Goal: Communication & Community: Answer question/provide support

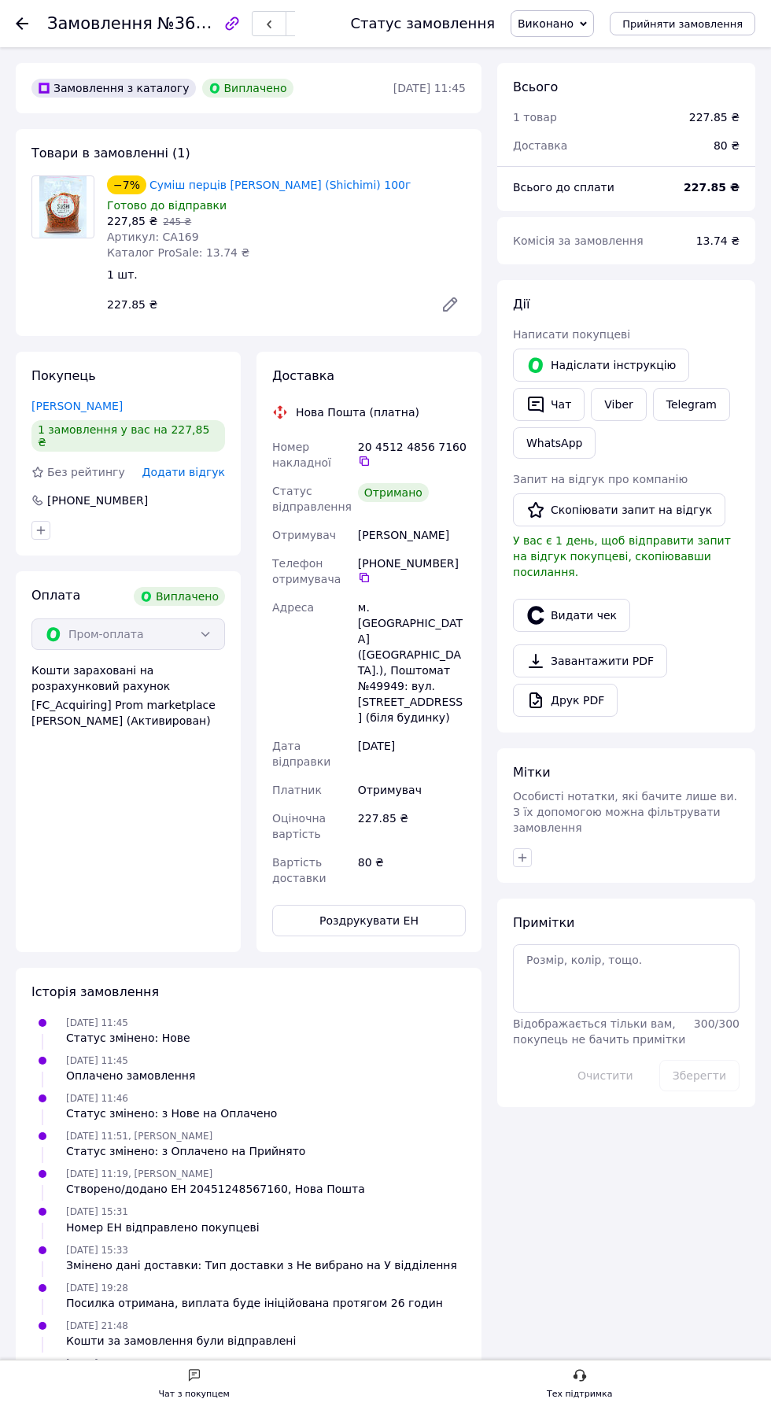
click at [213, 466] on span "Додати відгук" at bounding box center [183, 472] width 83 height 13
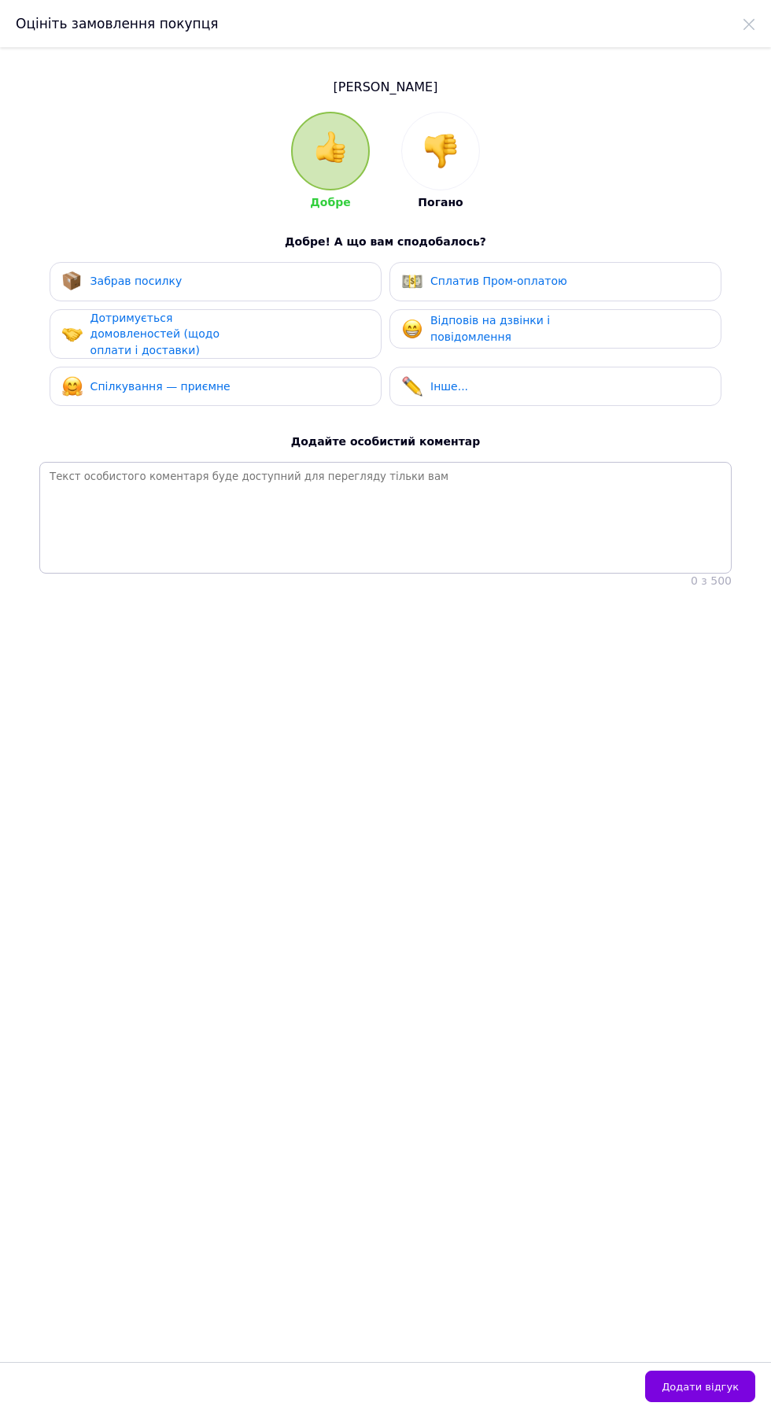
click at [197, 288] on div "Забрав посилку" at bounding box center [215, 281] width 307 height 20
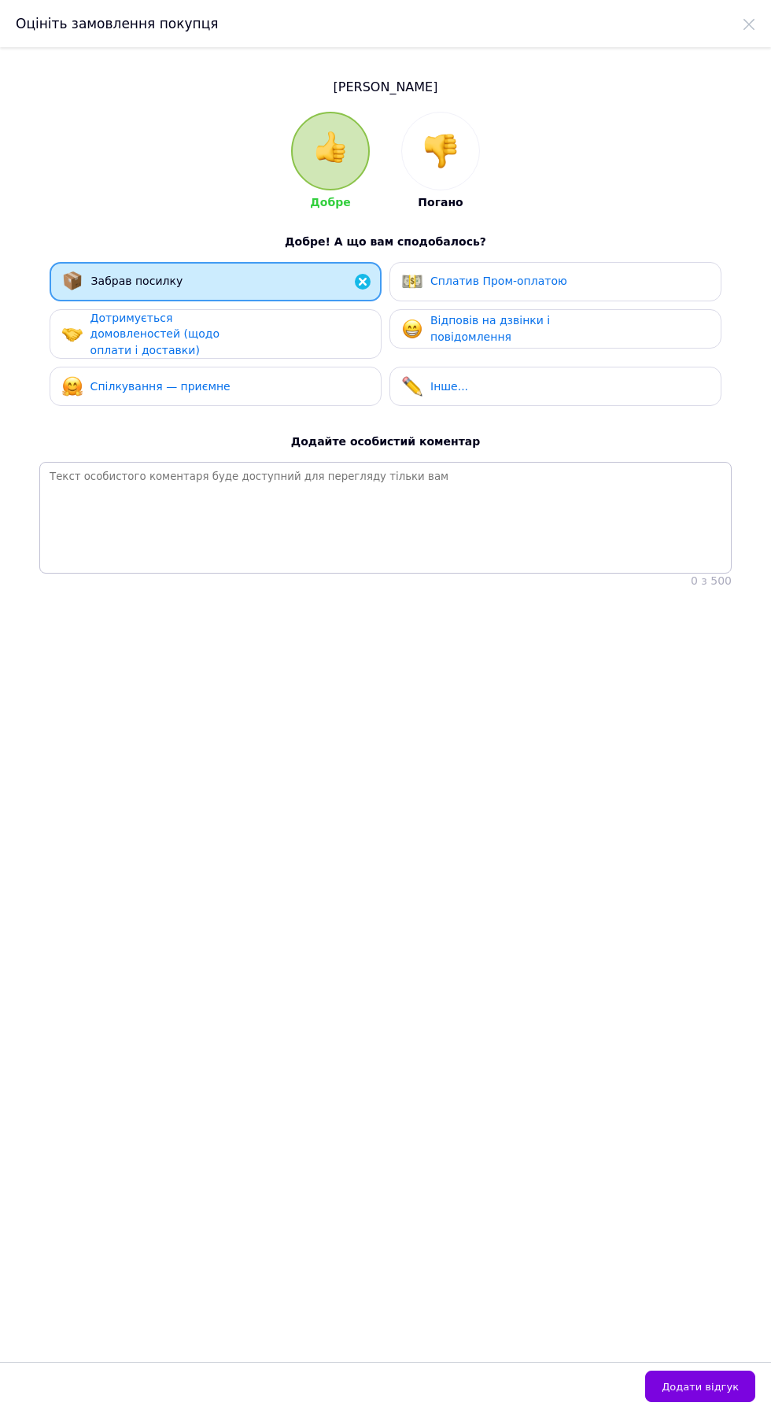
click at [211, 342] on div "Дотримується домовленостей (щодо оплати і доставки)" at bounding box center [164, 334] width 149 height 49
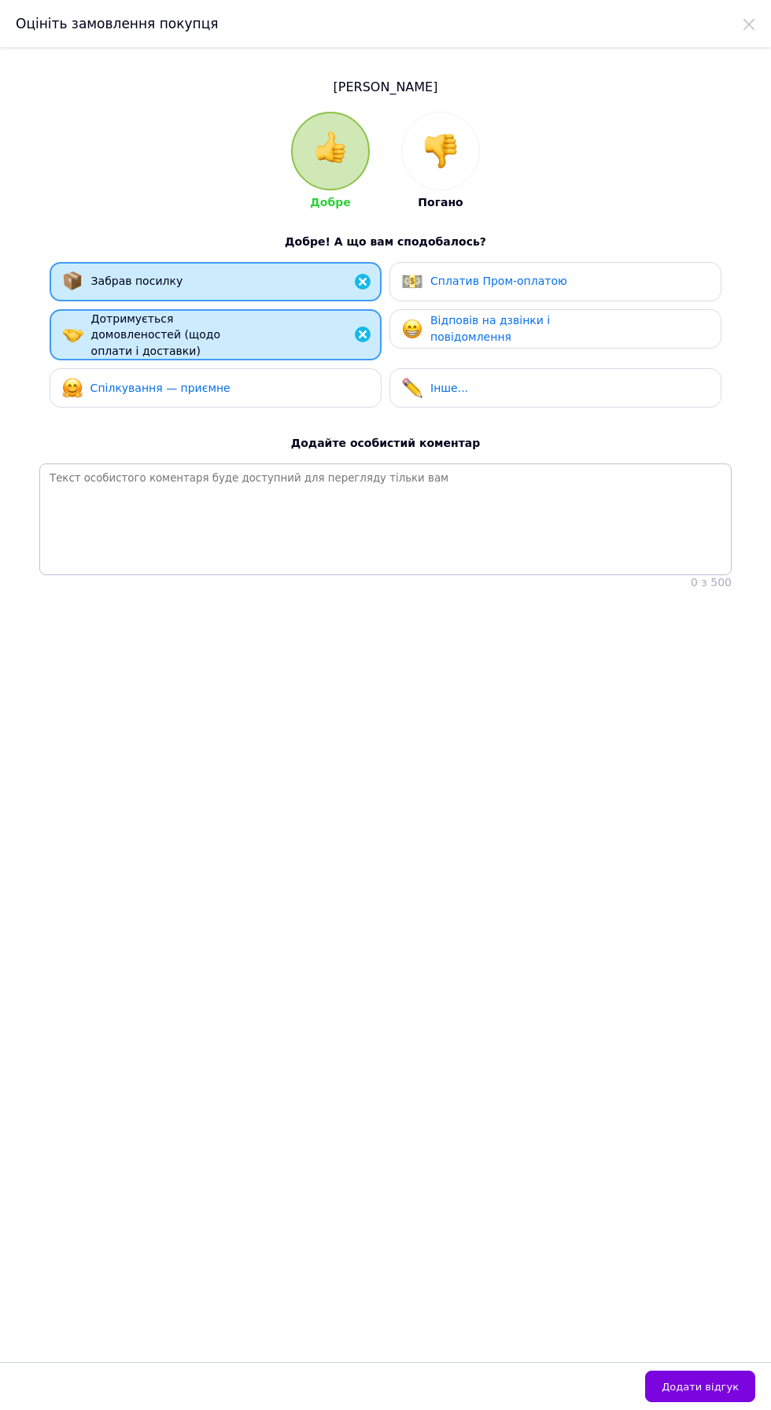
click at [210, 386] on span "Спілкування — приємне" at bounding box center [160, 388] width 140 height 13
click at [518, 336] on div "Відповів на дзвінки і повідомлення" at bounding box center [504, 328] width 149 height 32
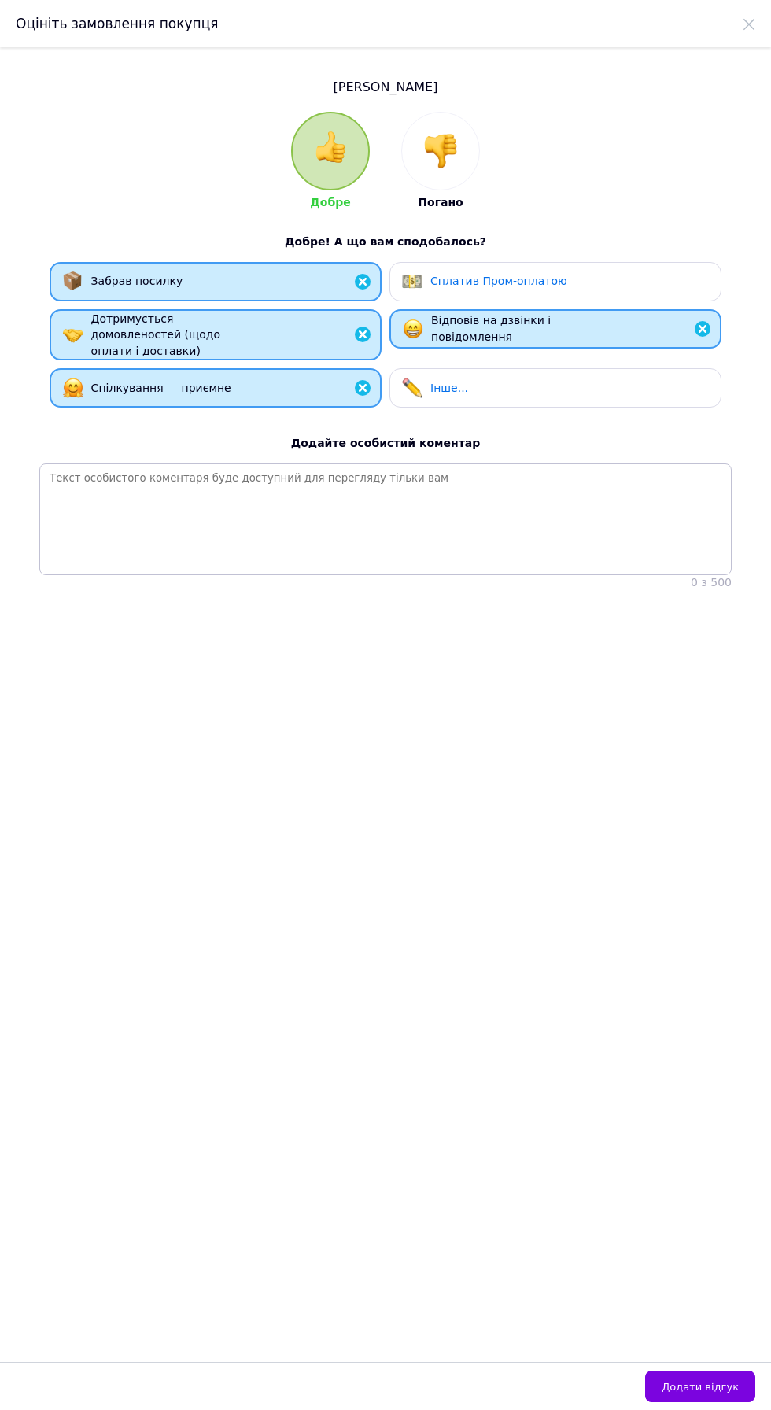
click at [740, 1380] on button "Додати відгук" at bounding box center [700, 1386] width 110 height 31
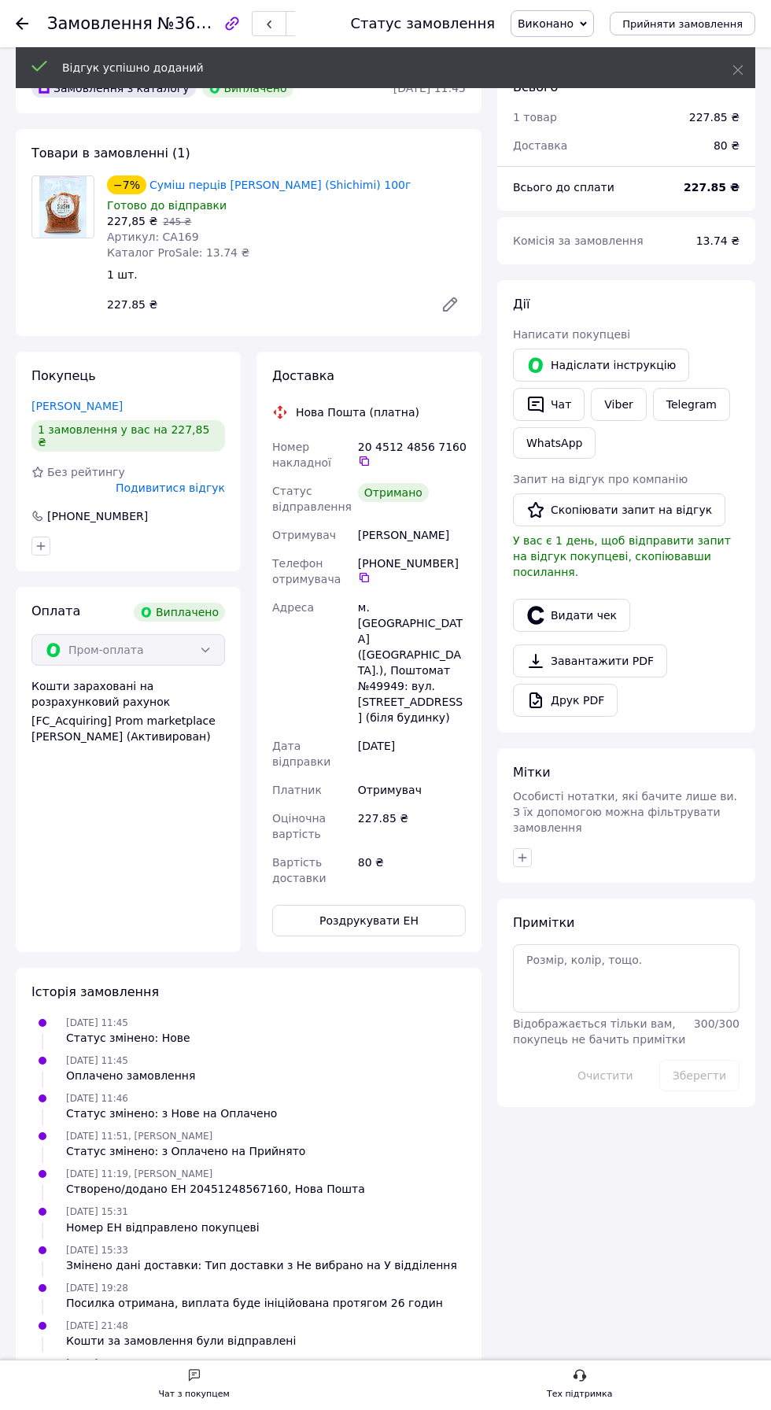
click at [201, 482] on span "Подивитися відгук" at bounding box center [170, 488] width 109 height 13
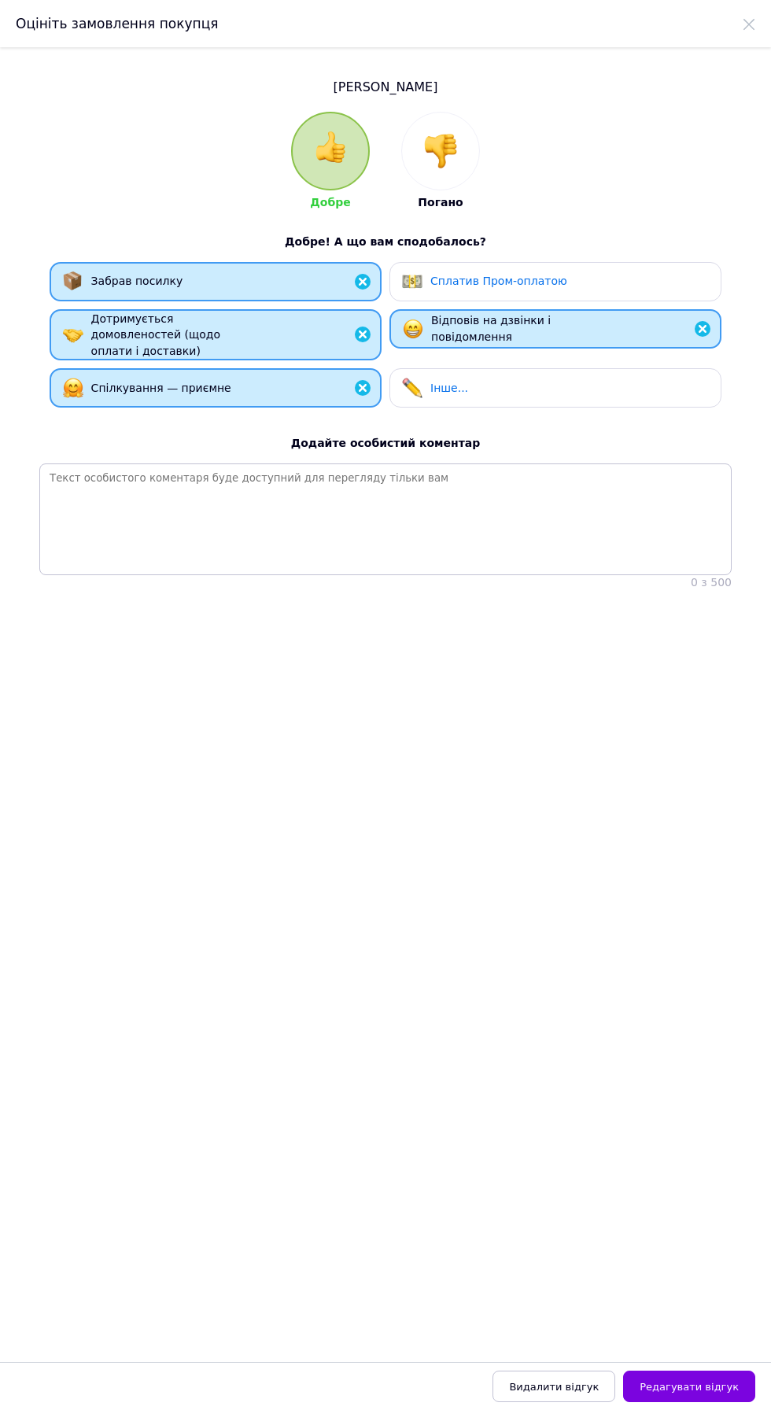
click at [519, 319] on span "Відповів на дзвінки і повідомлення" at bounding box center [491, 328] width 120 height 29
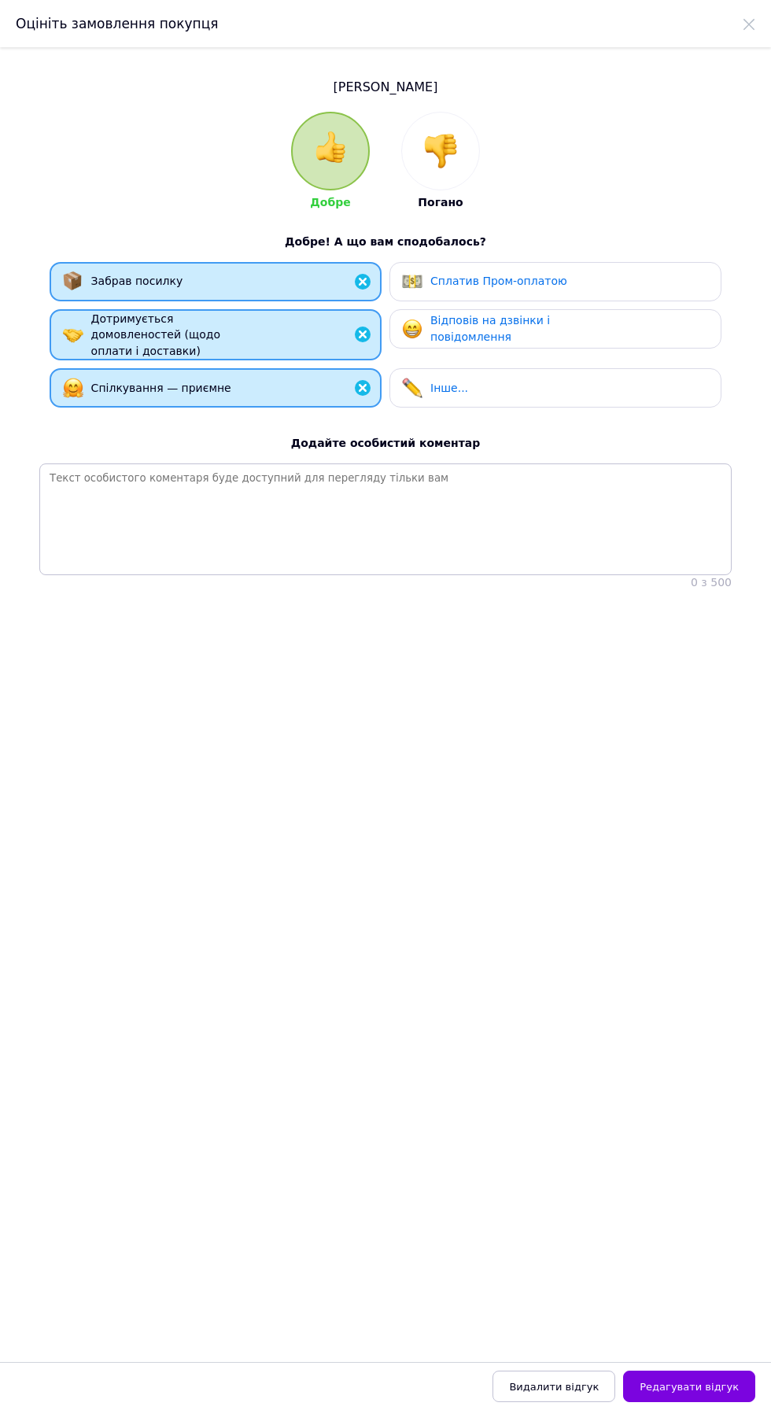
click at [548, 319] on div "Відповів на дзвінки і повідомлення" at bounding box center [504, 328] width 149 height 32
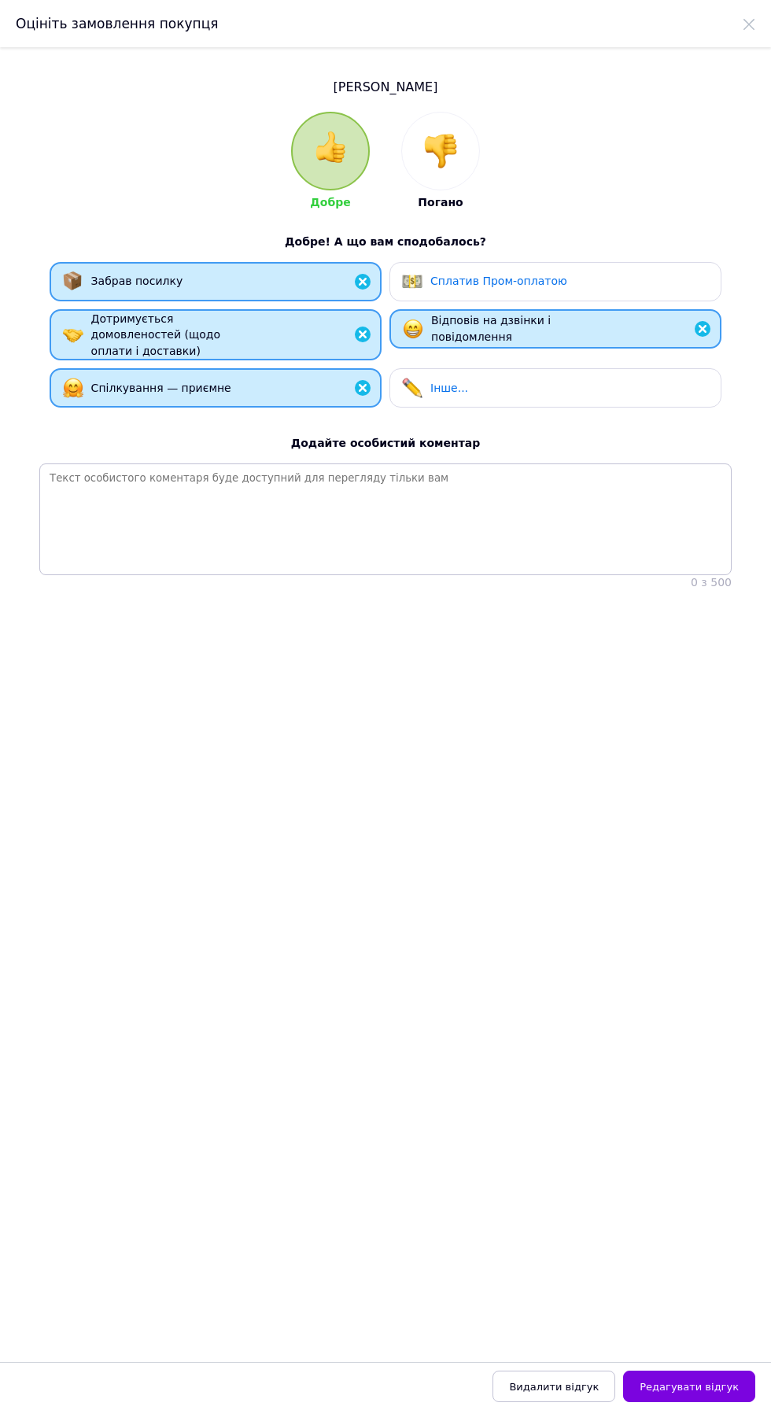
click at [546, 275] on span "Сплатив Пром-оплатою" at bounding box center [498, 281] width 137 height 13
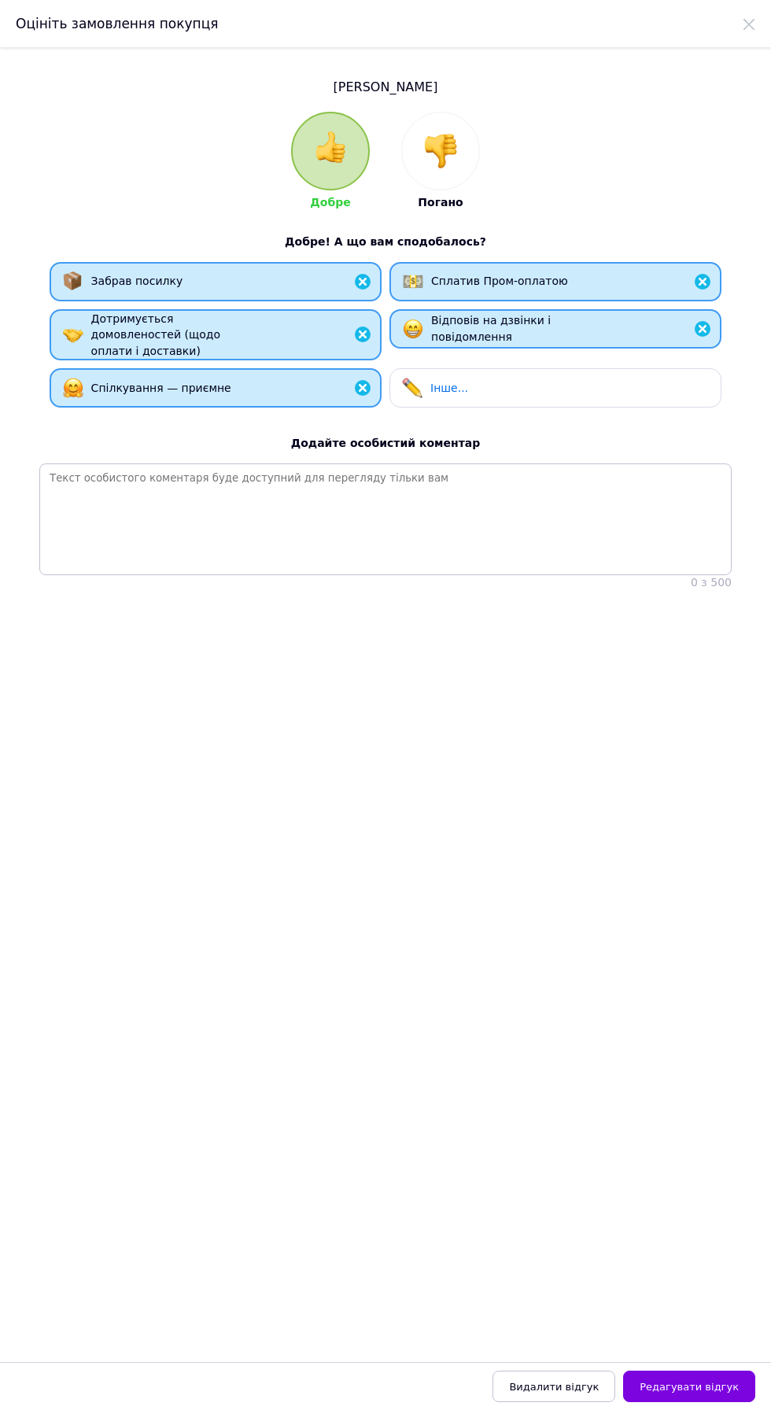
click at [718, 1386] on span "Редагувати відгук" at bounding box center [689, 1387] width 99 height 12
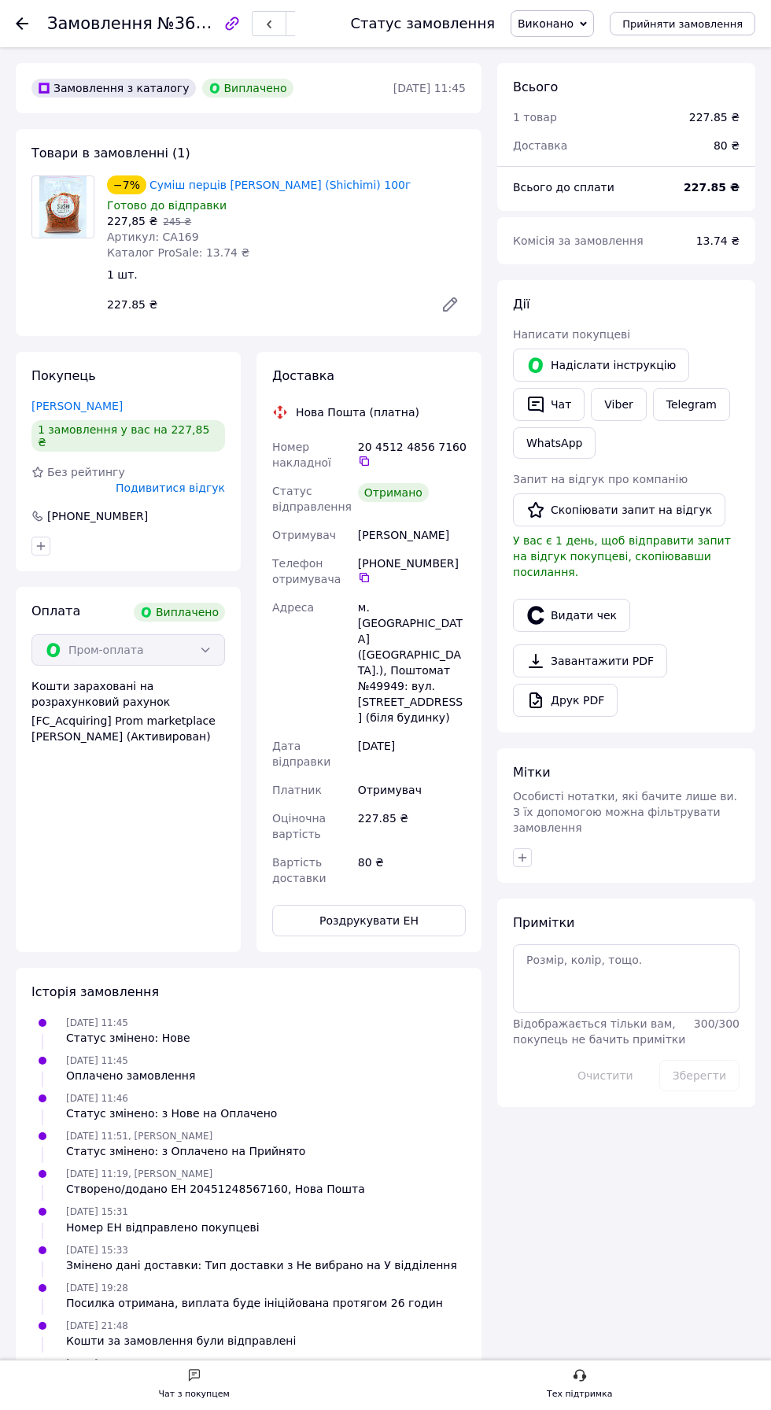
click at [624, 507] on button "Скопіювати запит на відгук" at bounding box center [619, 509] width 212 height 33
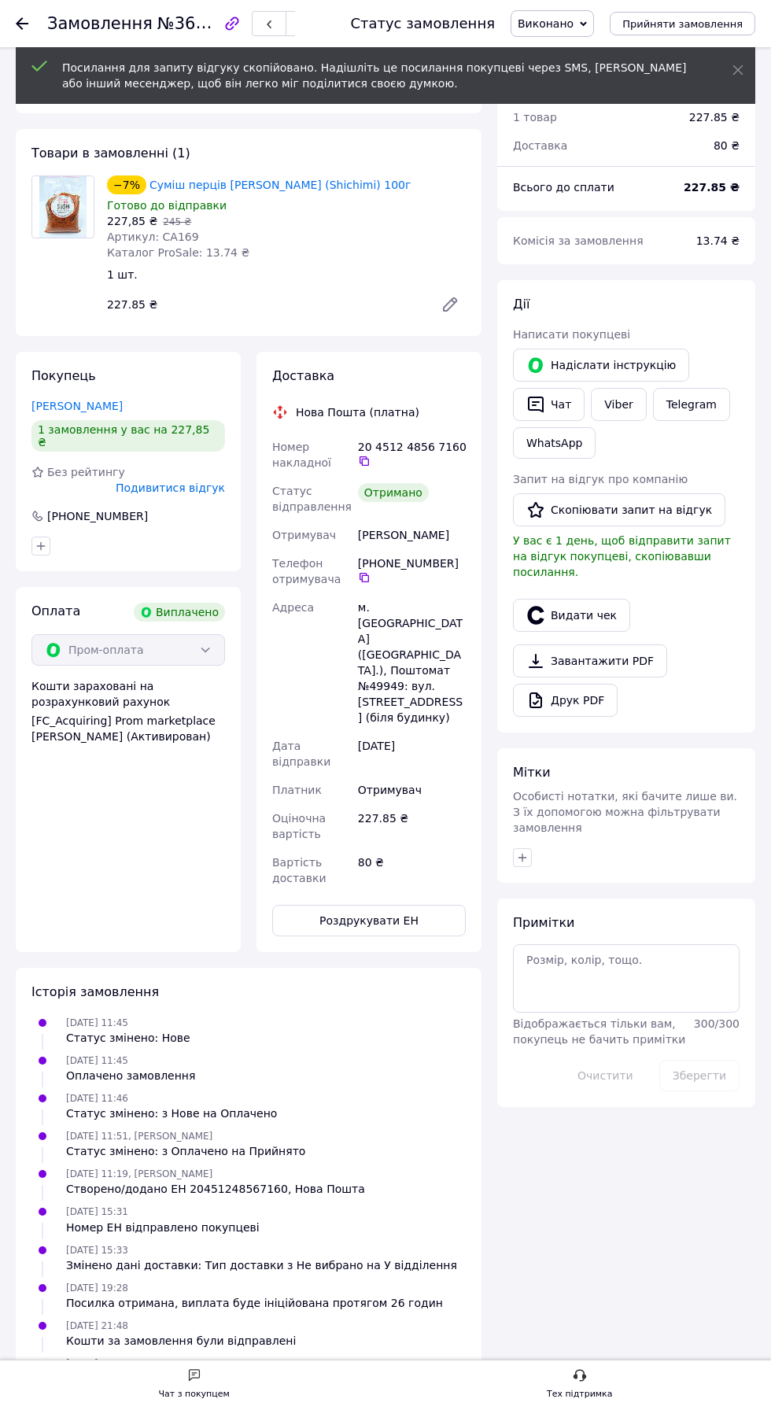
click at [617, 403] on link "Viber" at bounding box center [618, 404] width 55 height 33
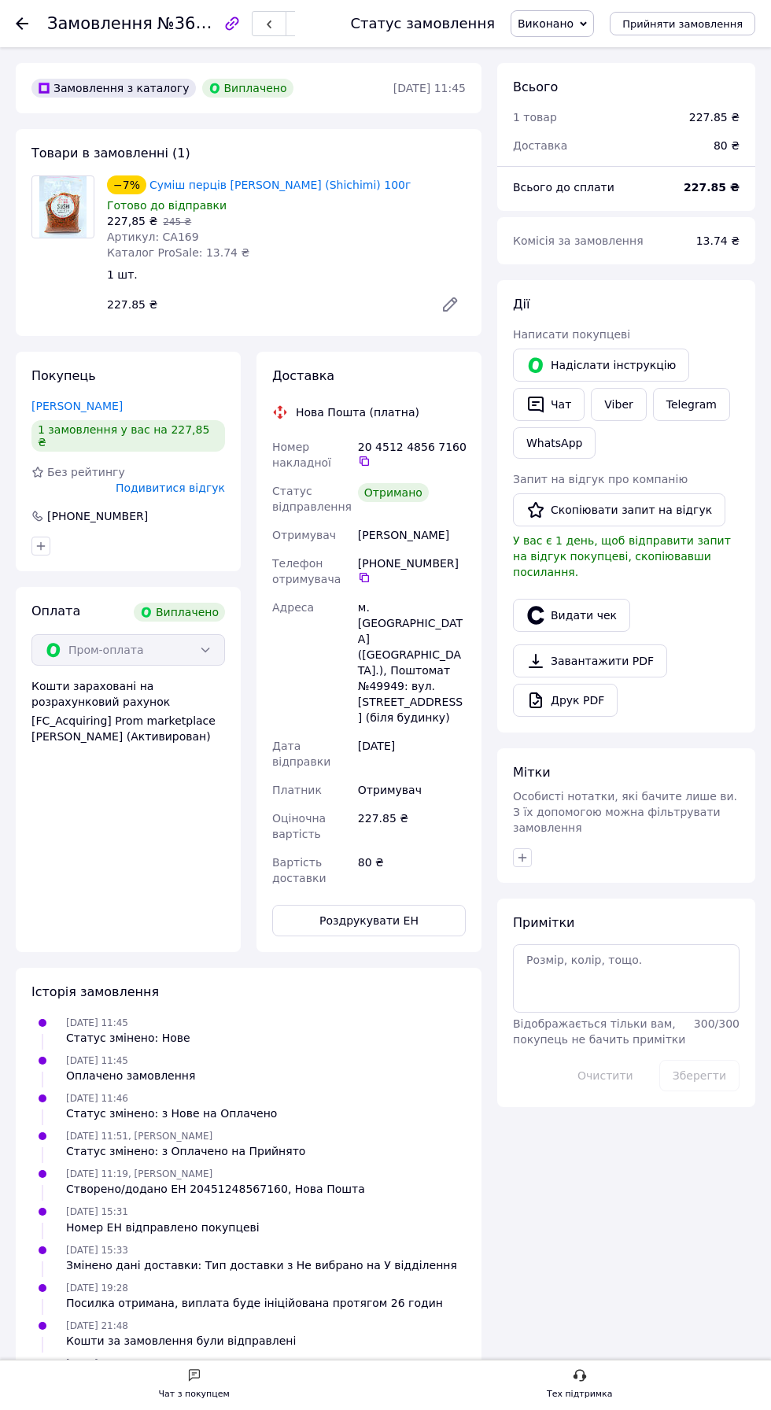
click at [619, 400] on link "Viber" at bounding box center [618, 404] width 55 height 33
click at [629, 408] on link "Viber" at bounding box center [618, 404] width 55 height 33
click at [615, 403] on link "Viber" at bounding box center [618, 404] width 55 height 33
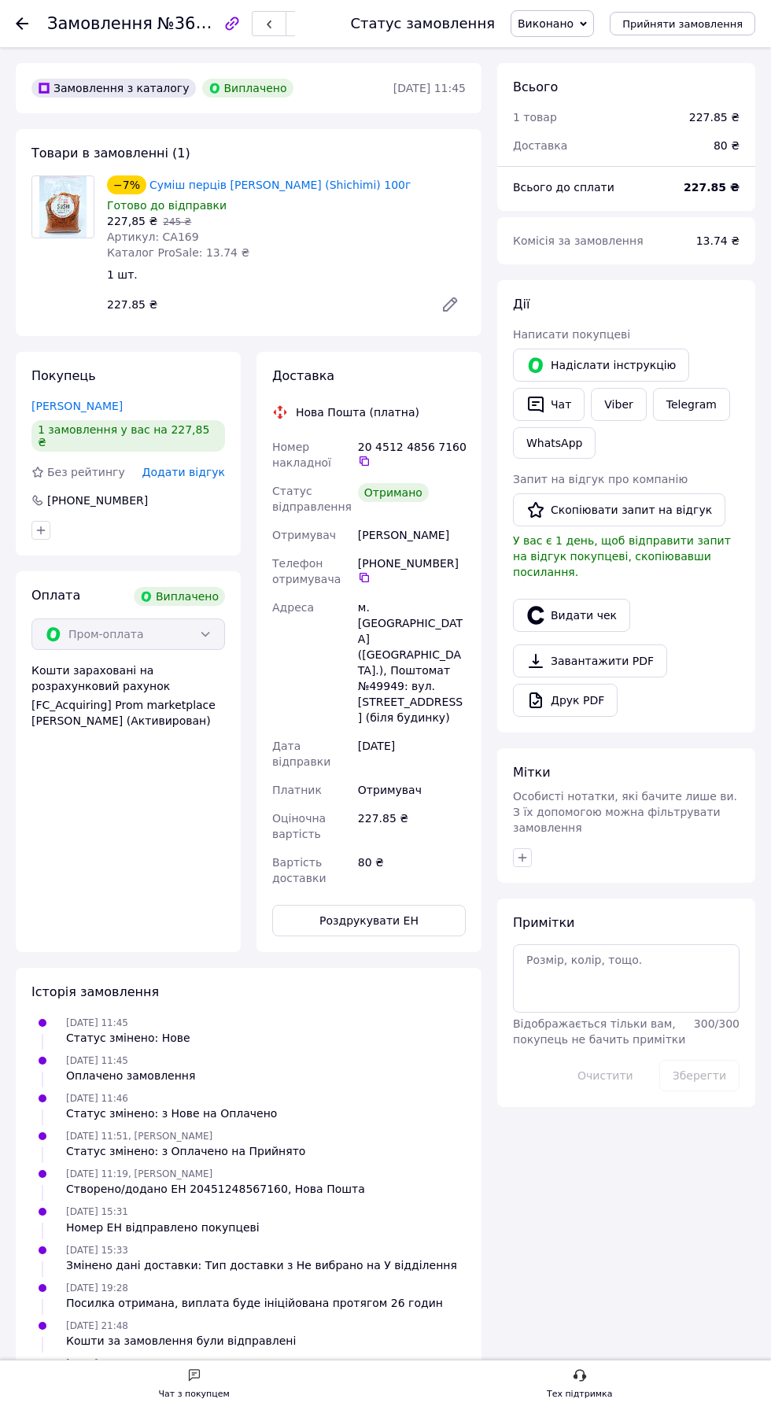
click at [622, 409] on link "Viber" at bounding box center [618, 404] width 55 height 33
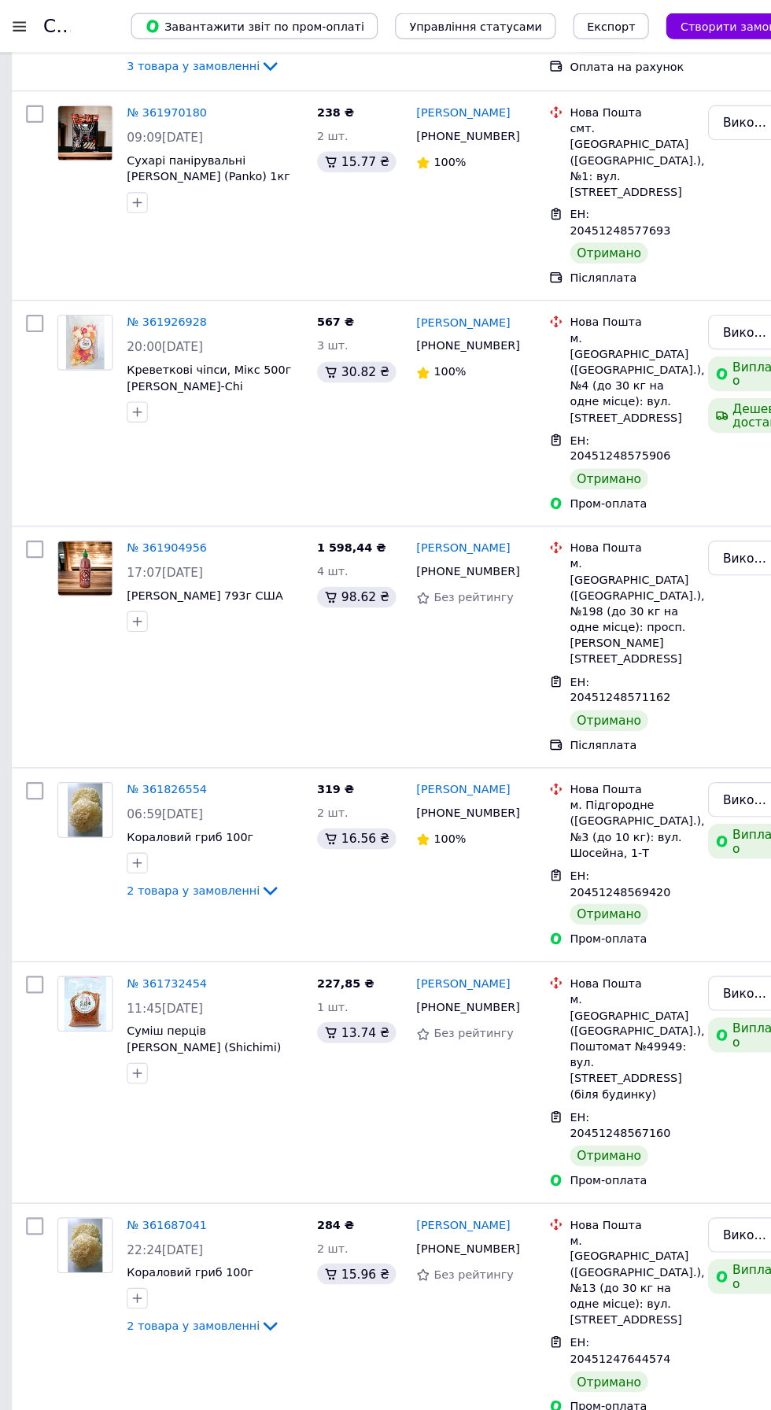
scroll to position [2295, 0]
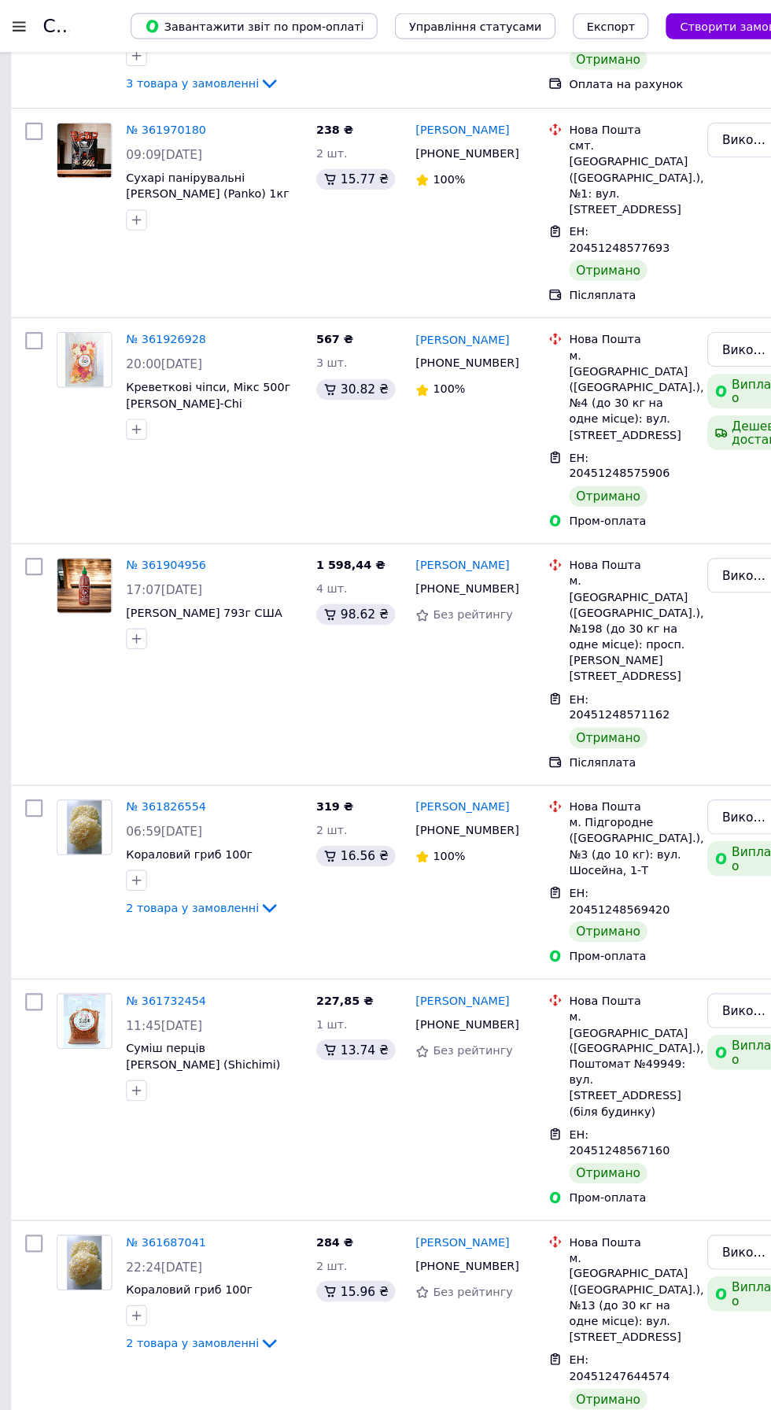
click at [158, 725] on link "№ 361826554" at bounding box center [159, 731] width 72 height 12
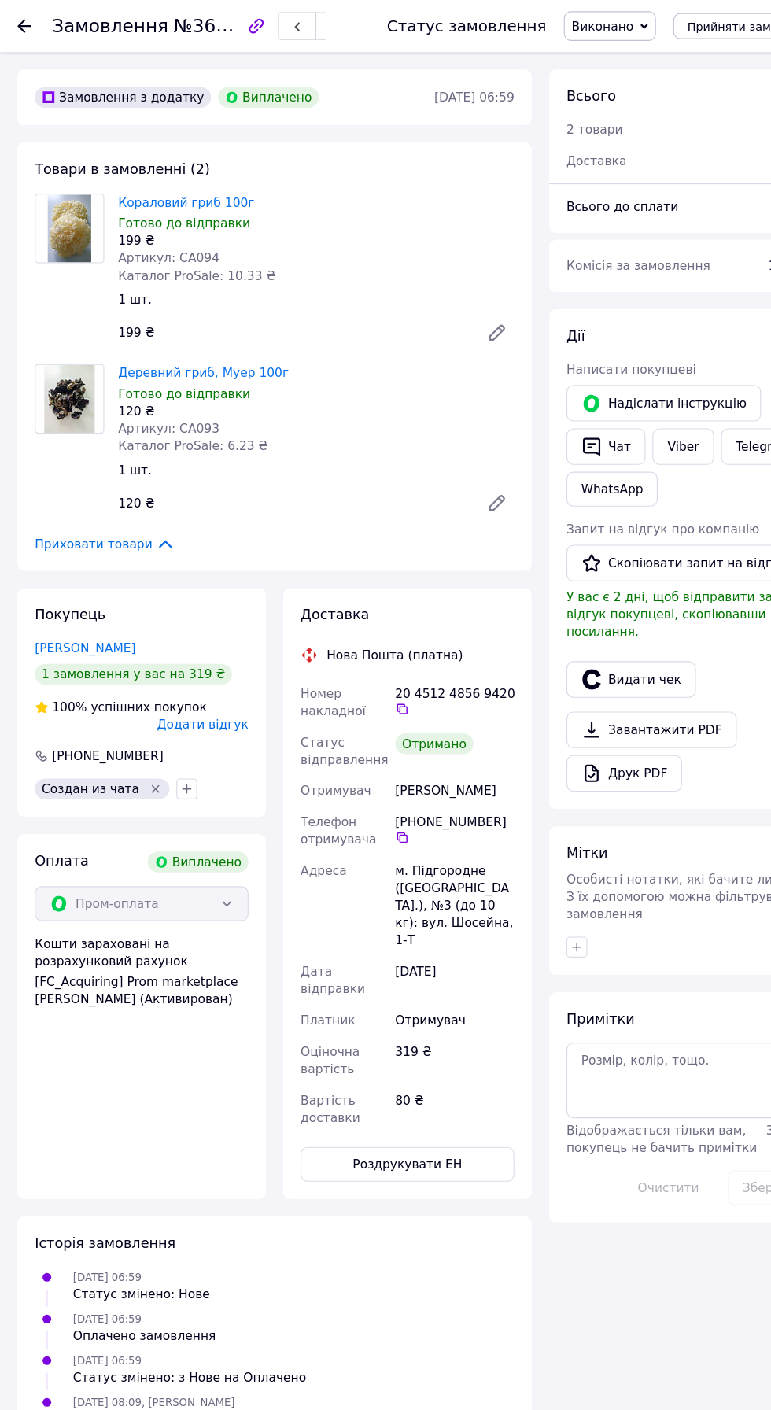
scroll to position [208, 0]
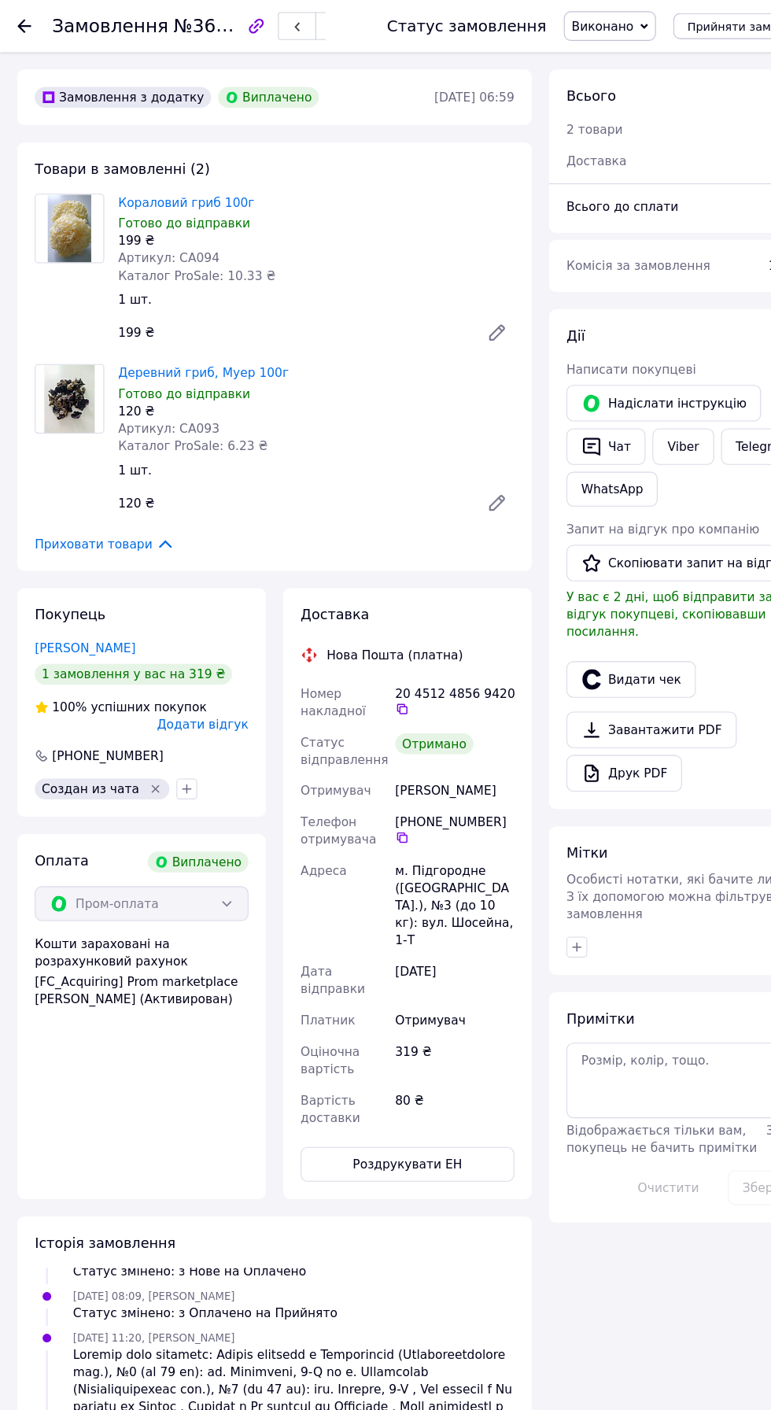
click at [198, 657] on span "Додати відгук" at bounding box center [183, 656] width 83 height 13
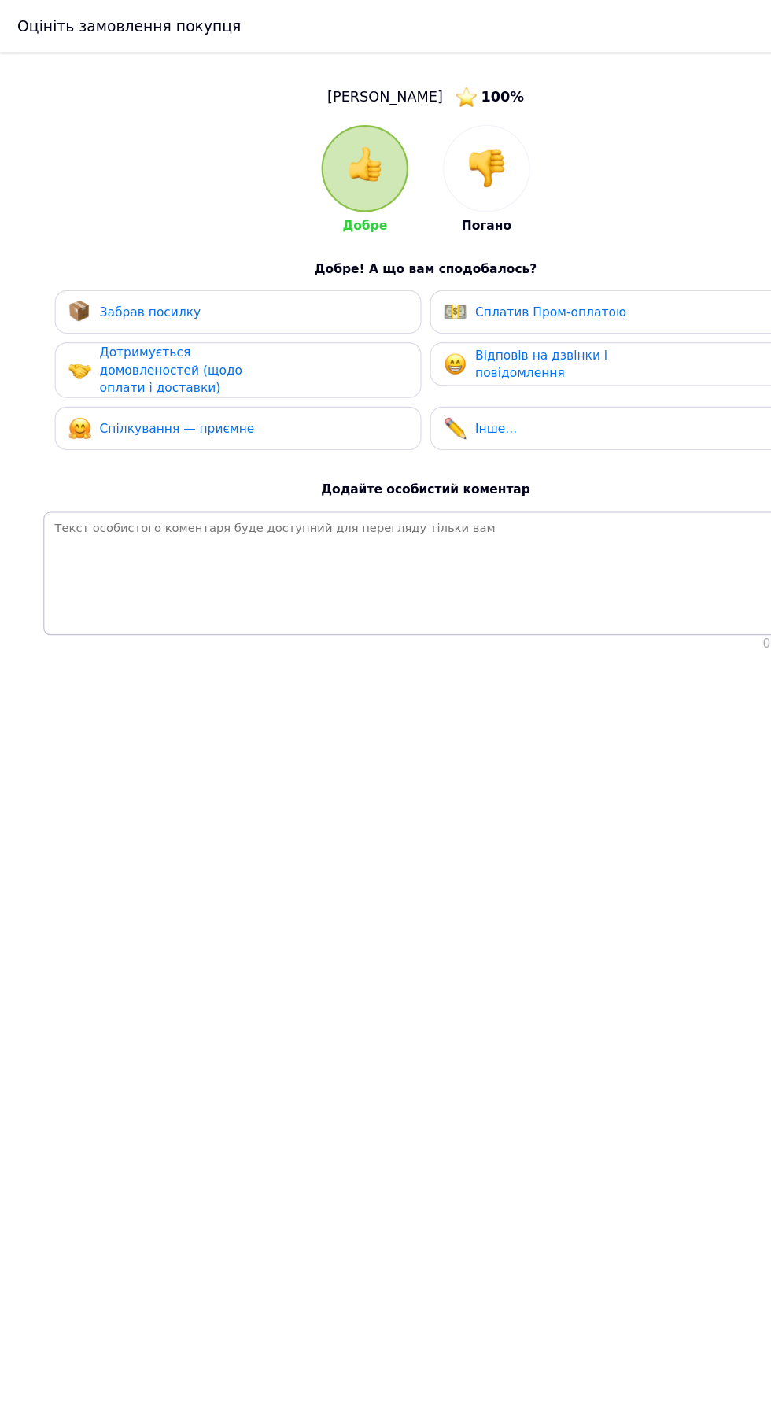
click at [227, 286] on div "Забрав посилку" at bounding box center [215, 282] width 307 height 20
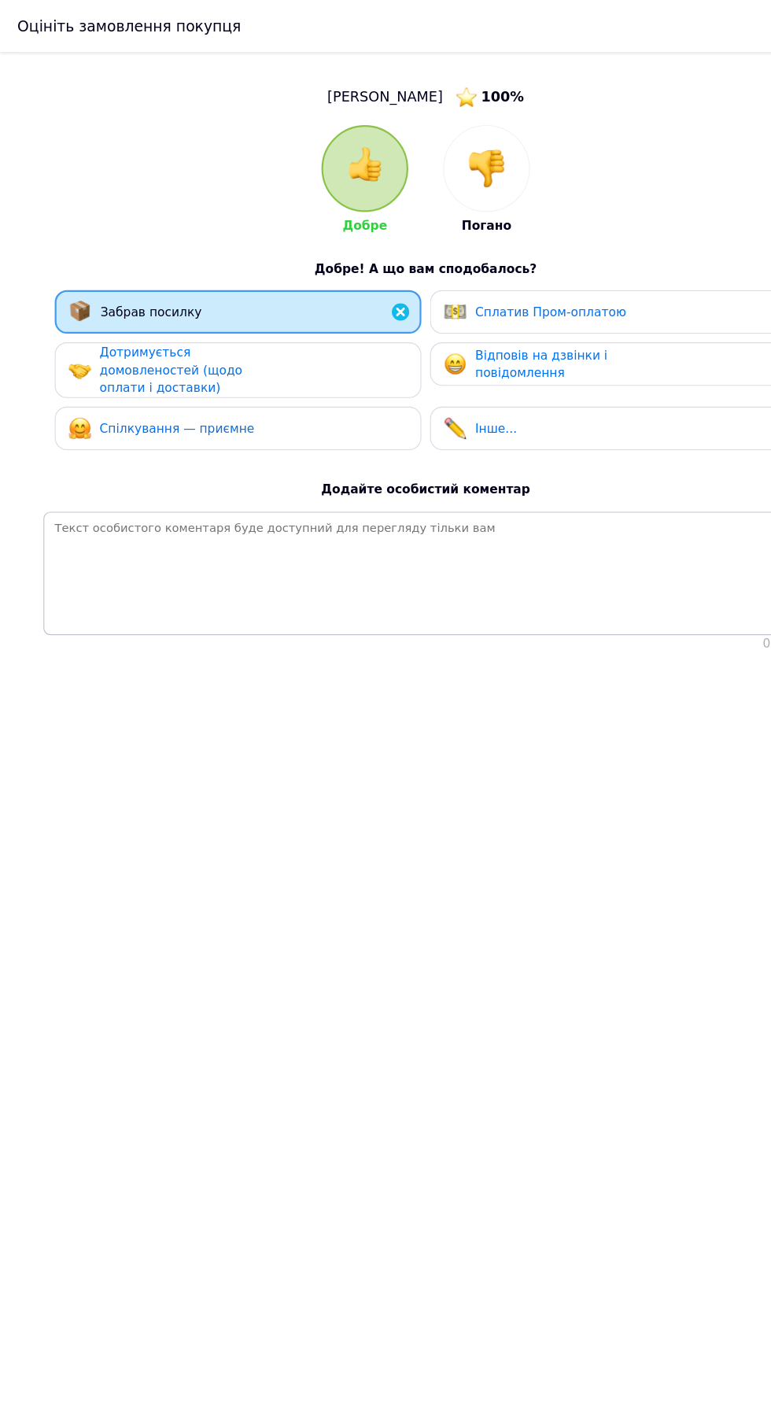
click at [236, 339] on div "Дотримується домовленостей (щодо оплати і доставки)" at bounding box center [164, 335] width 149 height 49
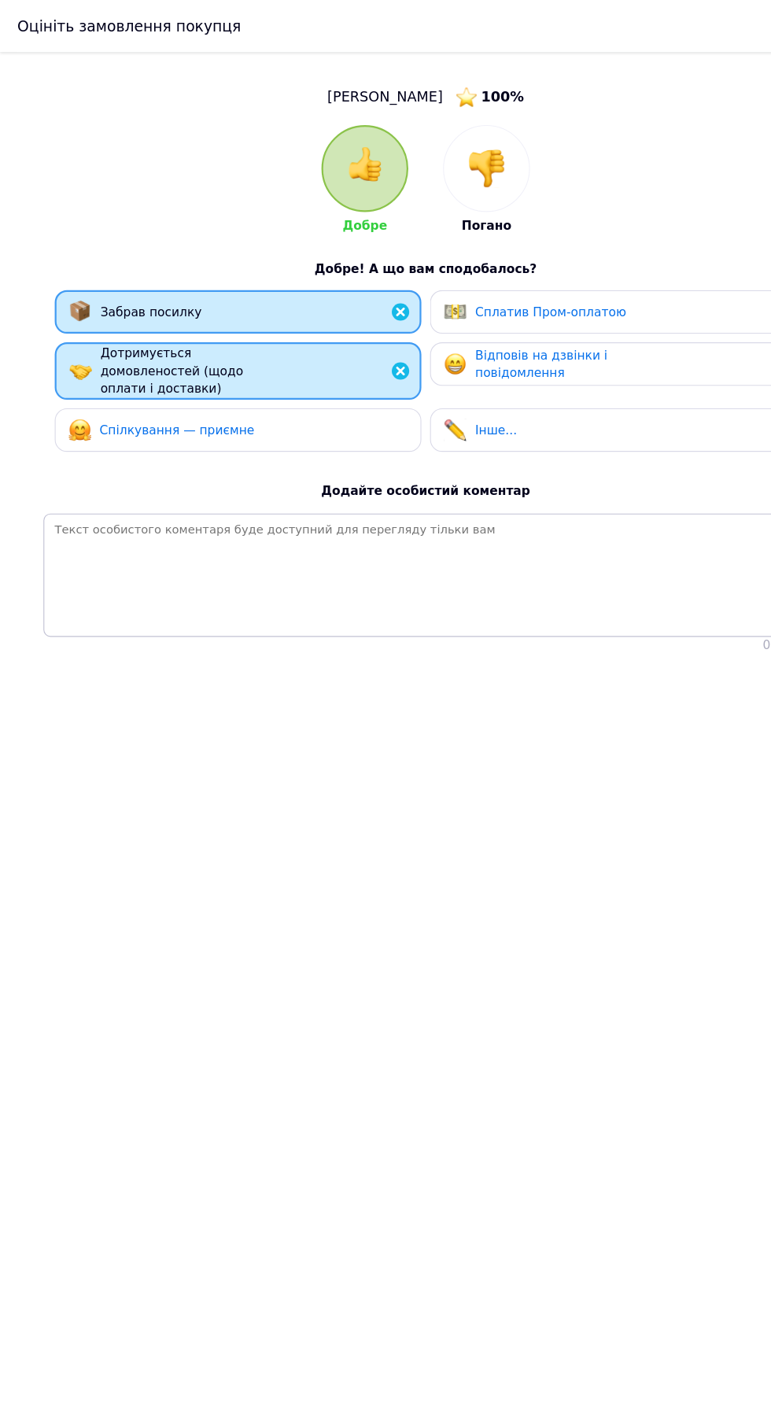
click at [245, 391] on div "Спілкування — приємне" at bounding box center [215, 389] width 307 height 20
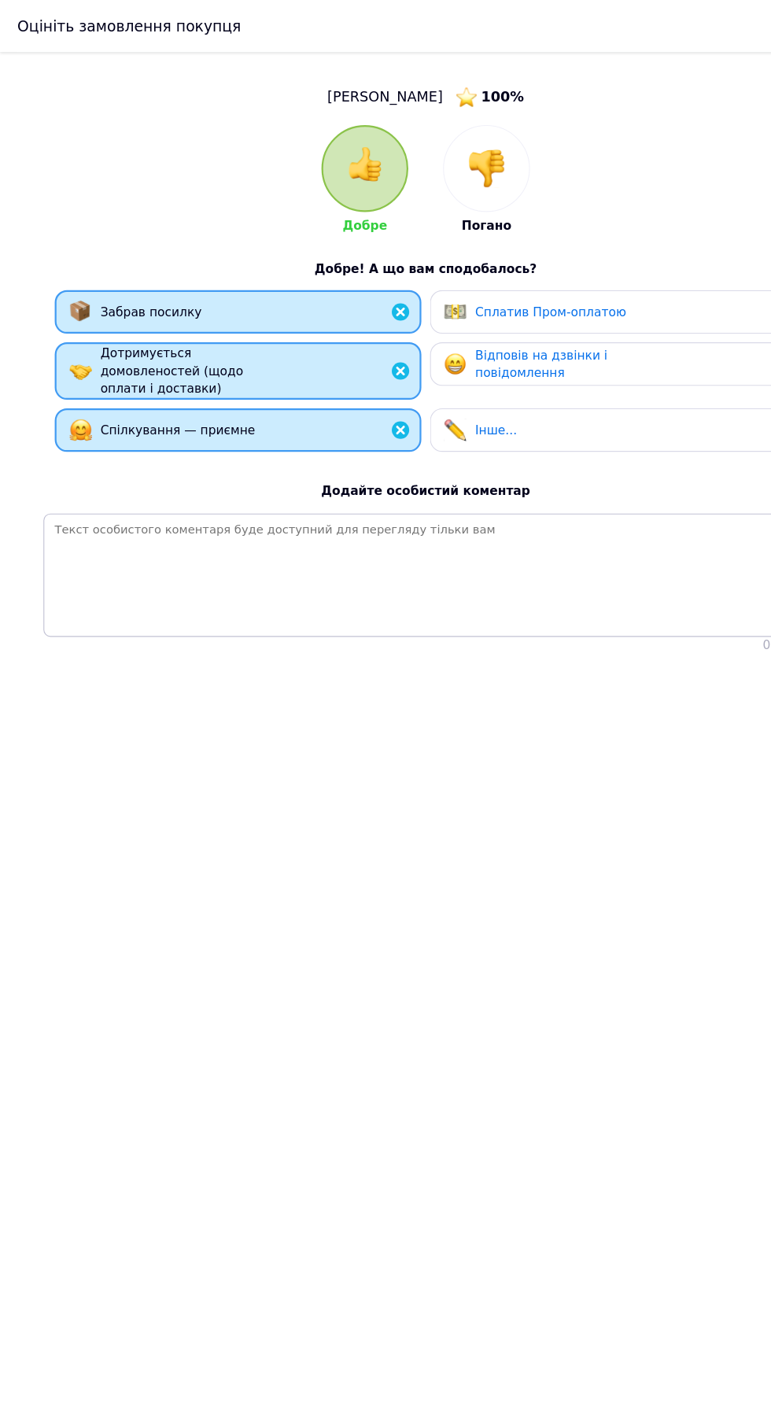
click at [537, 288] on span "Сплатив Пром-оплатою" at bounding box center [498, 282] width 137 height 13
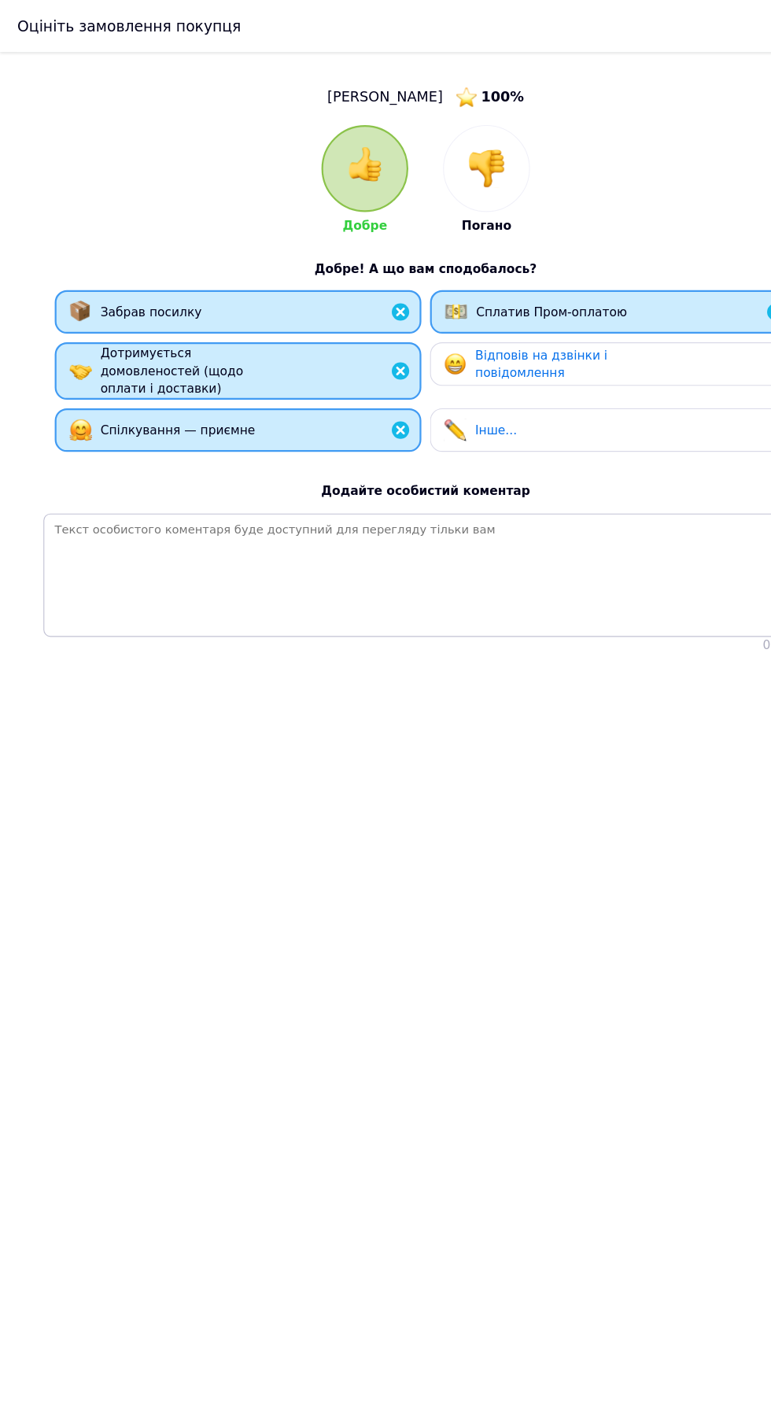
click at [512, 371] on div "Інше..." at bounding box center [555, 389] width 332 height 39
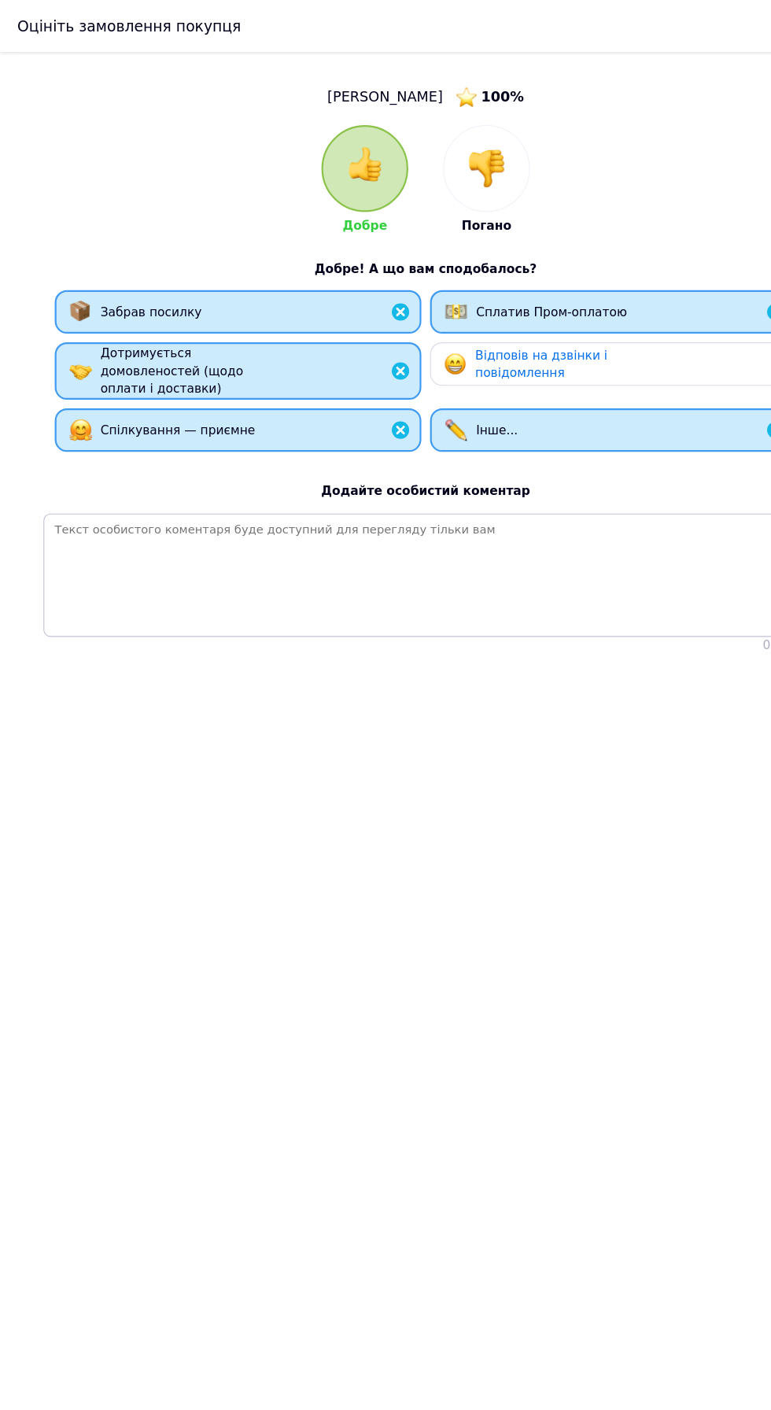
scroll to position [0, 0]
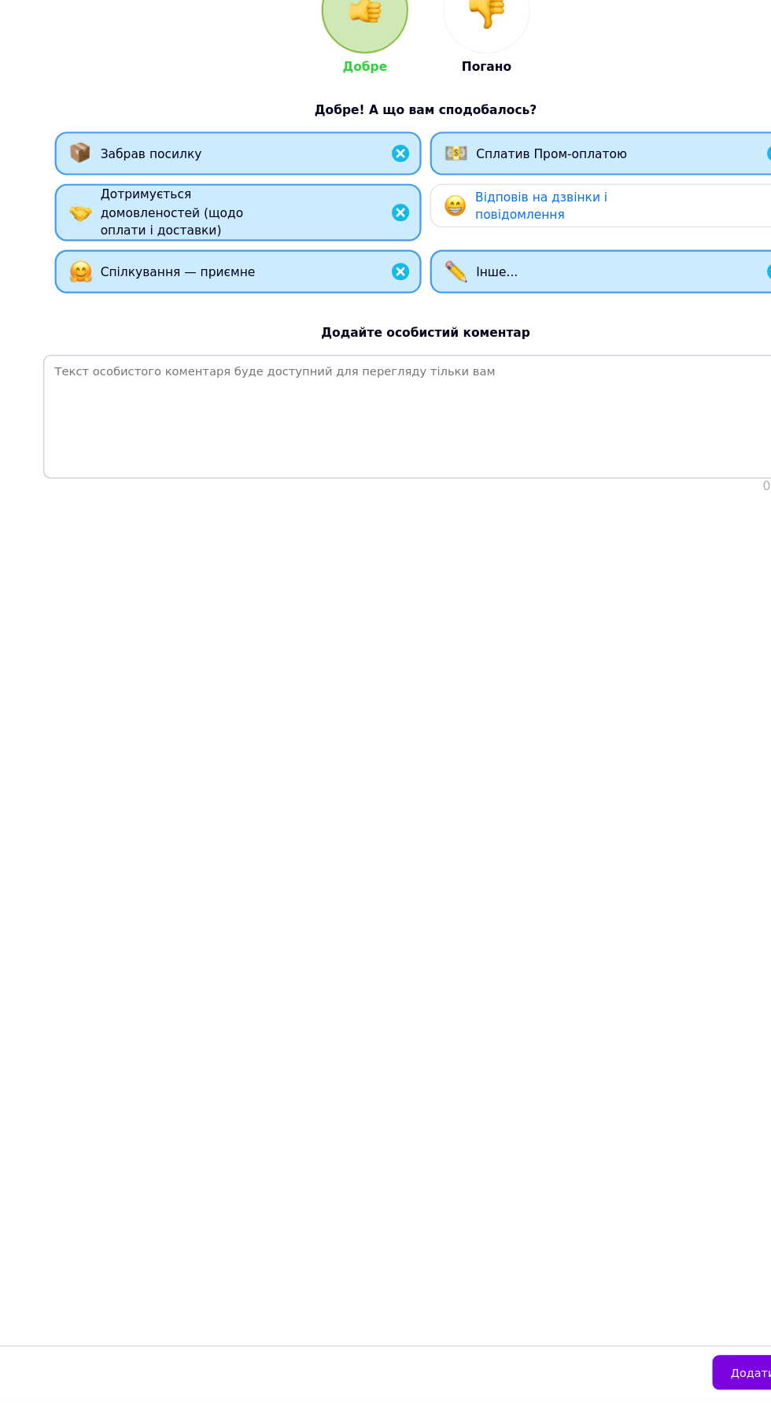
click at [550, 390] on div "Інше..." at bounding box center [555, 389] width 305 height 20
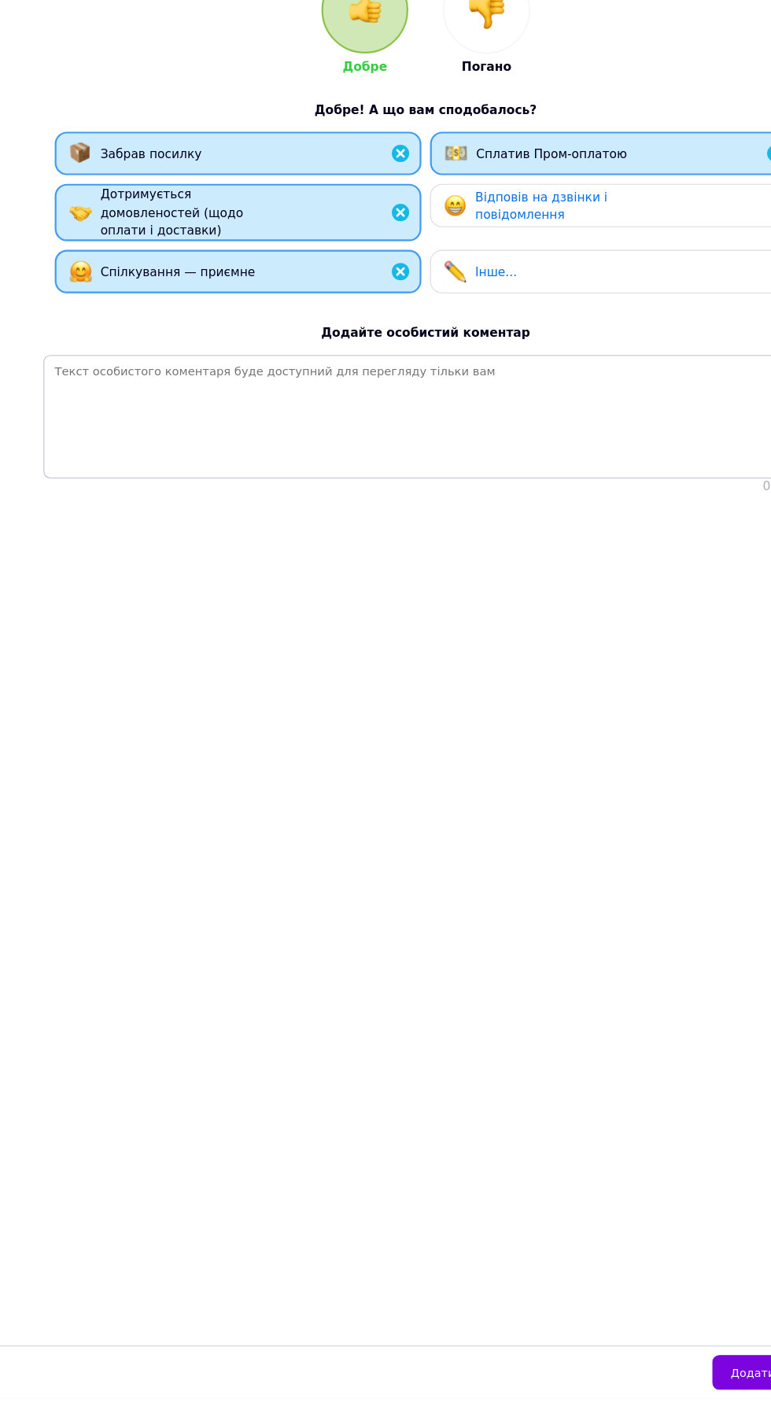
click at [557, 338] on div "Відповів на дзвінки і повідомлення" at bounding box center [504, 330] width 149 height 32
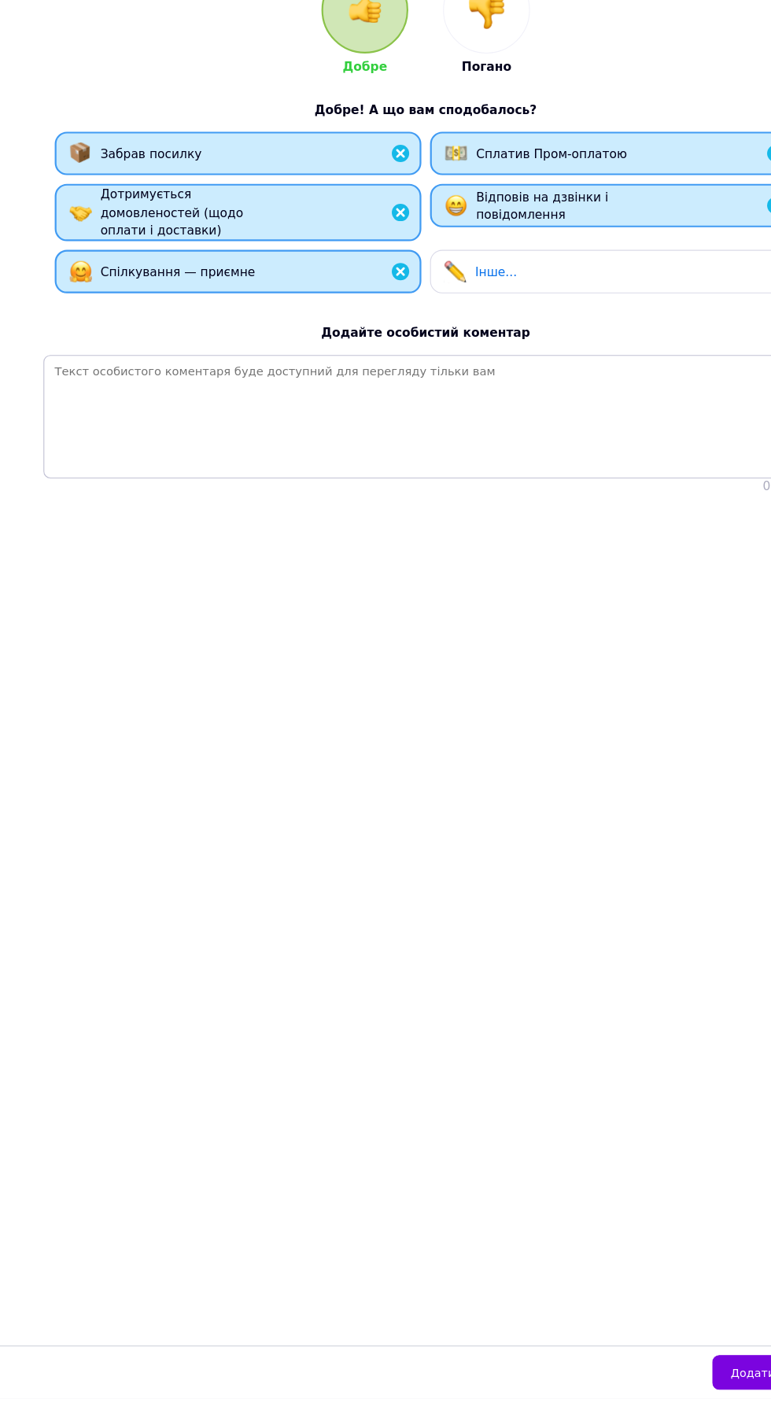
click at [692, 1393] on span "Додати відгук" at bounding box center [700, 1387] width 77 height 12
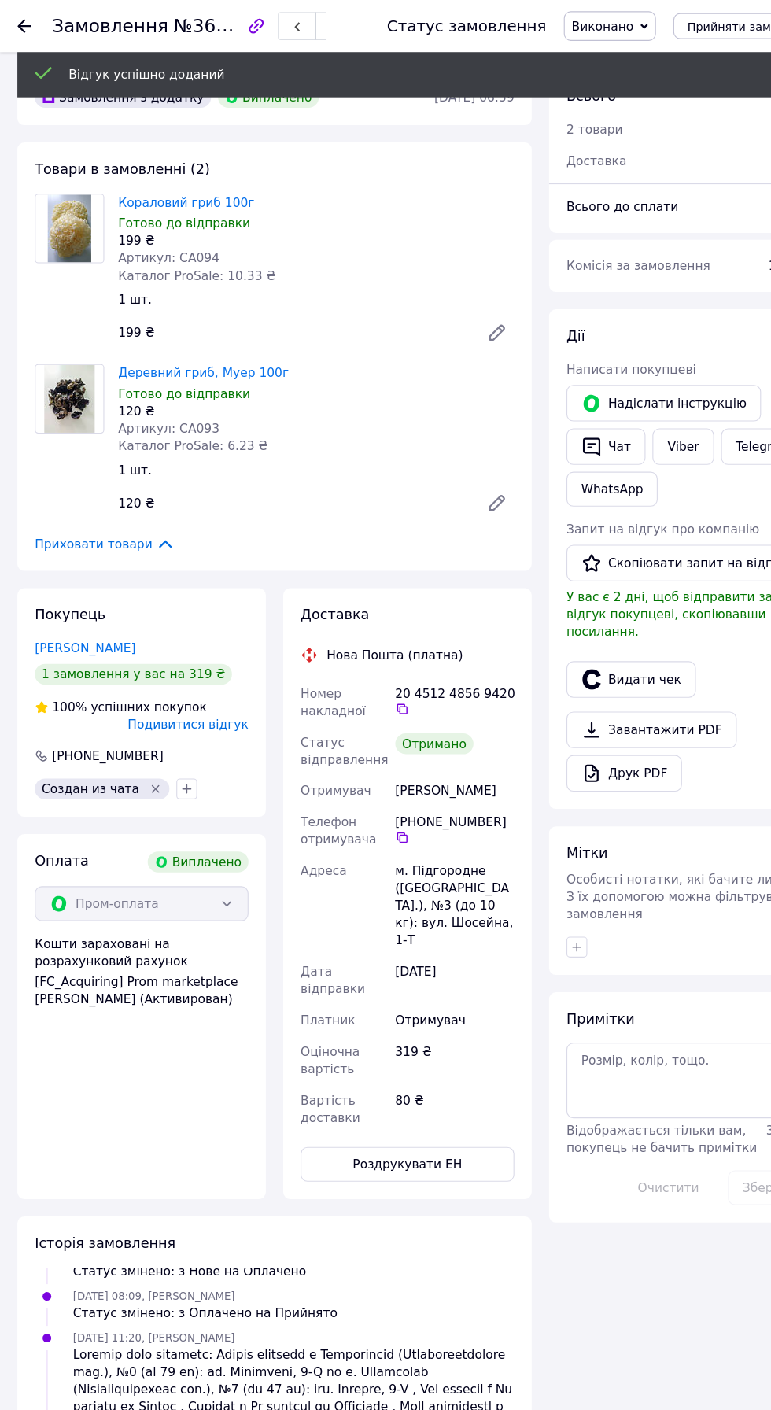
click at [635, 511] on button "Скопіювати запит на відгук" at bounding box center [619, 509] width 212 height 33
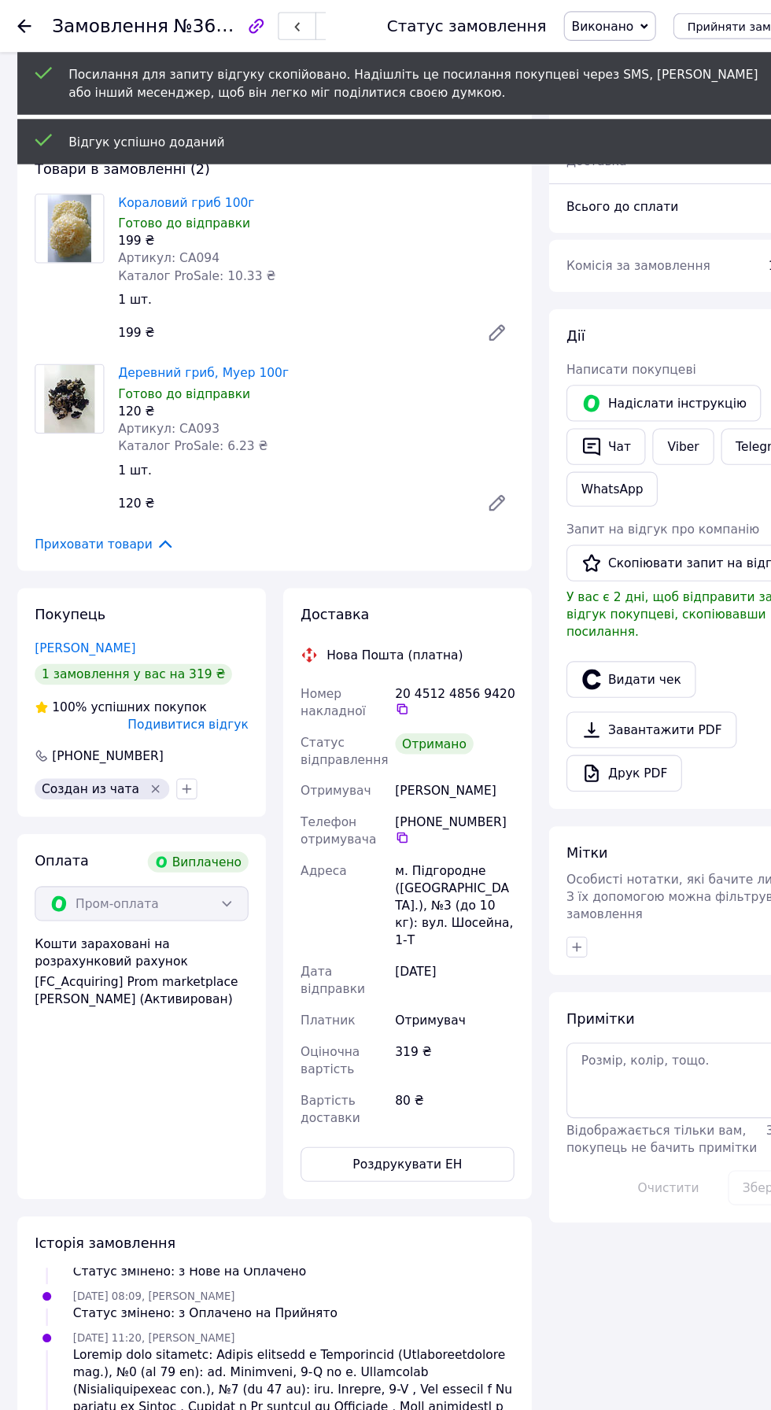
click at [615, 403] on link "Viber" at bounding box center [618, 404] width 55 height 33
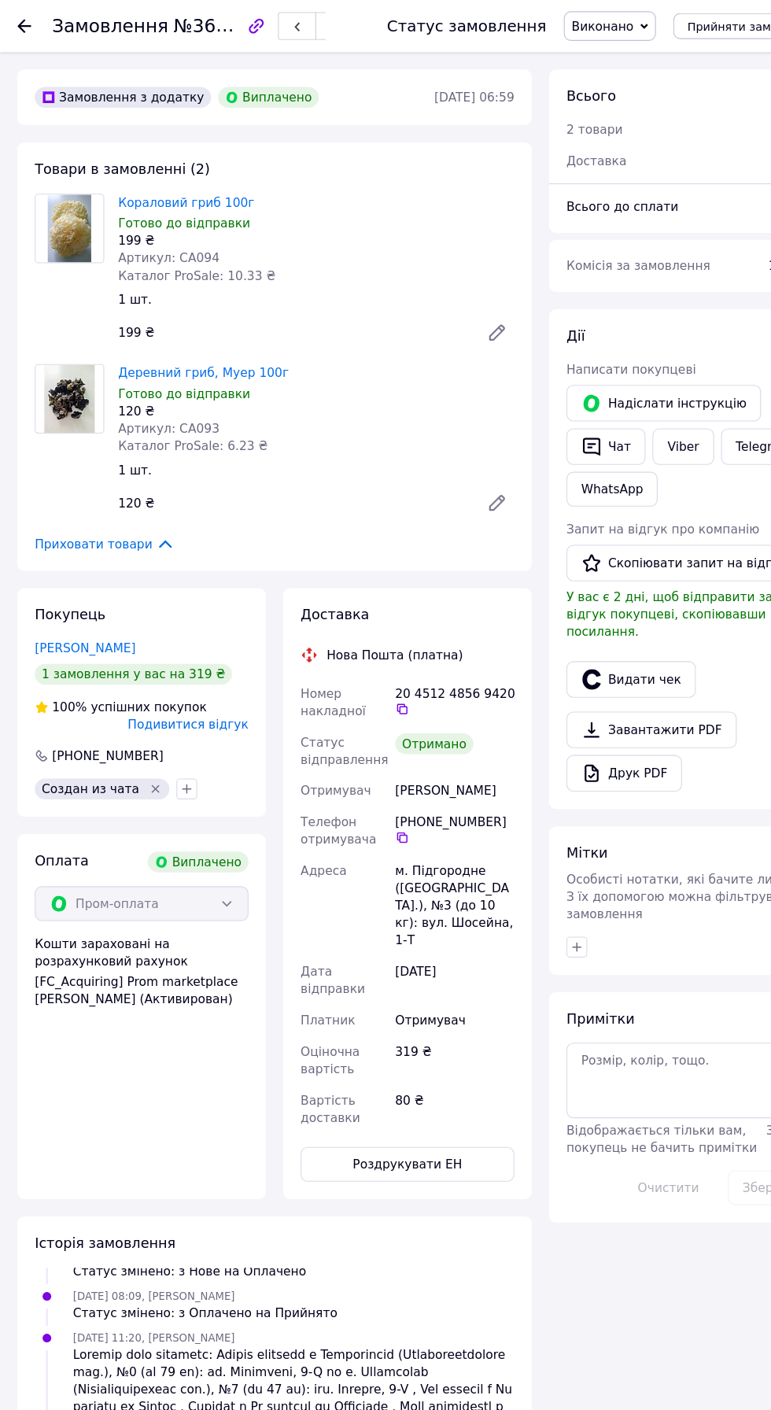
click at [610, 411] on link "Viber" at bounding box center [618, 404] width 55 height 33
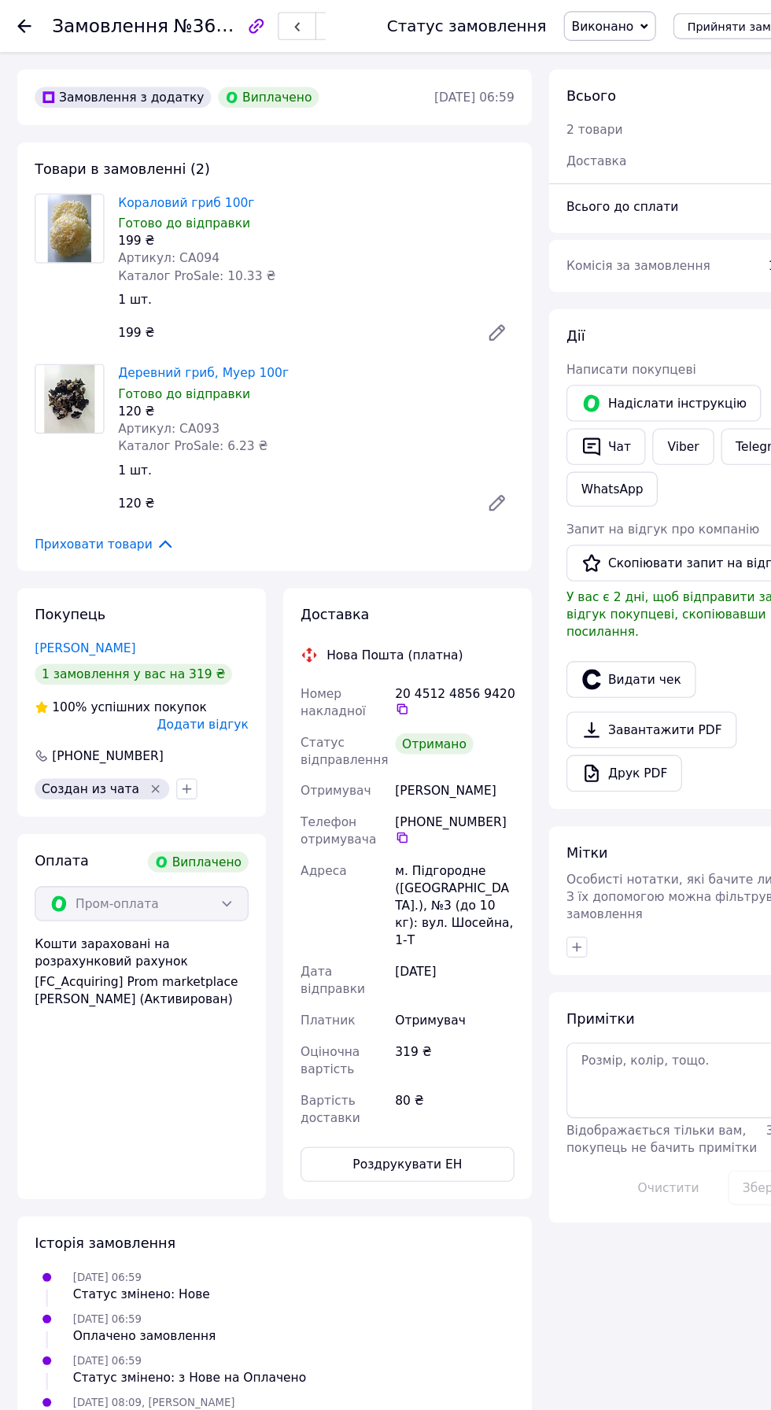
scroll to position [208, 0]
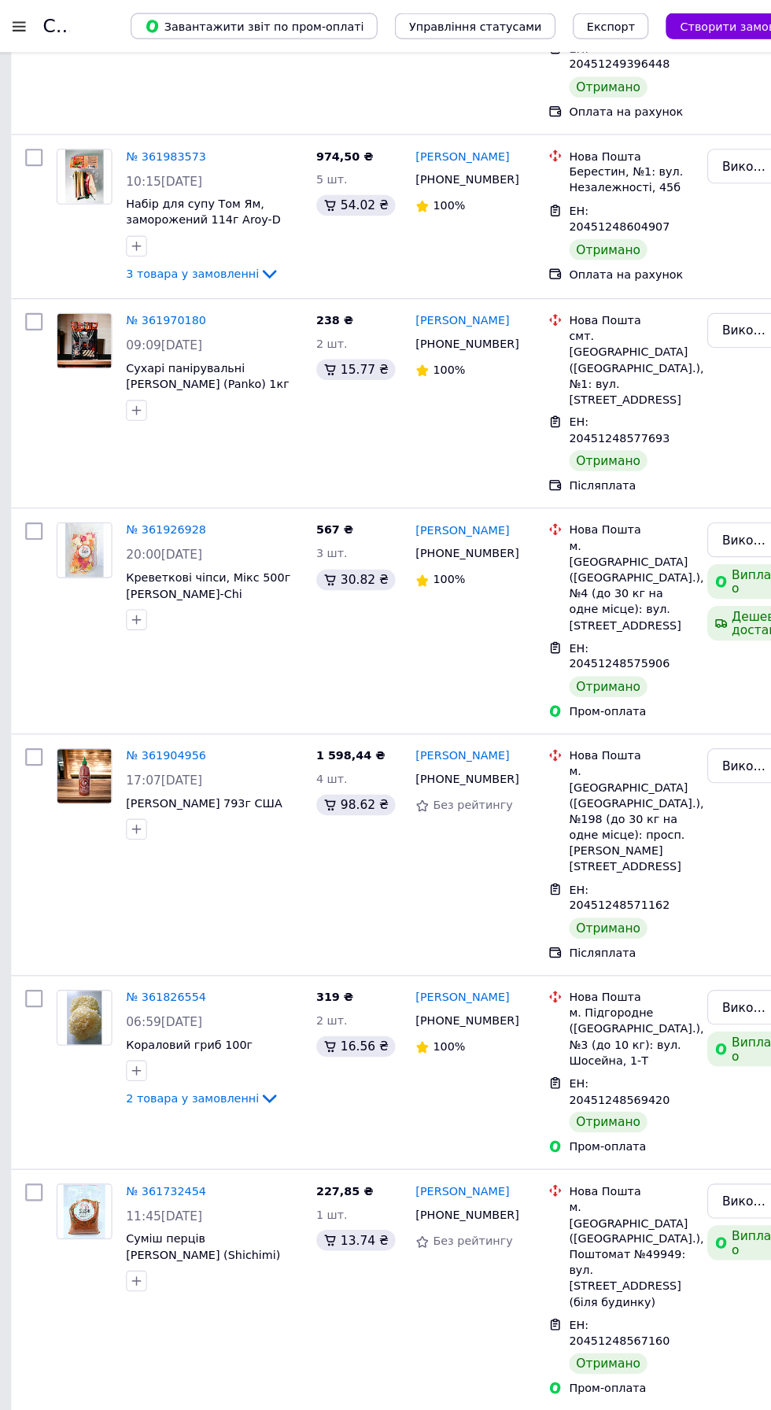
scroll to position [2113, 0]
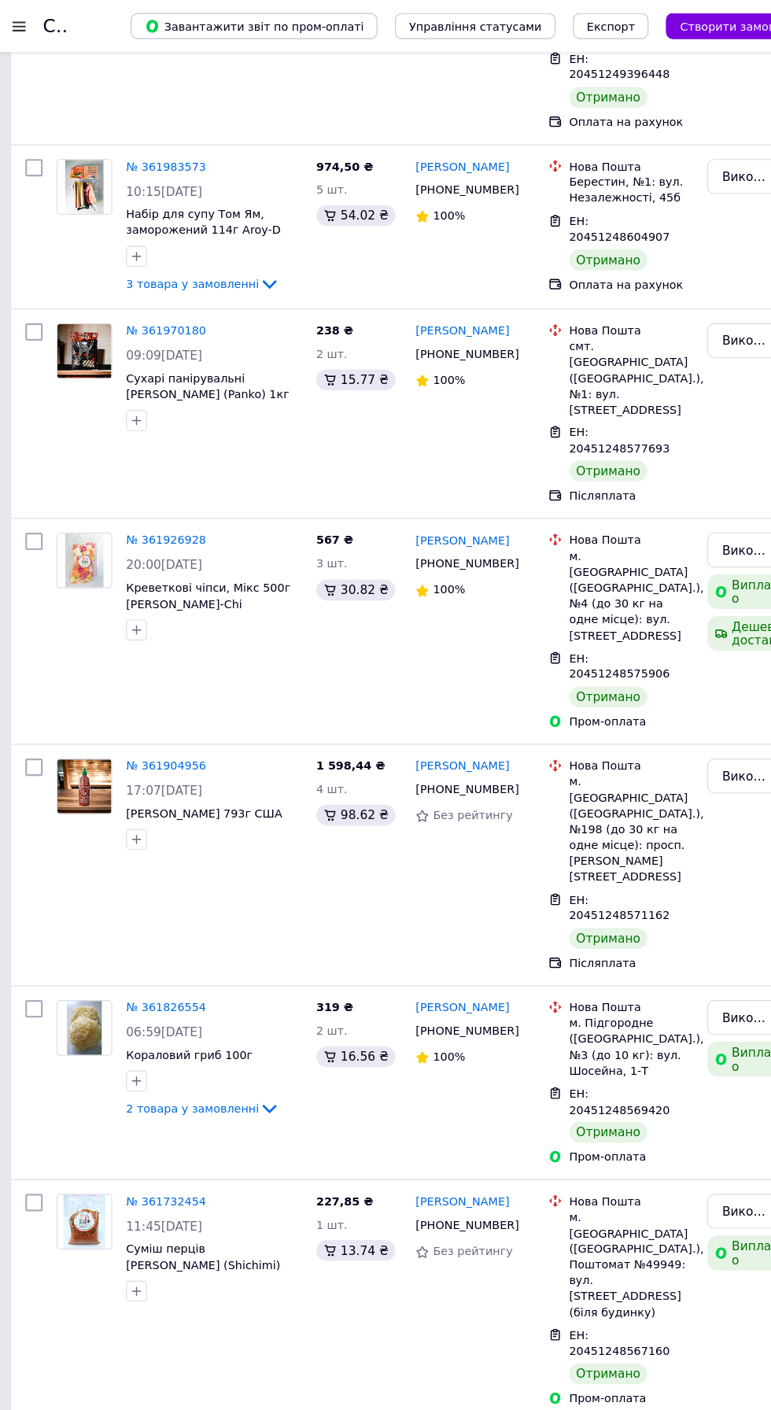
click at [179, 688] on link "№ 361904956" at bounding box center [159, 694] width 72 height 12
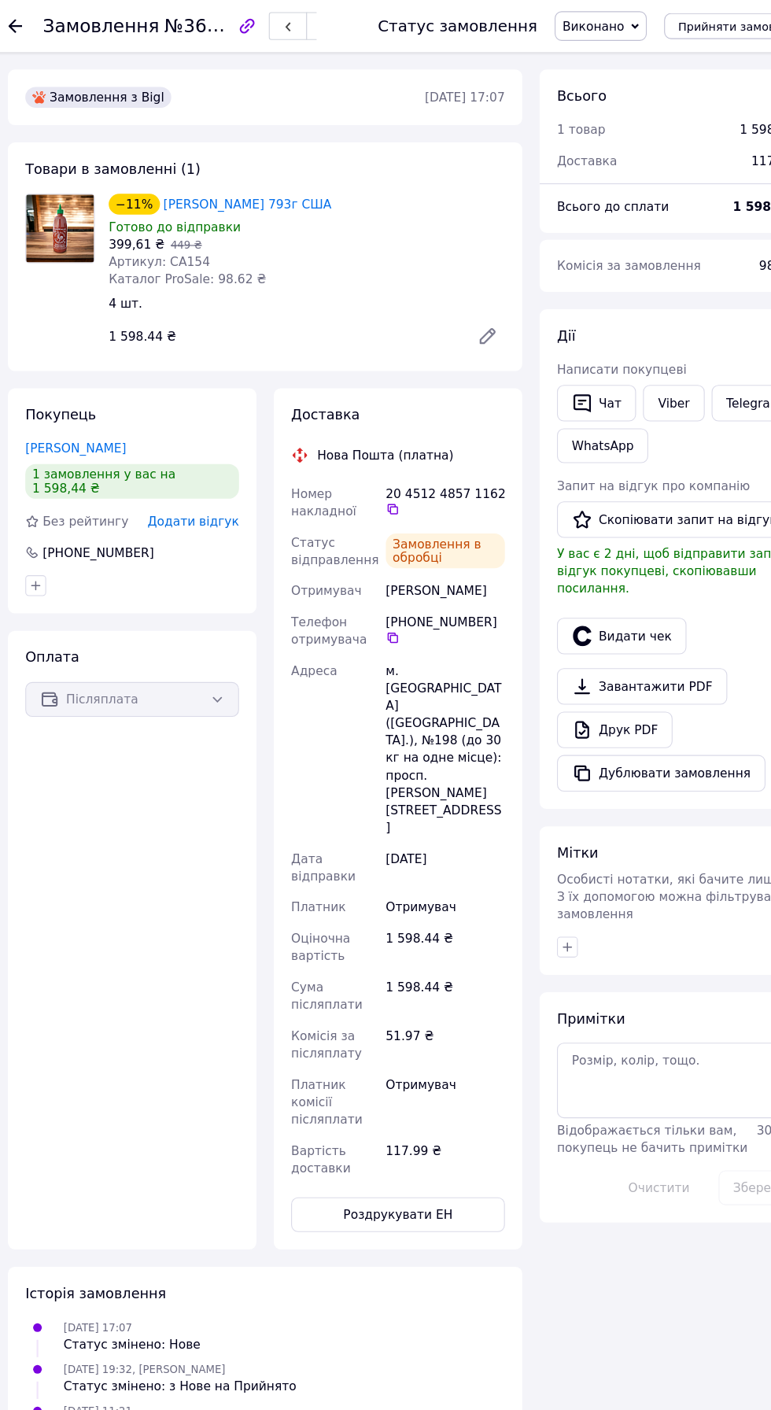
scroll to position [53, 0]
click at [197, 466] on span "Додати відгук" at bounding box center [183, 472] width 83 height 13
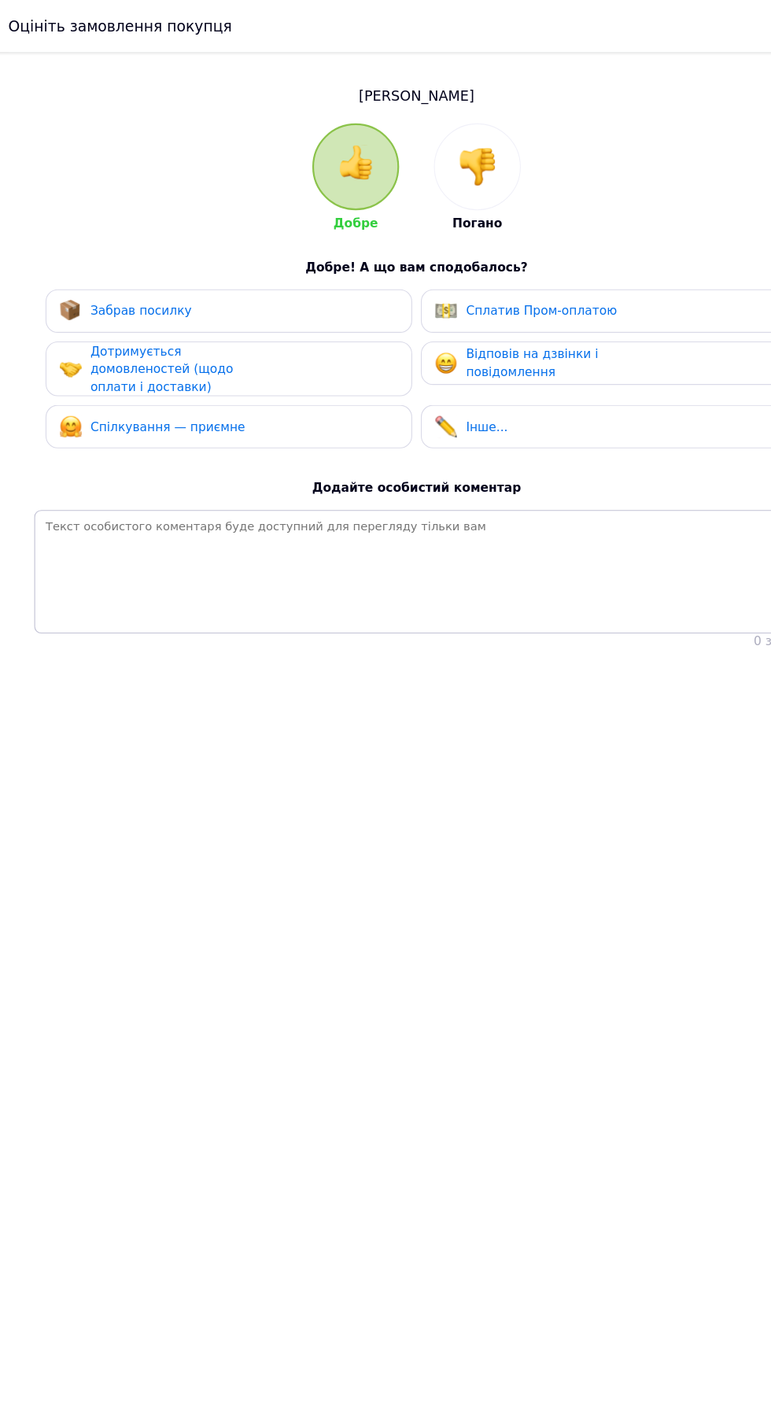
click at [170, 281] on span "Забрав посилку" at bounding box center [136, 281] width 92 height 13
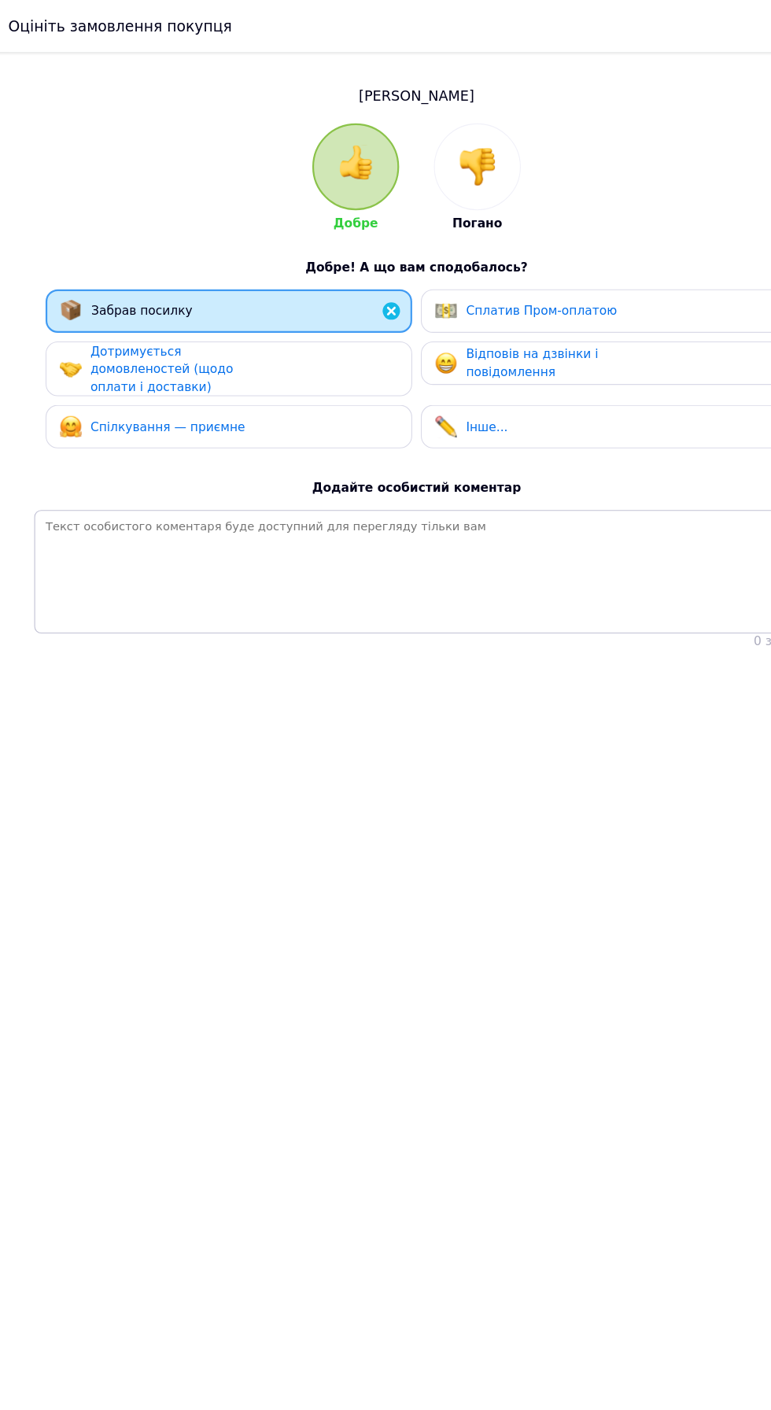
click at [180, 329] on span "Дотримується домовленостей (щодо оплати і доставки)" at bounding box center [154, 334] width 129 height 45
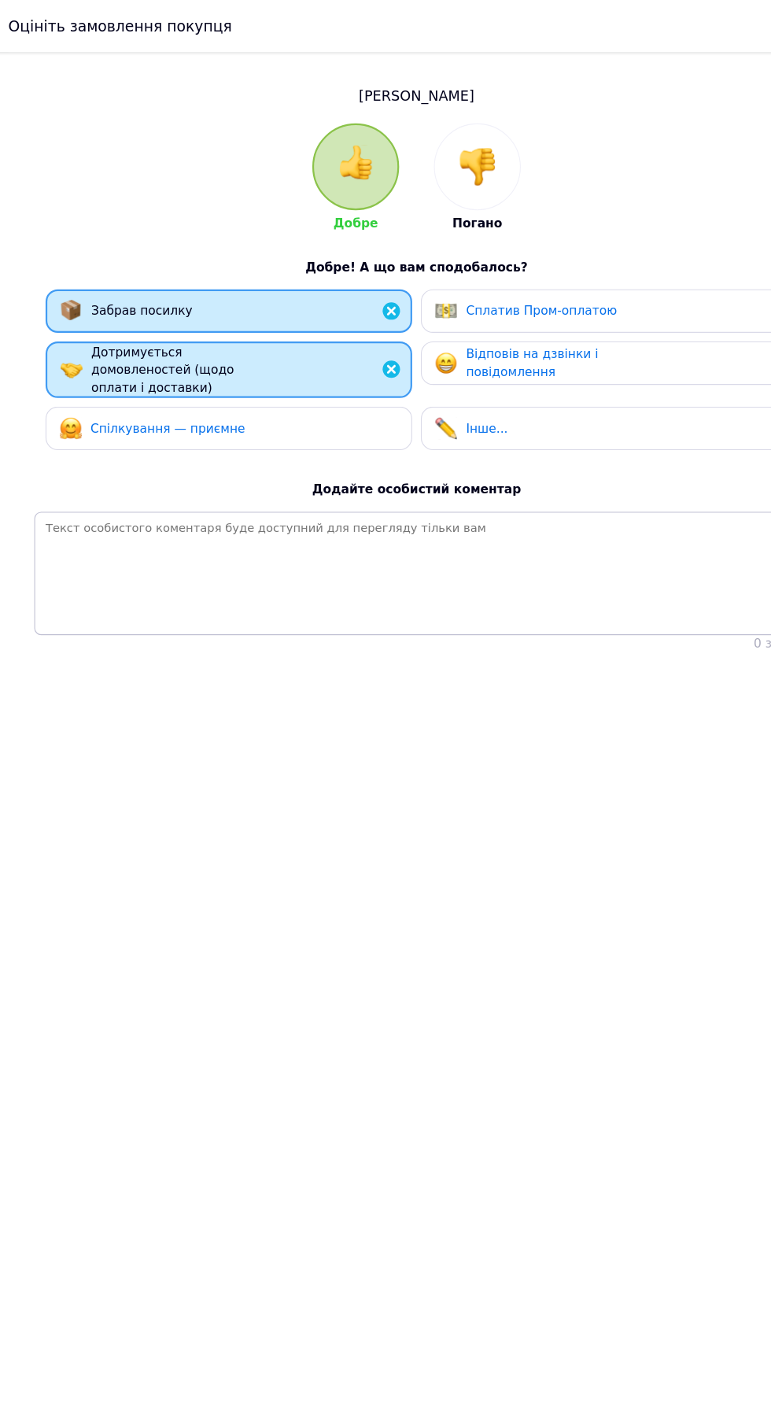
click at [175, 392] on span "Спілкування — приємне" at bounding box center [160, 388] width 140 height 13
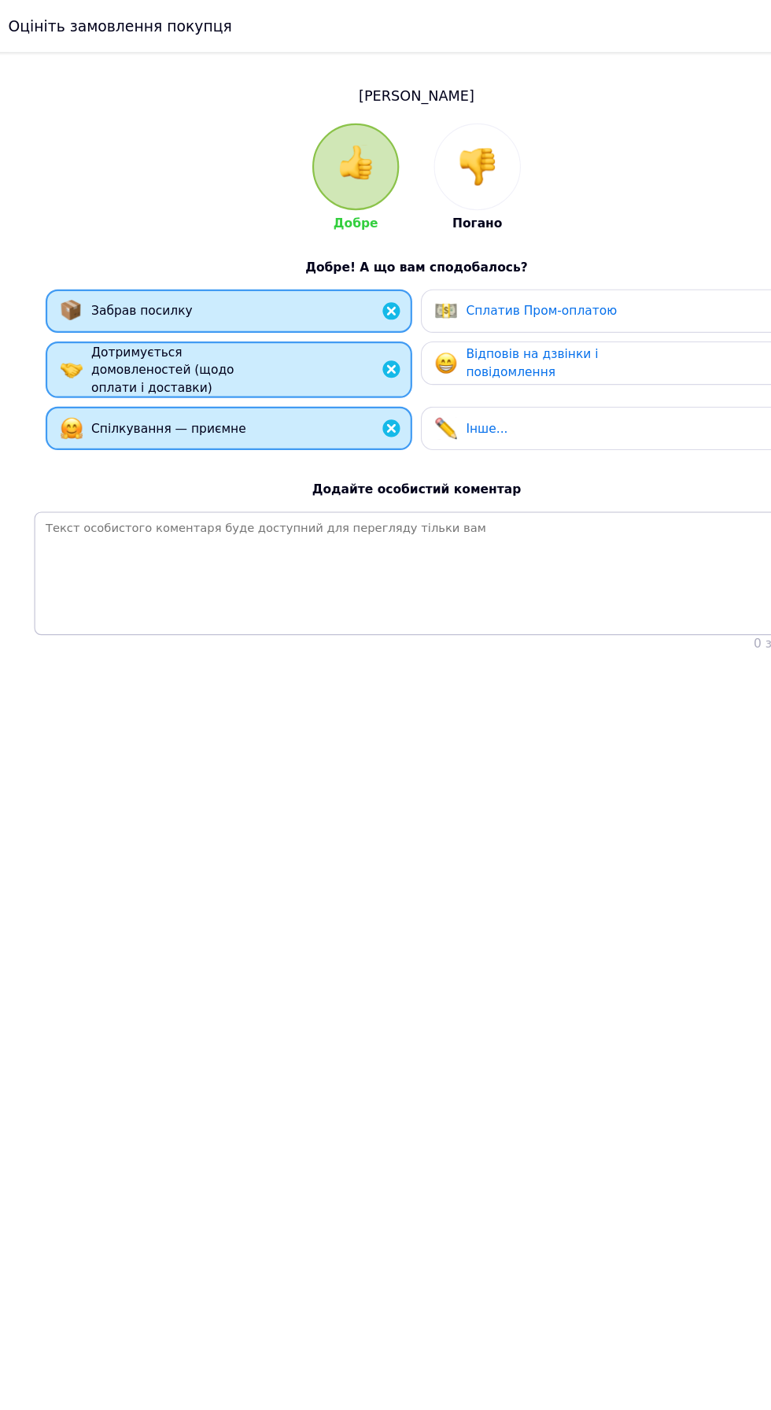
click at [504, 338] on div "Відповів на дзвінки і повідомлення" at bounding box center [504, 328] width 149 height 32
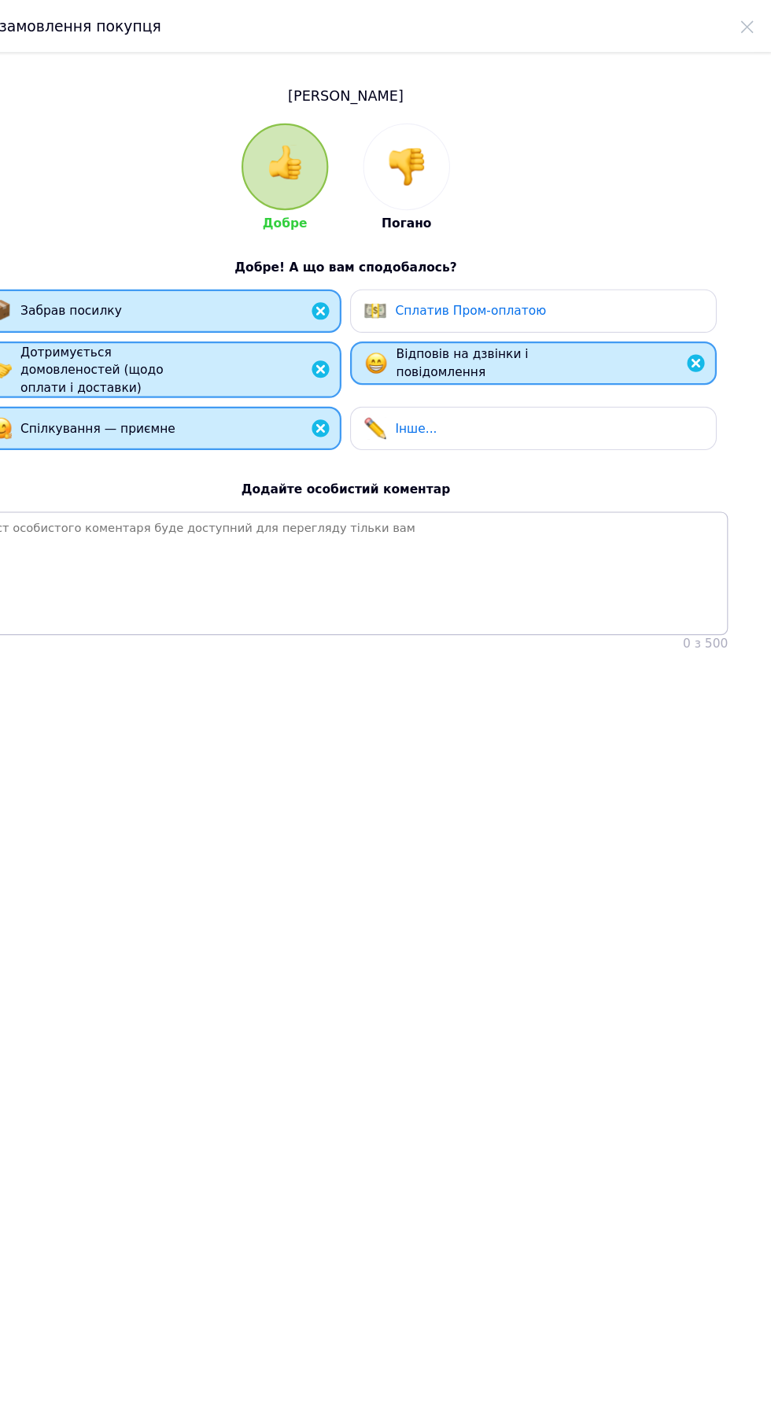
scroll to position [0, 0]
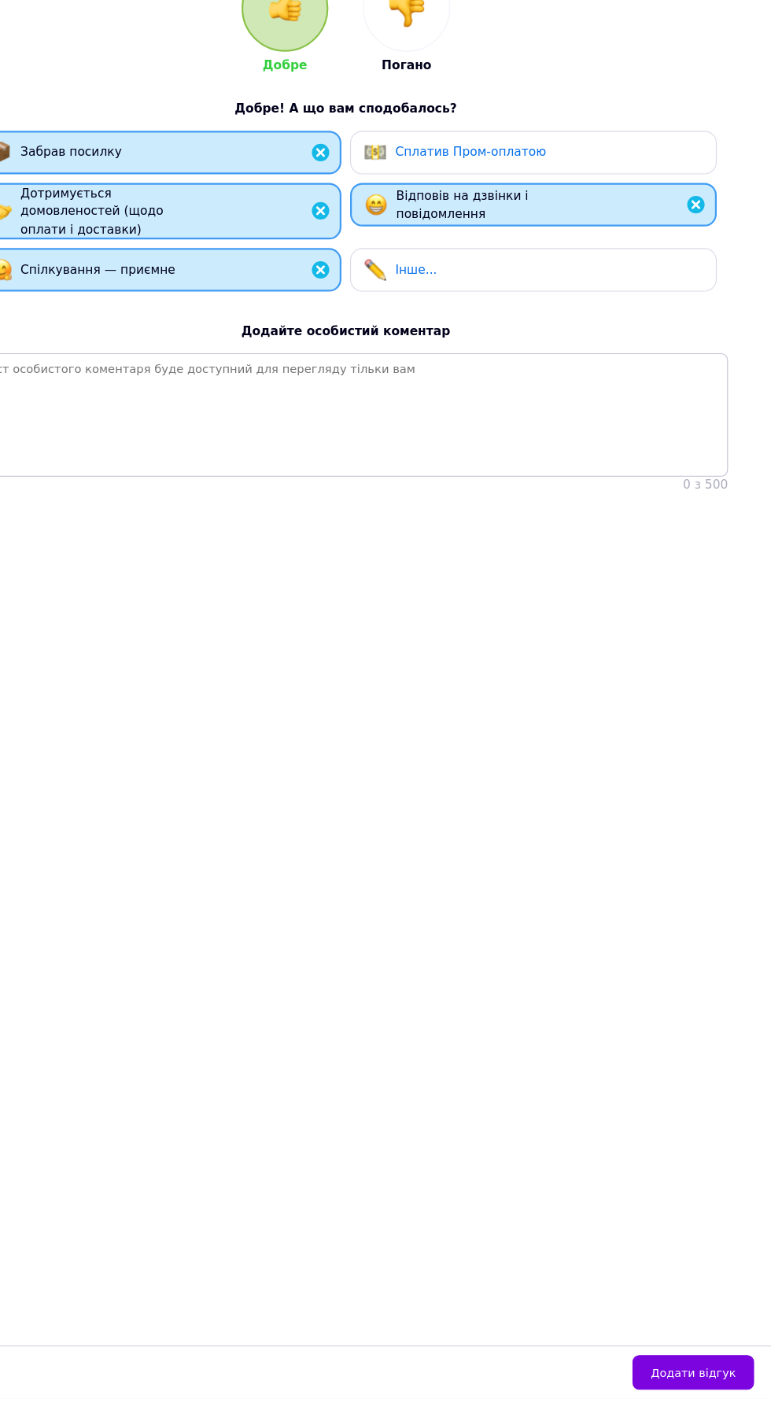
click at [762, 1409] on div "Додати відгук" at bounding box center [385, 1386] width 771 height 48
click at [754, 1402] on button "Додати відгук" at bounding box center [700, 1386] width 110 height 31
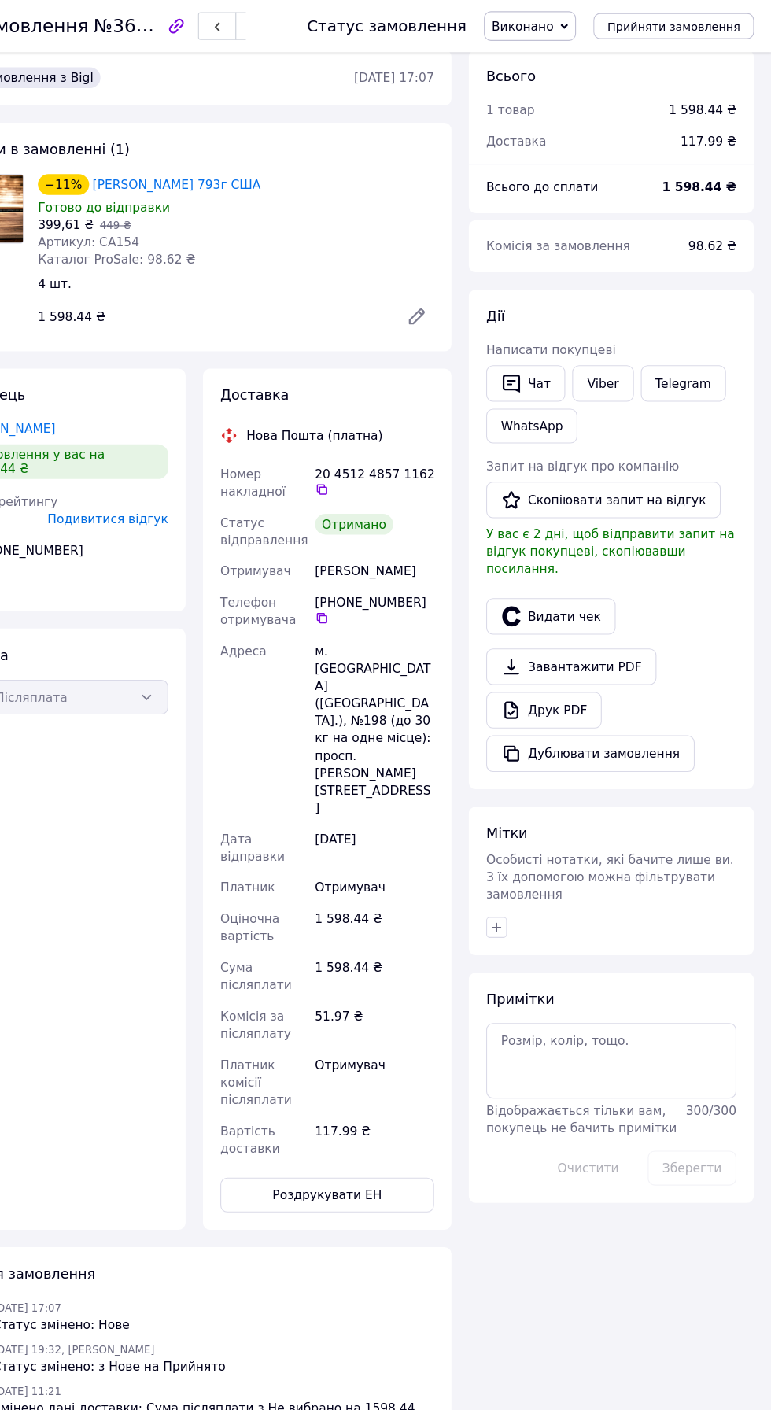
scroll to position [8, 0]
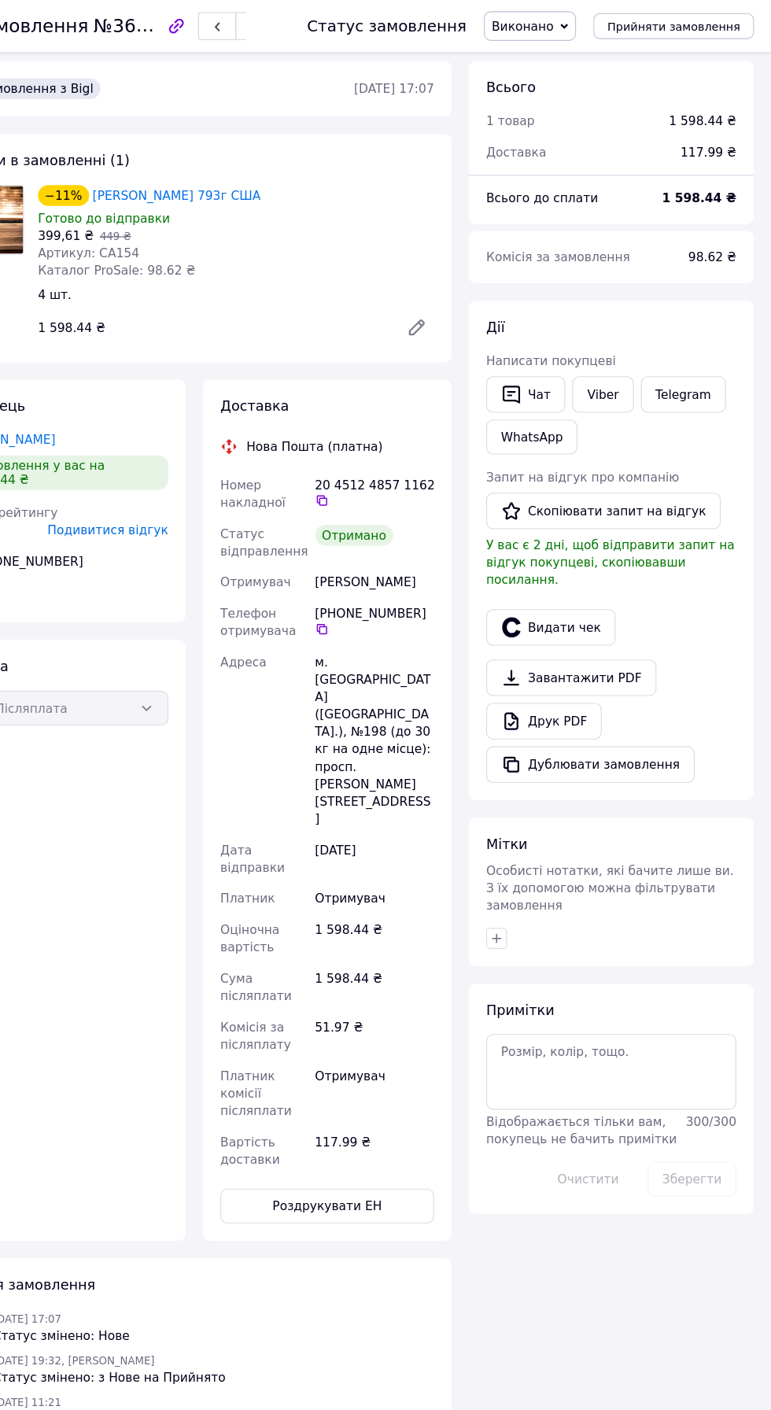
click at [674, 457] on button "Скопіювати запит на відгук" at bounding box center [619, 462] width 212 height 33
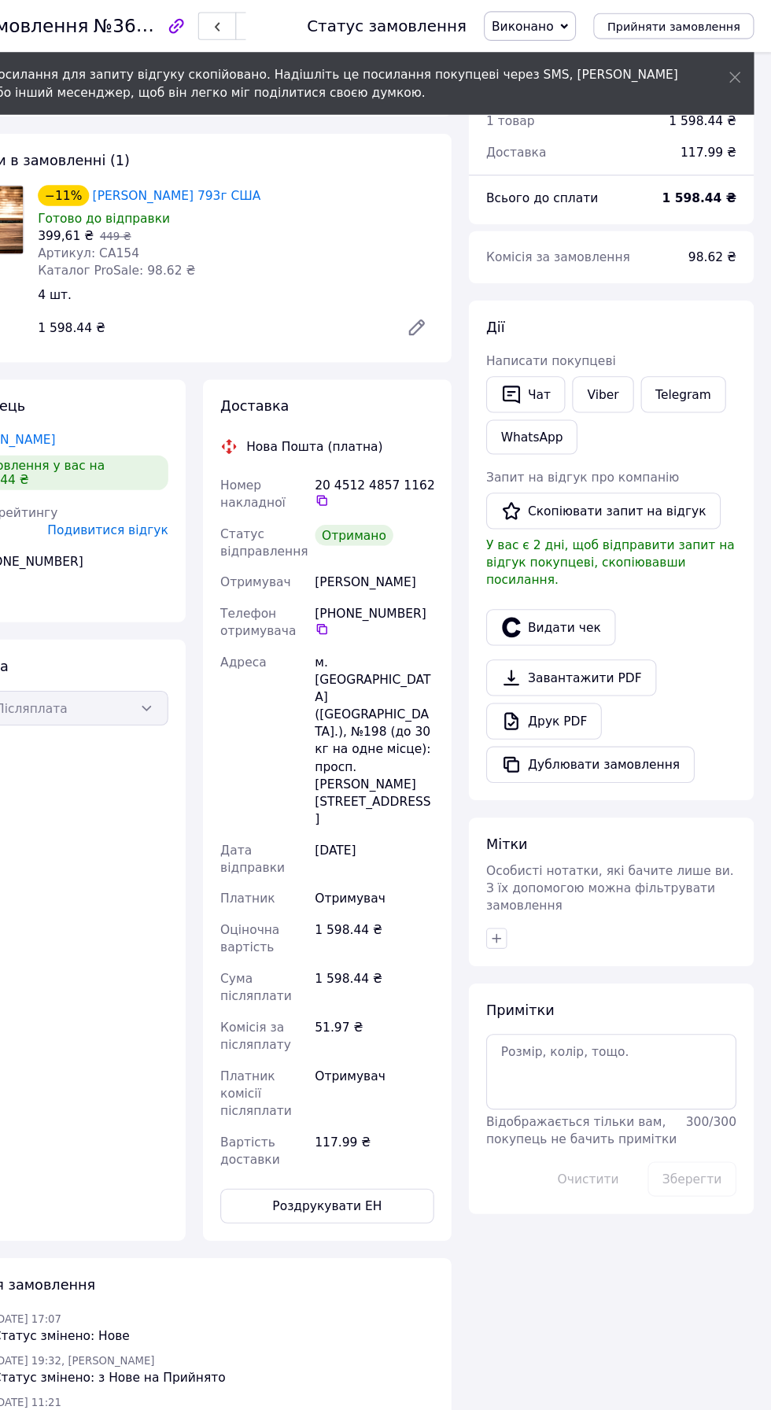
click at [617, 356] on link "Viber" at bounding box center [618, 357] width 55 height 33
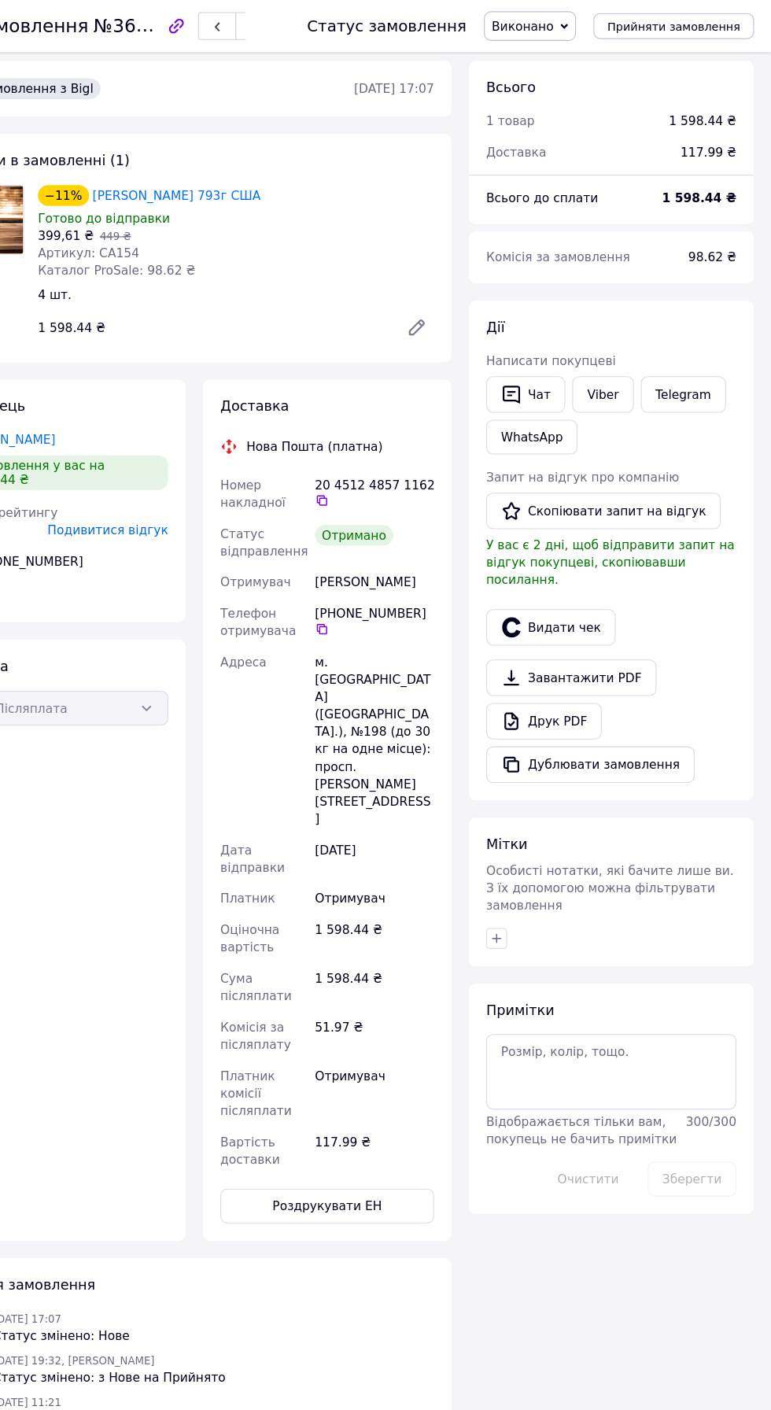
click at [625, 361] on link "Viber" at bounding box center [618, 357] width 55 height 33
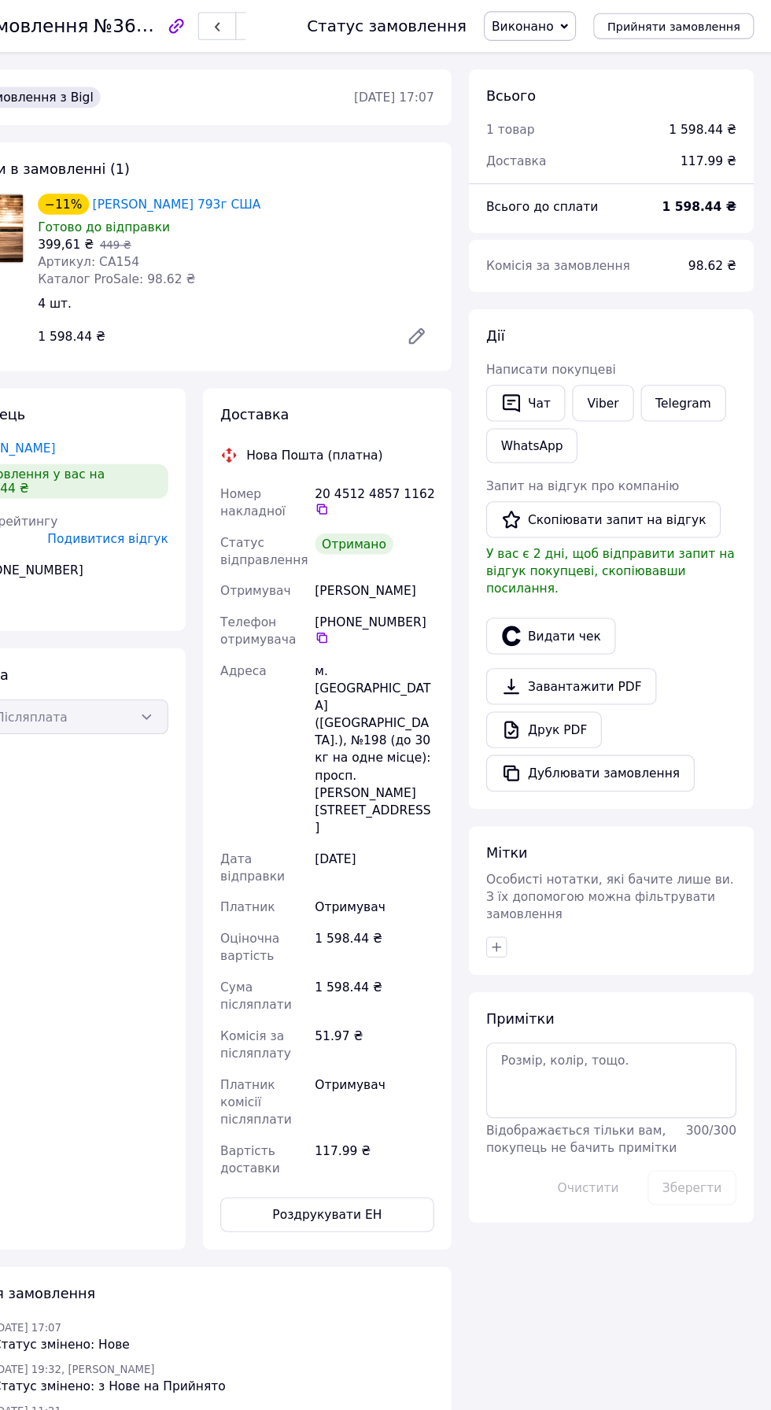
click at [700, 362] on link "Telegram" at bounding box center [691, 365] width 77 height 33
click at [617, 370] on link "Viber" at bounding box center [618, 365] width 55 height 33
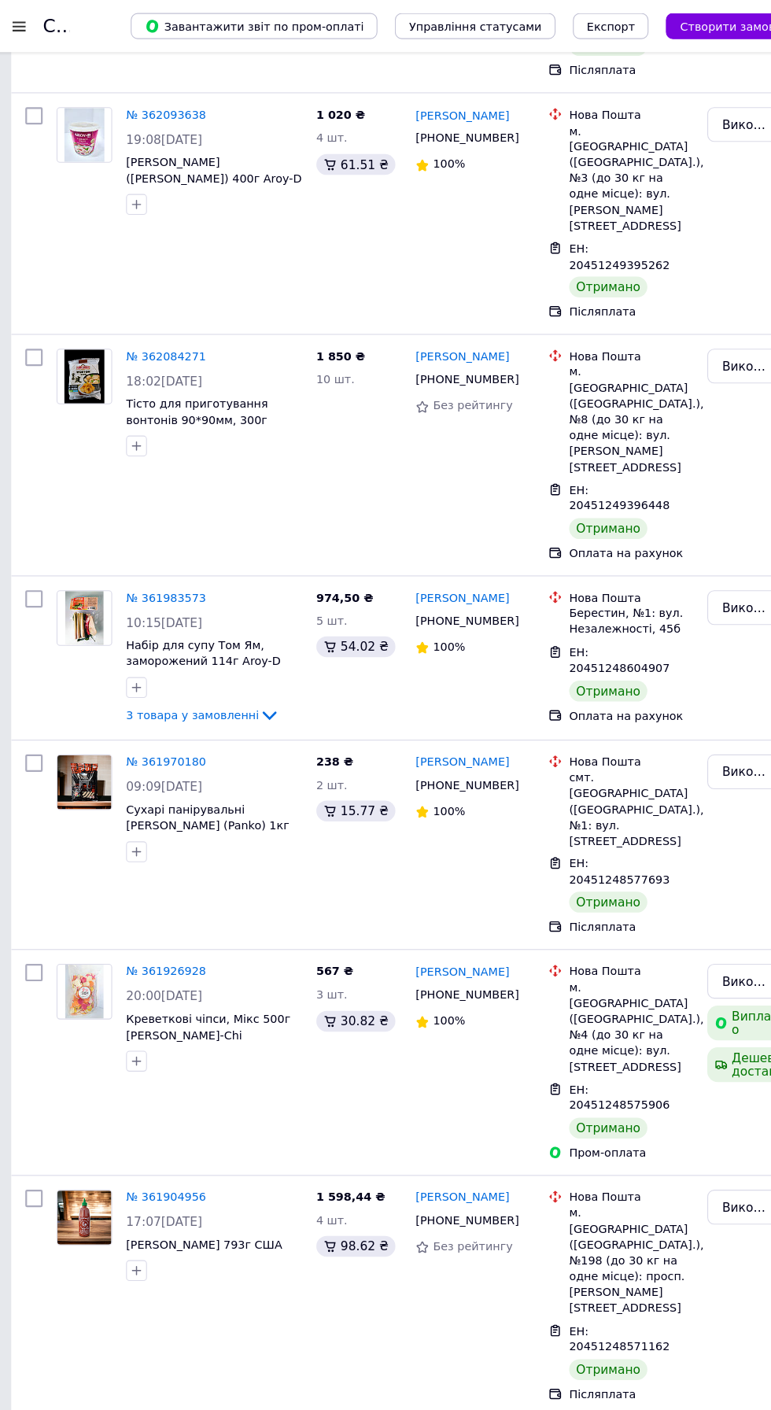
scroll to position [1700, 0]
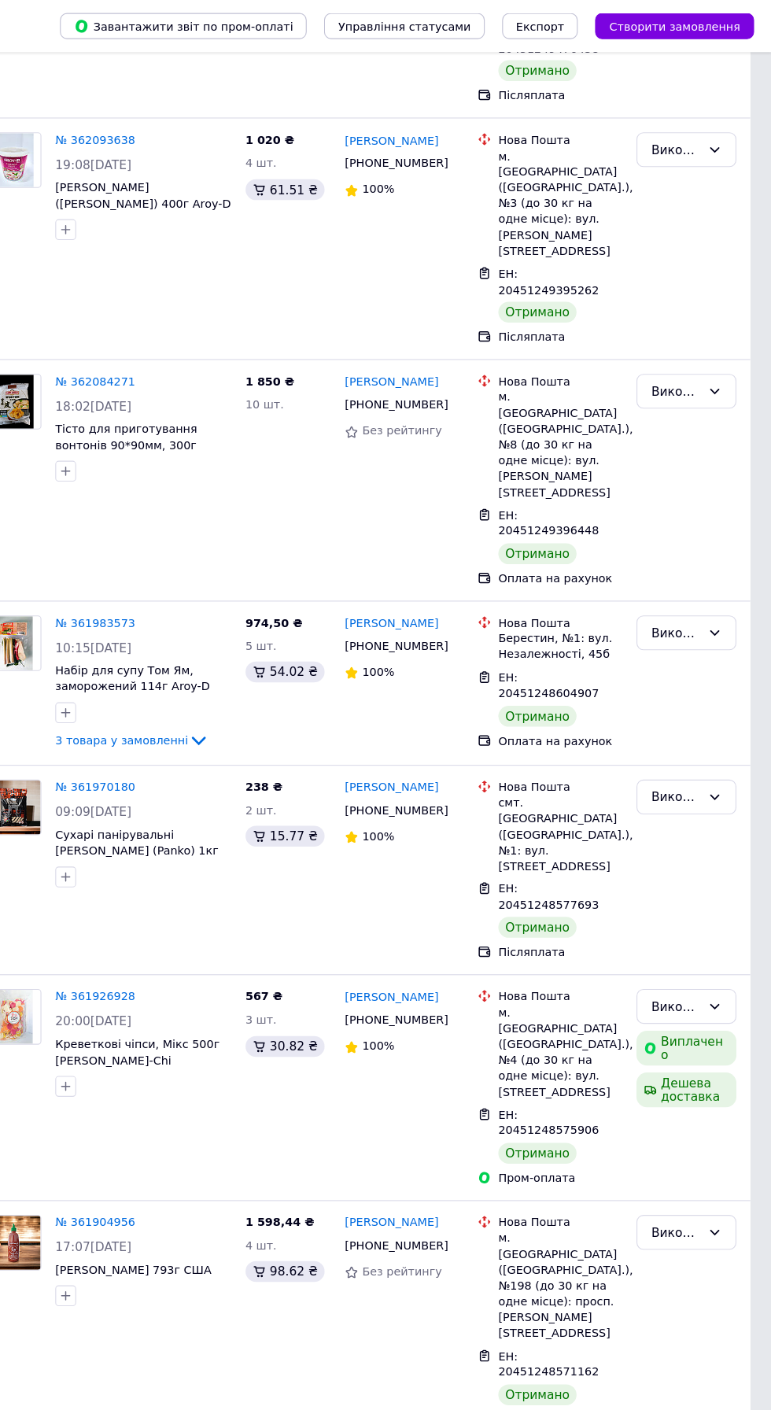
click at [173, 707] on link "№ 361970180" at bounding box center [159, 713] width 72 height 12
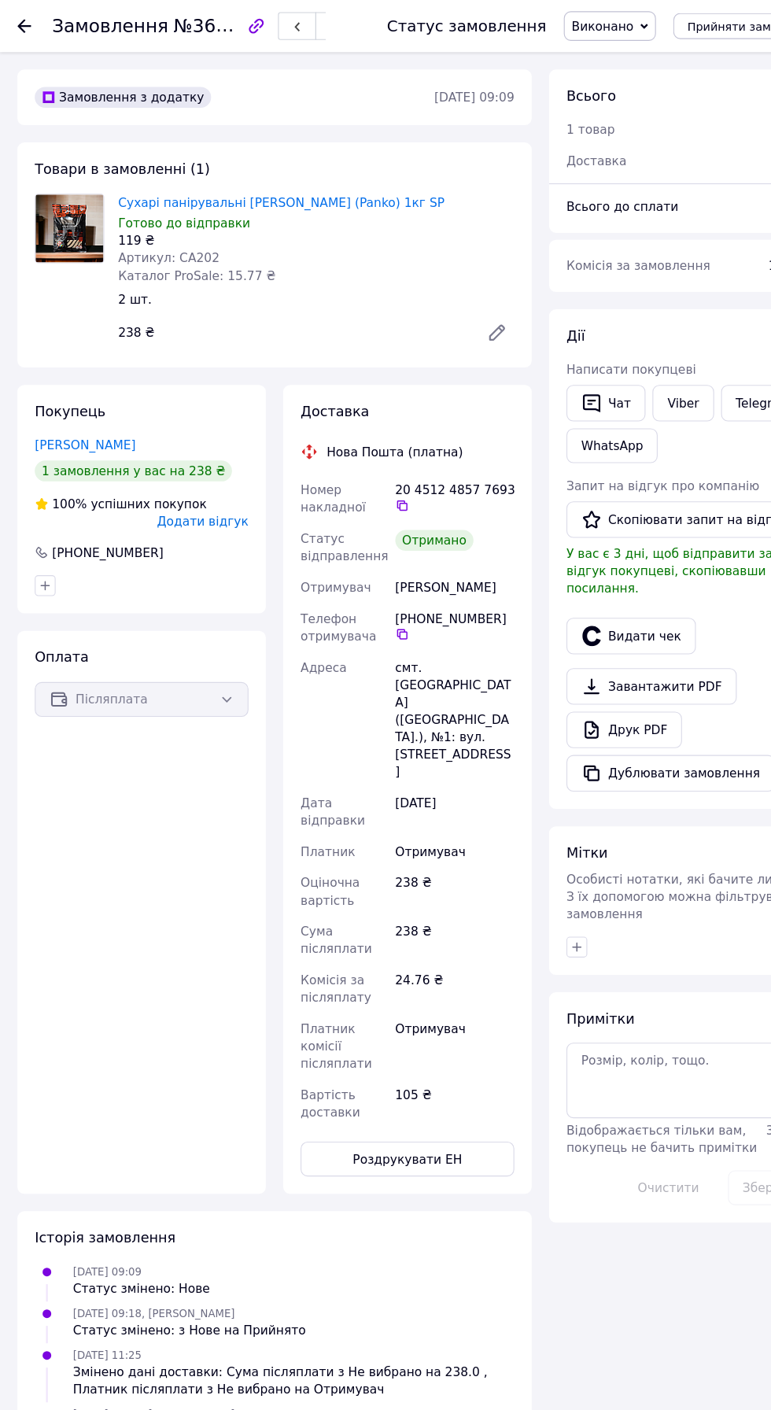
click at [252, 476] on div "Доставка Нова Пошта (платна) Номер накладної 20 4512 4857 7693   Статус відправ…" at bounding box center [369, 715] width 241 height 733
click at [211, 472] on span "Додати відгук" at bounding box center [183, 472] width 83 height 13
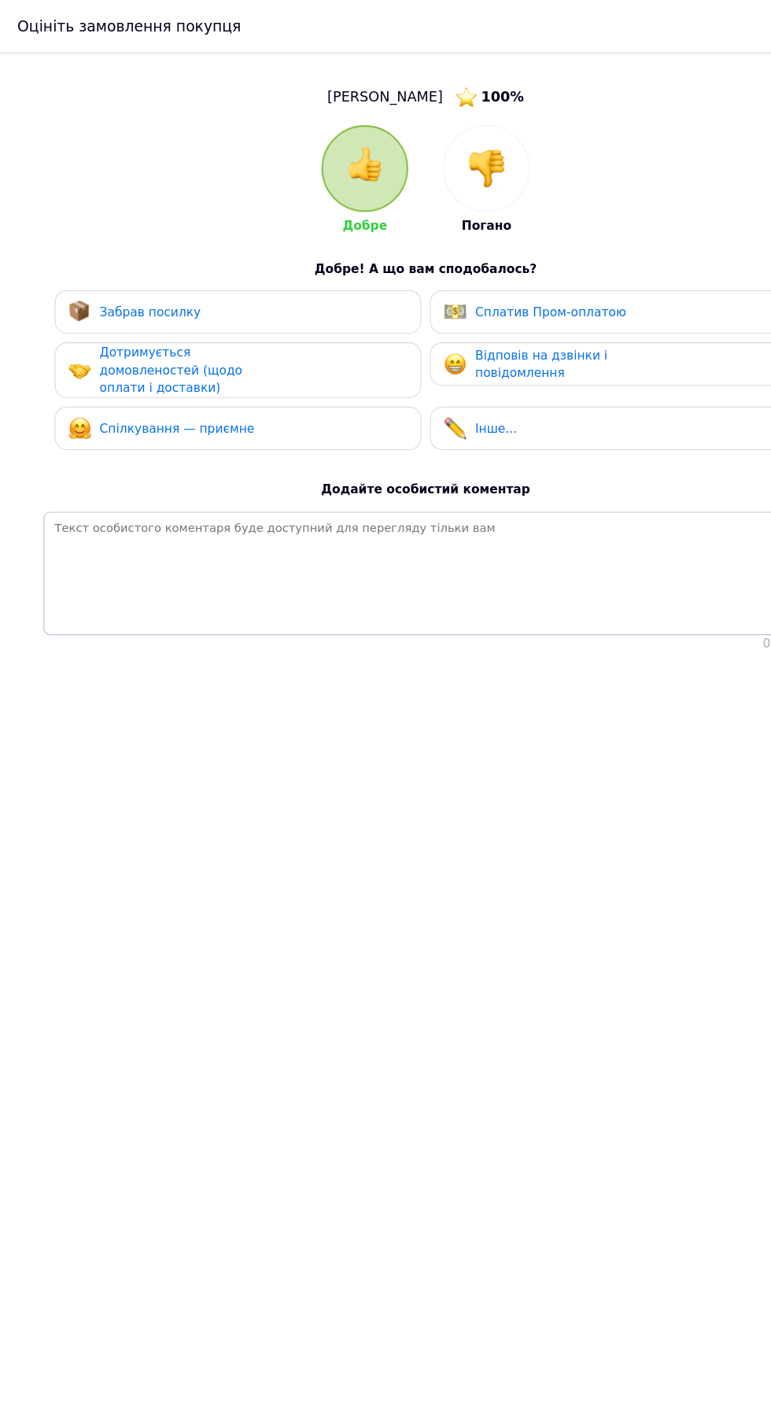
click at [197, 290] on div "Забрав посилку" at bounding box center [215, 282] width 307 height 20
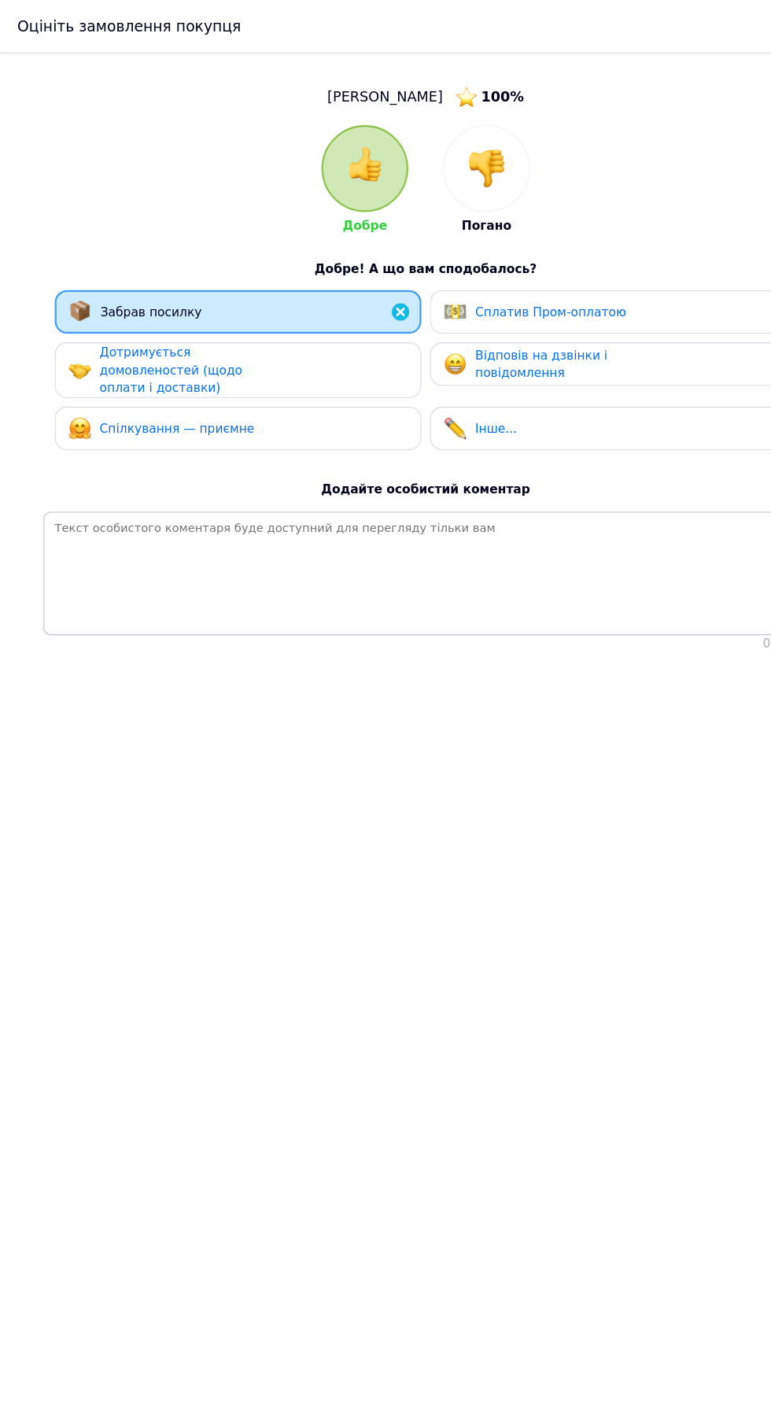
click at [190, 341] on div "Дотримується домовленостей (щодо оплати і доставки)" at bounding box center [164, 335] width 149 height 49
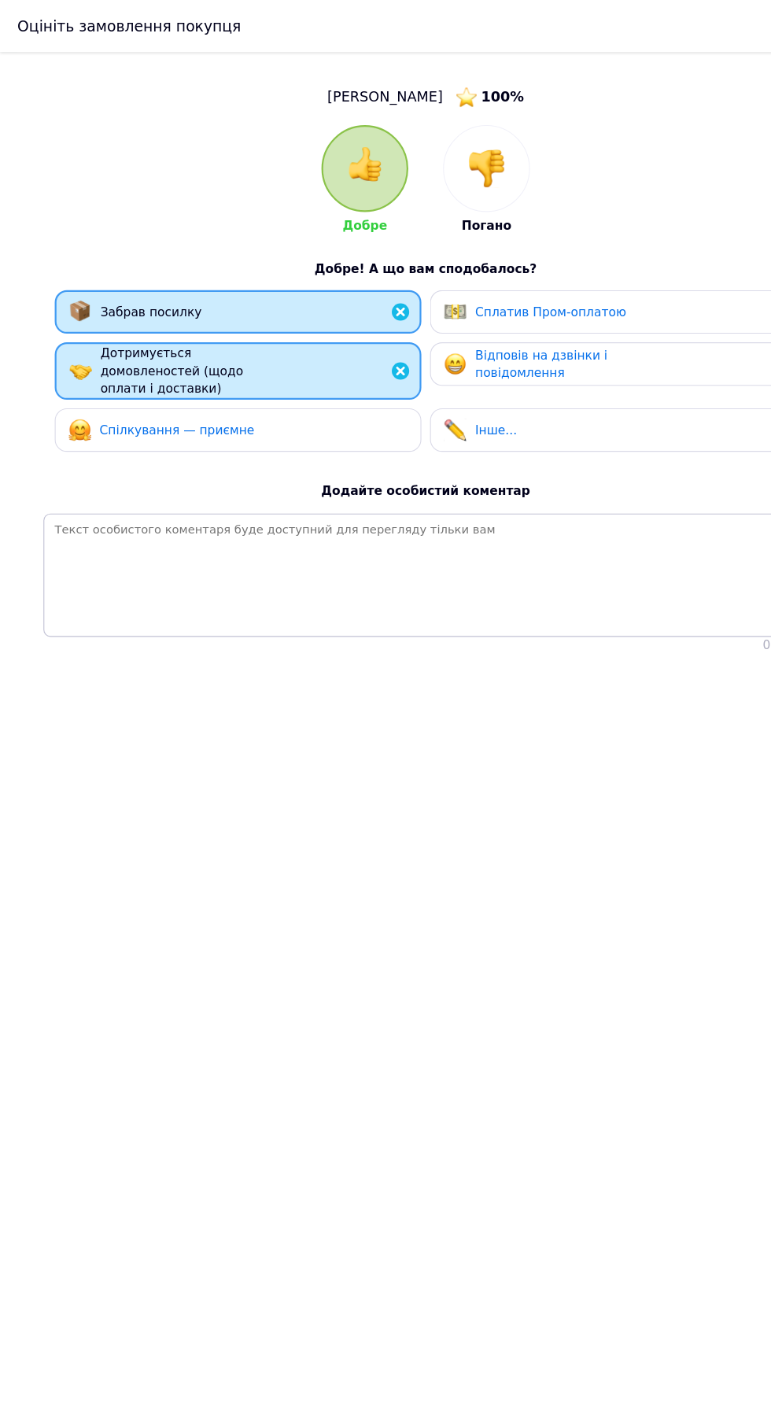
click at [198, 389] on span "Спілкування — приємне" at bounding box center [160, 389] width 140 height 13
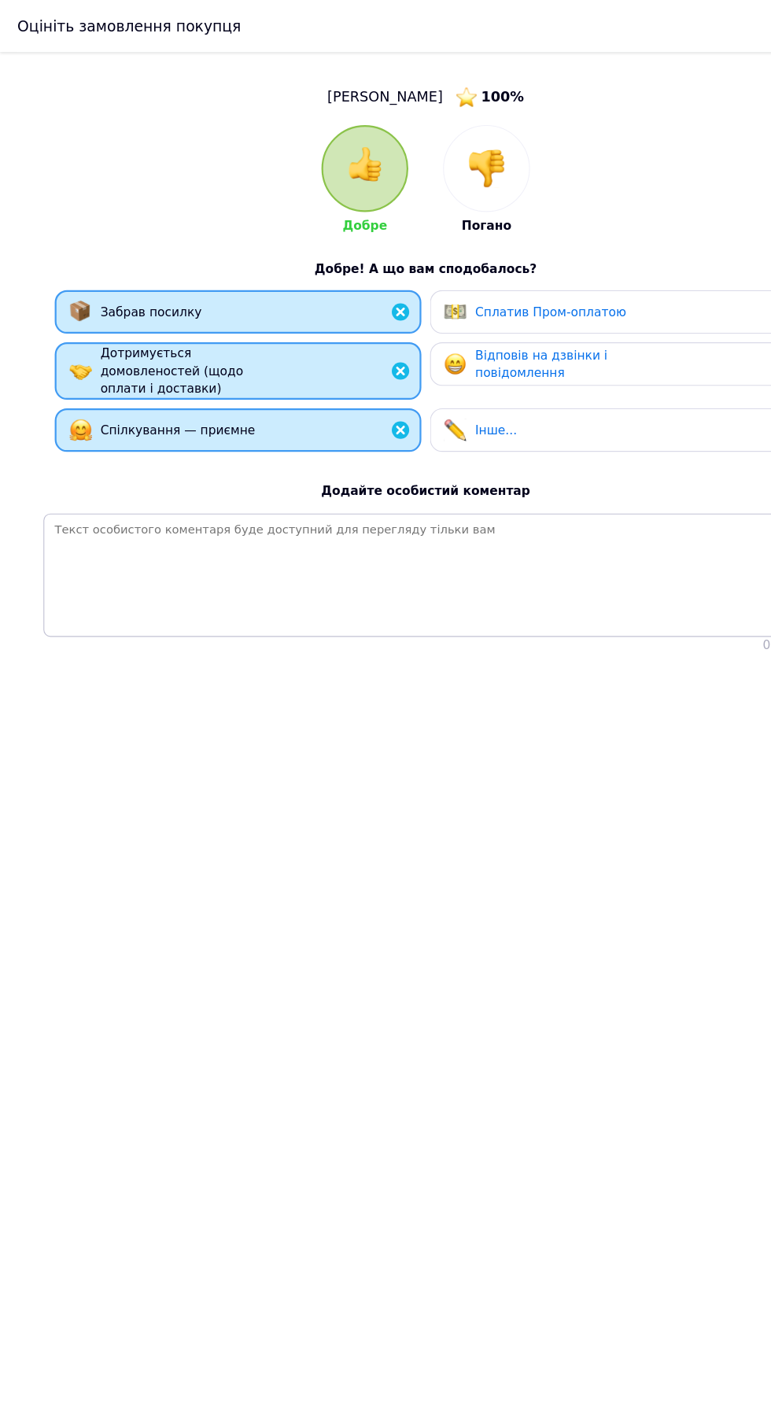
click at [501, 331] on span "Відповів на дзвінки і повідомлення" at bounding box center [490, 330] width 120 height 29
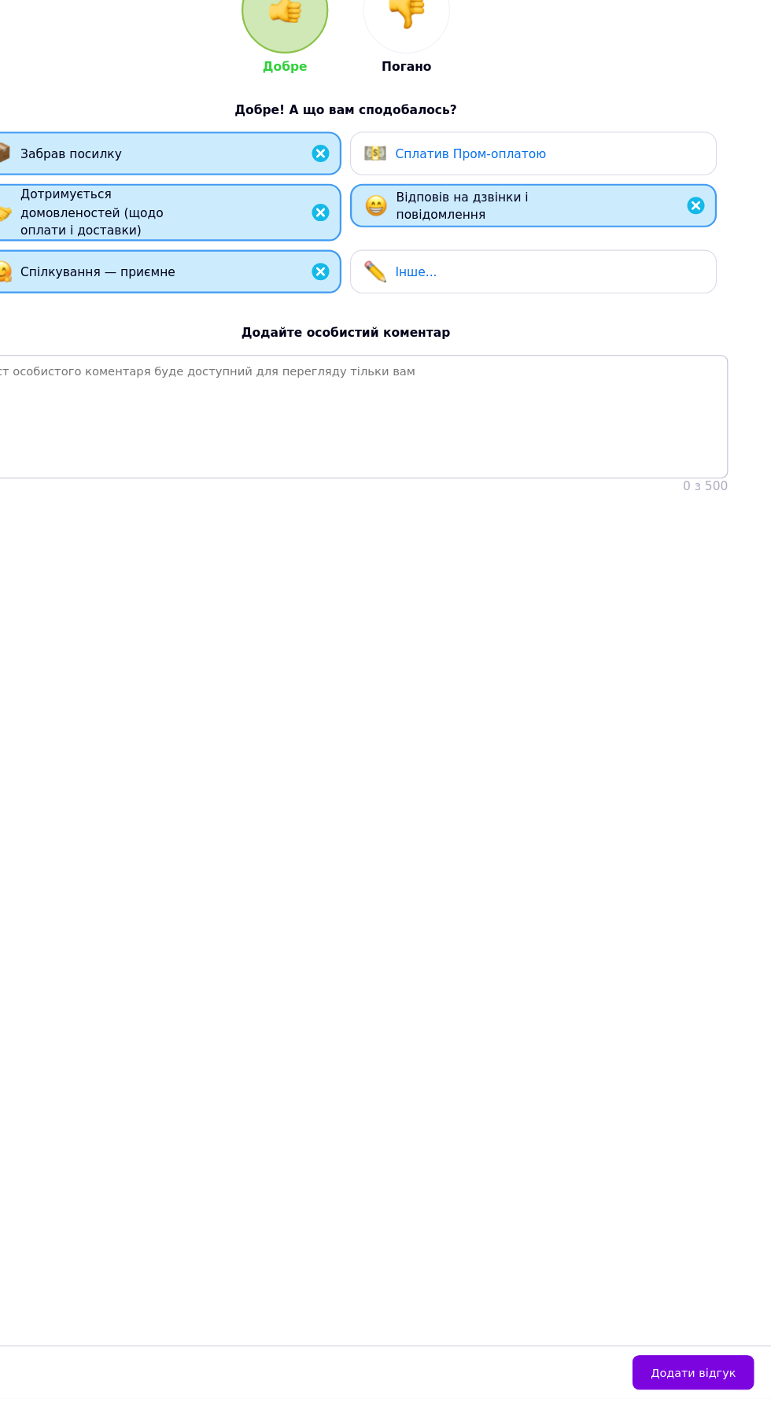
click at [750, 1402] on button "Додати відгук" at bounding box center [700, 1386] width 110 height 31
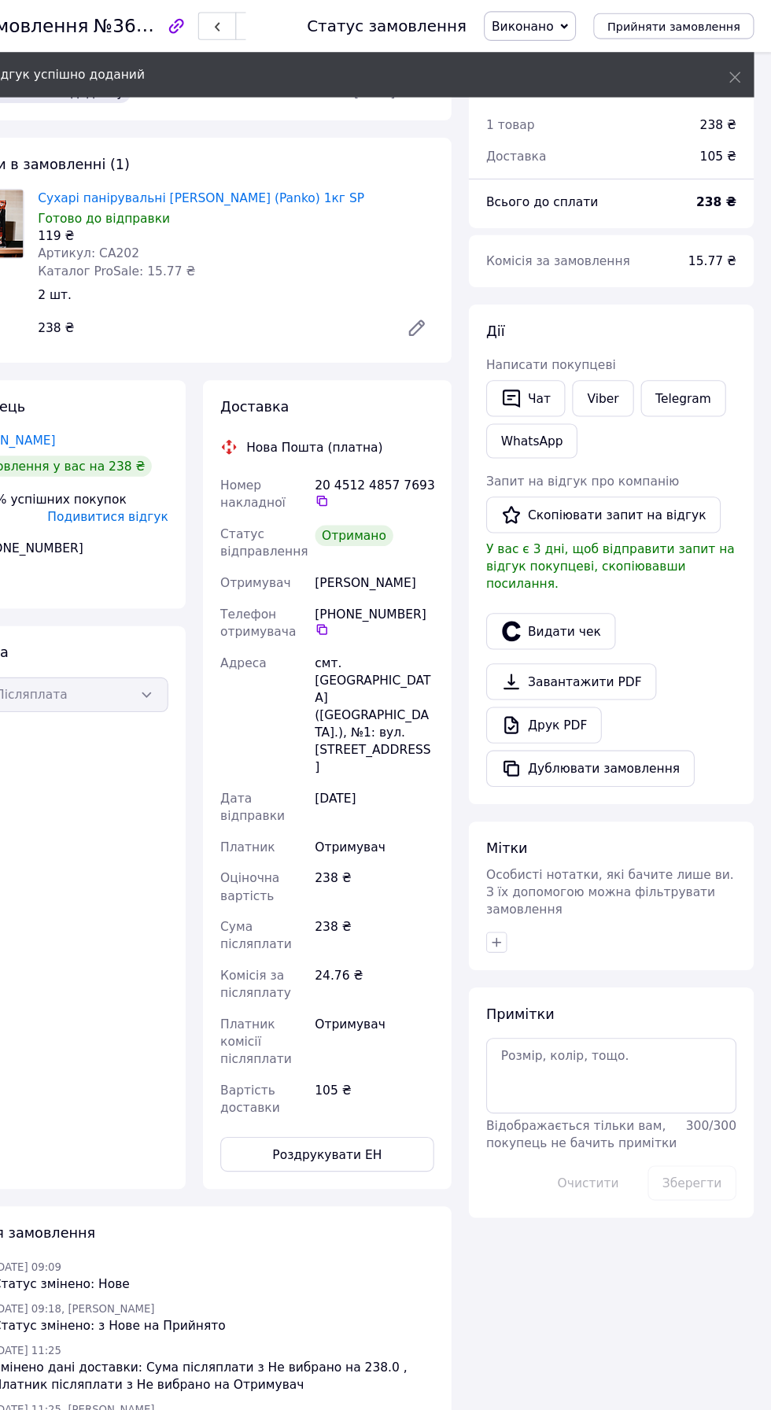
scroll to position [6, 0]
click at [665, 463] on button "Скопіювати запит на відгук" at bounding box center [619, 464] width 212 height 33
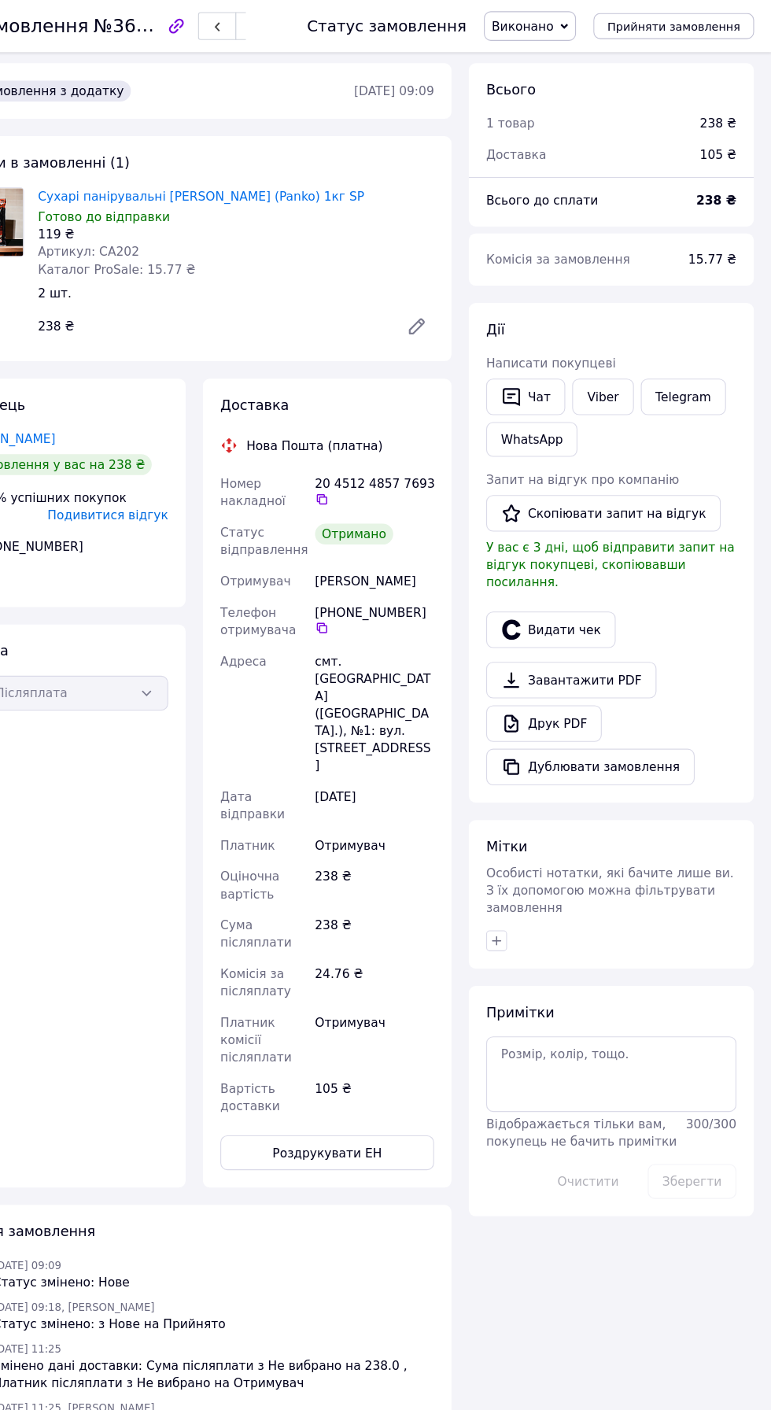
click at [631, 370] on link "Viber" at bounding box center [618, 359] width 55 height 33
click at [659, 1146] on div "Всього 1 товар 238 ₴ Доставка 105 ₴ Всього до сплати 238 ₴ Комісія за замовленн…" at bounding box center [626, 813] width 274 height 1512
click at [676, 463] on button "Скопіювати запит на відгук" at bounding box center [619, 464] width 212 height 33
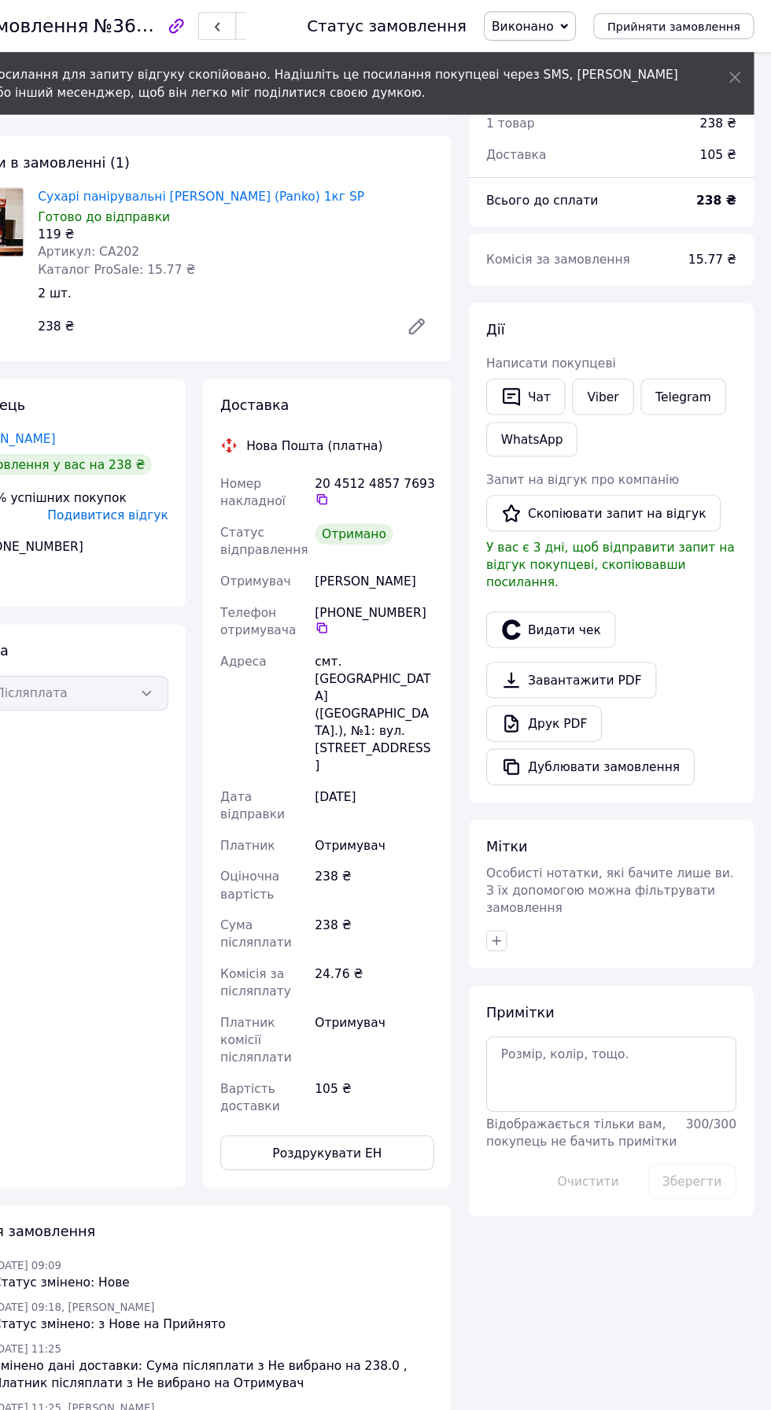
click at [637, 365] on link "Viber" at bounding box center [618, 359] width 55 height 33
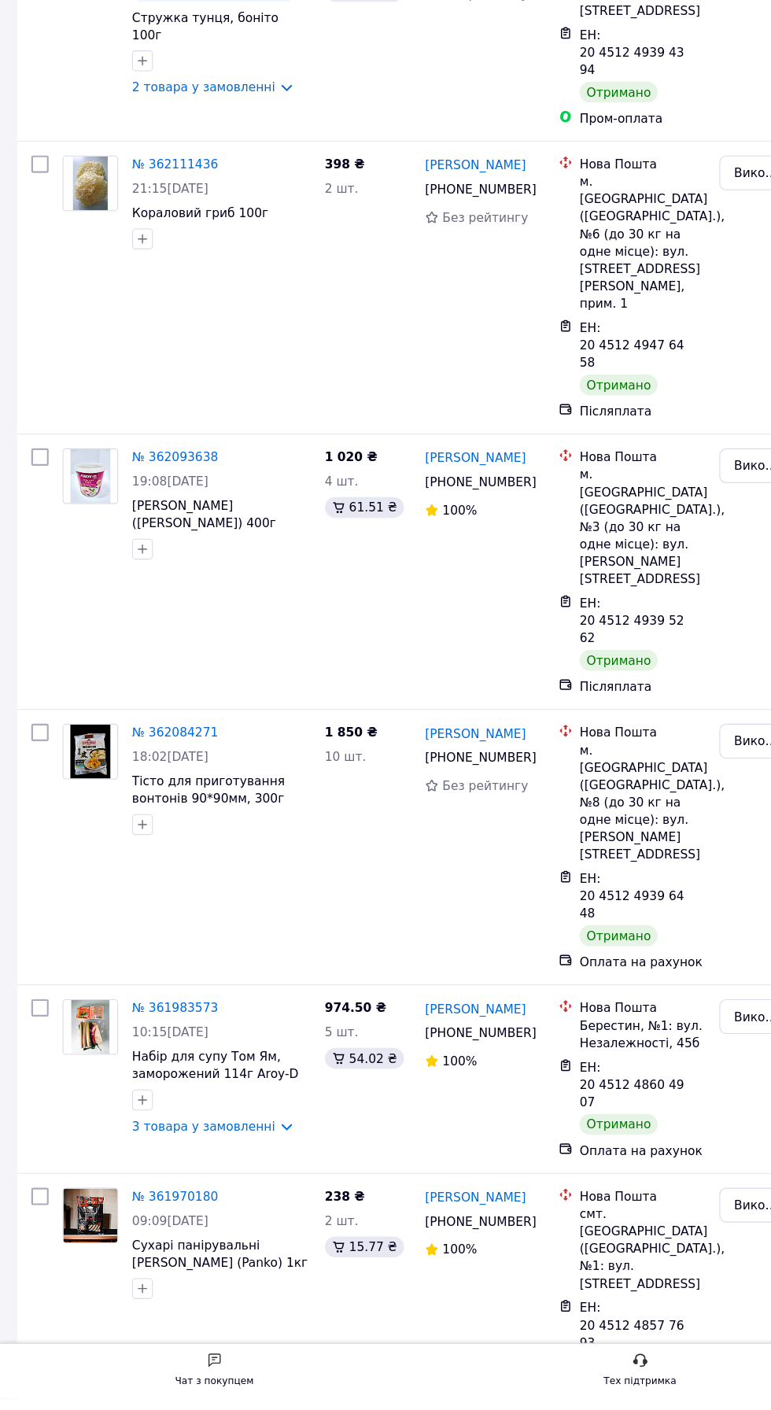
scroll to position [1500, 0]
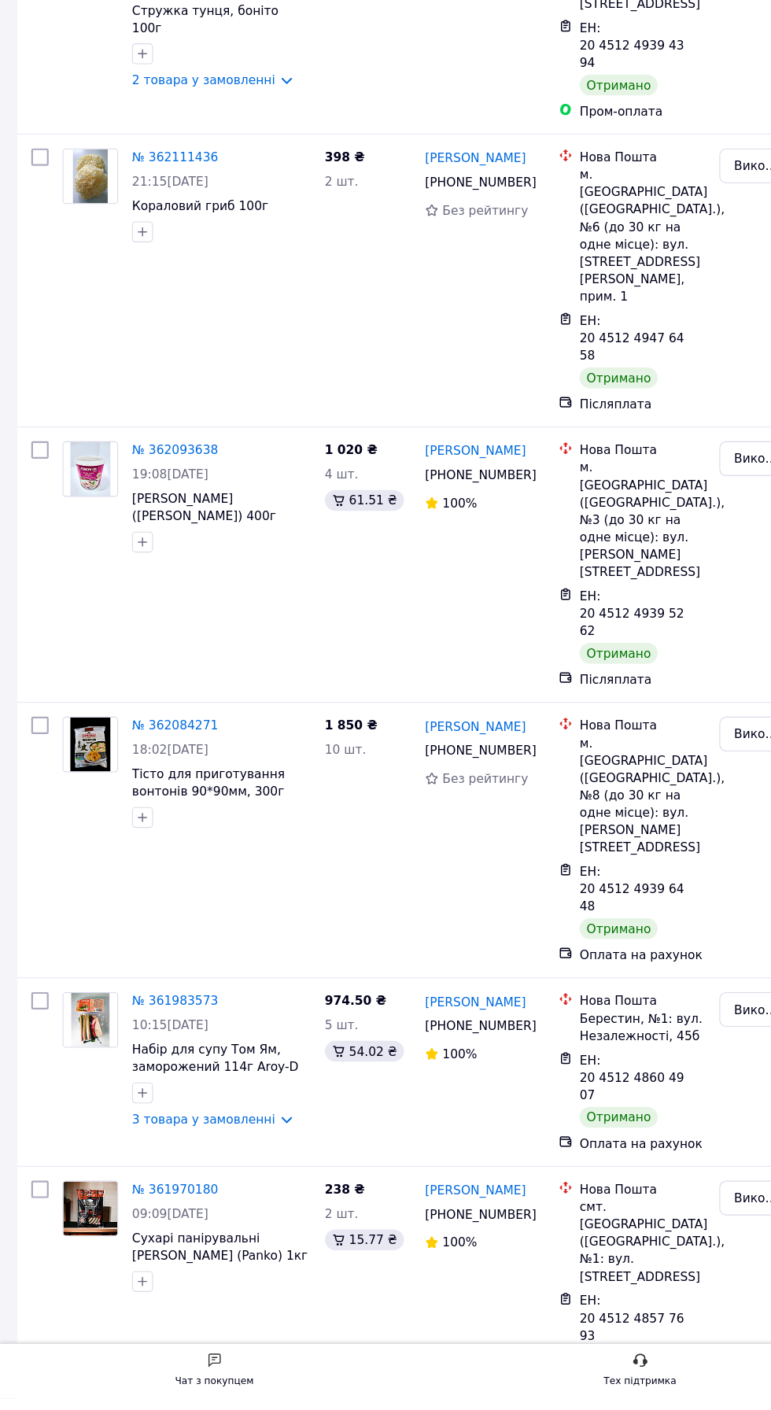
click at [180, 1043] on link "№ 361983573" at bounding box center [159, 1049] width 78 height 13
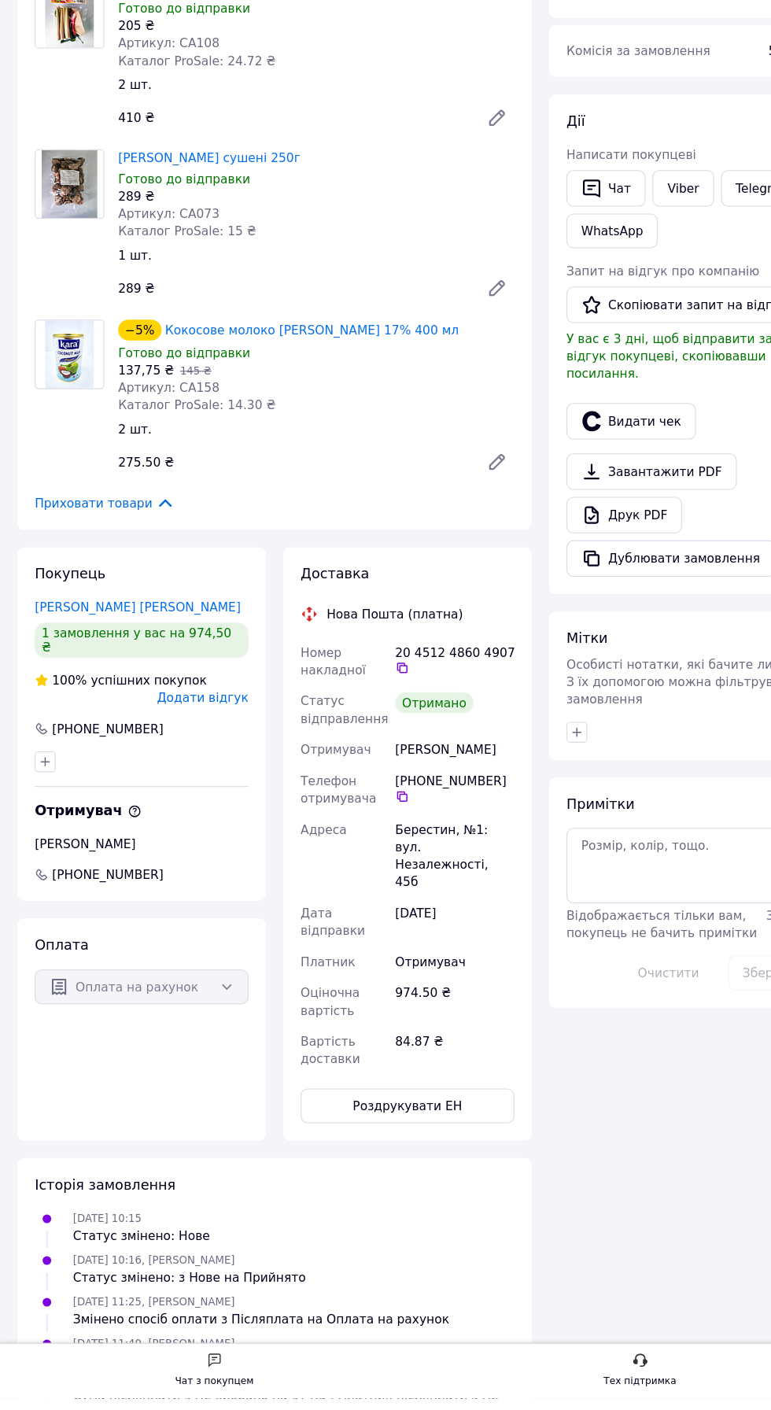
scroll to position [307, 0]
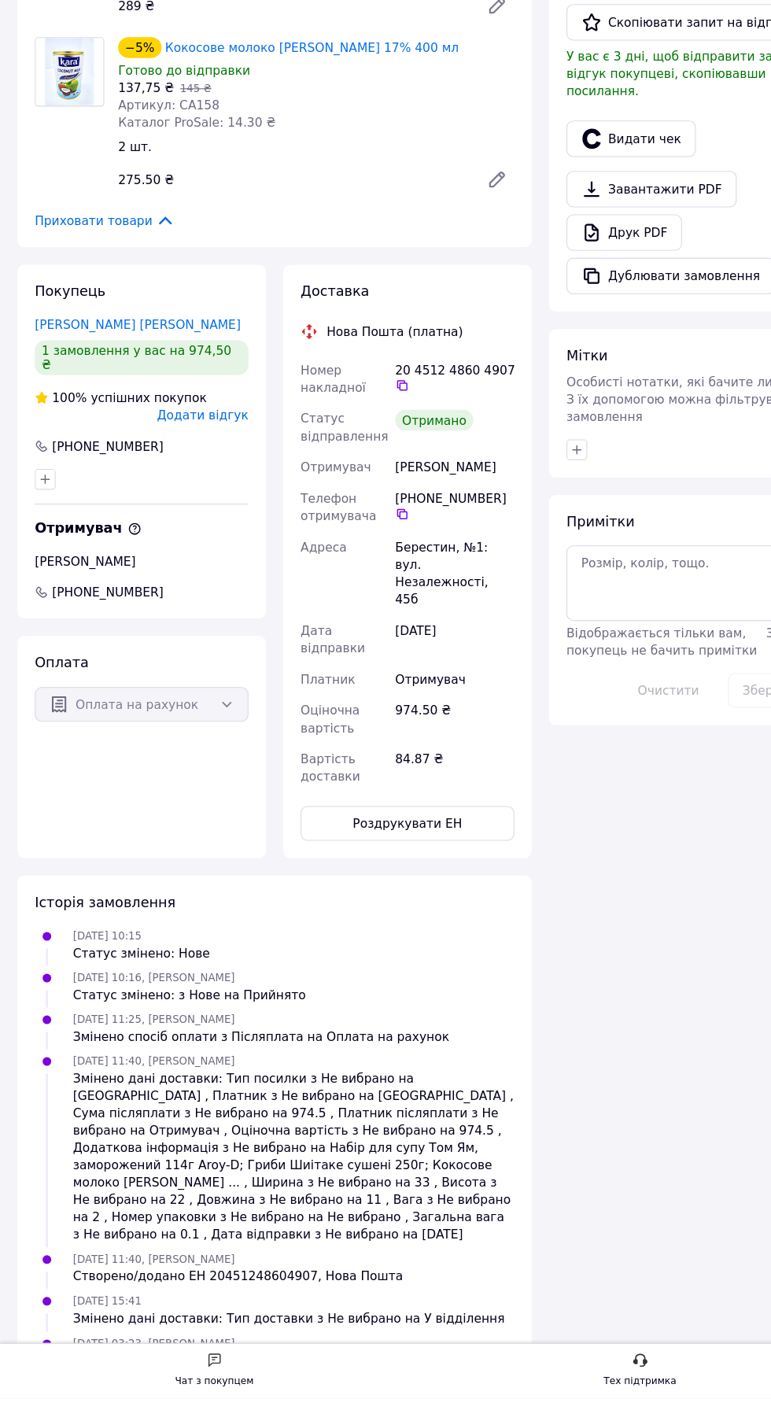
click at [221, 513] on span "Додати відгук" at bounding box center [183, 519] width 83 height 13
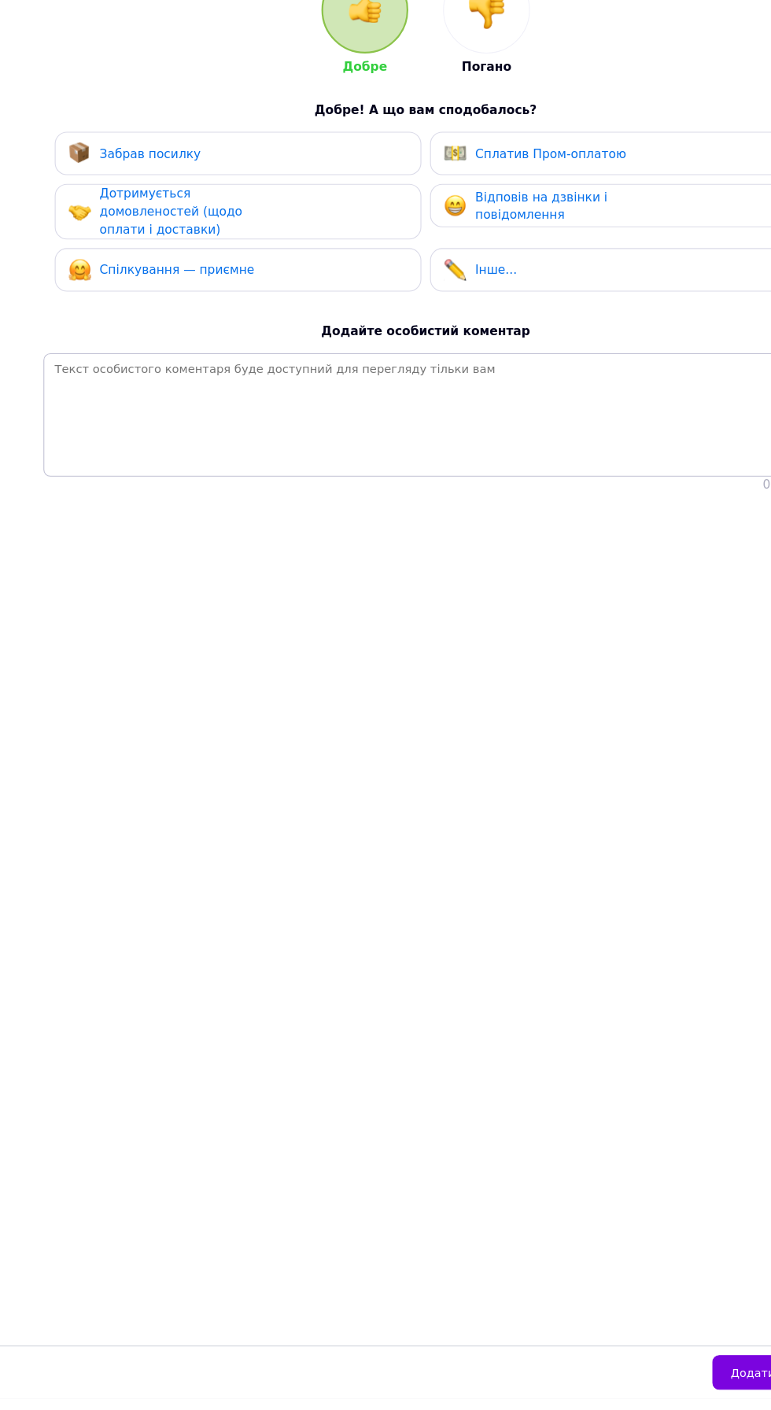
scroll to position [0, 0]
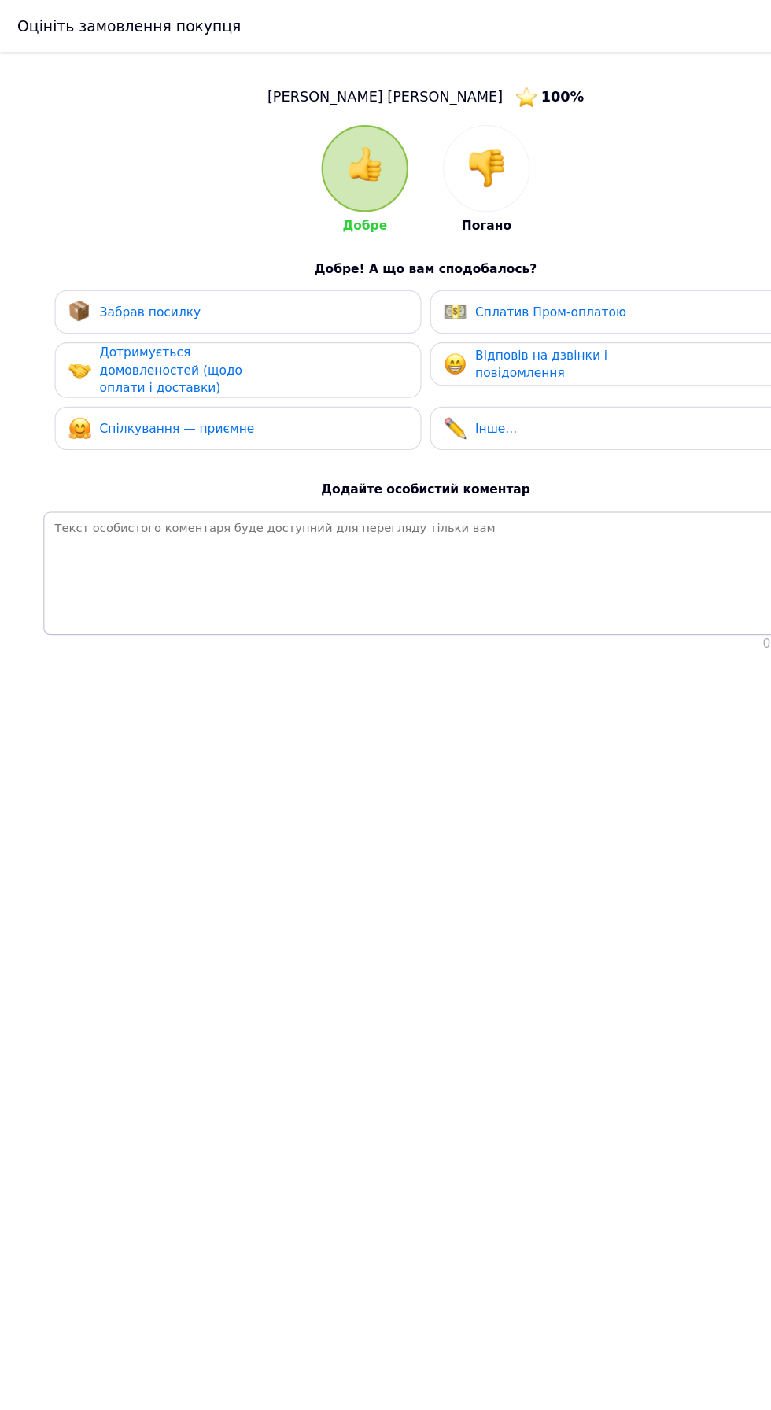
click at [195, 288] on div "Забрав посилку" at bounding box center [215, 282] width 307 height 20
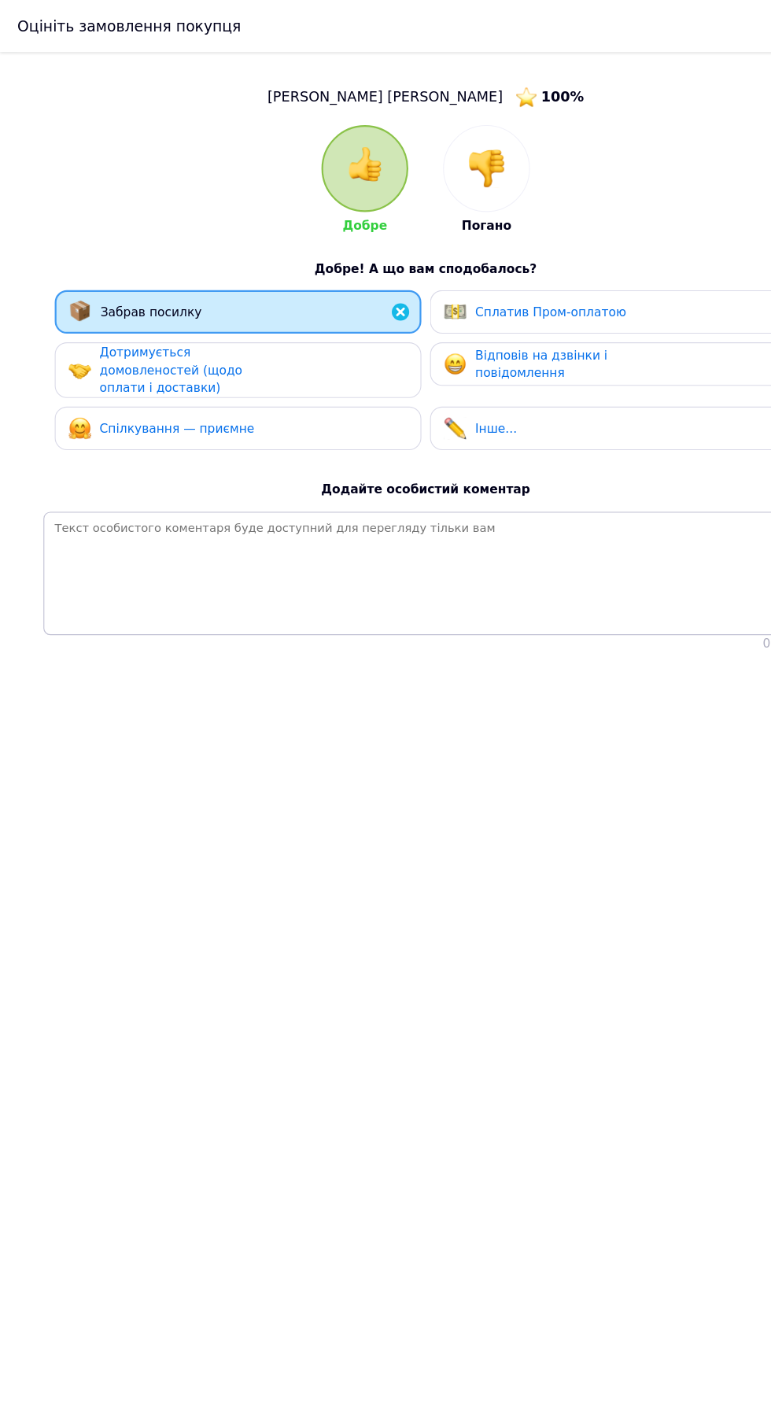
click at [202, 340] on span "Дотримується домовленостей (щодо оплати і доставки)" at bounding box center [154, 334] width 129 height 45
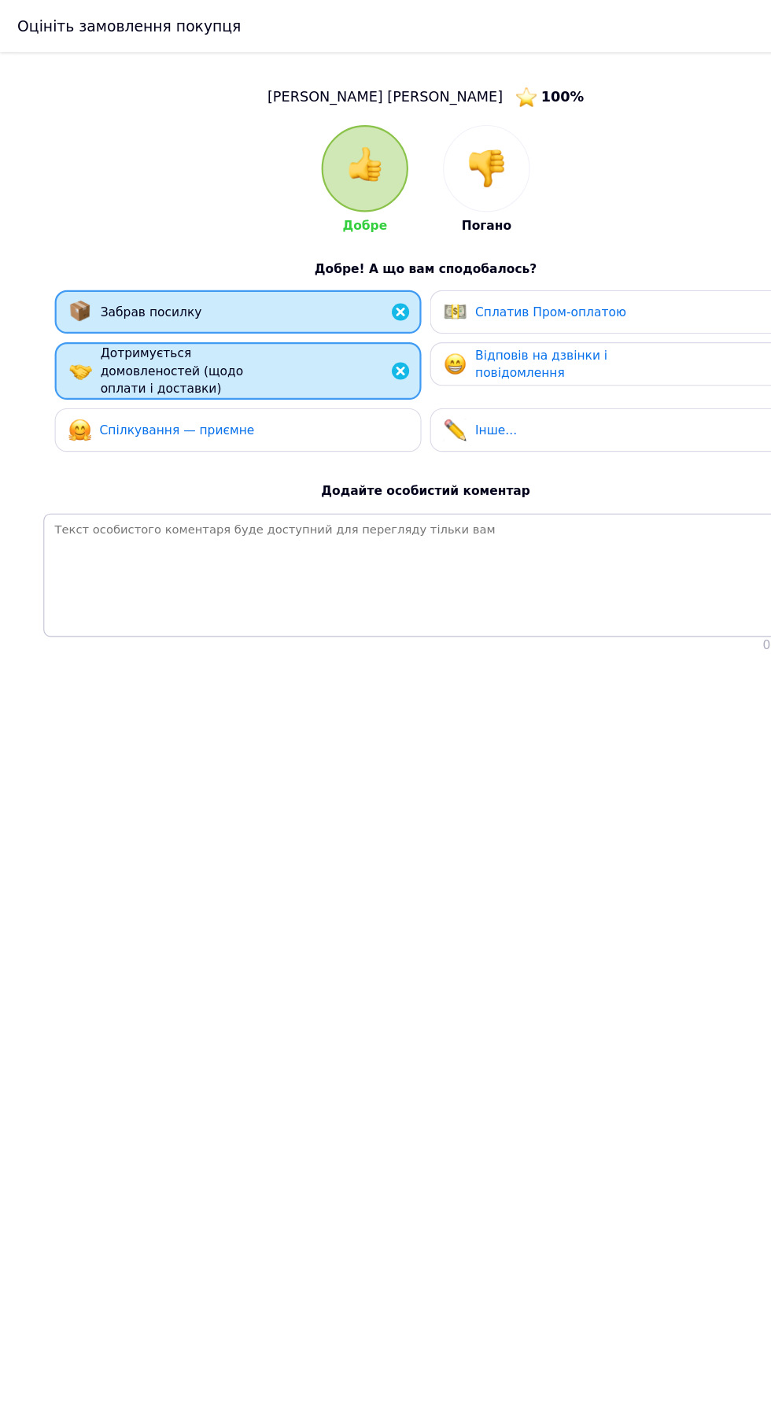
click at [202, 387] on span "Спілкування — приємне" at bounding box center [160, 389] width 140 height 13
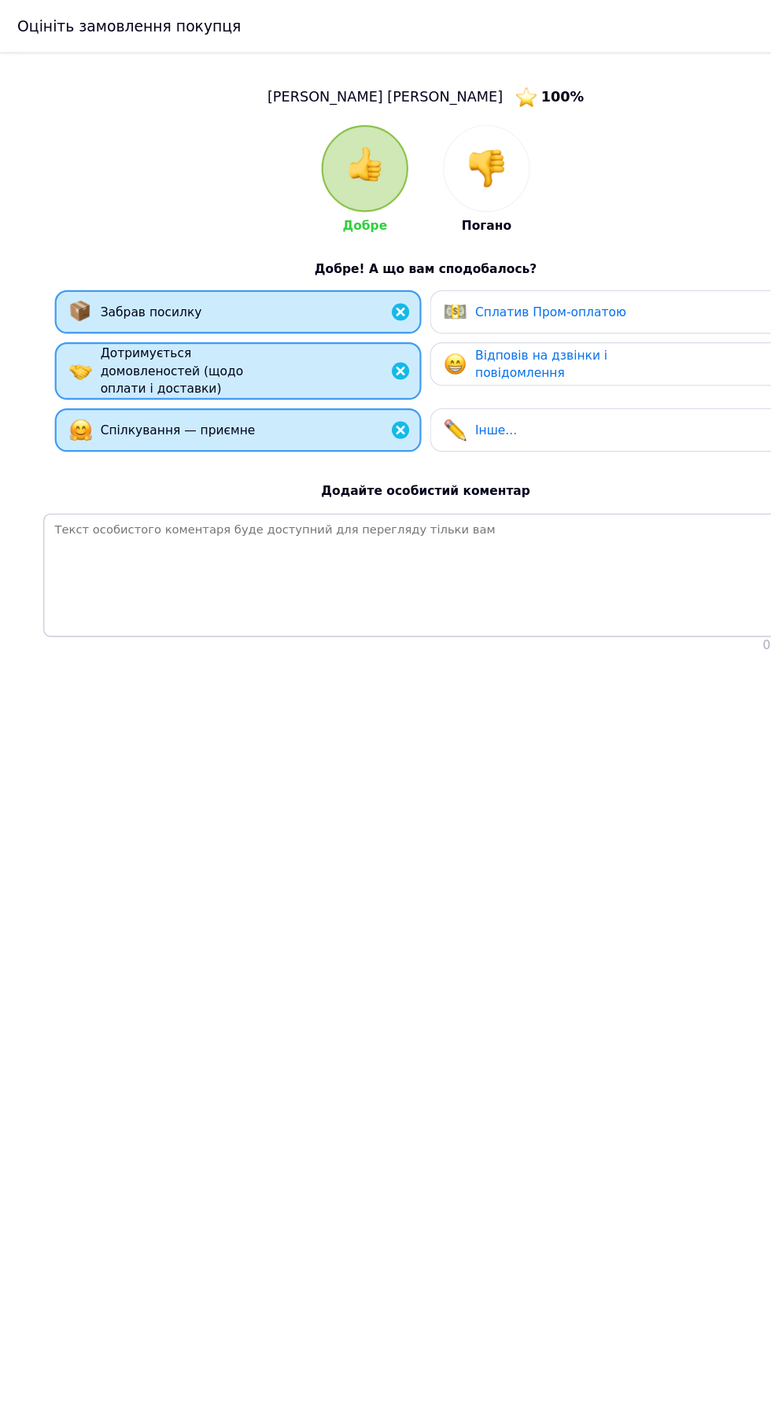
click at [516, 339] on div "Відповів на дзвінки і повідомлення" at bounding box center [504, 330] width 149 height 32
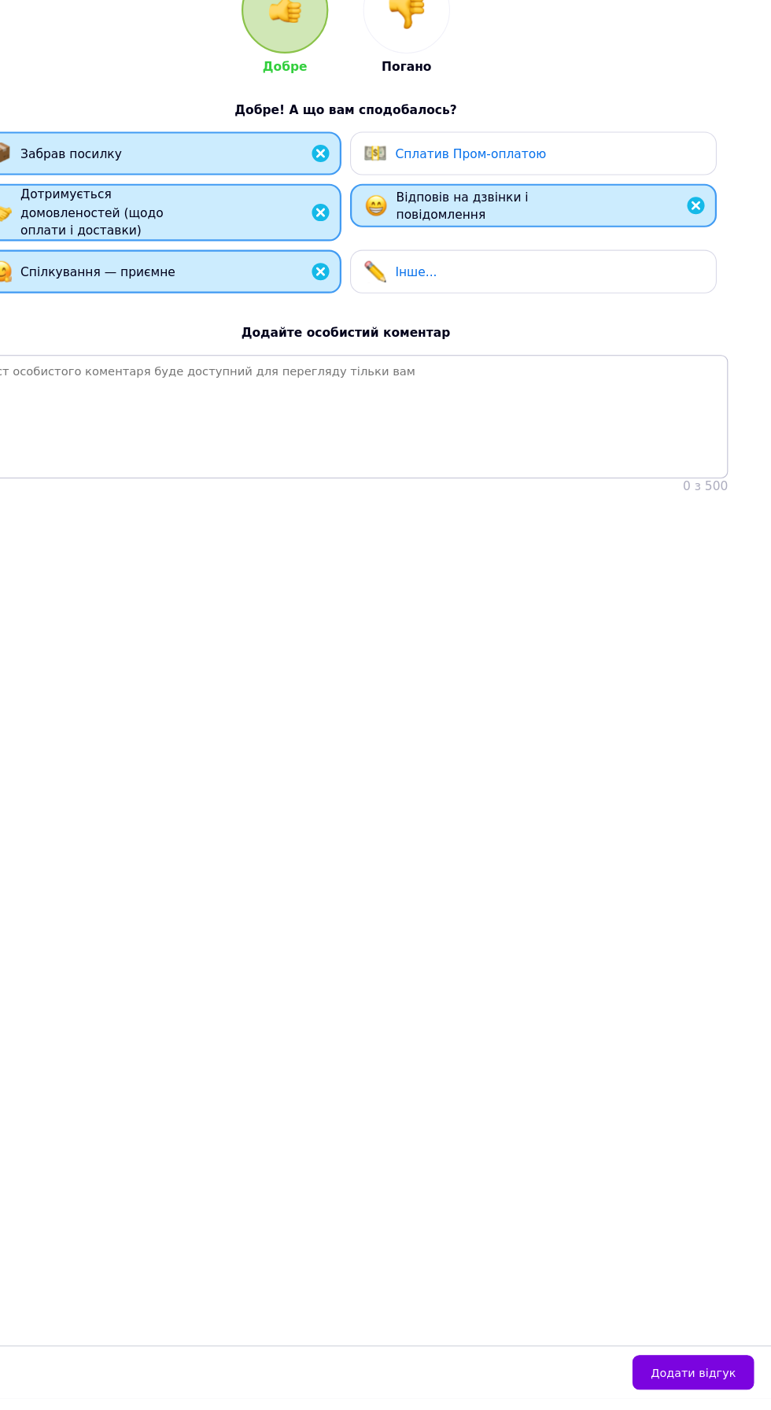
click at [762, 1409] on div "Додати відгук" at bounding box center [385, 1386] width 771 height 48
click at [745, 1402] on button "Додати відгук" at bounding box center [700, 1386] width 110 height 31
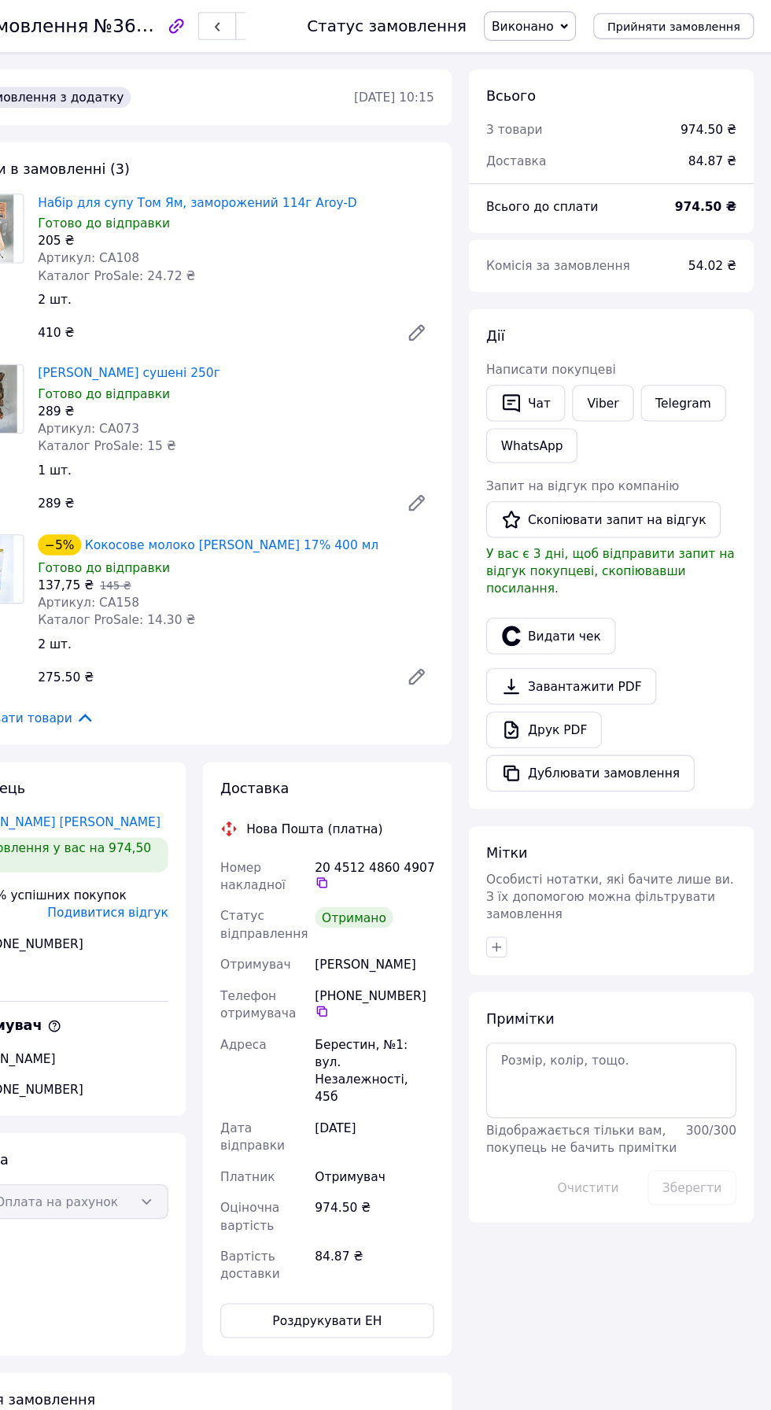
click at [679, 469] on button "Скопіювати запит на відгук" at bounding box center [619, 470] width 212 height 33
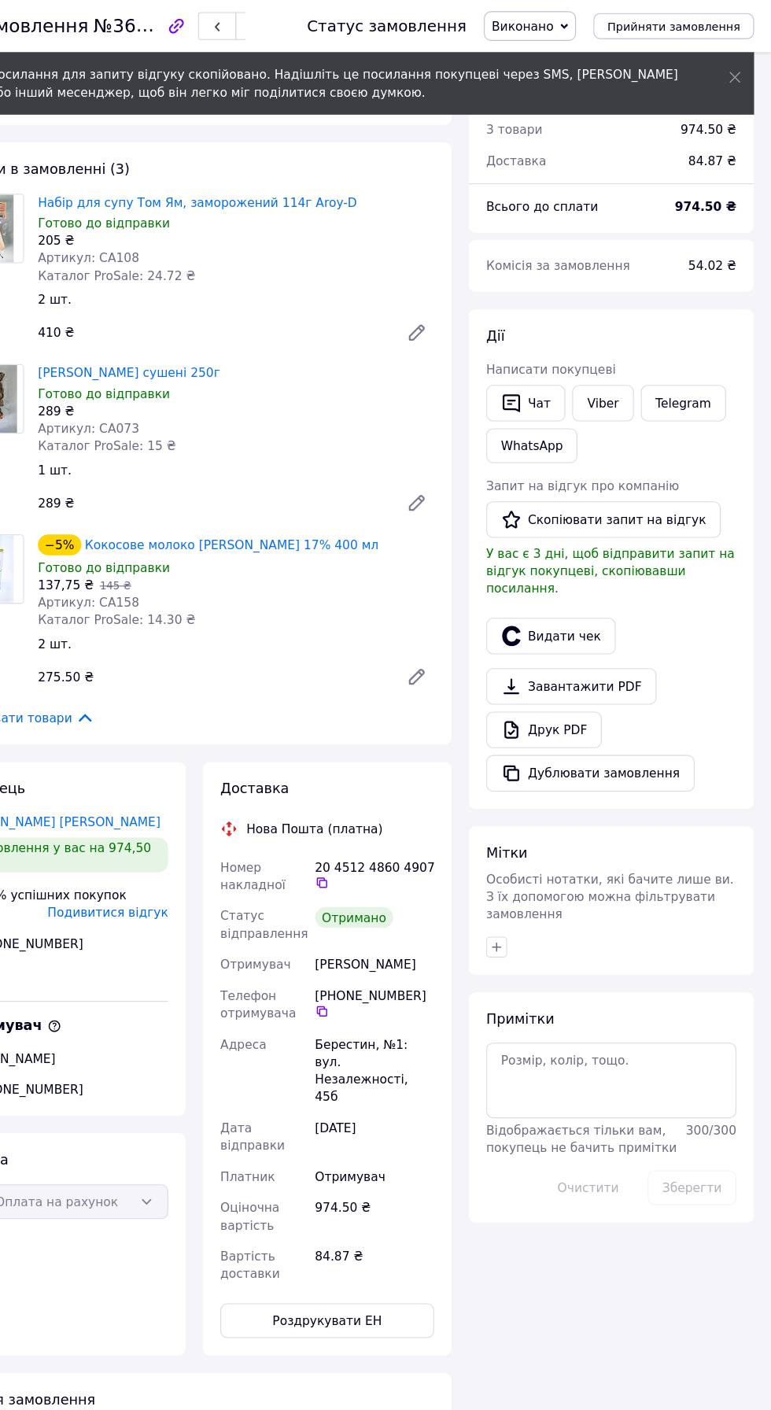
click at [615, 364] on link "Viber" at bounding box center [618, 365] width 55 height 33
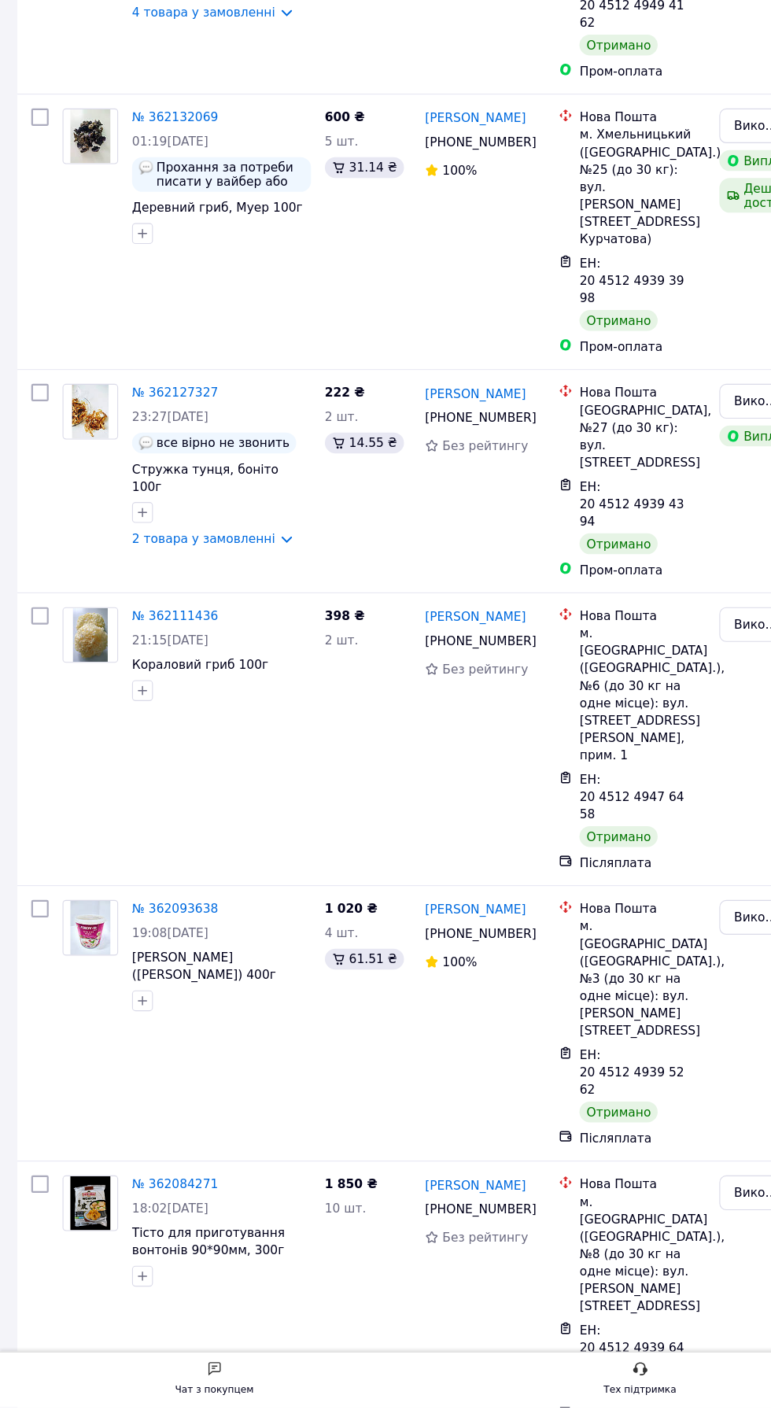
scroll to position [1126, 0]
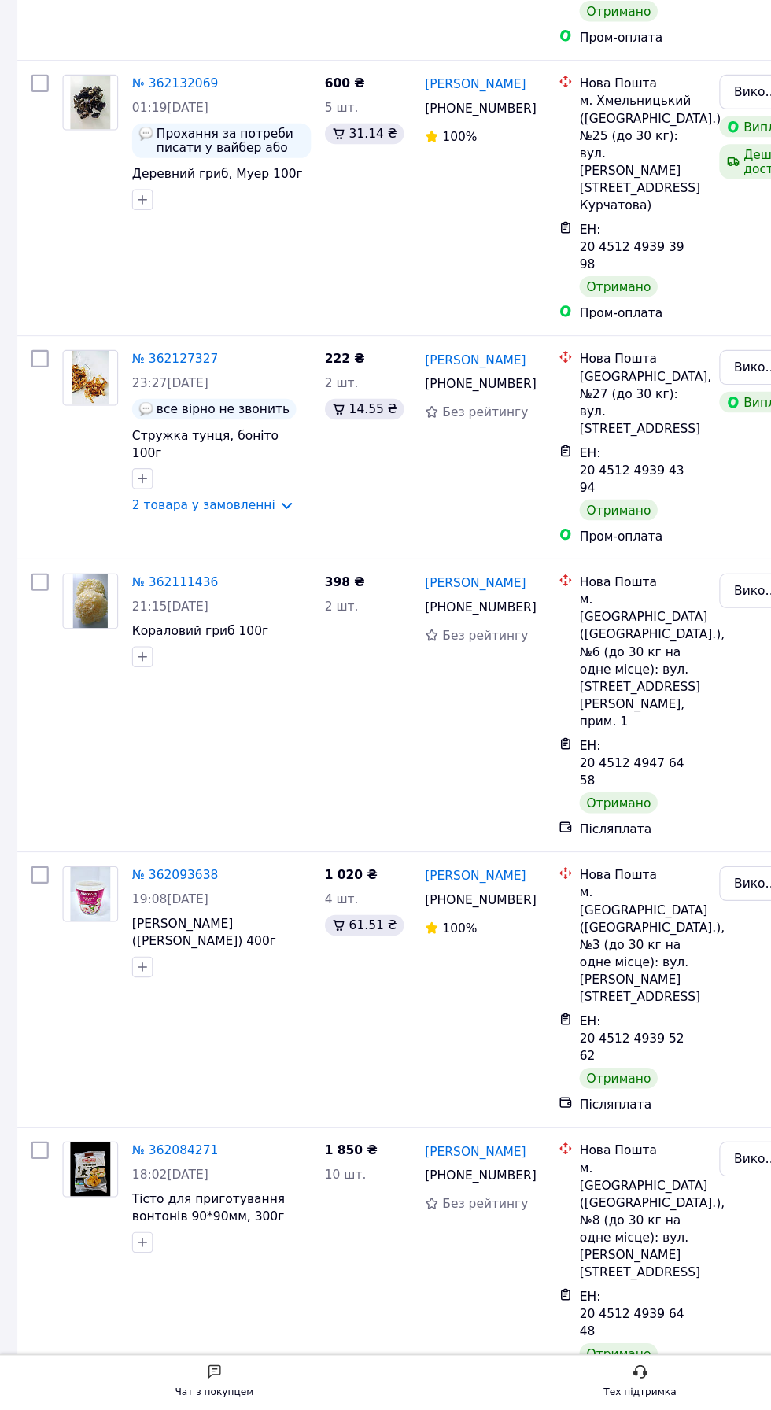
click at [170, 1168] on link "№ 362084271" at bounding box center [159, 1174] width 78 height 13
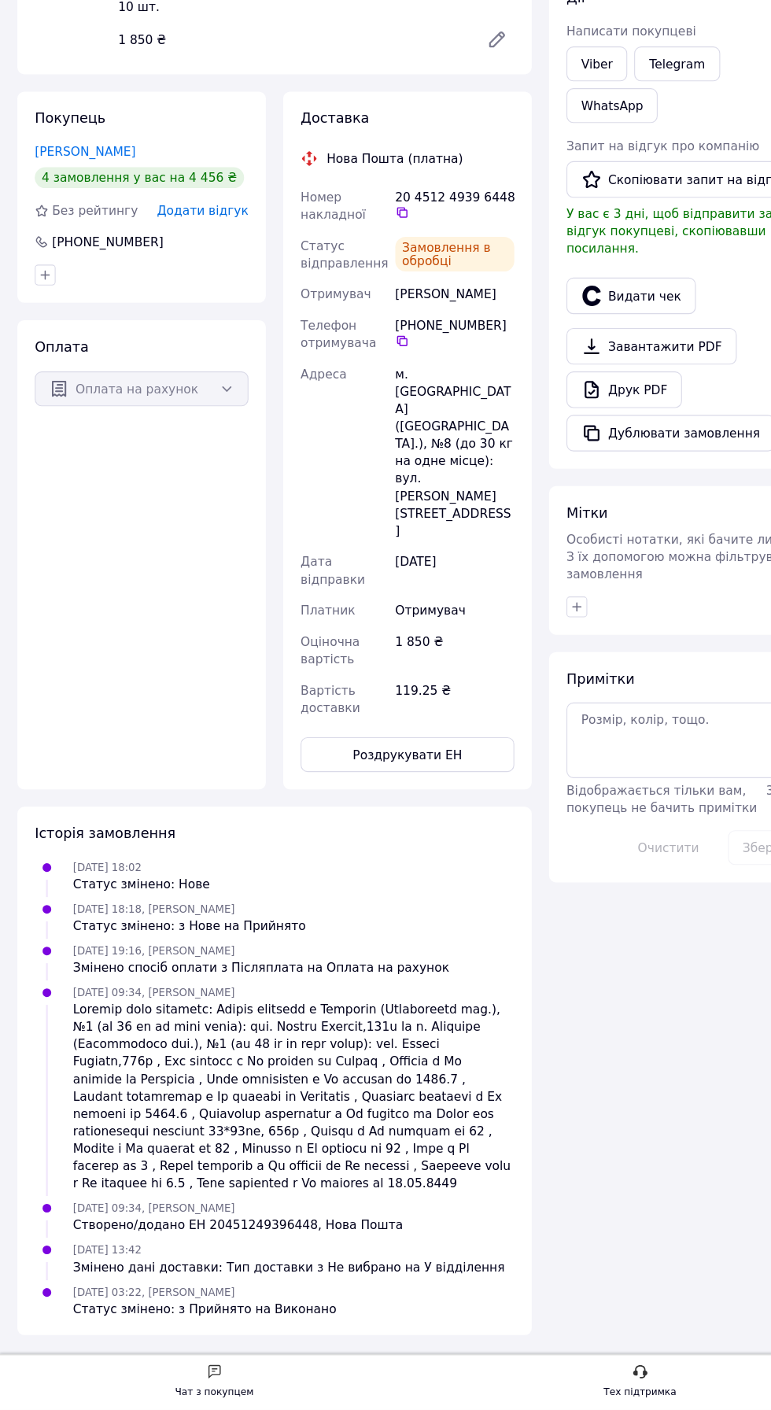
scroll to position [57, 0]
click at [212, 318] on span "Додати відгук" at bounding box center [183, 324] width 83 height 13
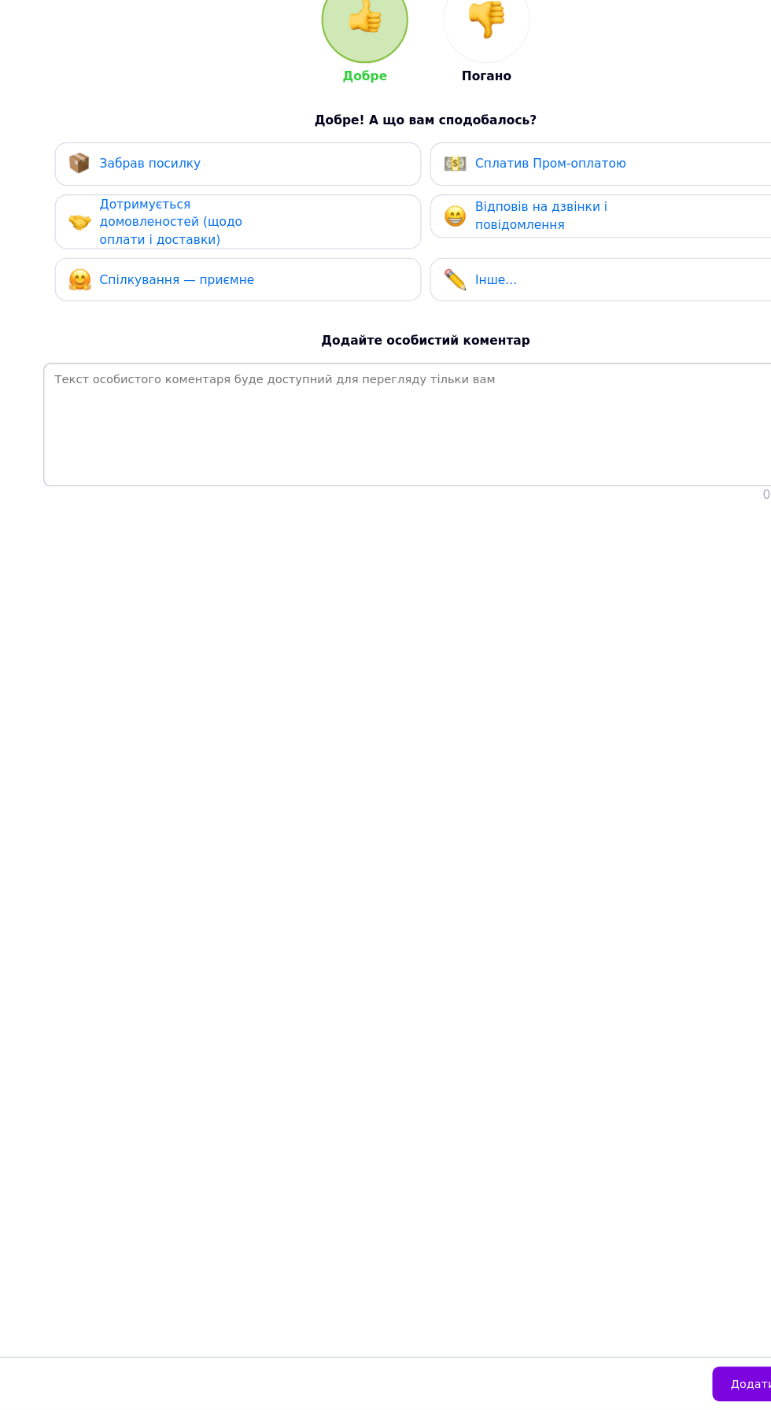
scroll to position [0, 0]
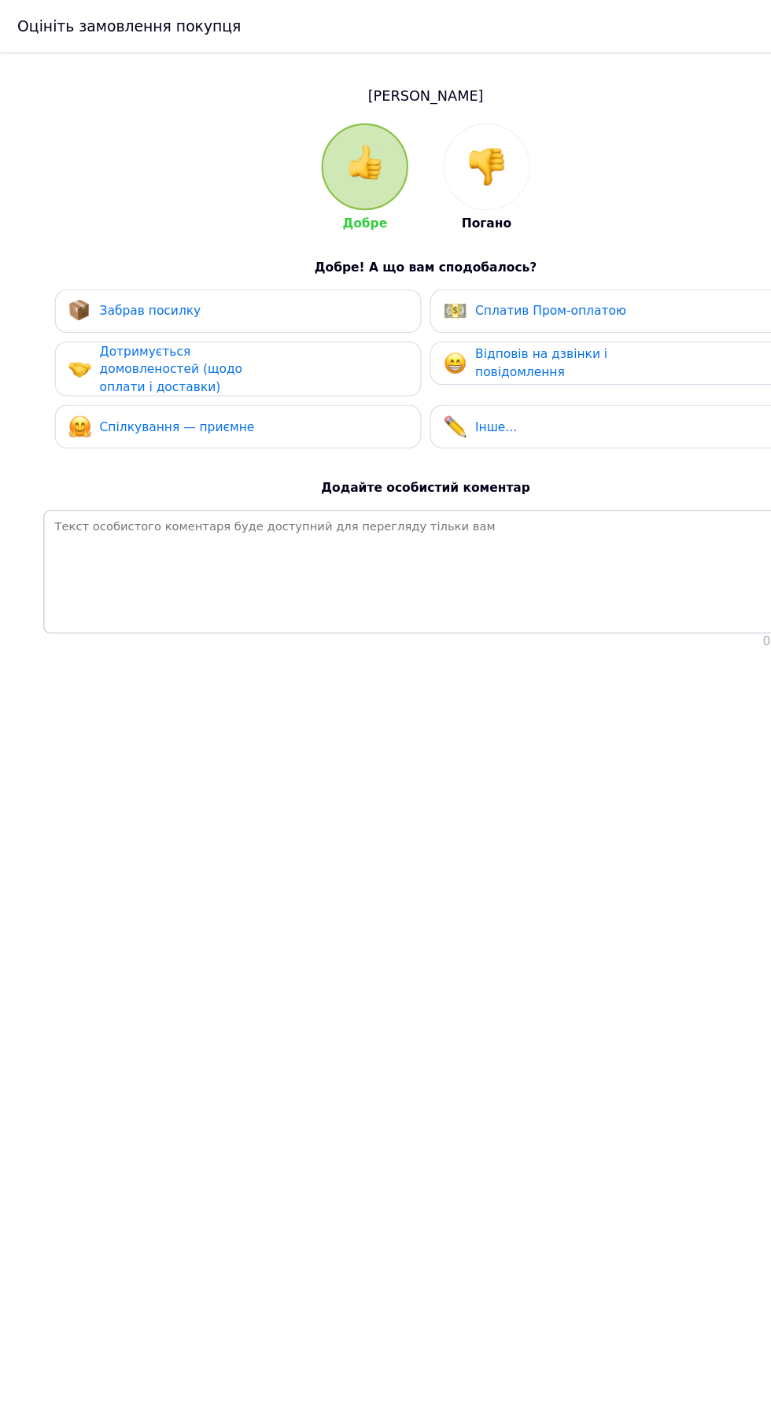
click at [224, 315] on div "Дотримується домовленостей (щодо оплати і доставки)" at bounding box center [164, 334] width 149 height 49
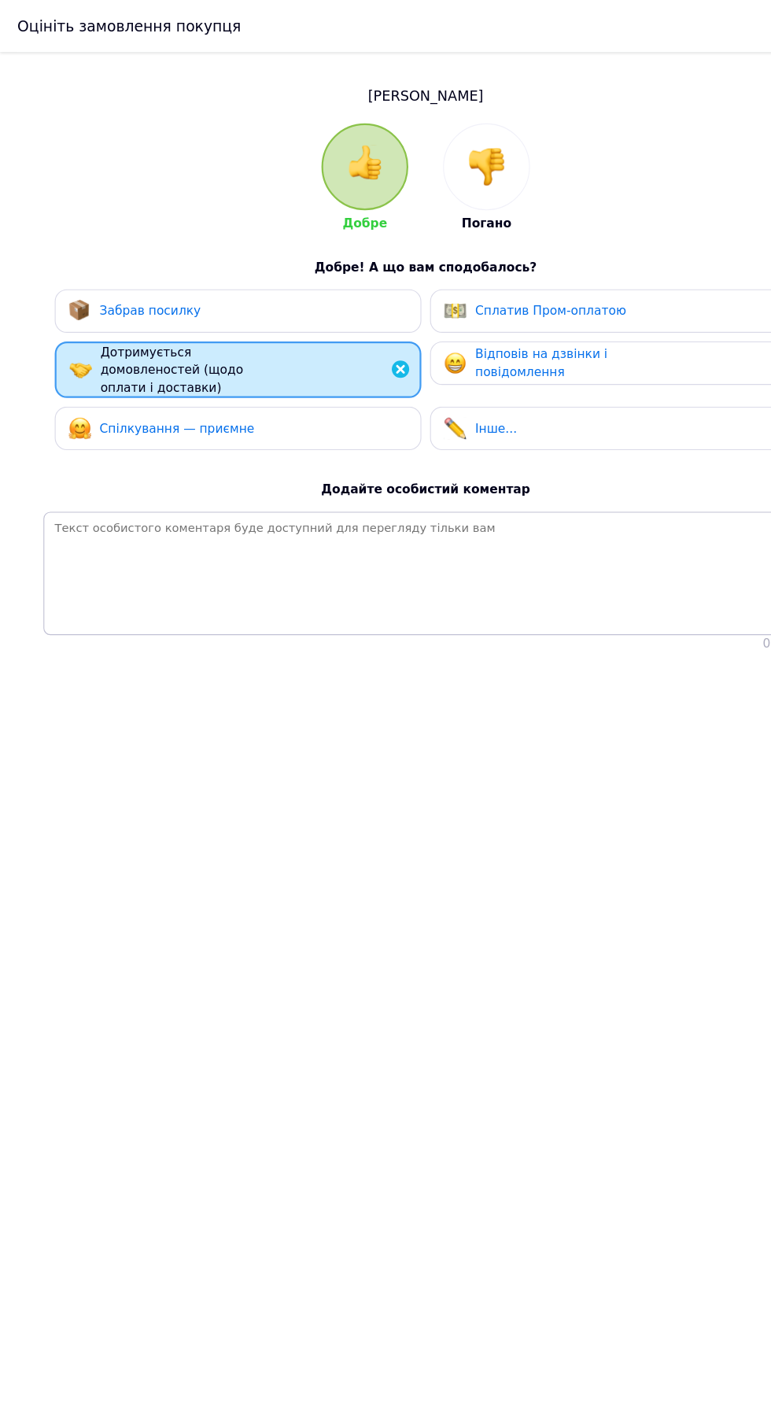
click at [229, 347] on div "Дотримується домовленостей (щодо оплати і доставки)" at bounding box center [165, 335] width 149 height 49
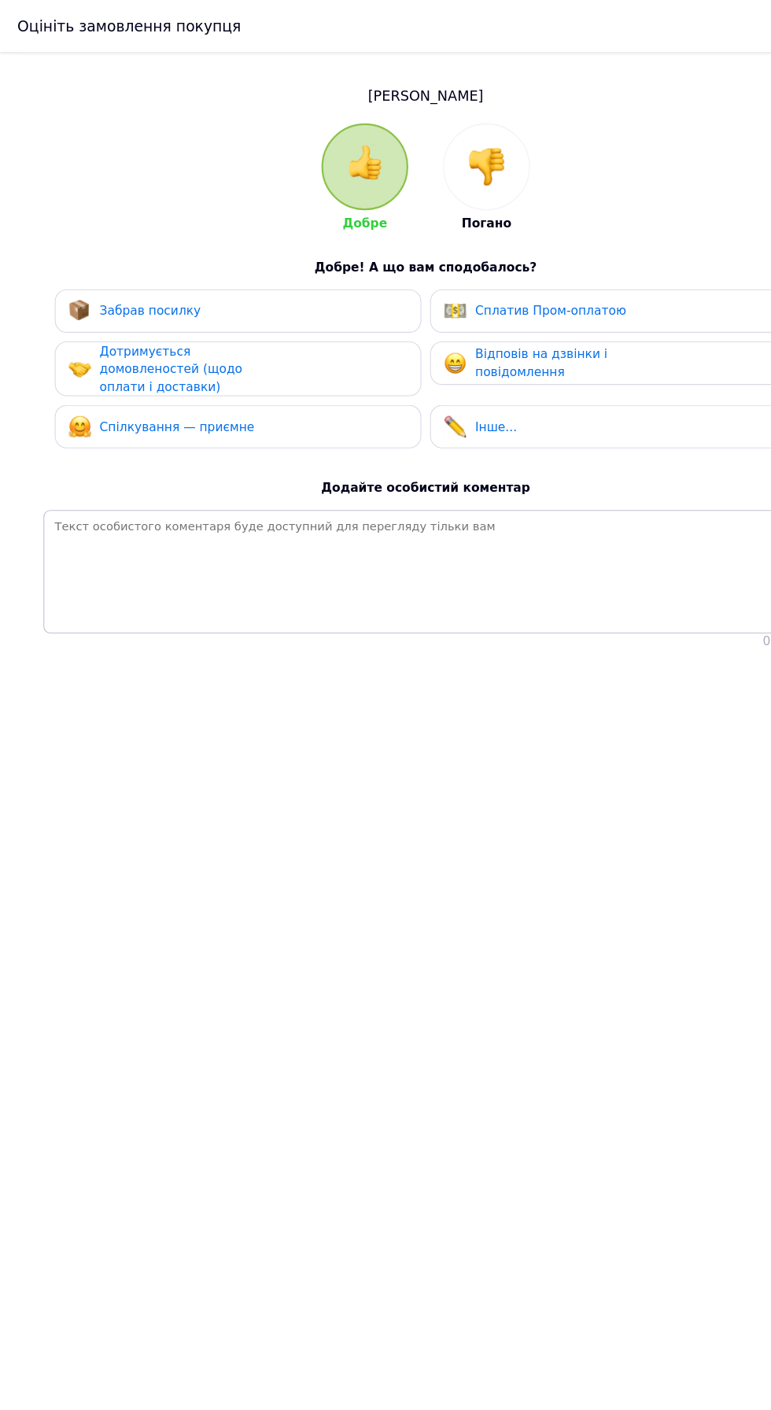
click at [222, 282] on div "Забрав посилку" at bounding box center [215, 281] width 307 height 20
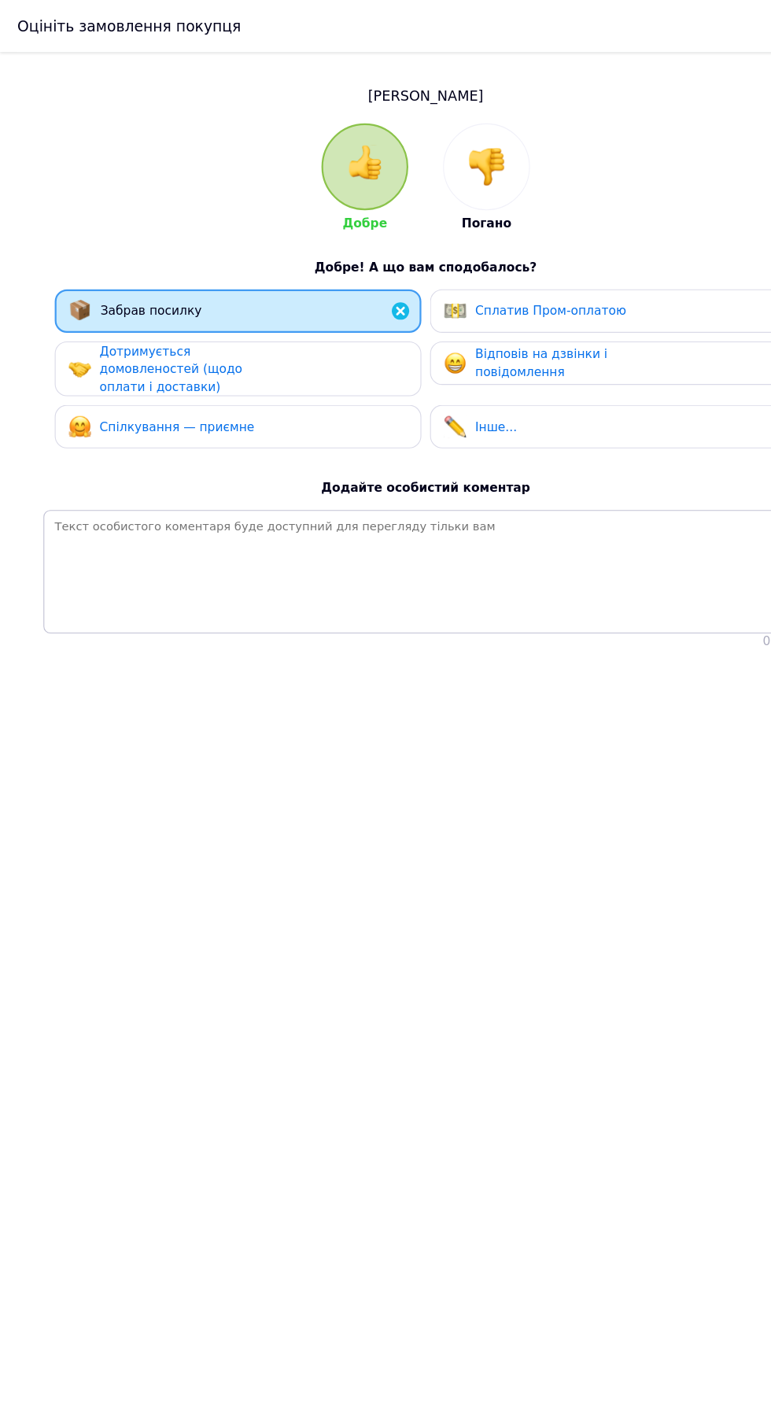
click at [211, 346] on div "Дотримується домовленостей (щодо оплати і доставки)" at bounding box center [164, 334] width 149 height 49
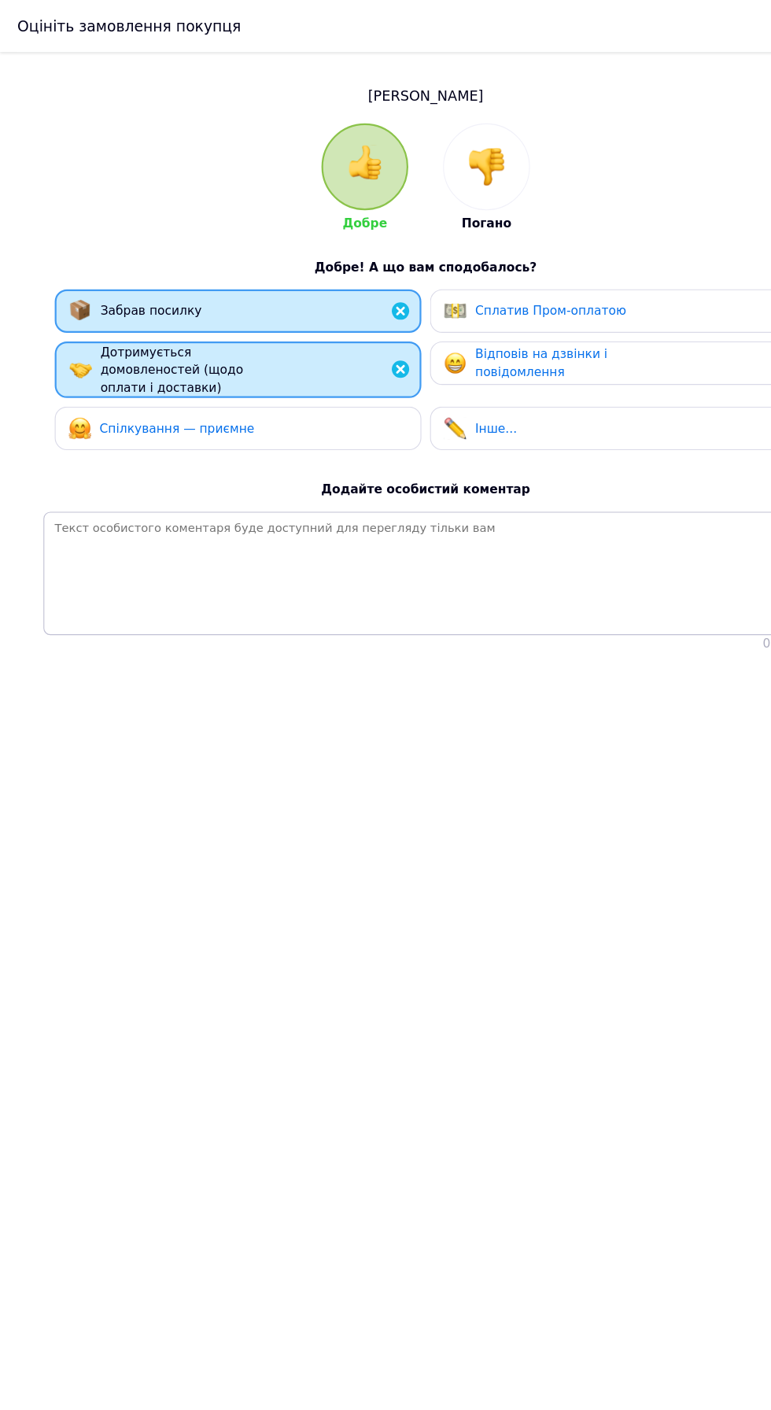
click at [206, 386] on span "Спілкування — приємне" at bounding box center [160, 388] width 140 height 13
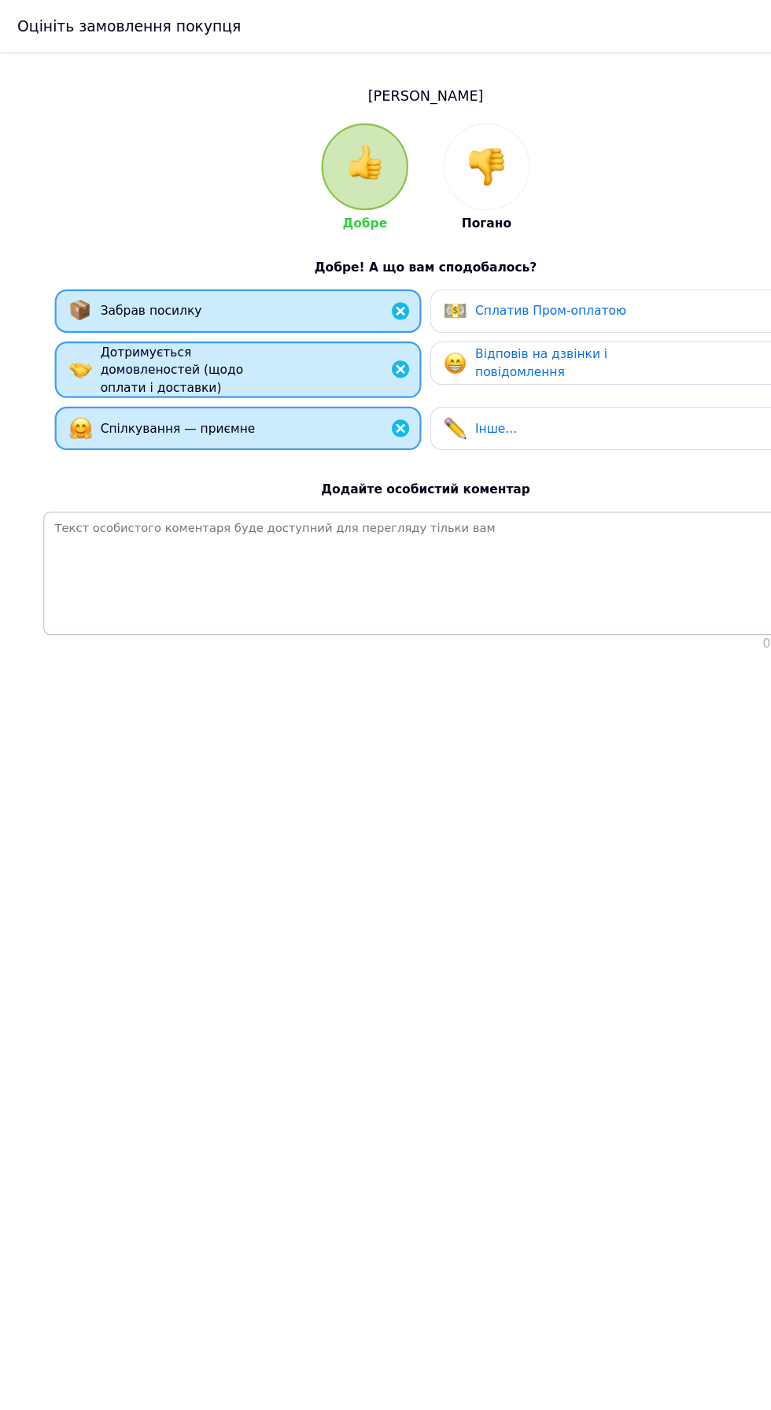
click at [511, 336] on div "Відповів на дзвінки і повідомлення" at bounding box center [504, 328] width 149 height 32
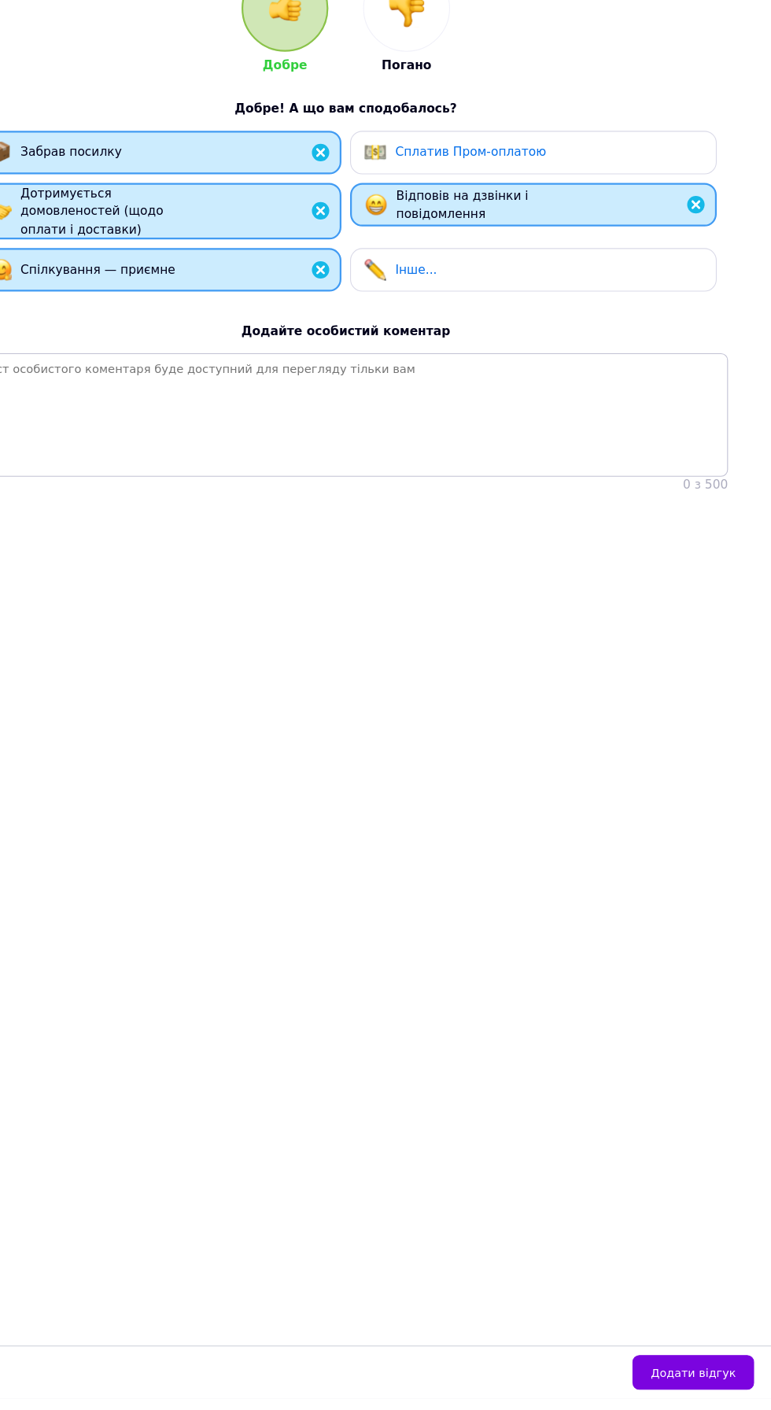
click at [747, 1402] on button "Додати відгук" at bounding box center [700, 1386] width 110 height 31
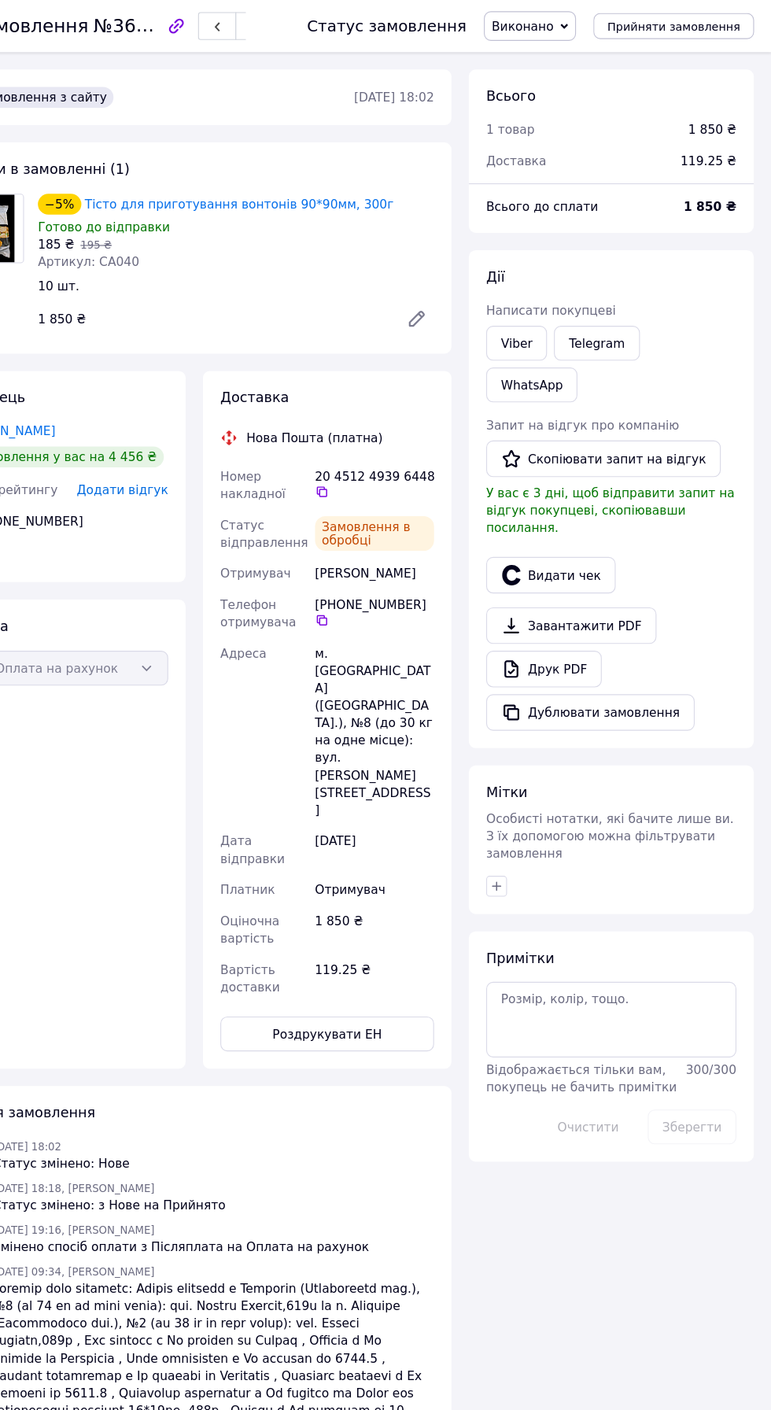
scroll to position [57, 0]
click at [656, 399] on button "Скопіювати запит на відгук" at bounding box center [619, 415] width 212 height 33
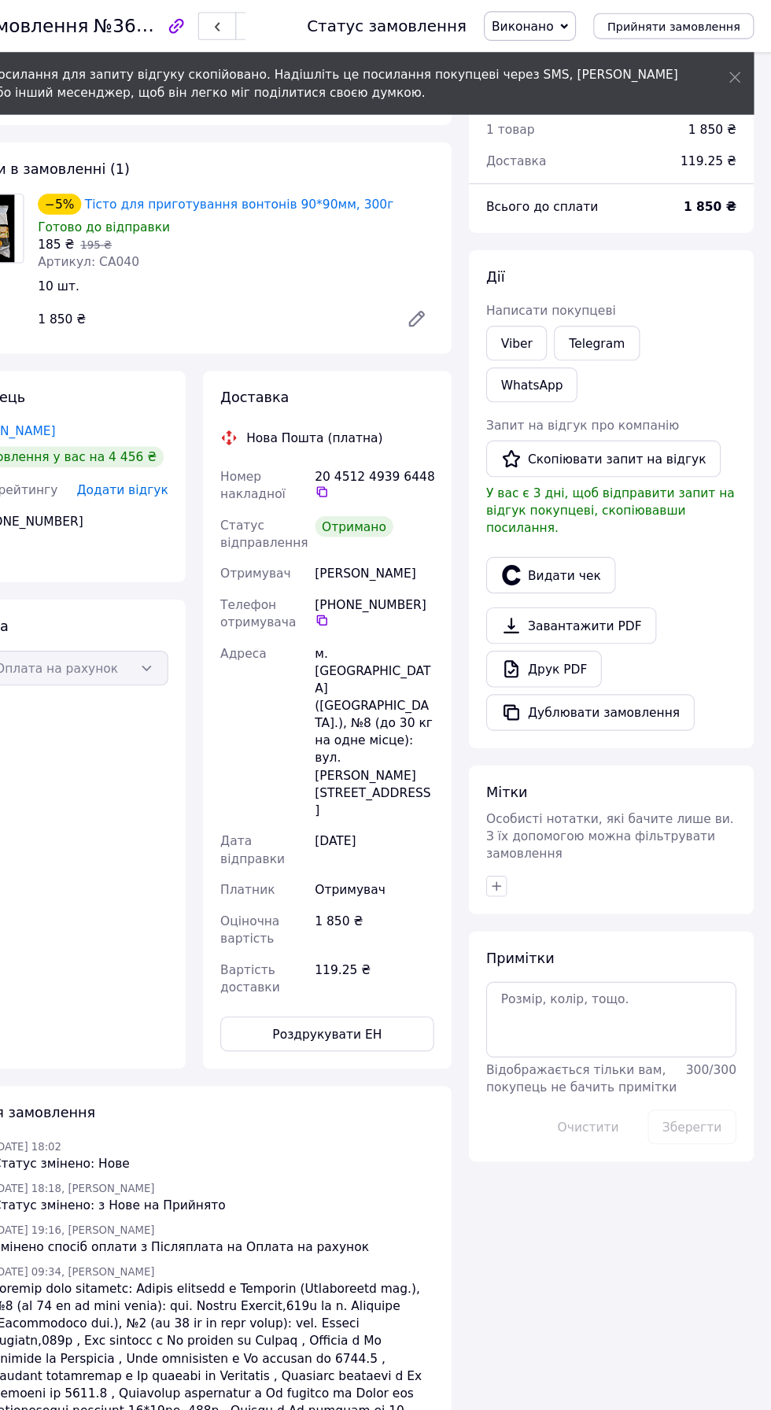
click at [541, 310] on link "Viber" at bounding box center [540, 310] width 55 height 31
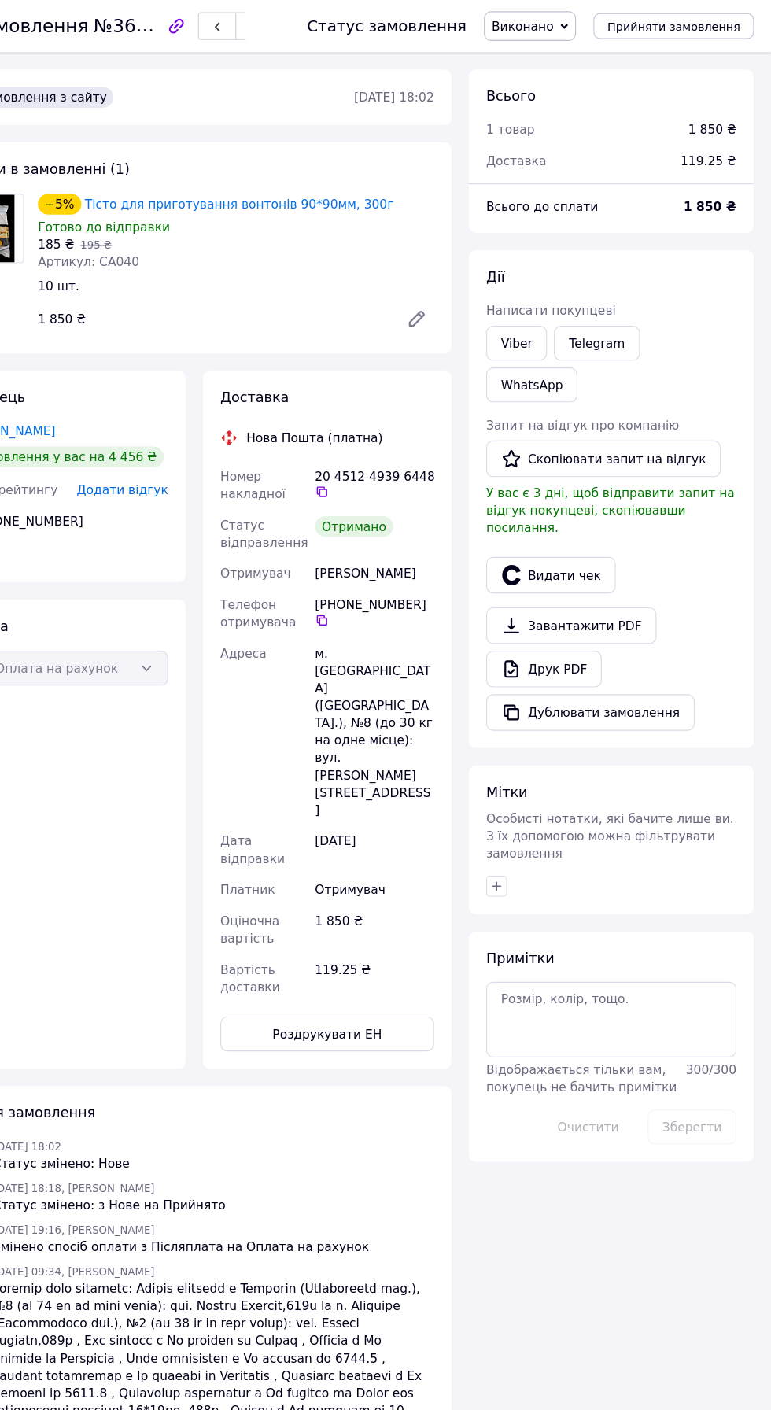
click at [189, 470] on div "[PHONE_NUMBER]" at bounding box center [128, 472] width 197 height 16
click at [216, 467] on div "[PHONE_NUMBER]" at bounding box center [128, 472] width 197 height 16
click at [210, 443] on span "Додати відгук" at bounding box center [183, 443] width 83 height 13
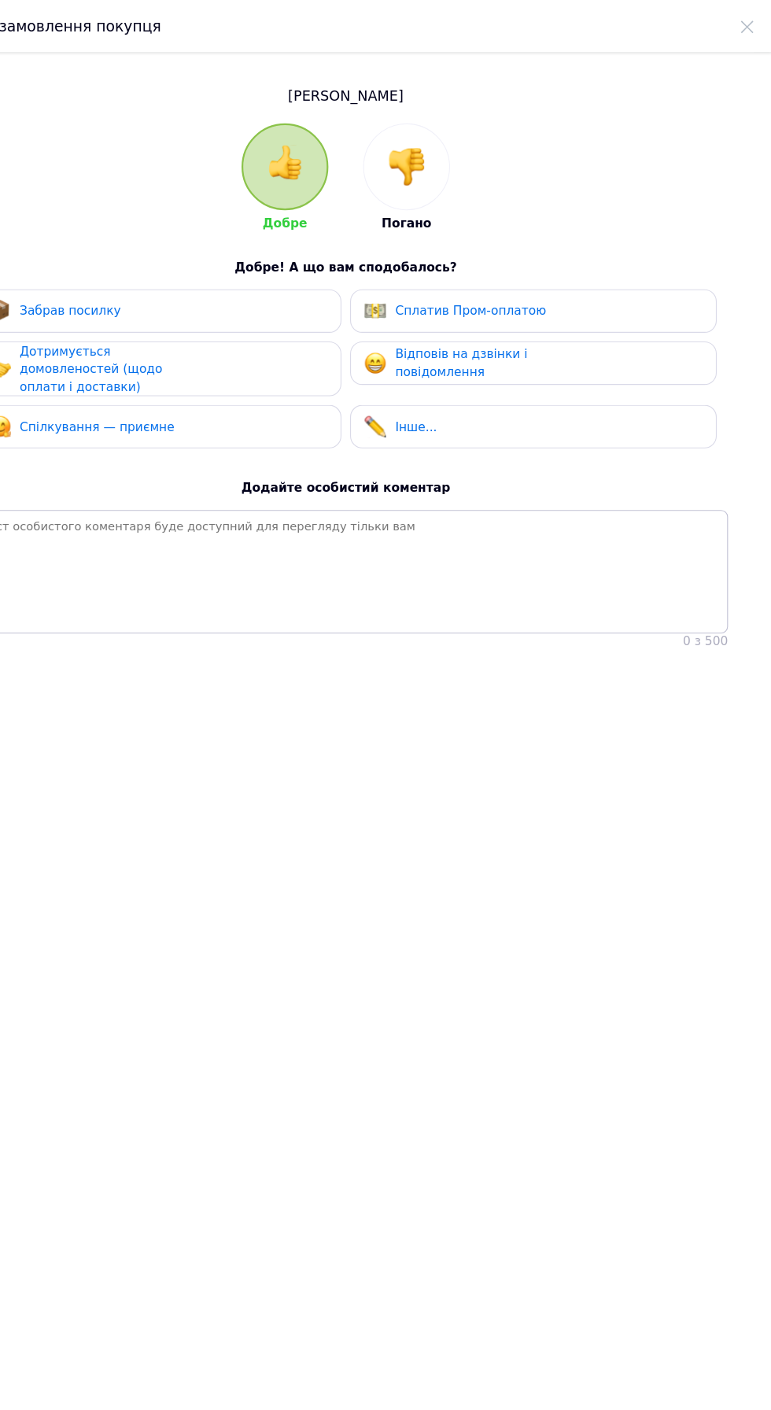
click at [264, 288] on div "Забрав посилку" at bounding box center [215, 281] width 307 height 20
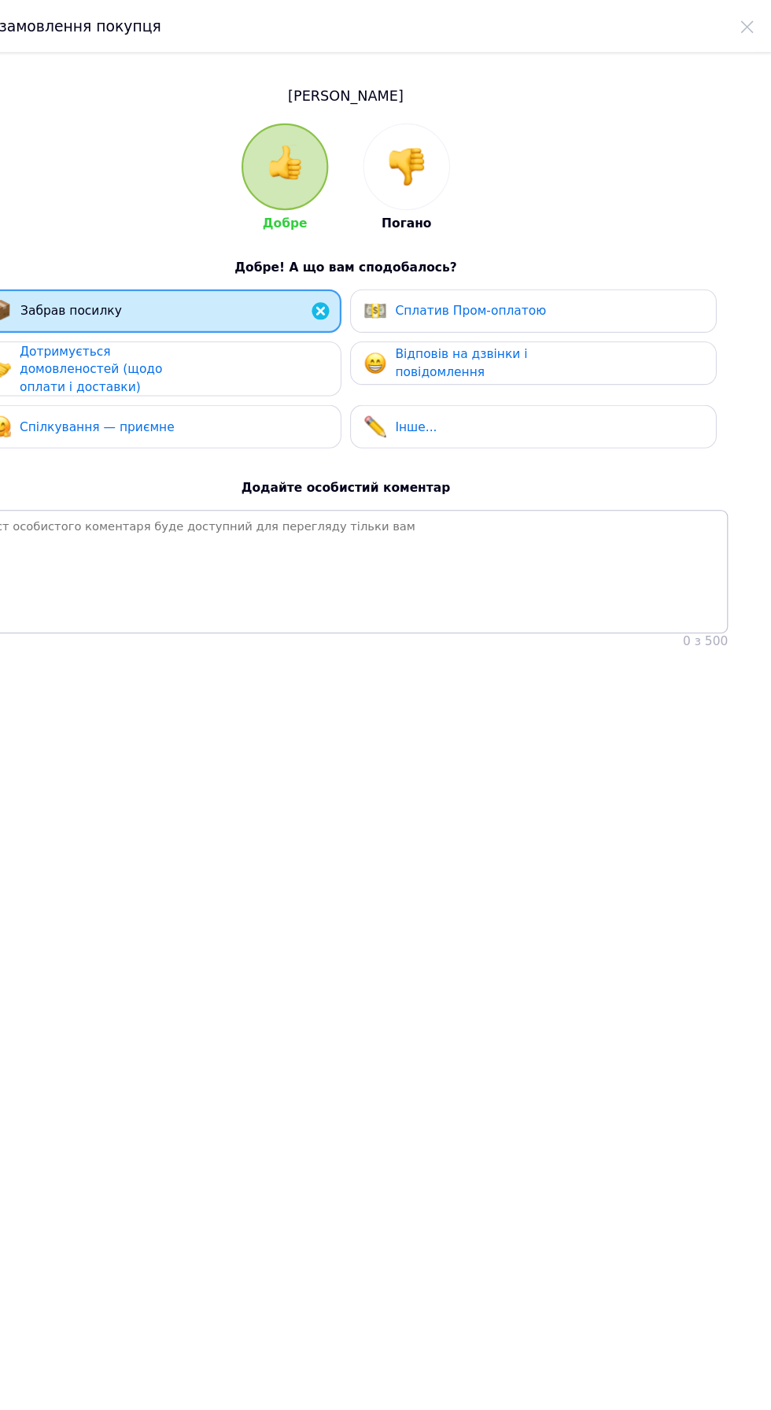
click at [234, 341] on div "Дотримується домовленостей (щодо оплати і доставки)" at bounding box center [164, 334] width 149 height 49
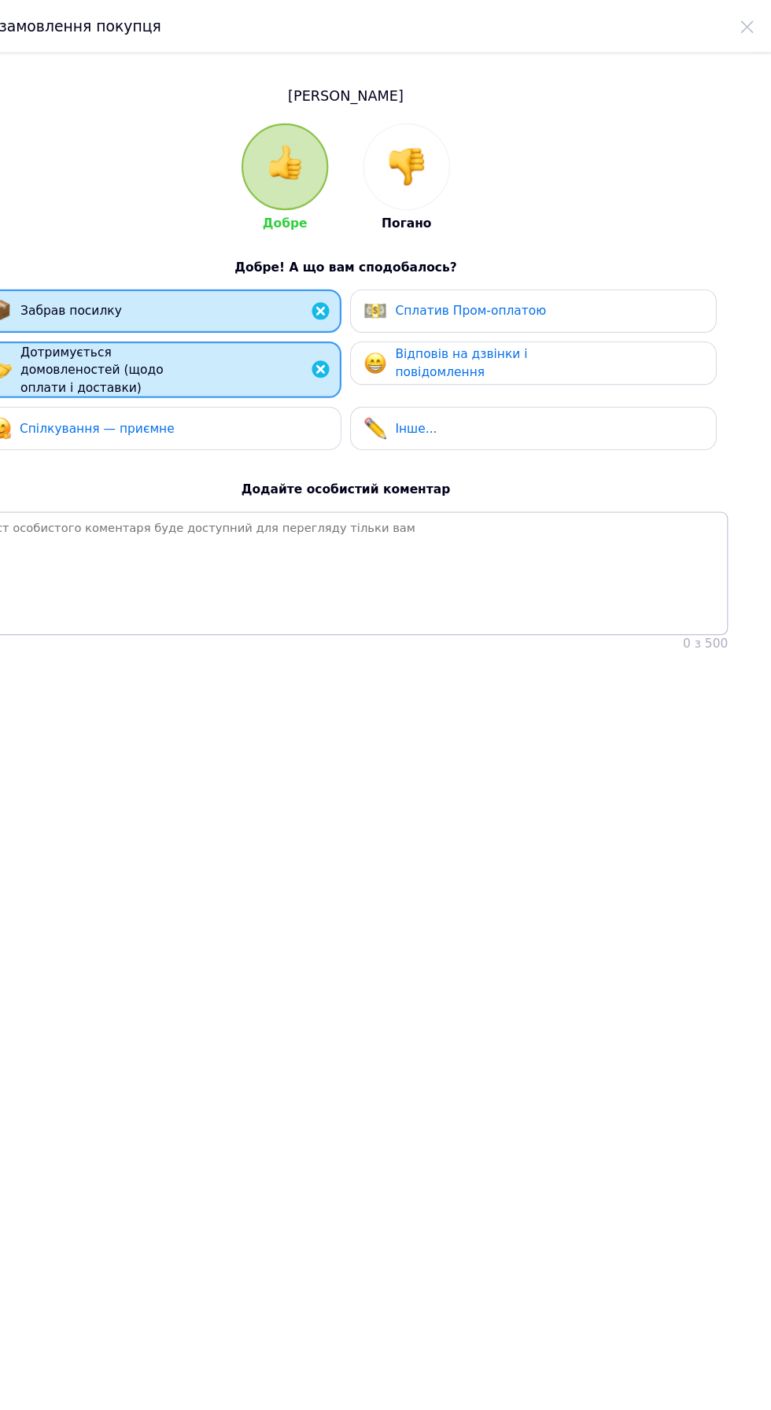
click at [238, 392] on div "Спілкування — приємне" at bounding box center [215, 388] width 307 height 20
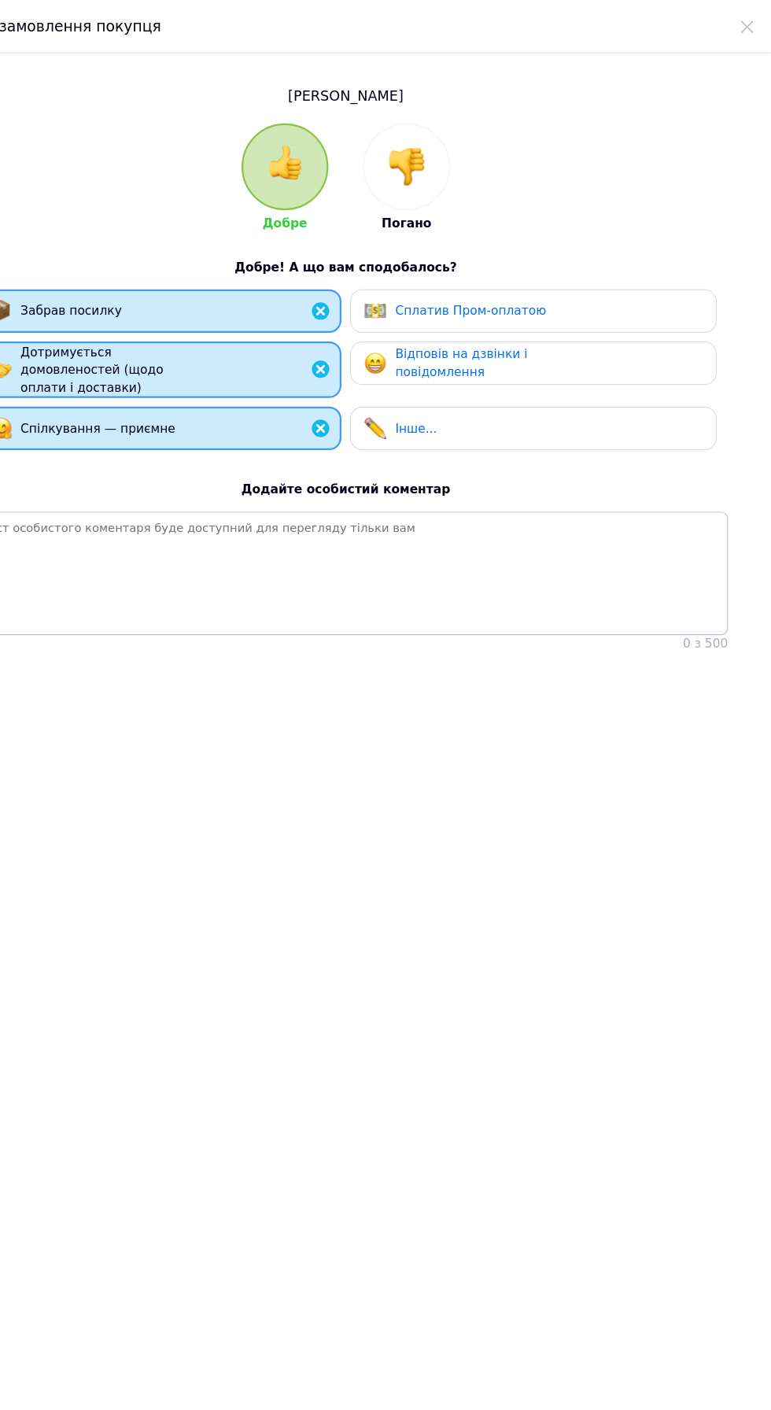
click at [551, 336] on div "Відповів на дзвінки і повідомлення" at bounding box center [504, 328] width 149 height 32
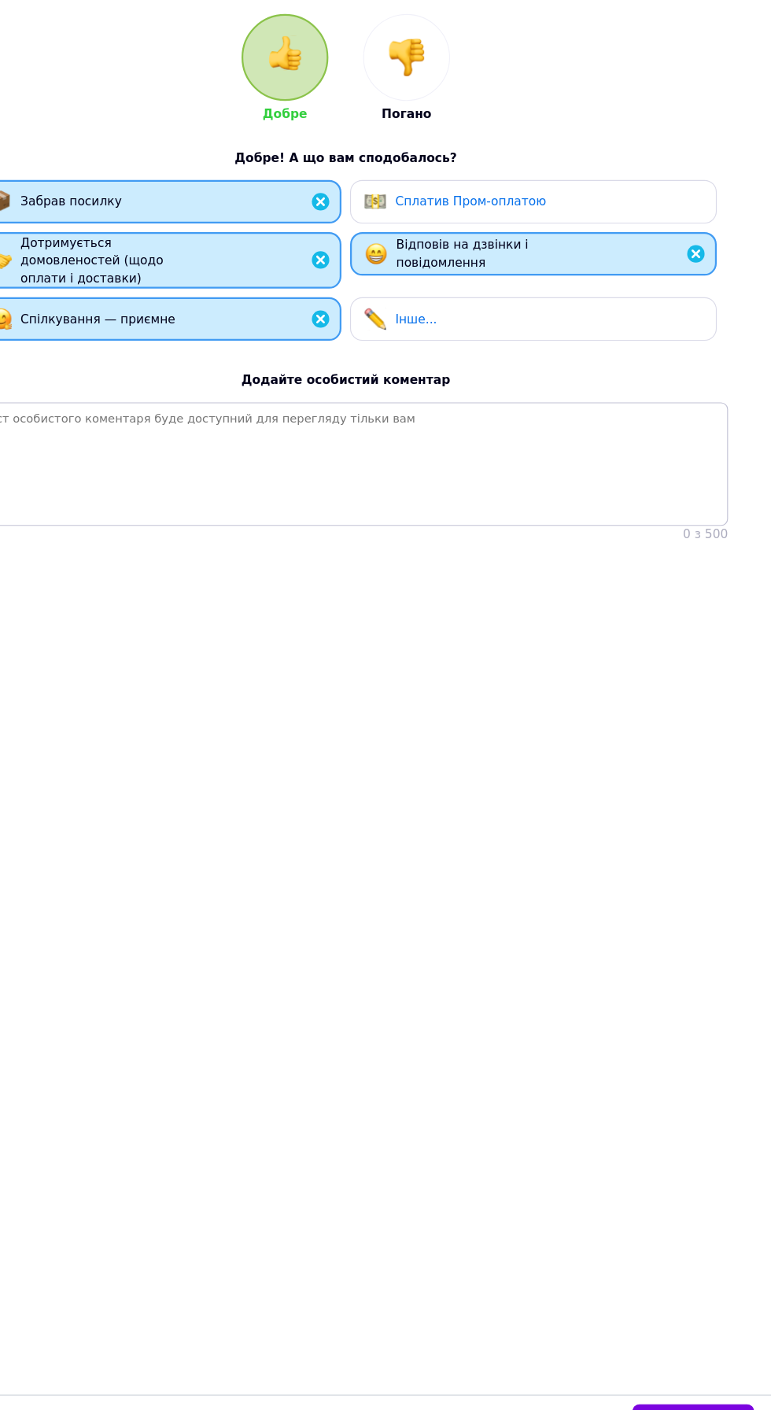
scroll to position [0, 0]
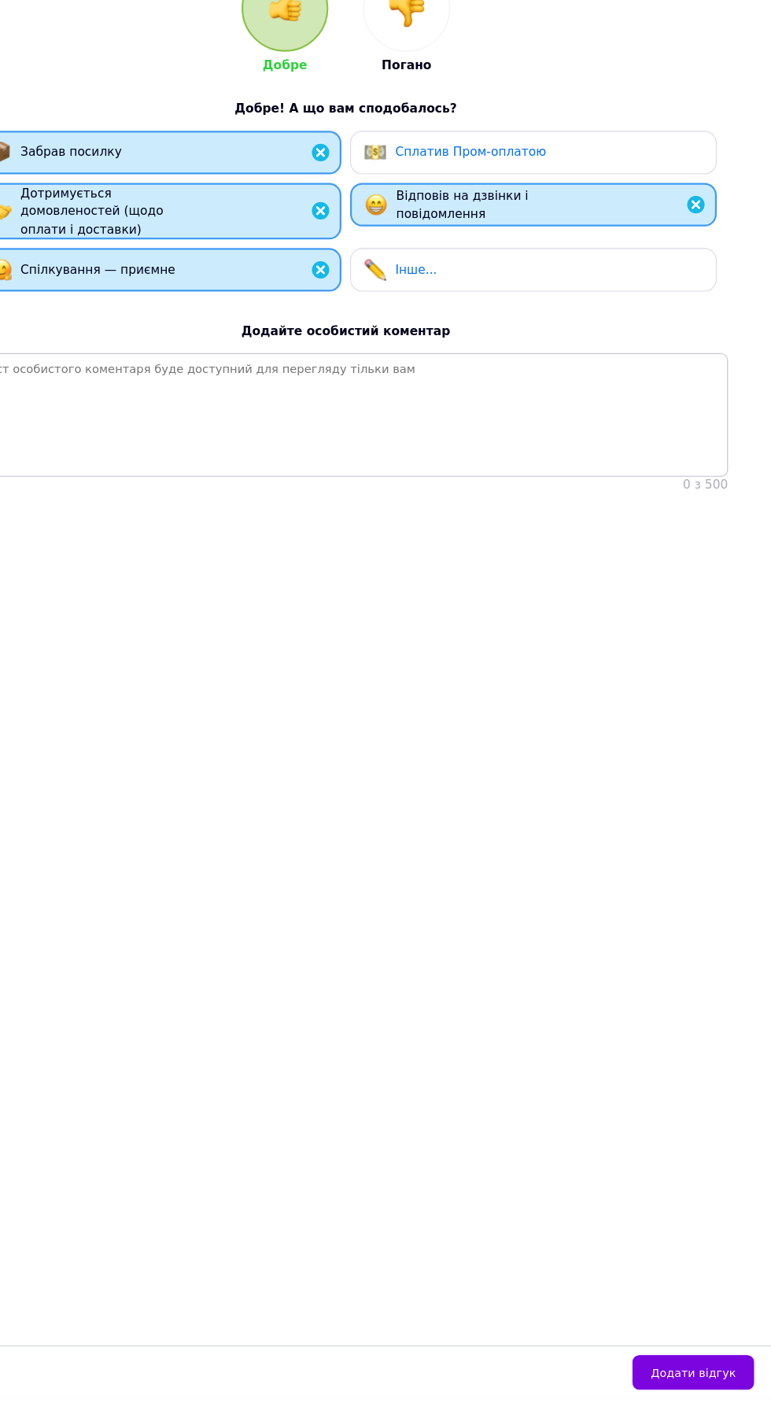
click at [748, 1402] on button "Додати відгук" at bounding box center [700, 1386] width 110 height 31
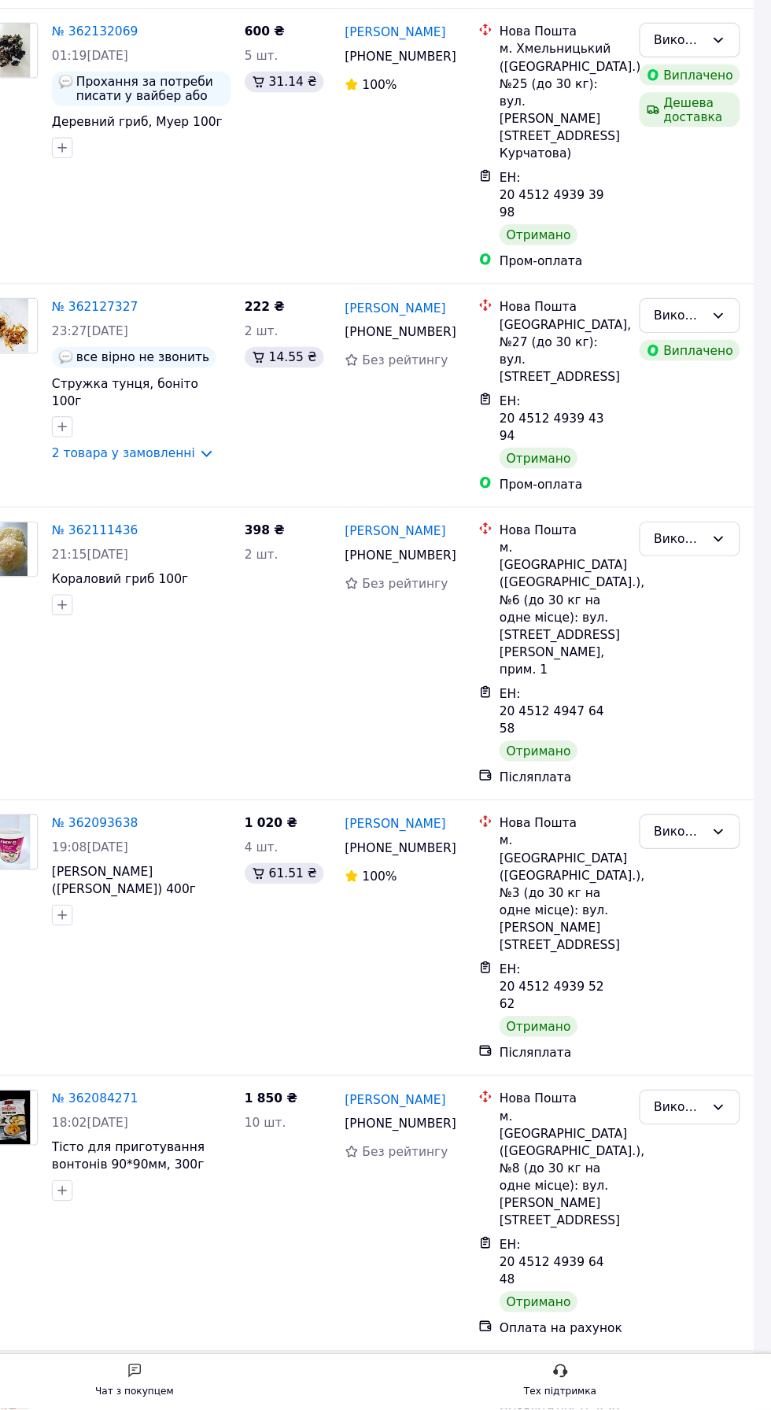
scroll to position [1187, 0]
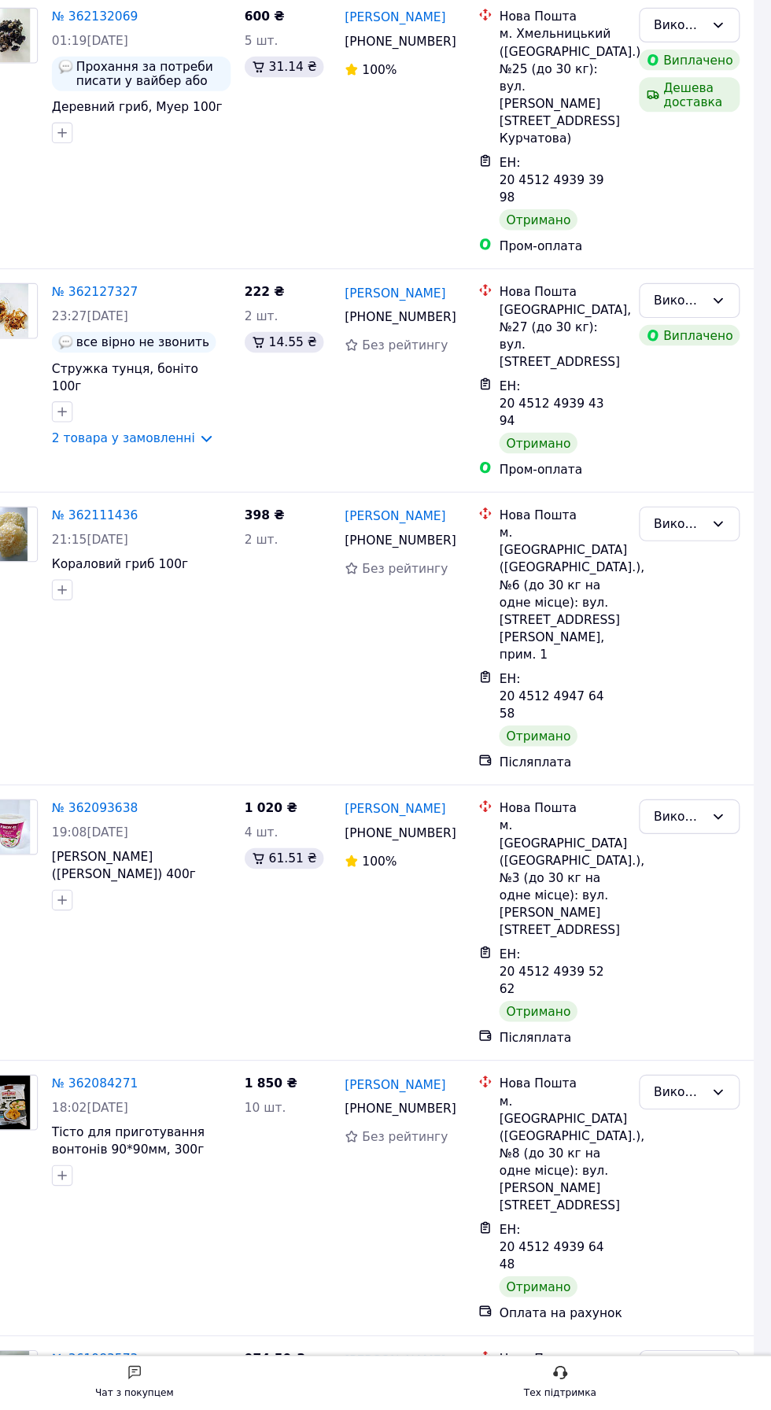
click at [176, 592] on link "№ 362111436" at bounding box center [159, 598] width 78 height 13
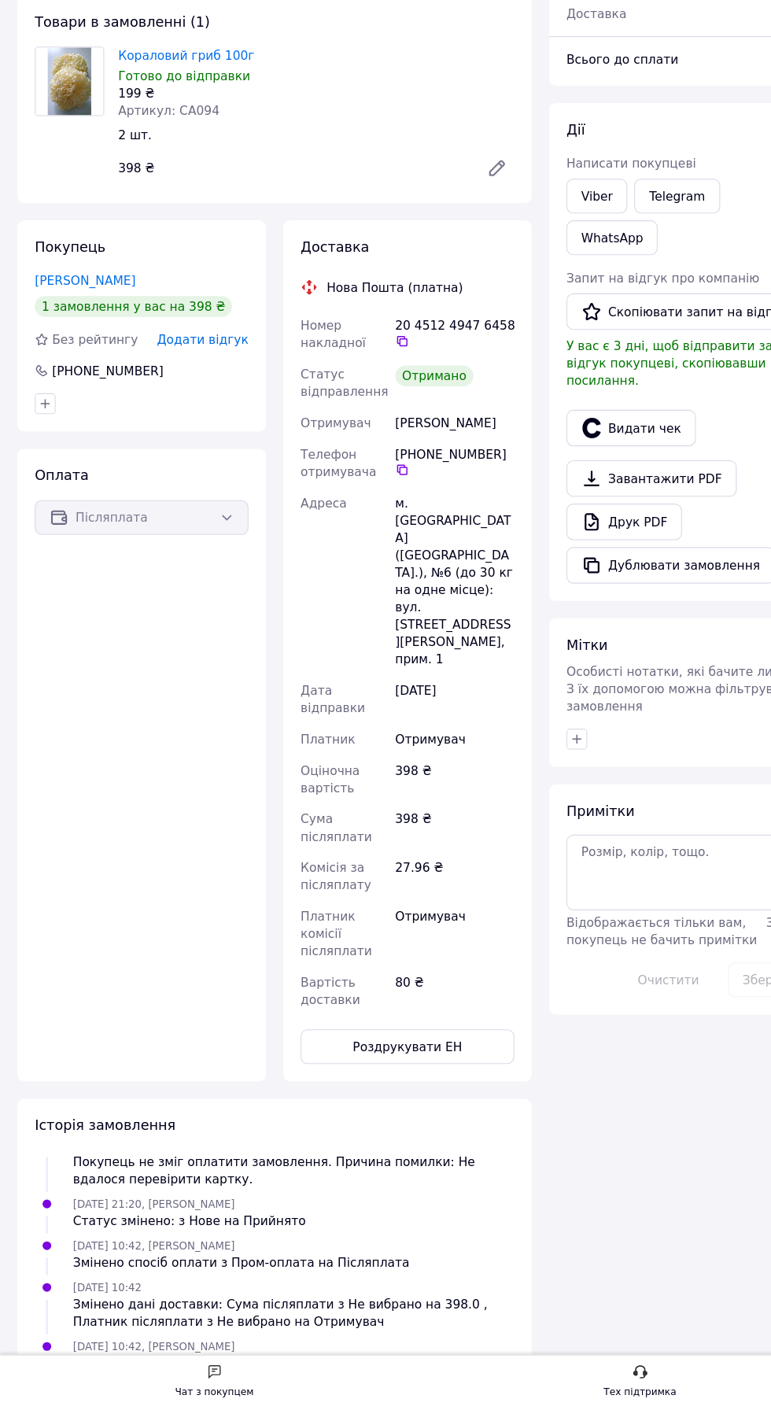
click at [205, 446] on span "Додати відгук" at bounding box center [183, 440] width 83 height 13
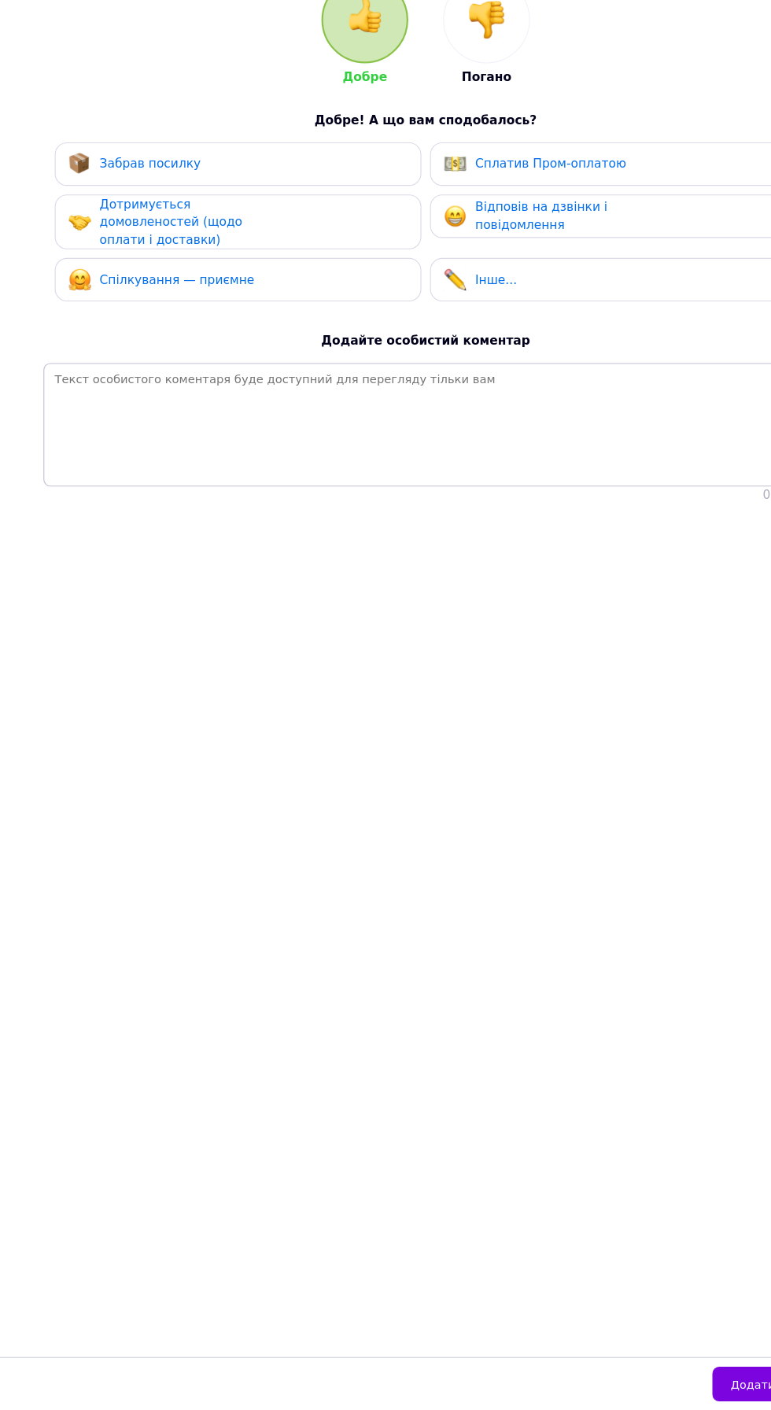
click at [223, 278] on div "Забрав посилку" at bounding box center [215, 281] width 307 height 20
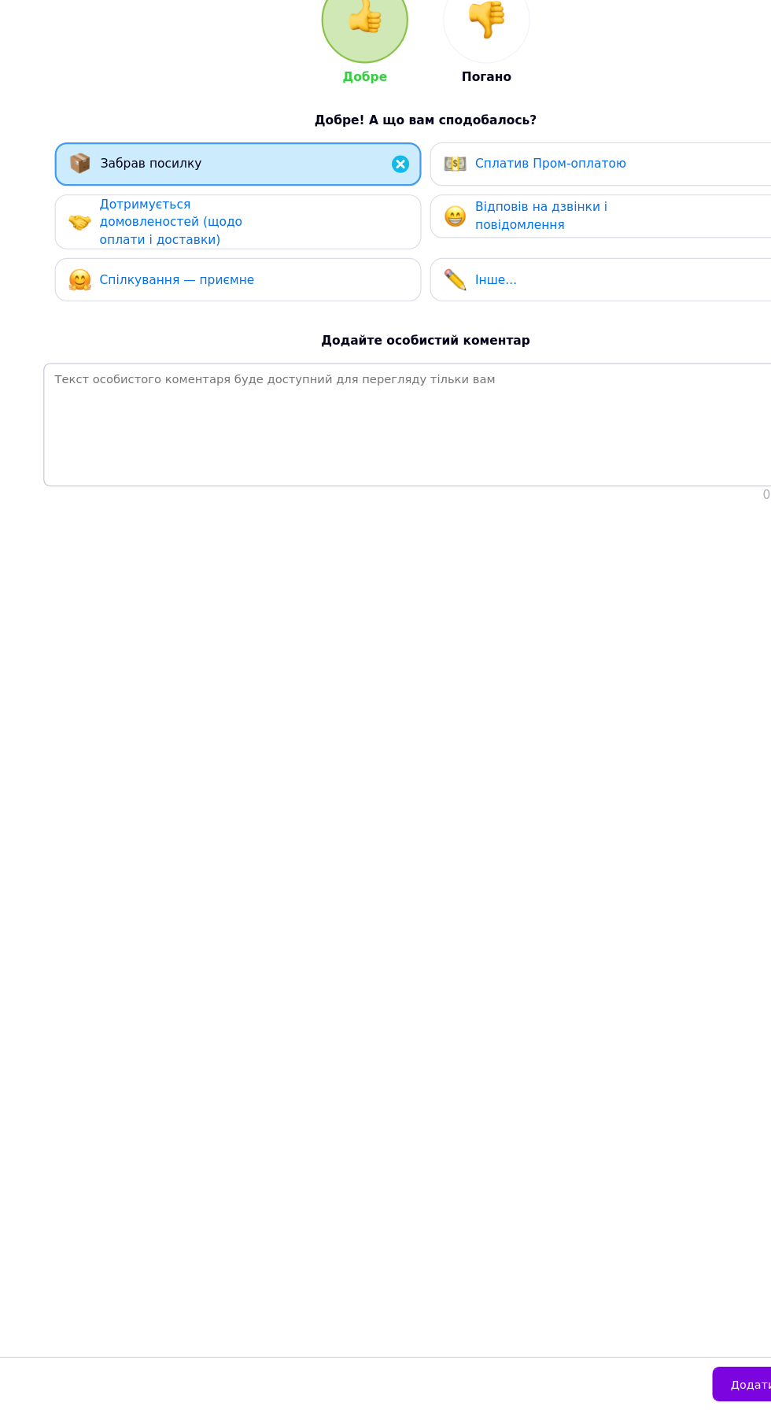
click at [203, 332] on span "Дотримується домовленостей (щодо оплати і доставки)" at bounding box center [154, 334] width 129 height 45
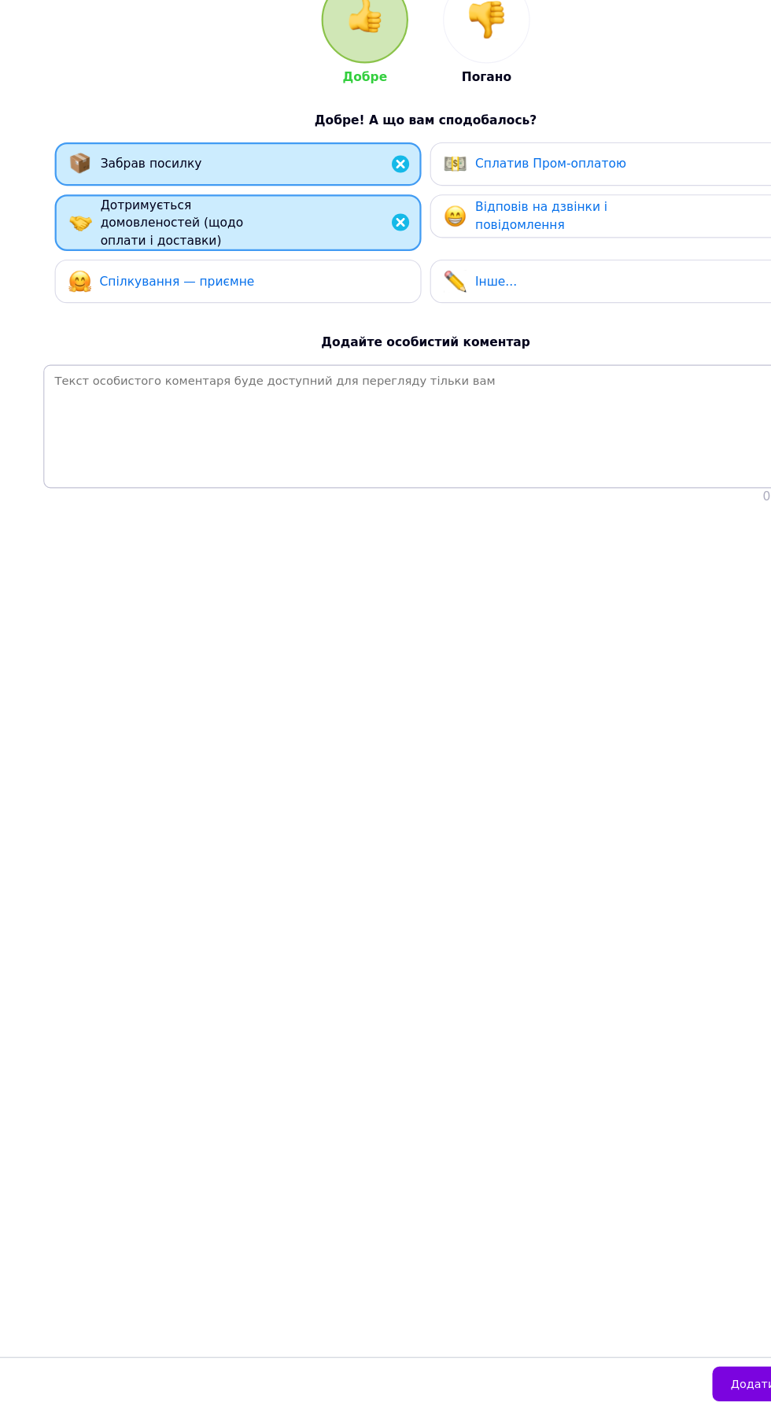
click at [209, 391] on span "Спілкування — приємне" at bounding box center [160, 388] width 140 height 13
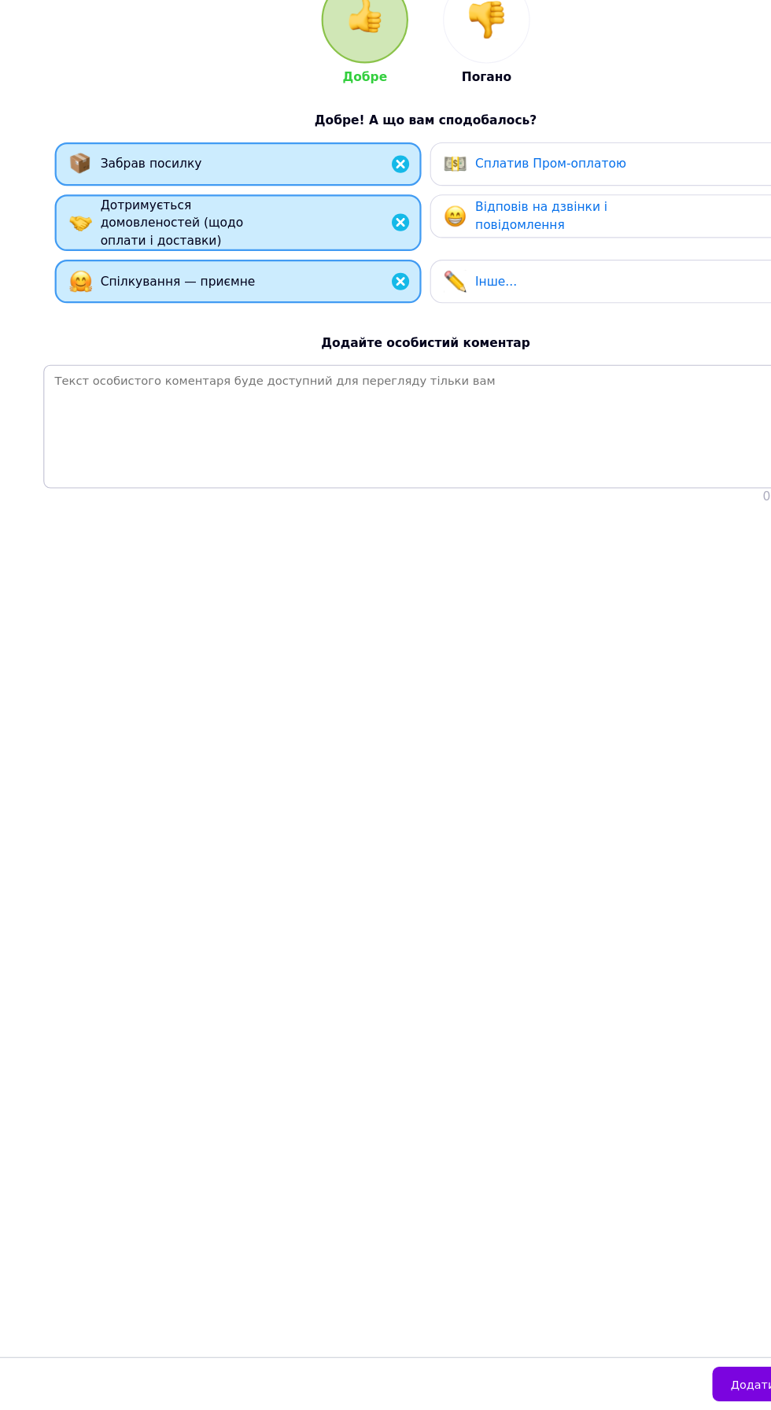
click at [482, 340] on span "Відповів на дзвінки і повідомлення" at bounding box center [490, 328] width 120 height 29
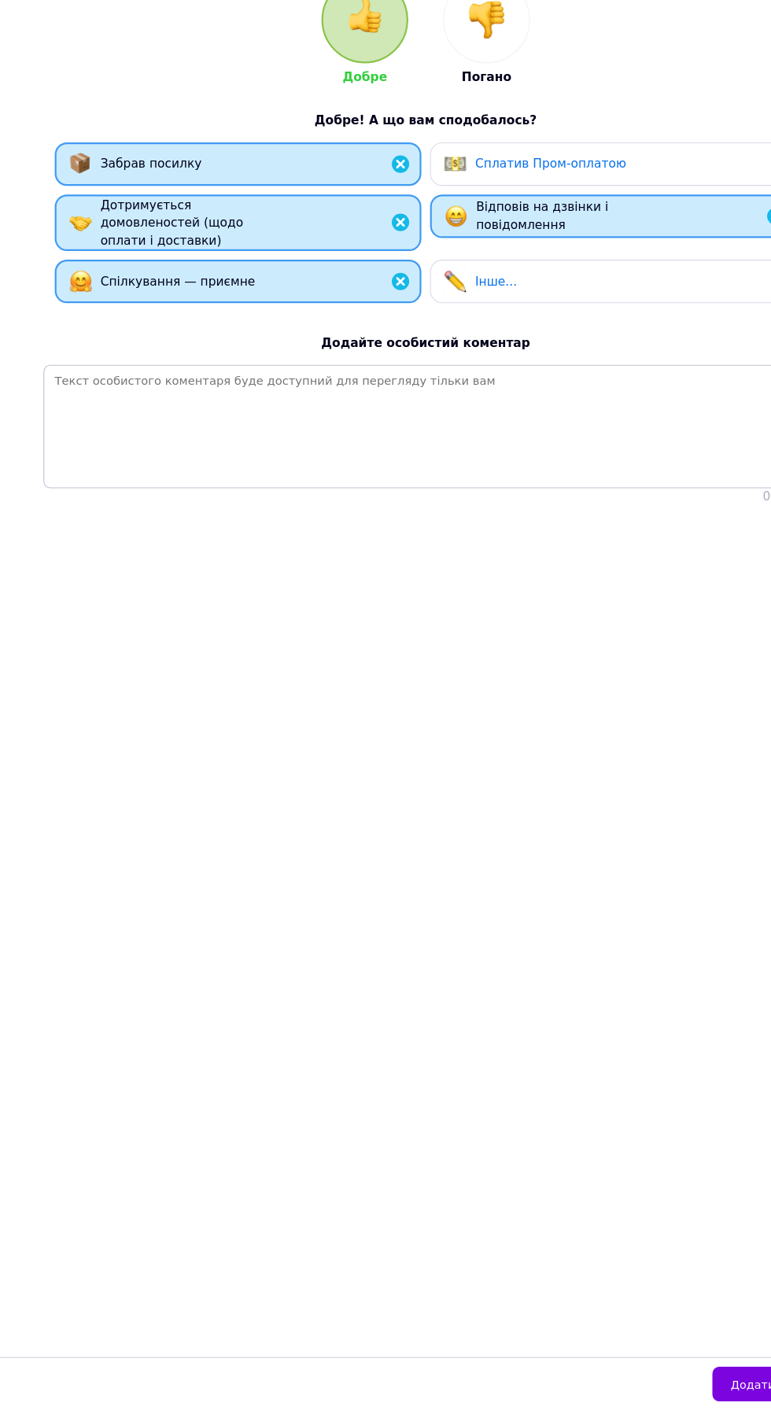
click at [680, 1402] on button "Додати відгук" at bounding box center [700, 1386] width 110 height 31
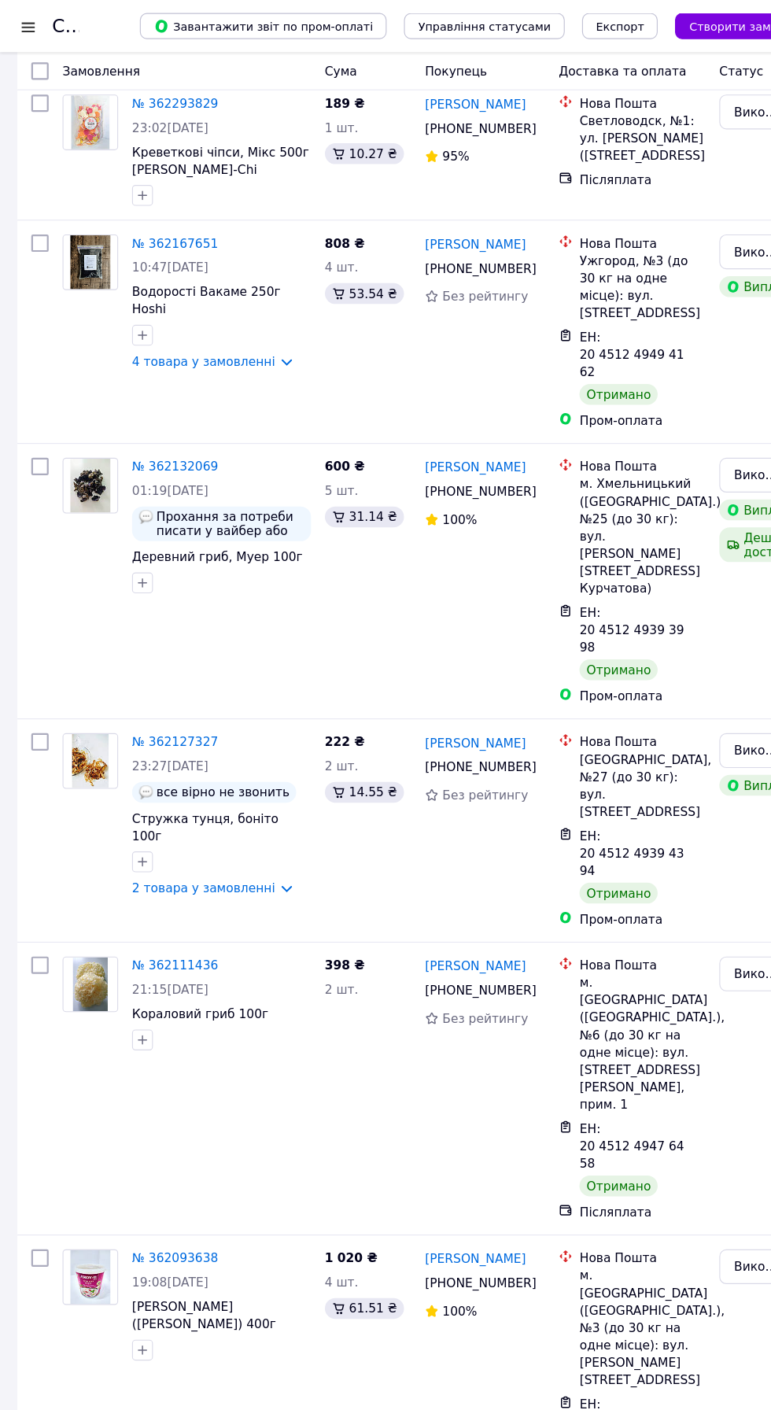
scroll to position [908, 0]
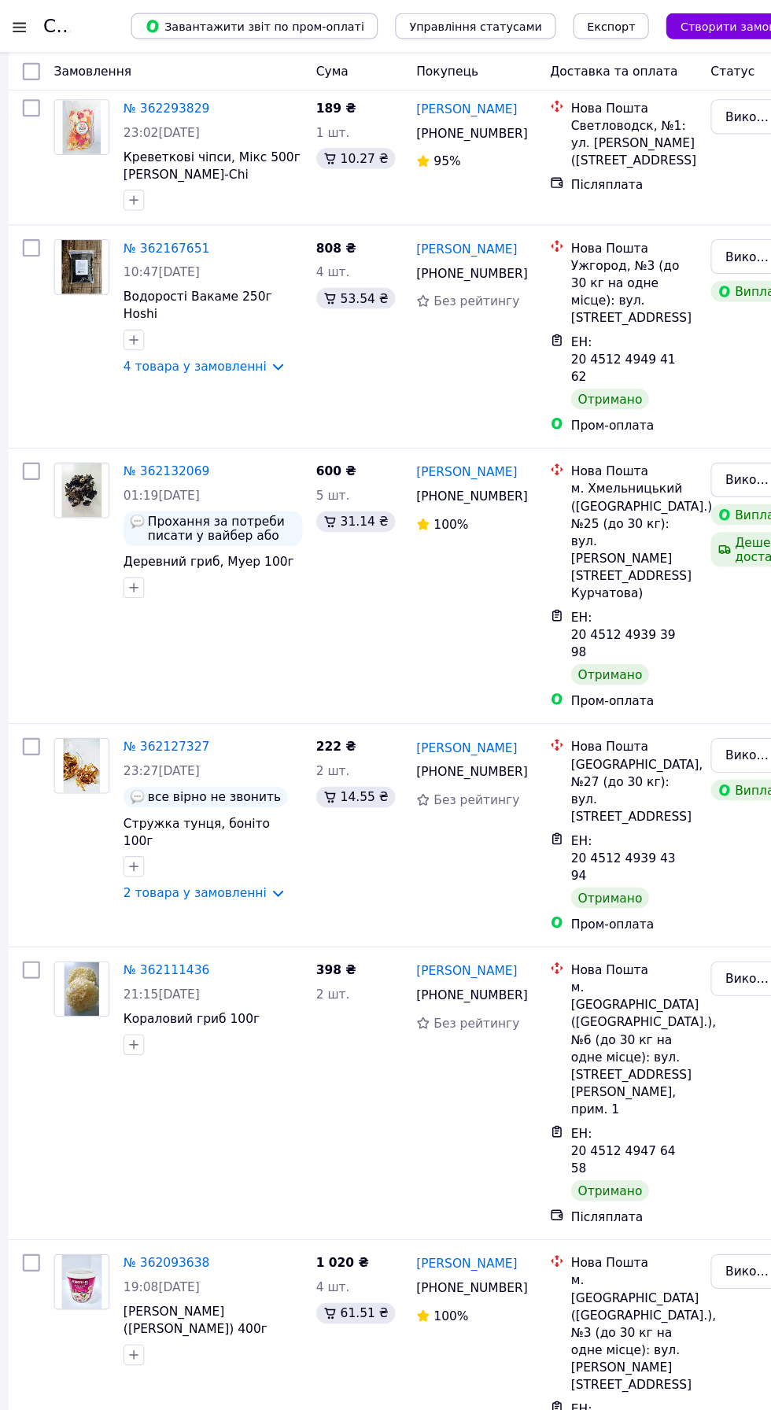
click at [149, 670] on link "№ 362127327" at bounding box center [159, 676] width 78 height 13
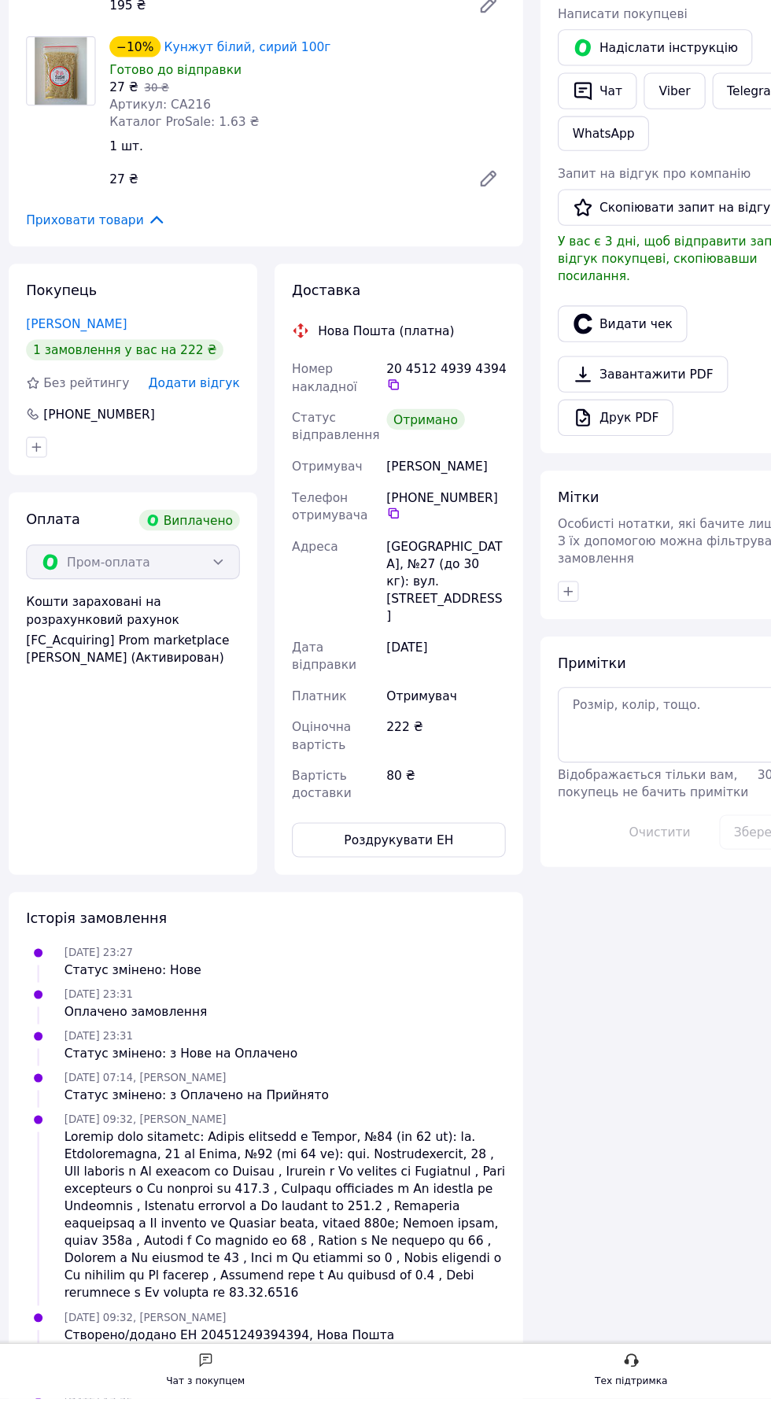
scroll to position [188, 0]
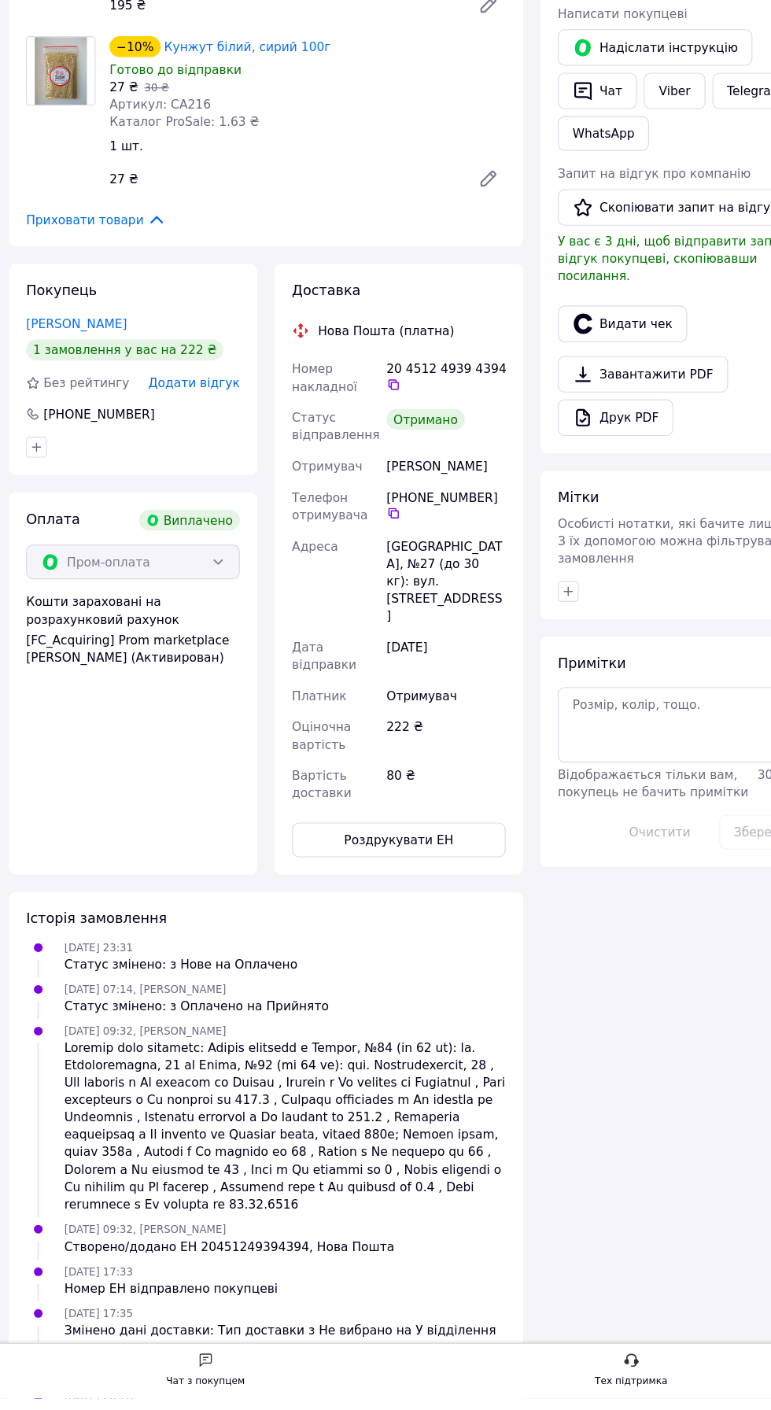
click at [208, 489] on span "Додати відгук" at bounding box center [183, 490] width 83 height 13
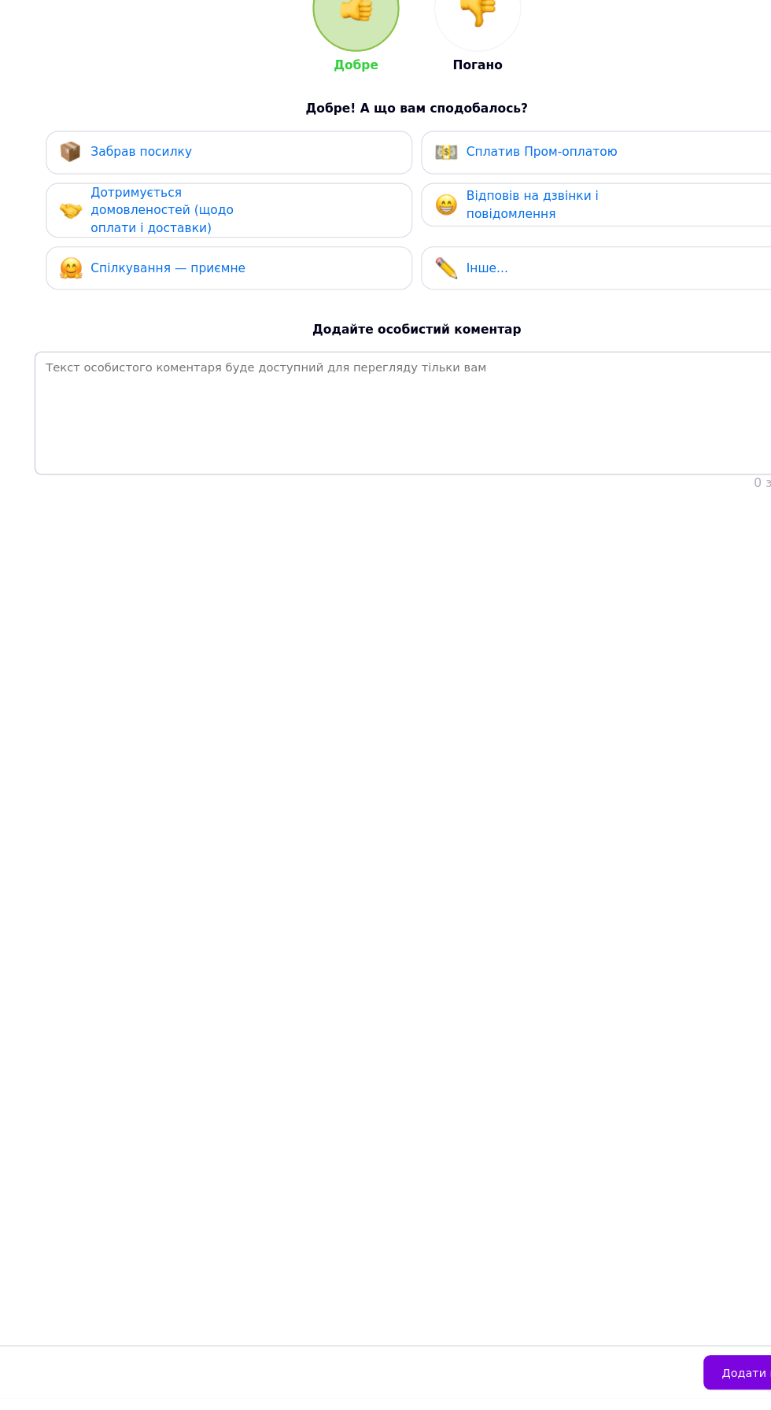
scroll to position [0, 0]
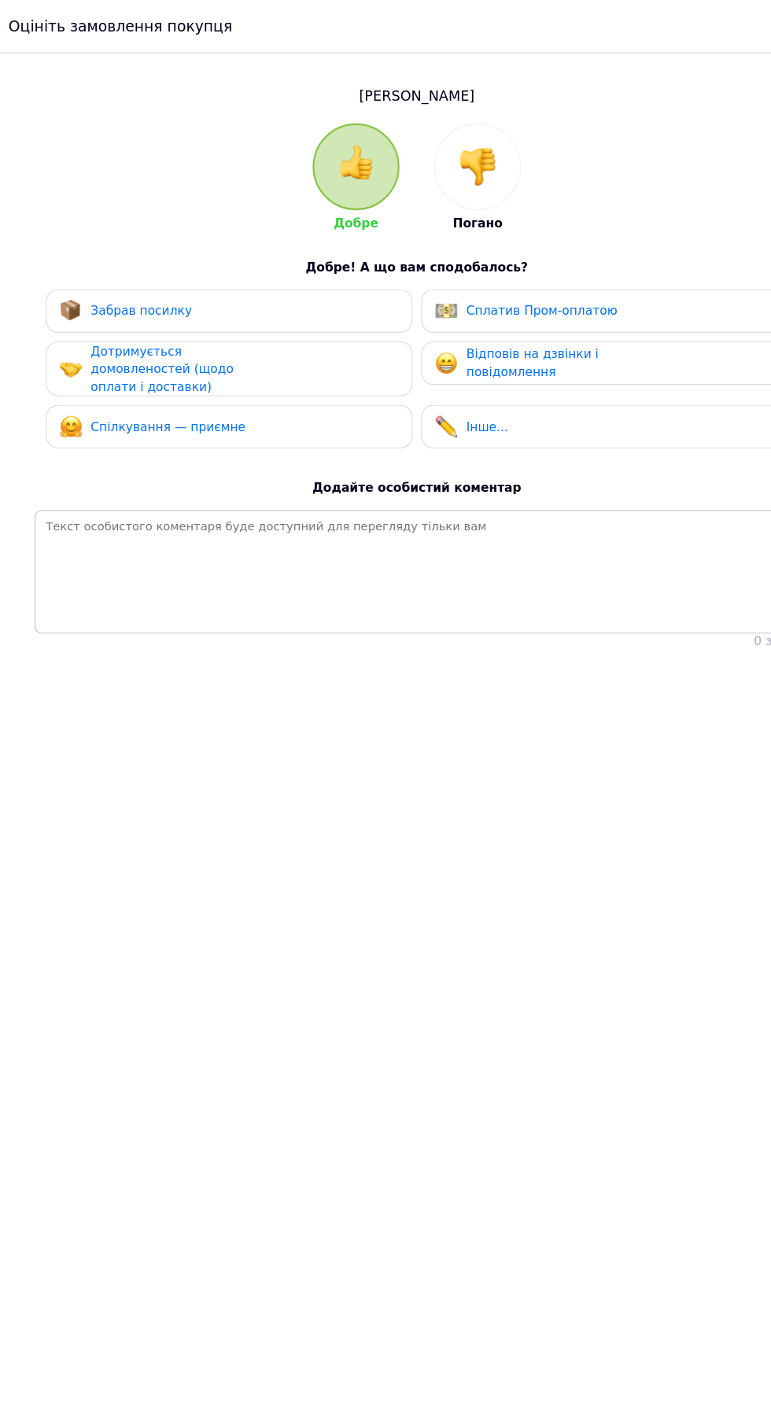
click at [150, 282] on span "Забрав посилку" at bounding box center [136, 281] width 92 height 13
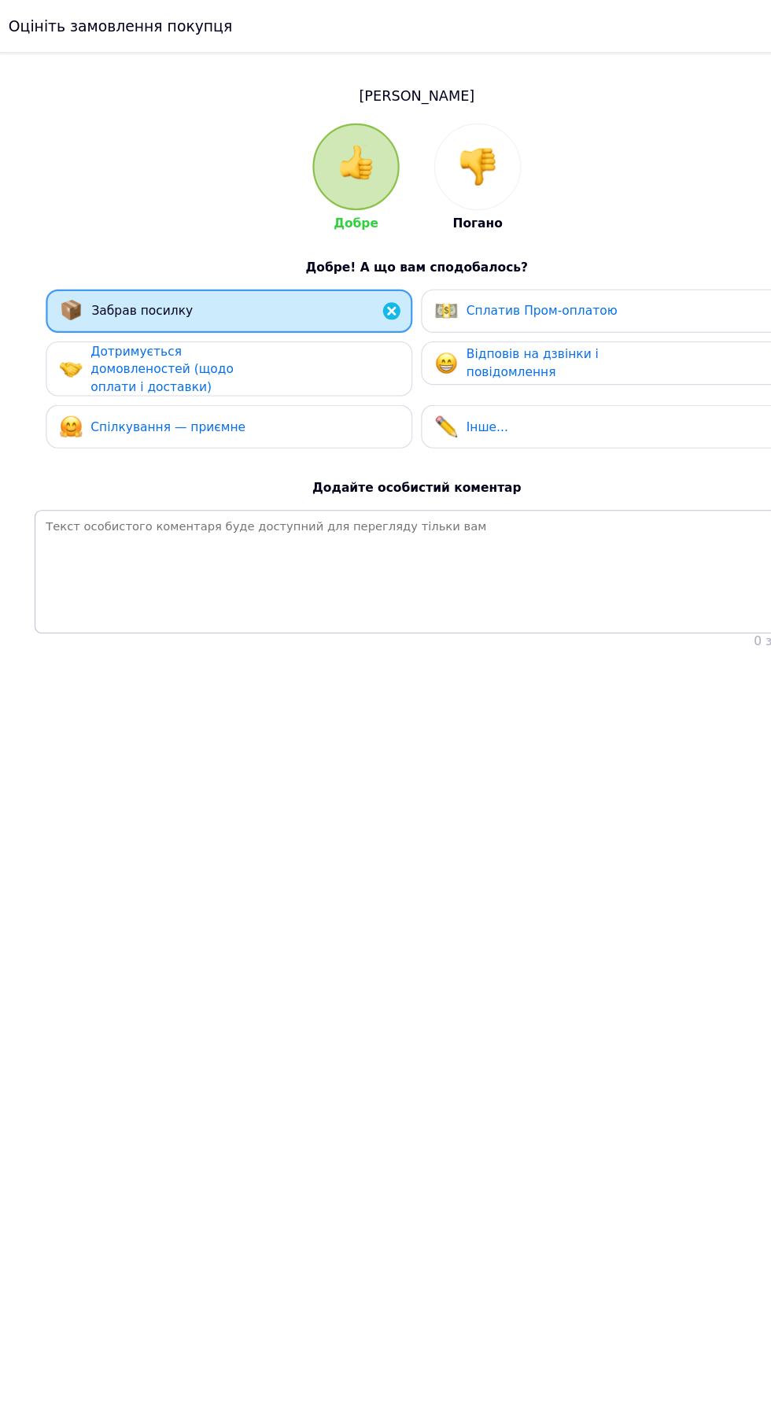
click at [161, 348] on span "Дотримується домовленостей (щодо оплати і доставки)" at bounding box center [154, 334] width 129 height 45
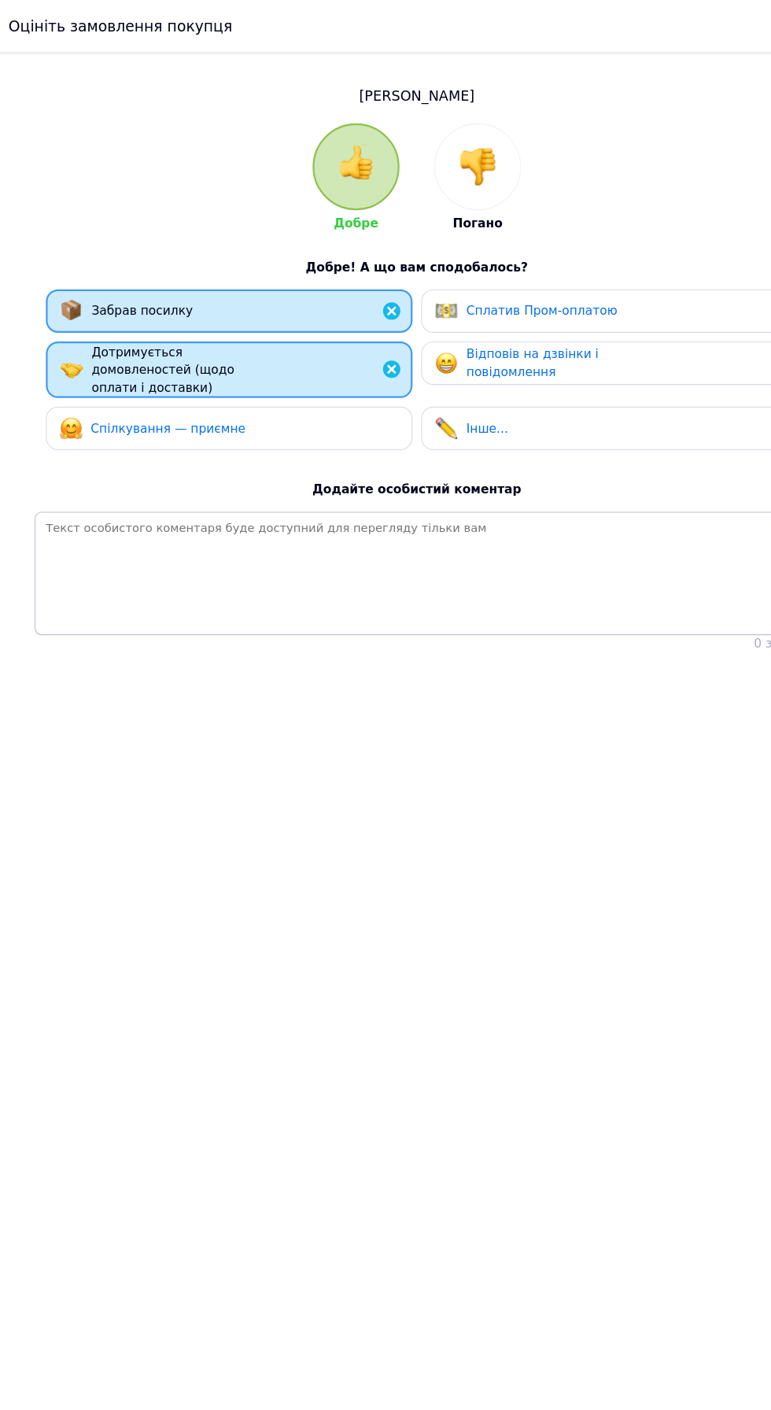
click at [163, 389] on span "Спілкування — приємне" at bounding box center [160, 388] width 140 height 13
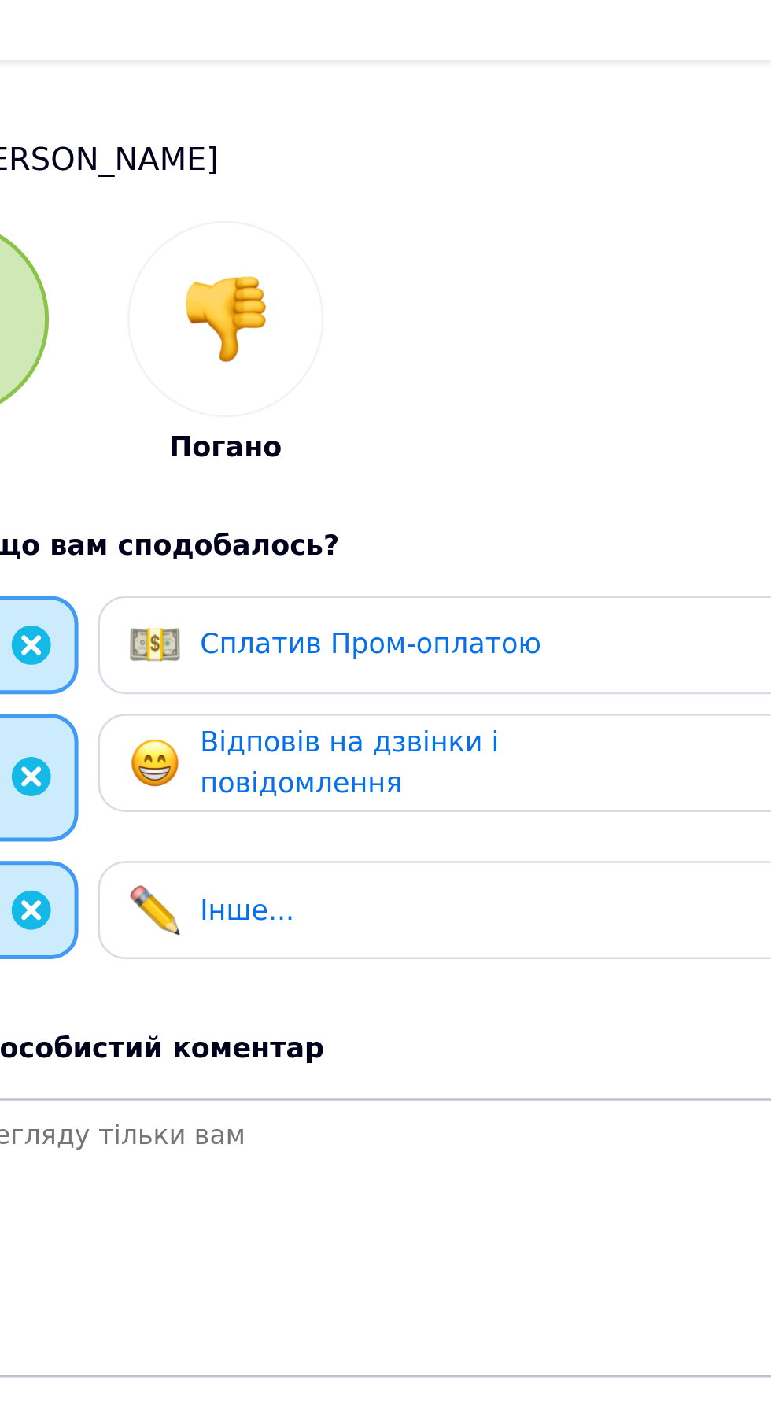
click at [545, 275] on span "Сплатив Пром-оплатою" at bounding box center [498, 281] width 137 height 13
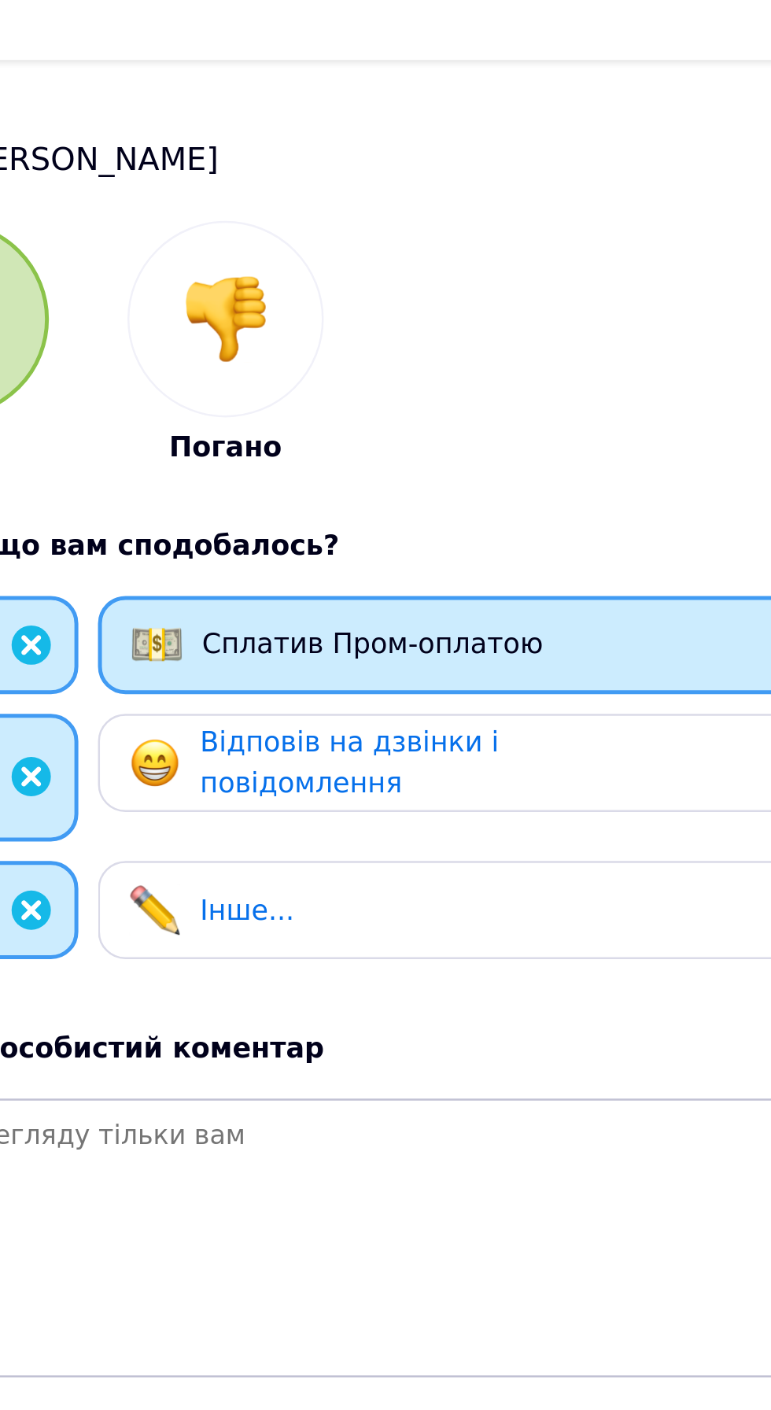
click at [534, 290] on div "Сплатив Пром-оплатою" at bounding box center [485, 281] width 165 height 20
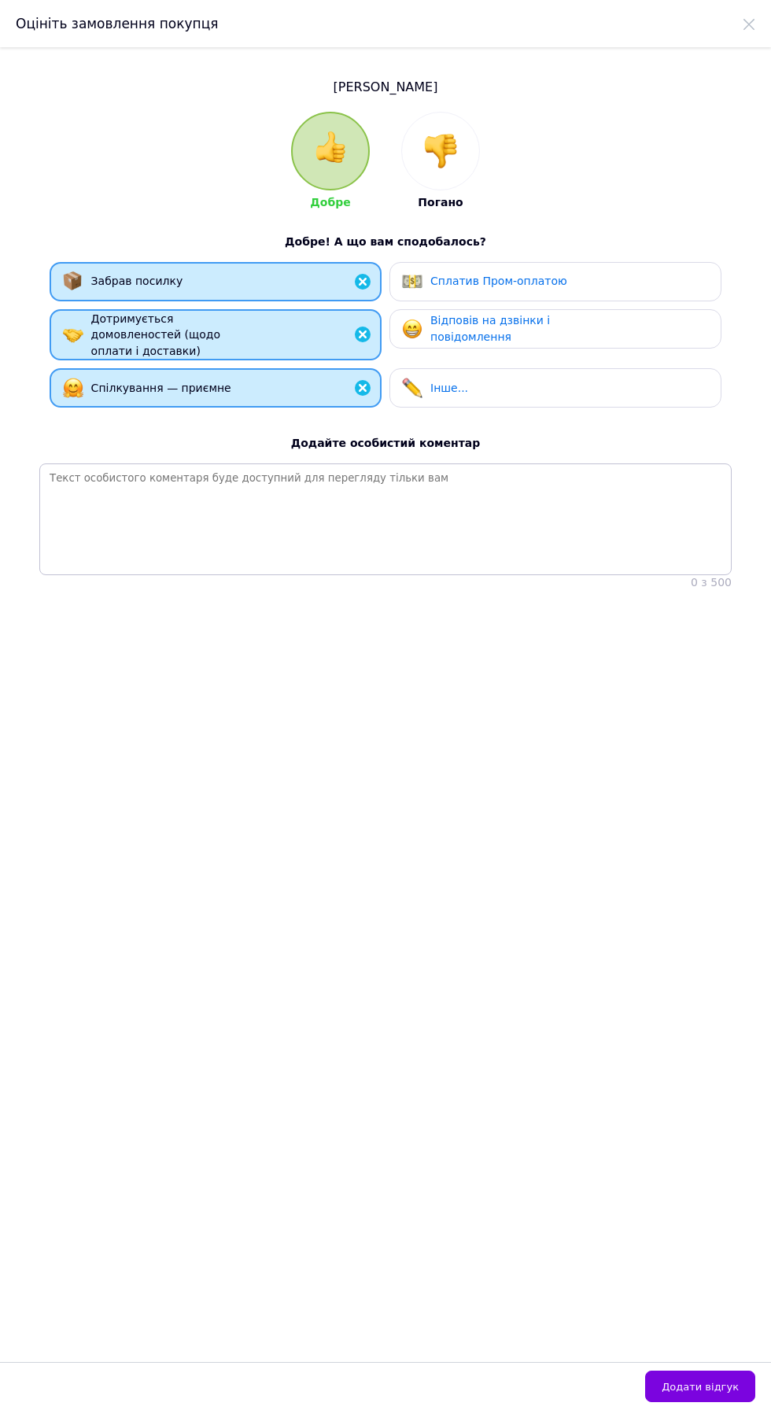
click at [522, 324] on span "Відповів на дзвінки і повідомлення" at bounding box center [490, 328] width 120 height 29
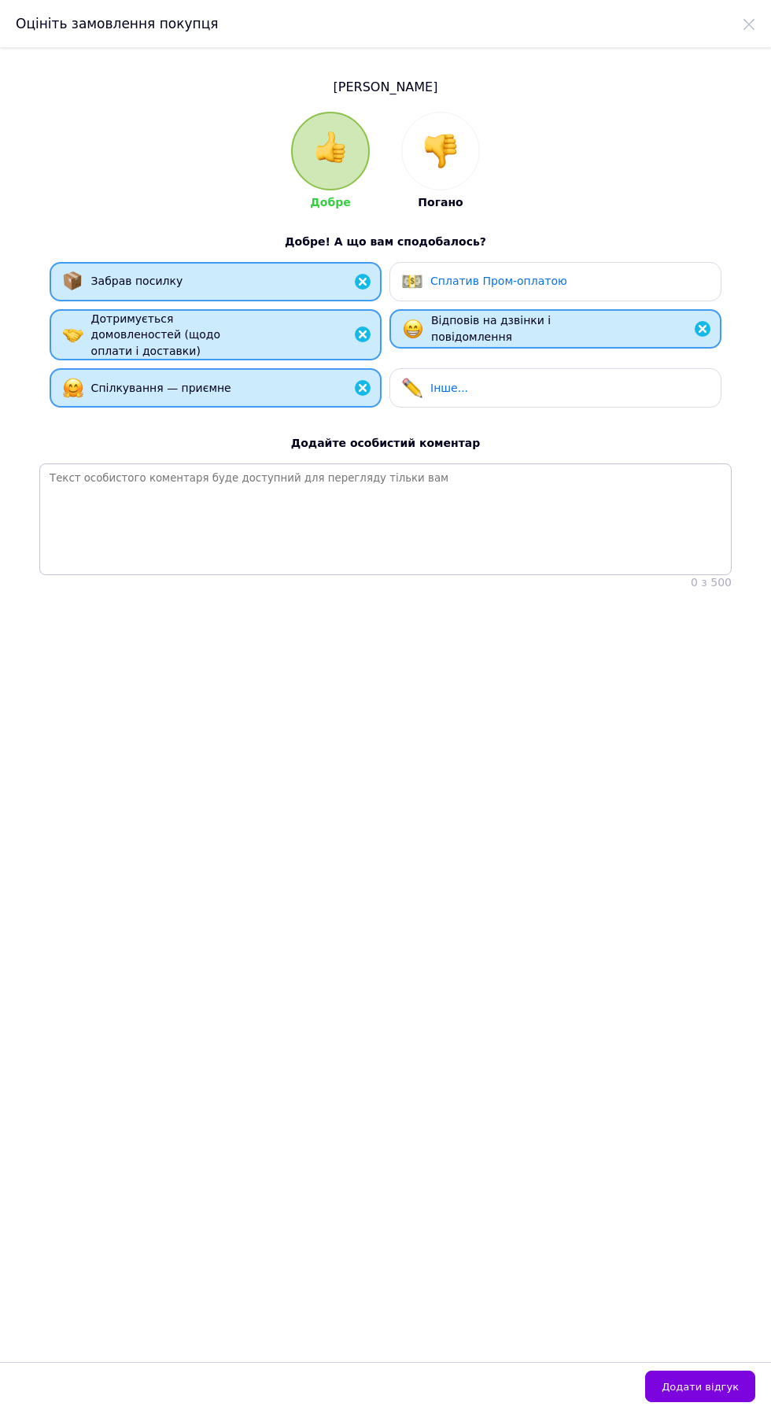
click at [530, 284] on span "Сплатив Пром-оплатою" at bounding box center [498, 281] width 137 height 13
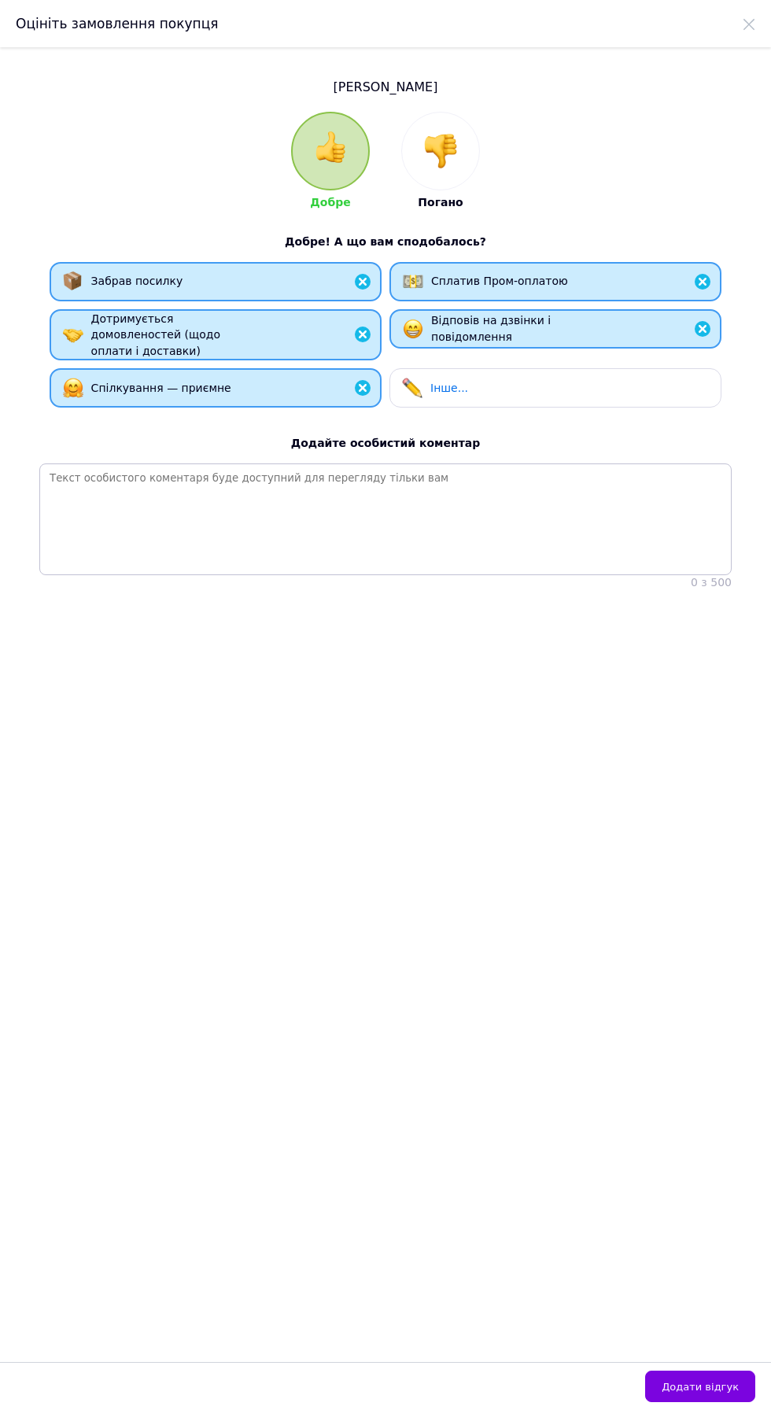
click at [750, 1402] on button "Додати відгук" at bounding box center [700, 1386] width 110 height 31
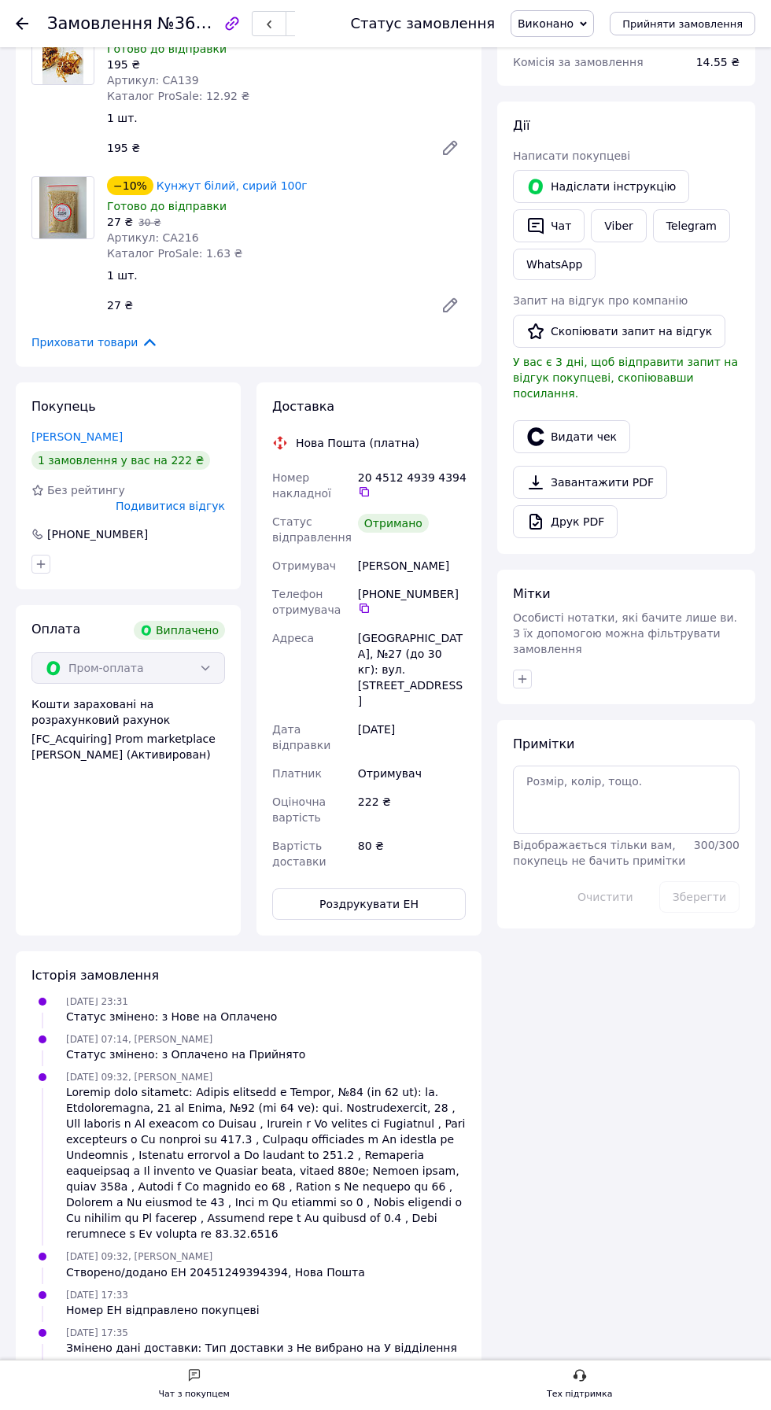
click at [635, 329] on button "Скопіювати запит на відгук" at bounding box center [619, 331] width 212 height 33
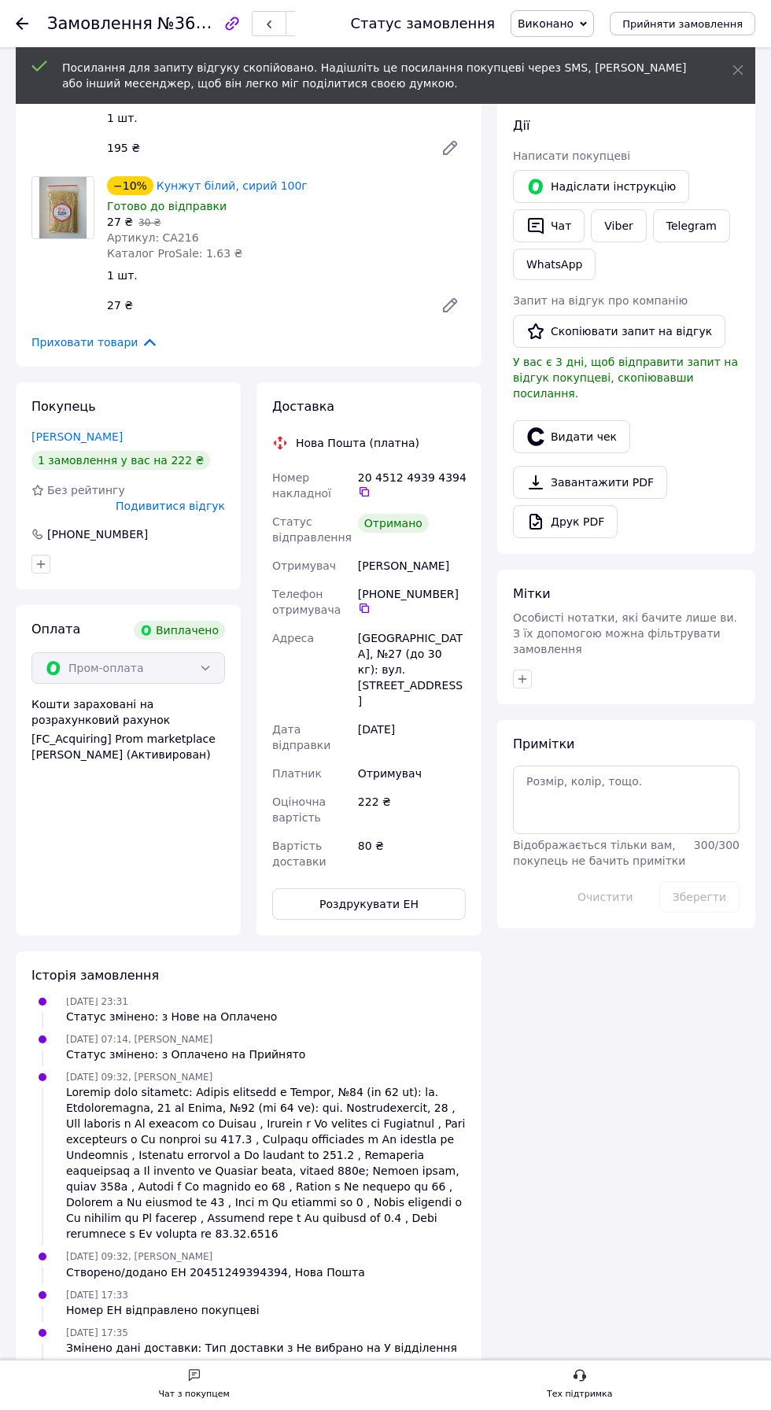
click at [618, 224] on link "Viber" at bounding box center [618, 225] width 55 height 33
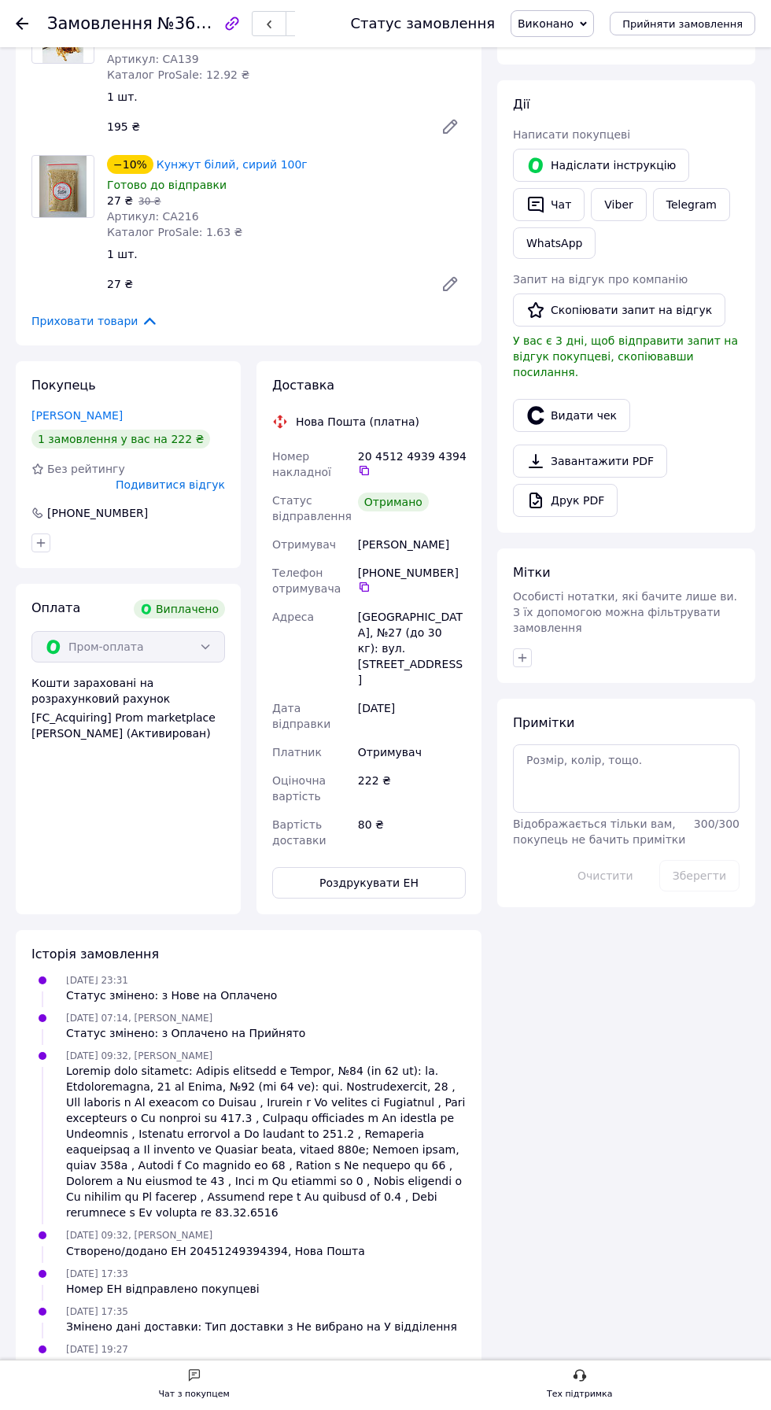
scroll to position [0, 0]
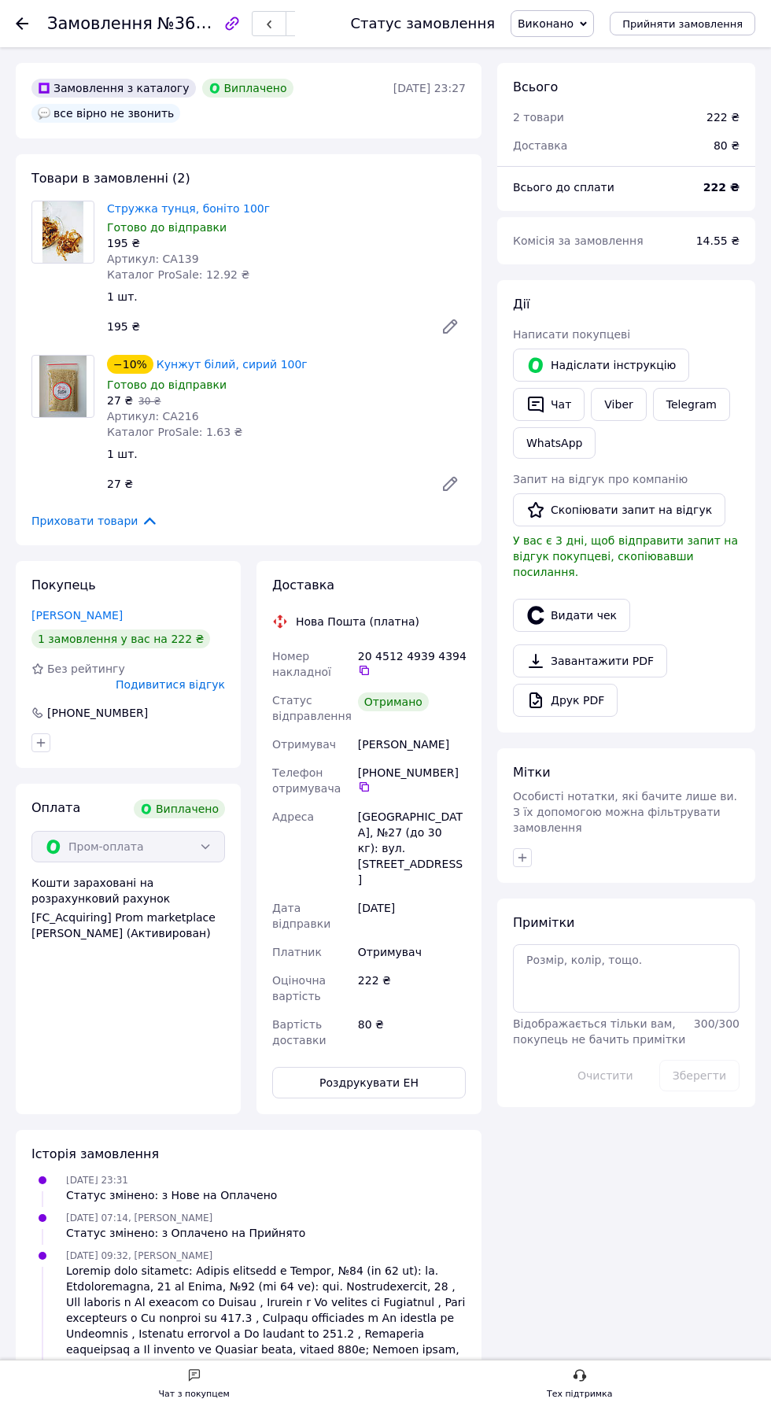
click at [628, 510] on button "Скопіювати запит на відгук" at bounding box center [619, 509] width 212 height 33
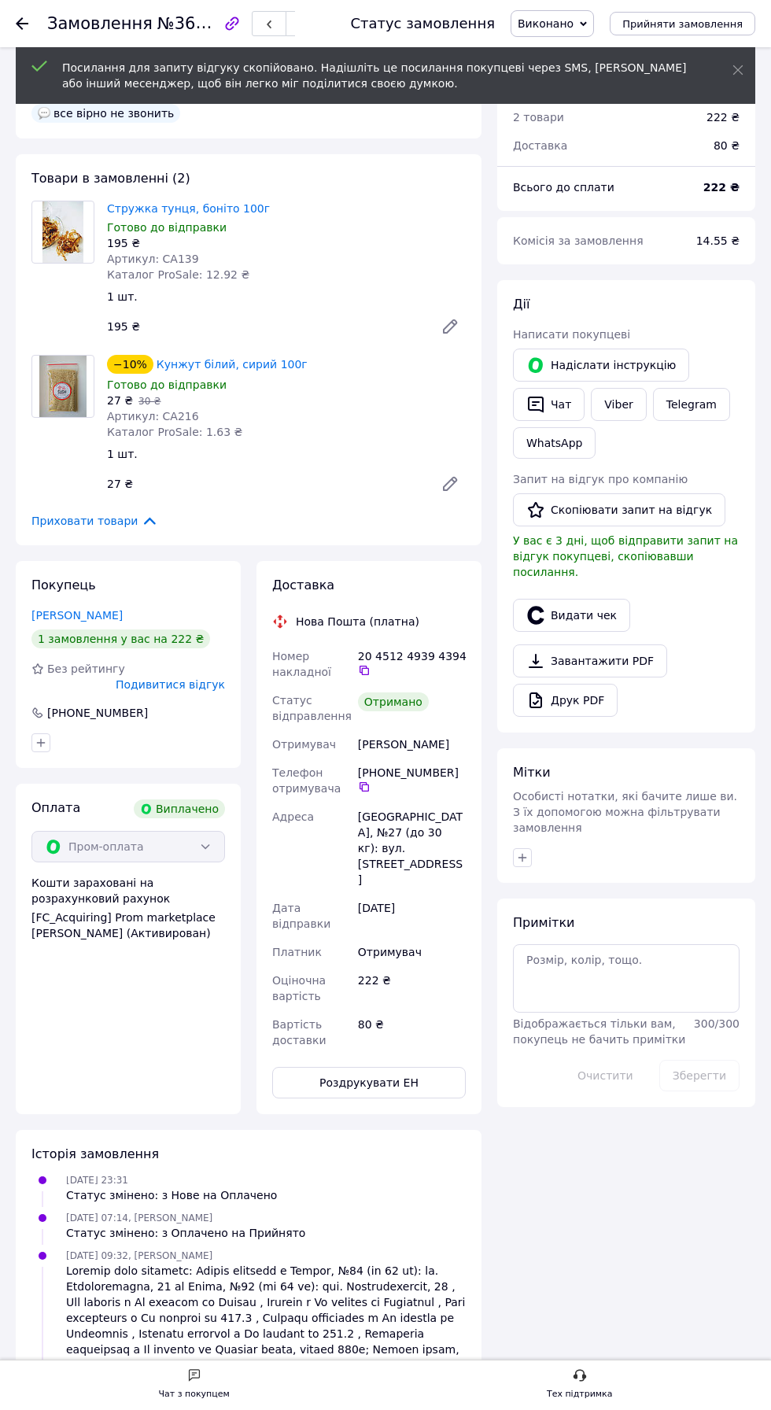
click at [699, 395] on link "Telegram" at bounding box center [691, 404] width 77 height 33
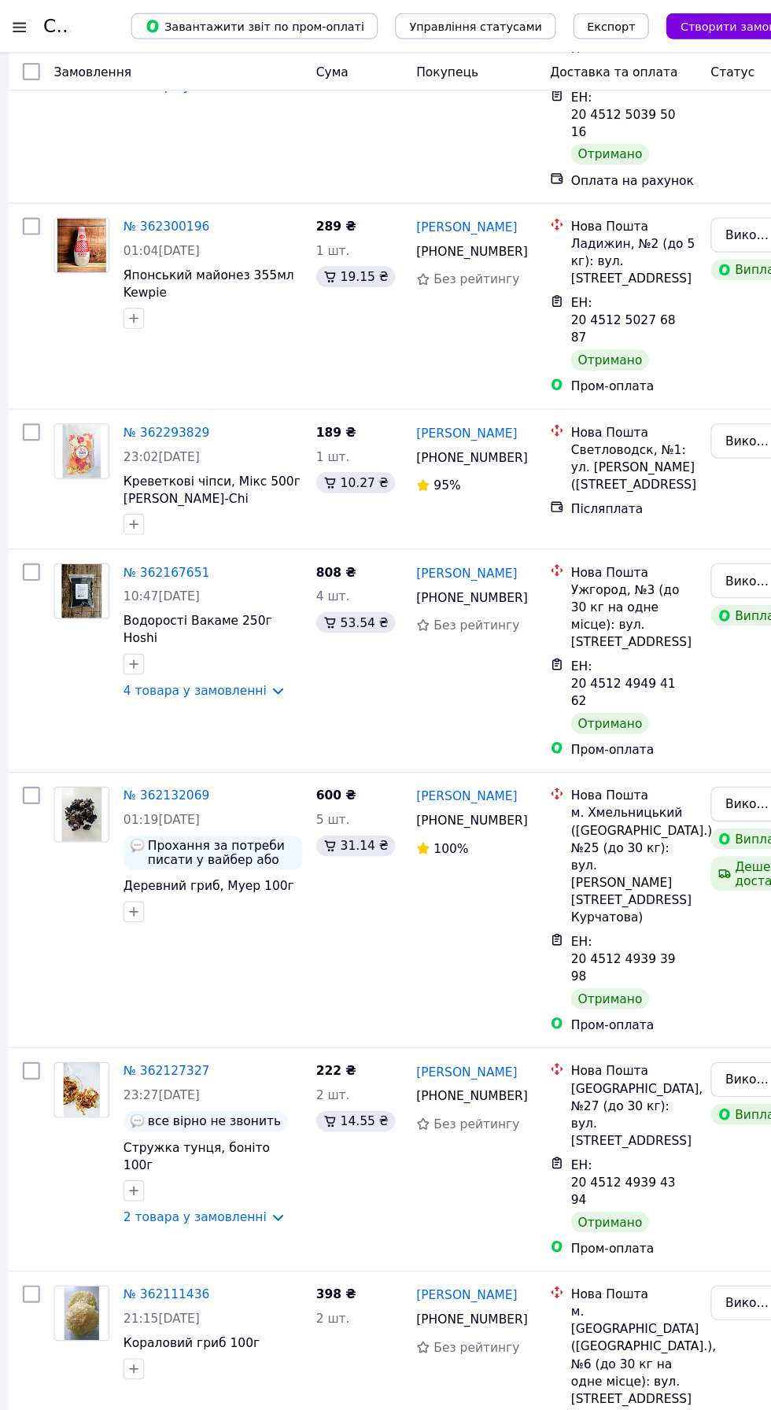
scroll to position [611, 0]
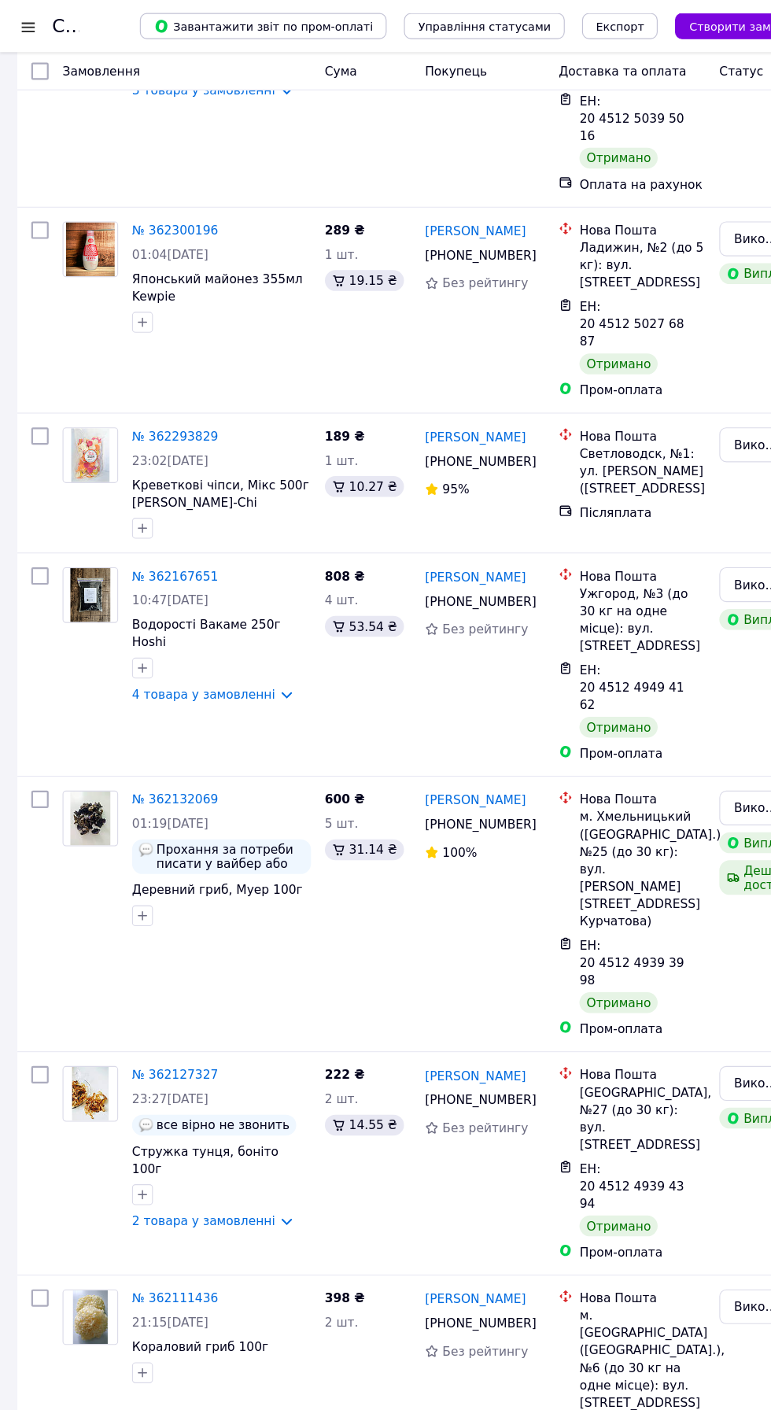
click at [184, 740] on span "01:19[DATE]" at bounding box center [154, 746] width 69 height 13
click at [155, 718] on link "№ 362132069" at bounding box center [159, 724] width 78 height 13
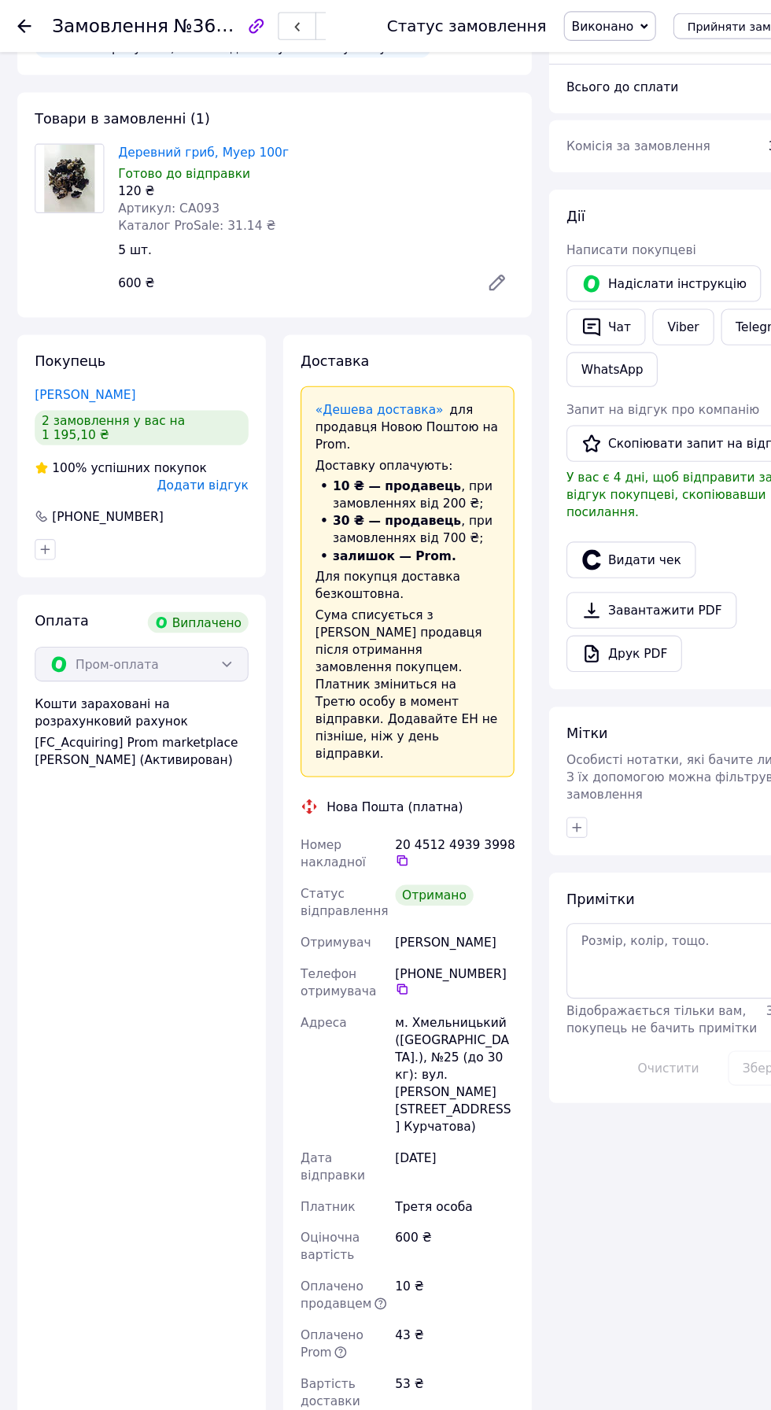
scroll to position [87, 0]
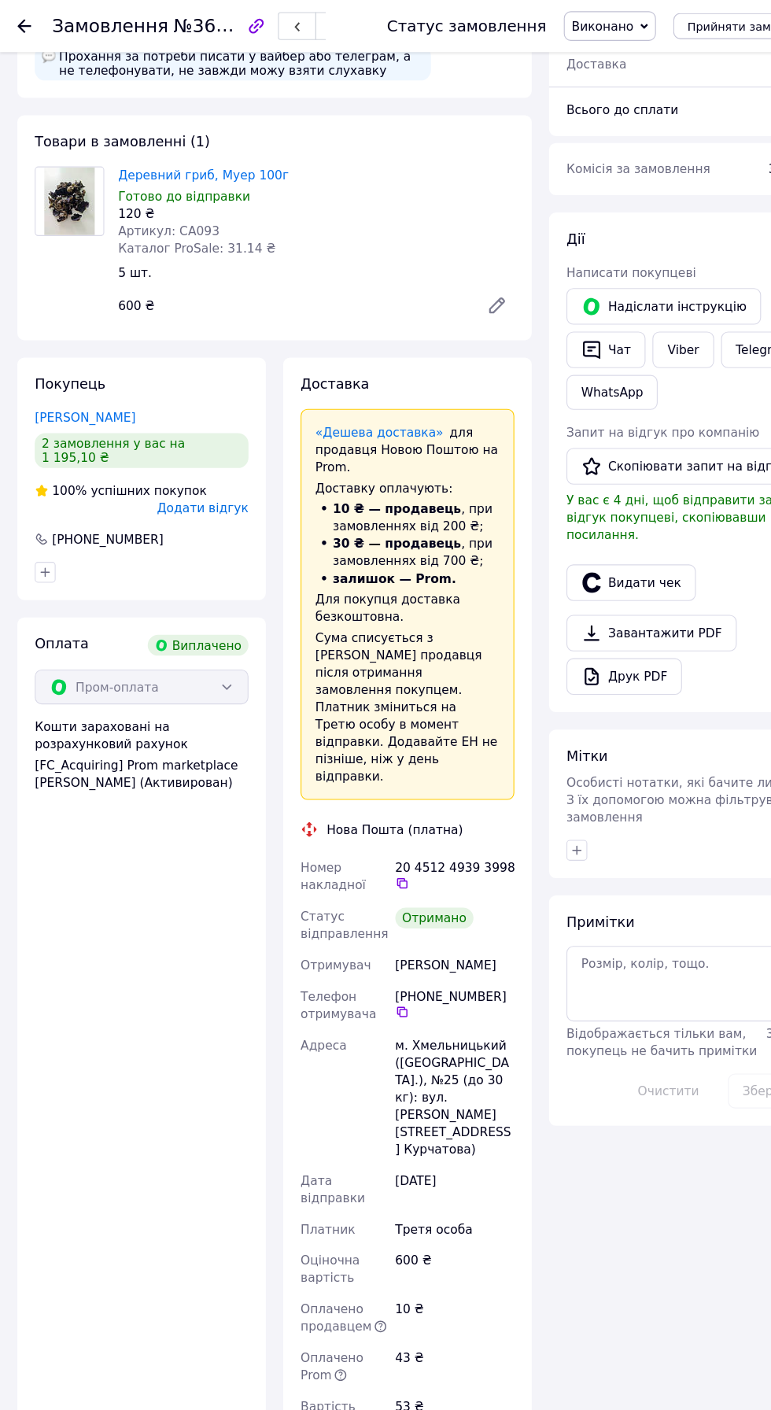
click at [209, 481] on div "[PHONE_NUMBER]" at bounding box center [128, 489] width 197 height 16
click at [209, 454] on span "Додати відгук" at bounding box center [183, 460] width 83 height 13
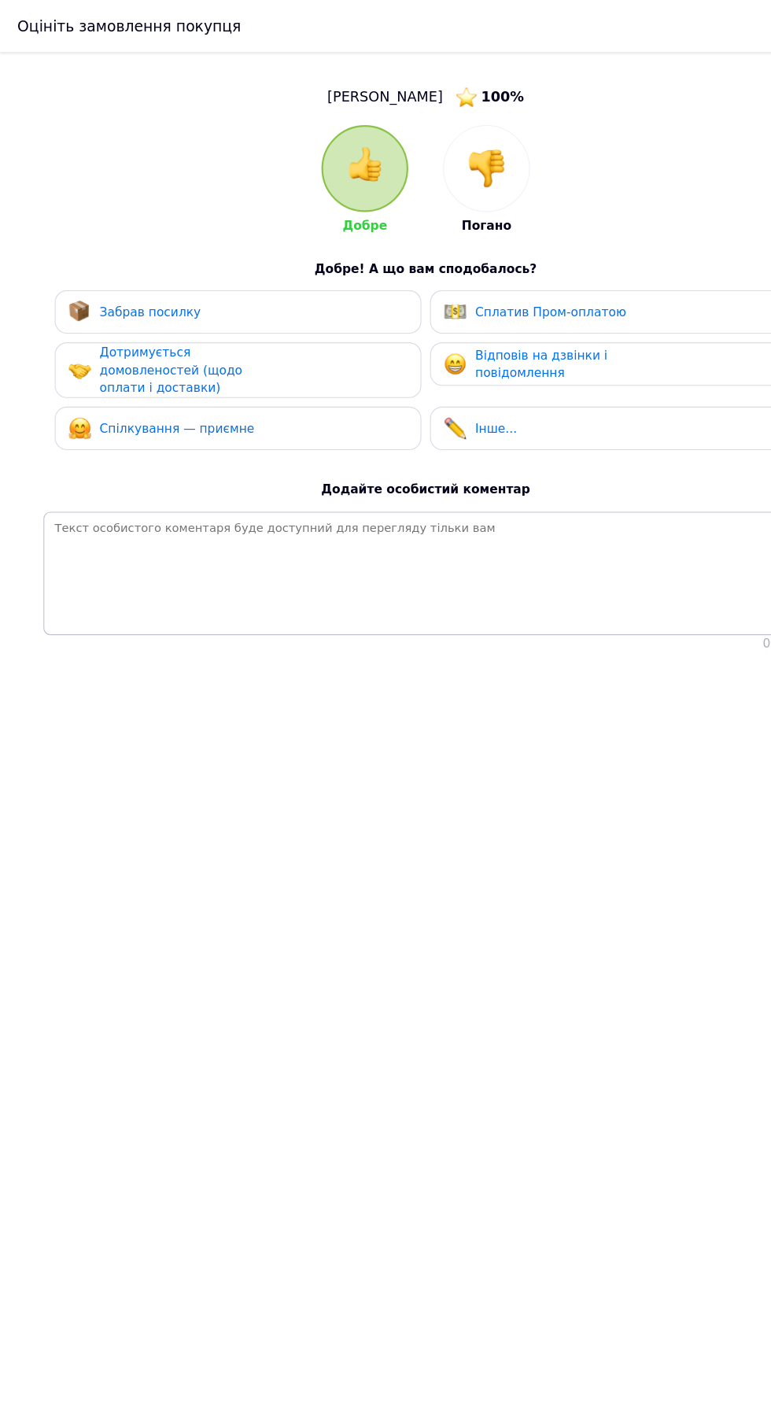
scroll to position [0, 0]
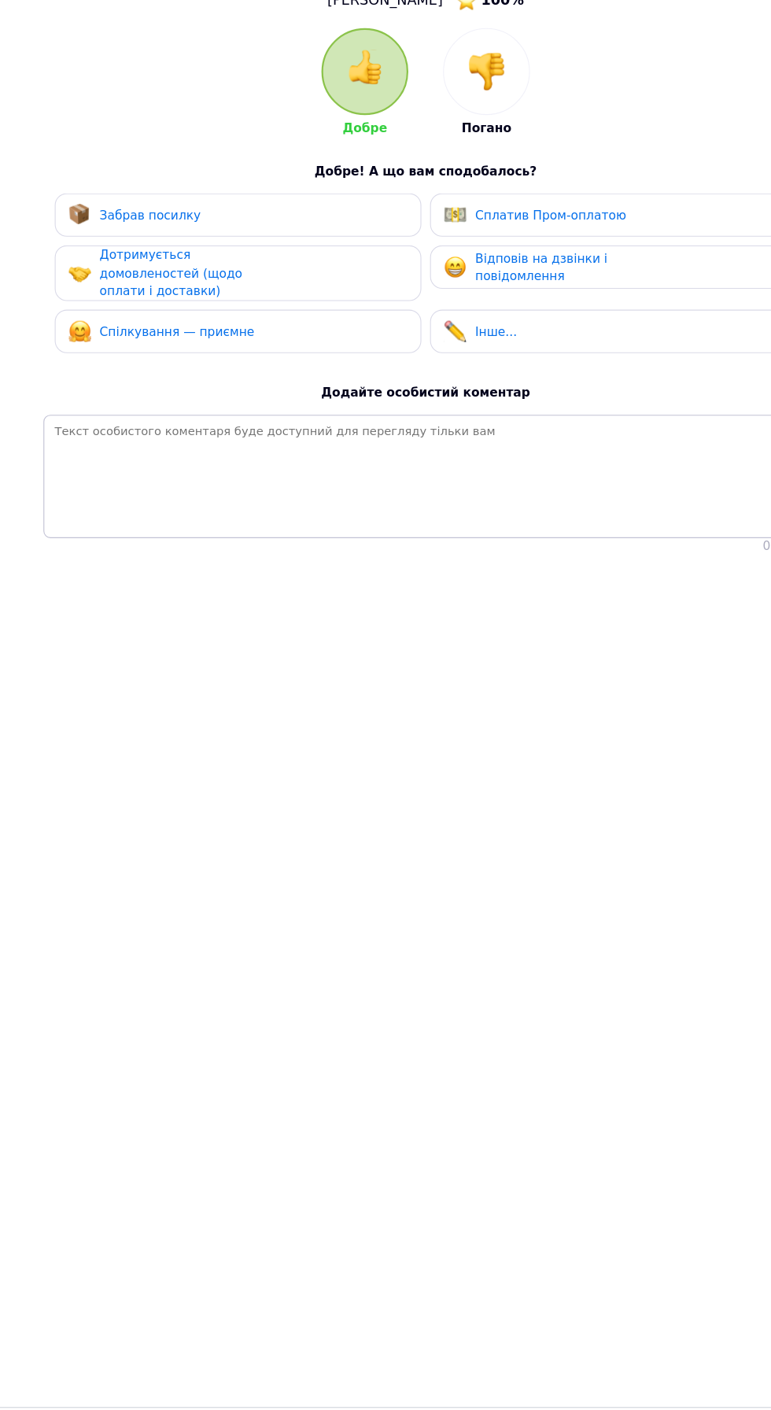
click at [192, 279] on div "Забрав посилку" at bounding box center [215, 282] width 307 height 20
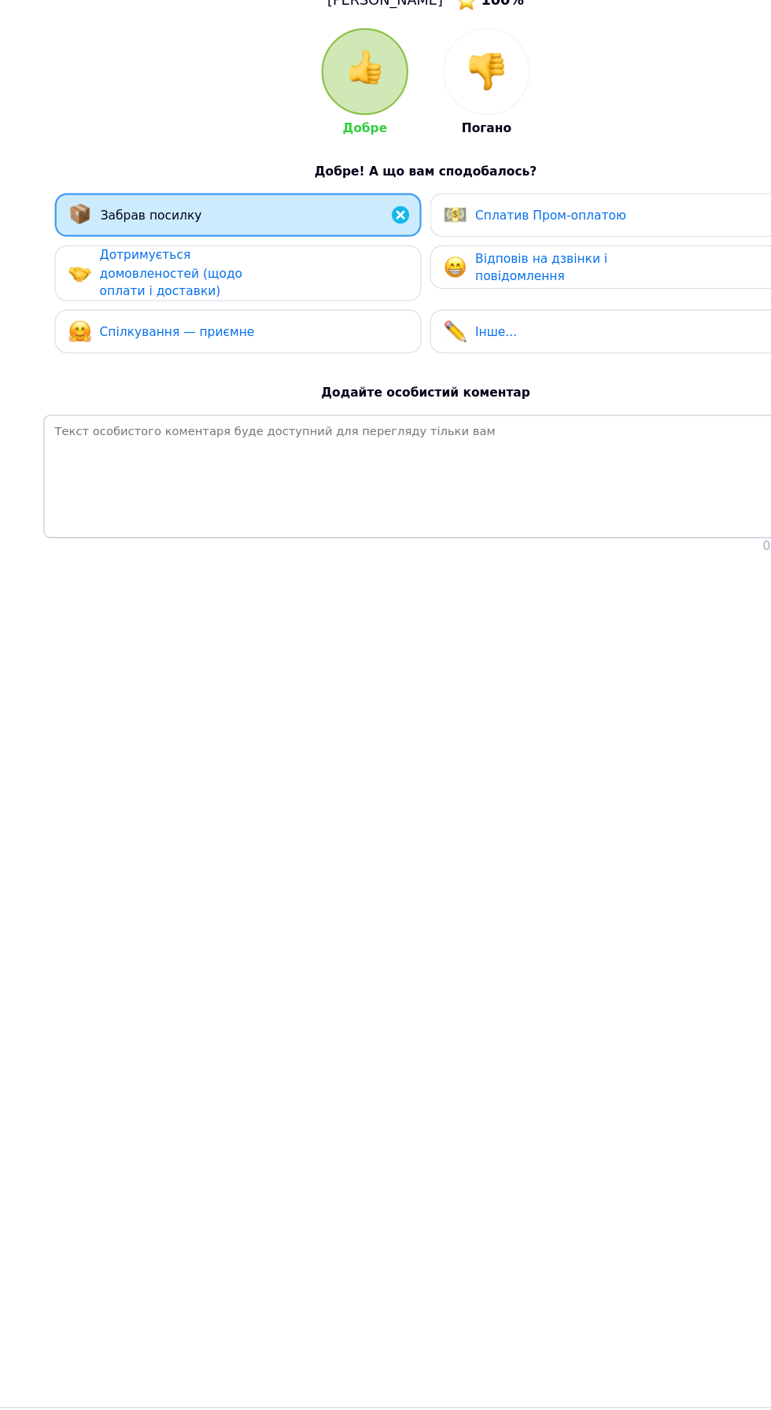
click at [177, 334] on span "Дотримується домовленостей (щодо оплати і доставки)" at bounding box center [154, 334] width 129 height 45
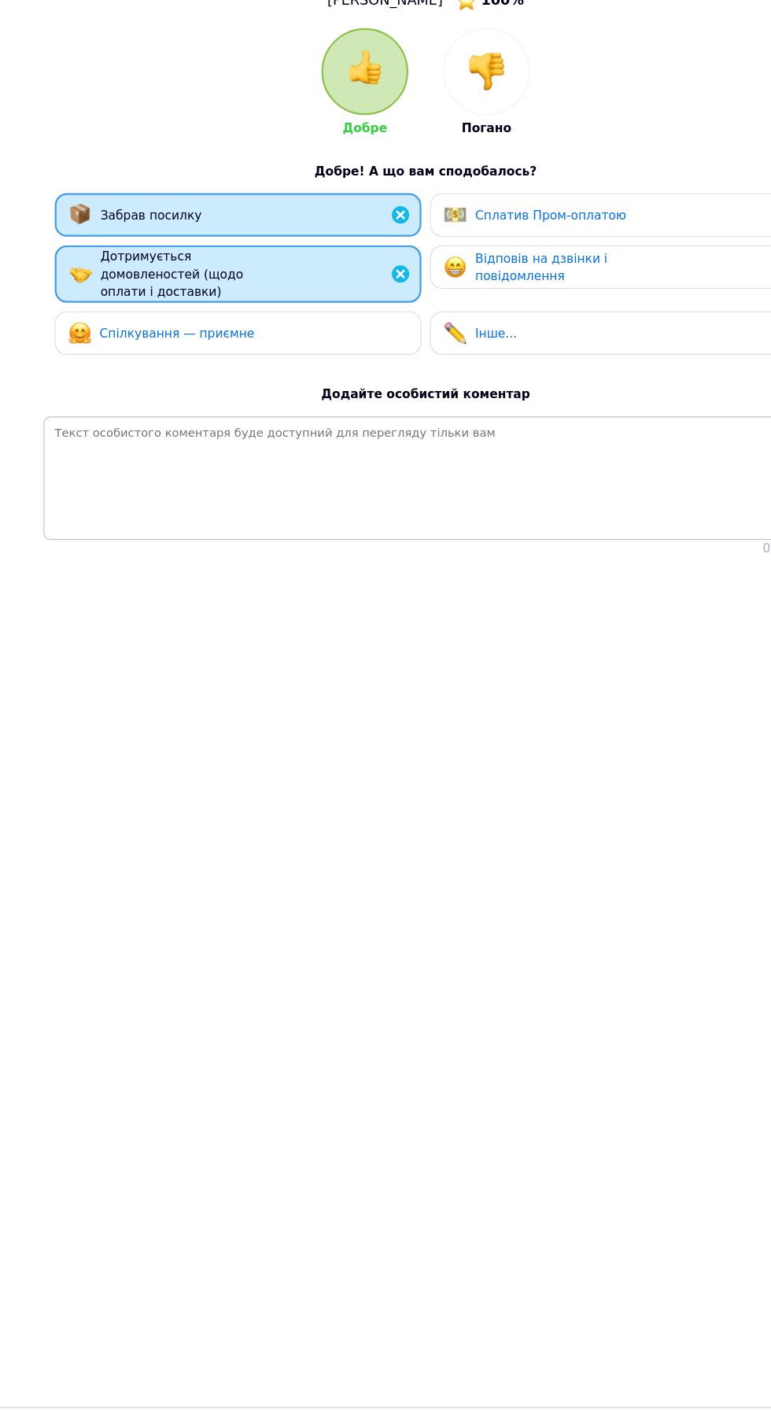
click at [198, 389] on span "Спілкування — приємне" at bounding box center [160, 389] width 140 height 13
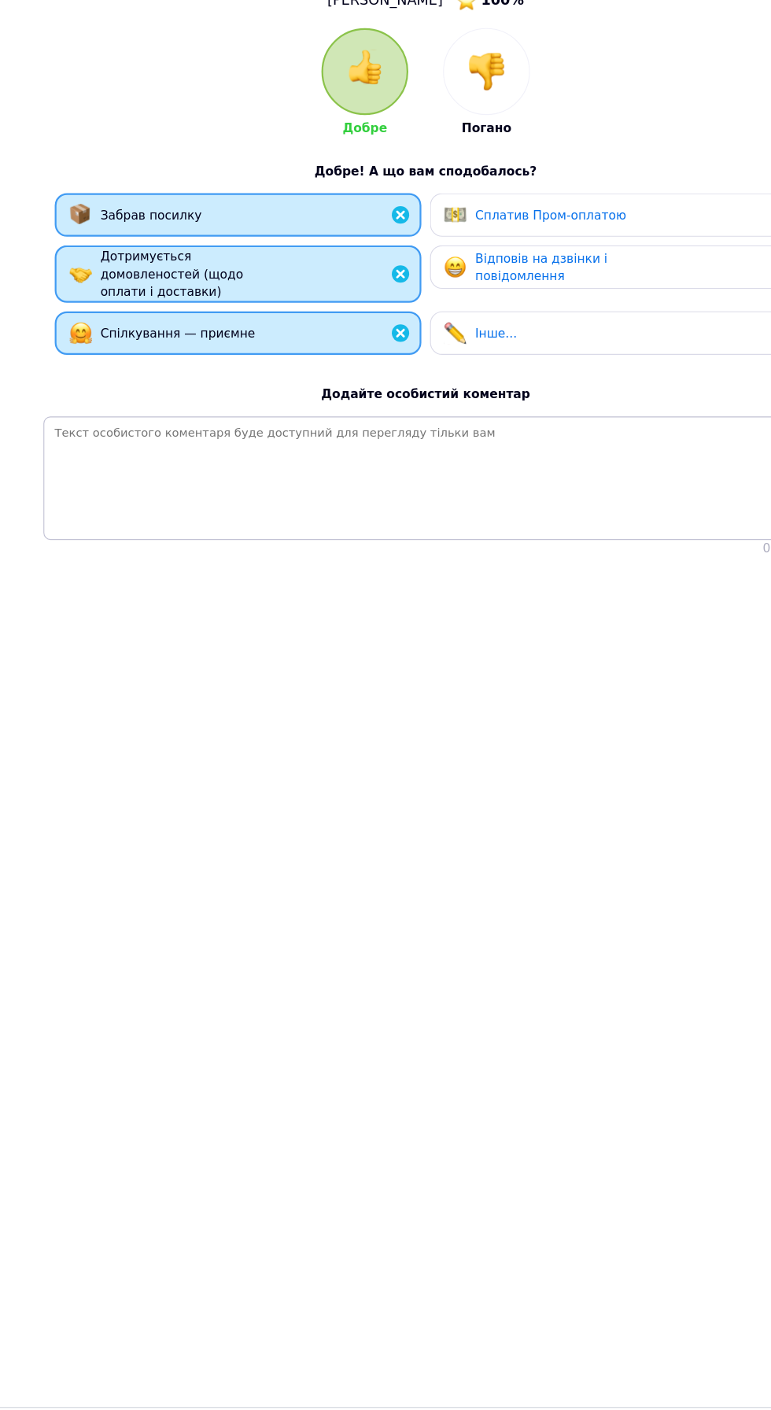
click at [520, 286] on span "Сплатив Пром-оплатою" at bounding box center [498, 282] width 137 height 13
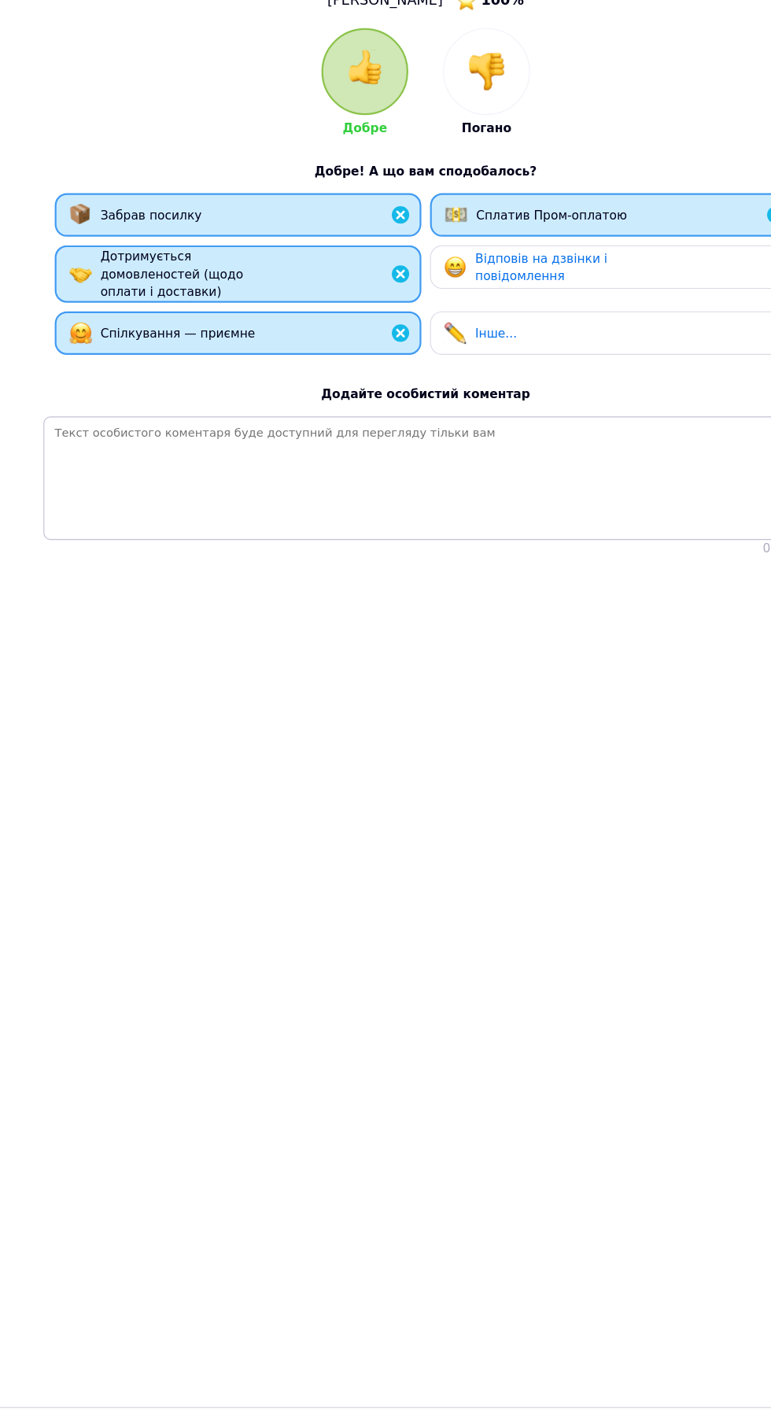
click at [505, 340] on div "Відповів на дзвінки і повідомлення" at bounding box center [504, 330] width 149 height 32
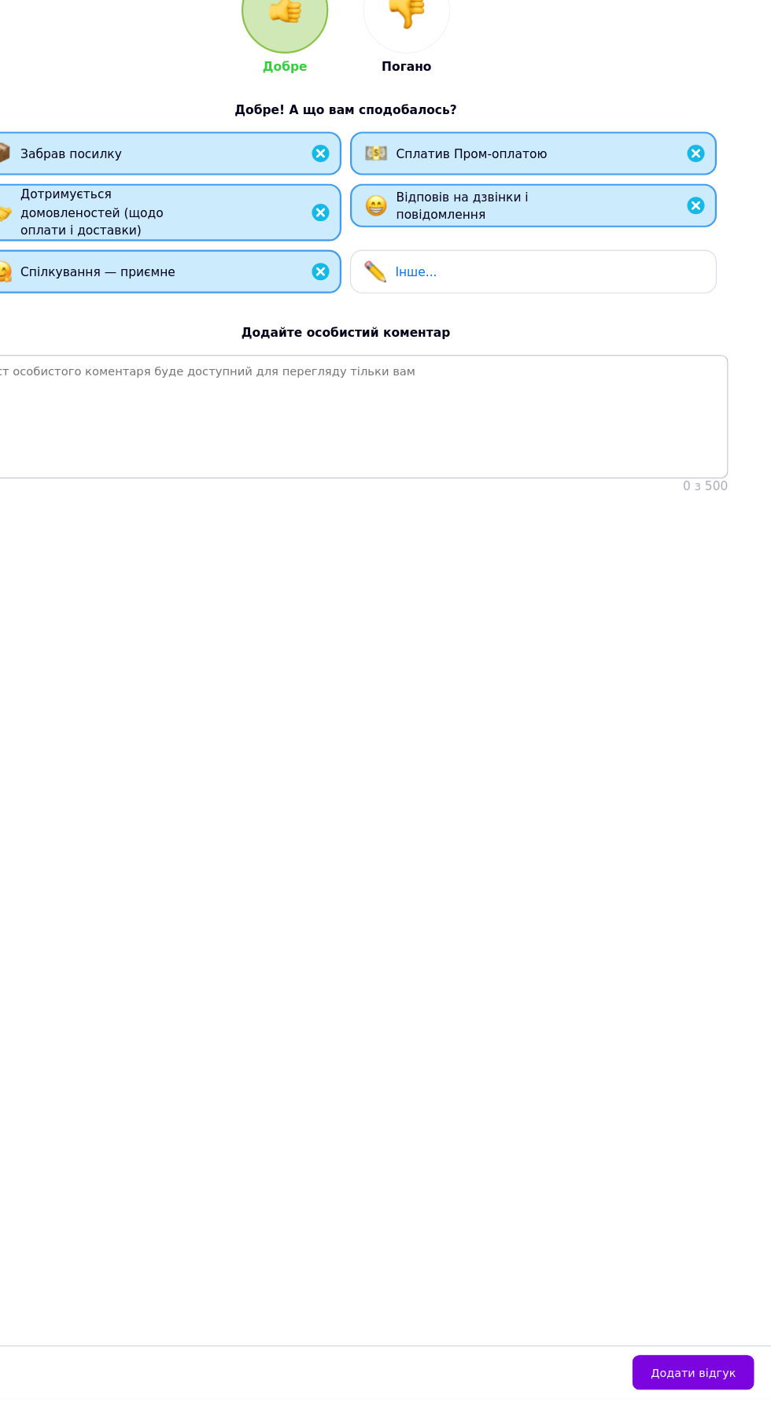
click at [721, 1393] on span "Додати відгук" at bounding box center [700, 1387] width 77 height 12
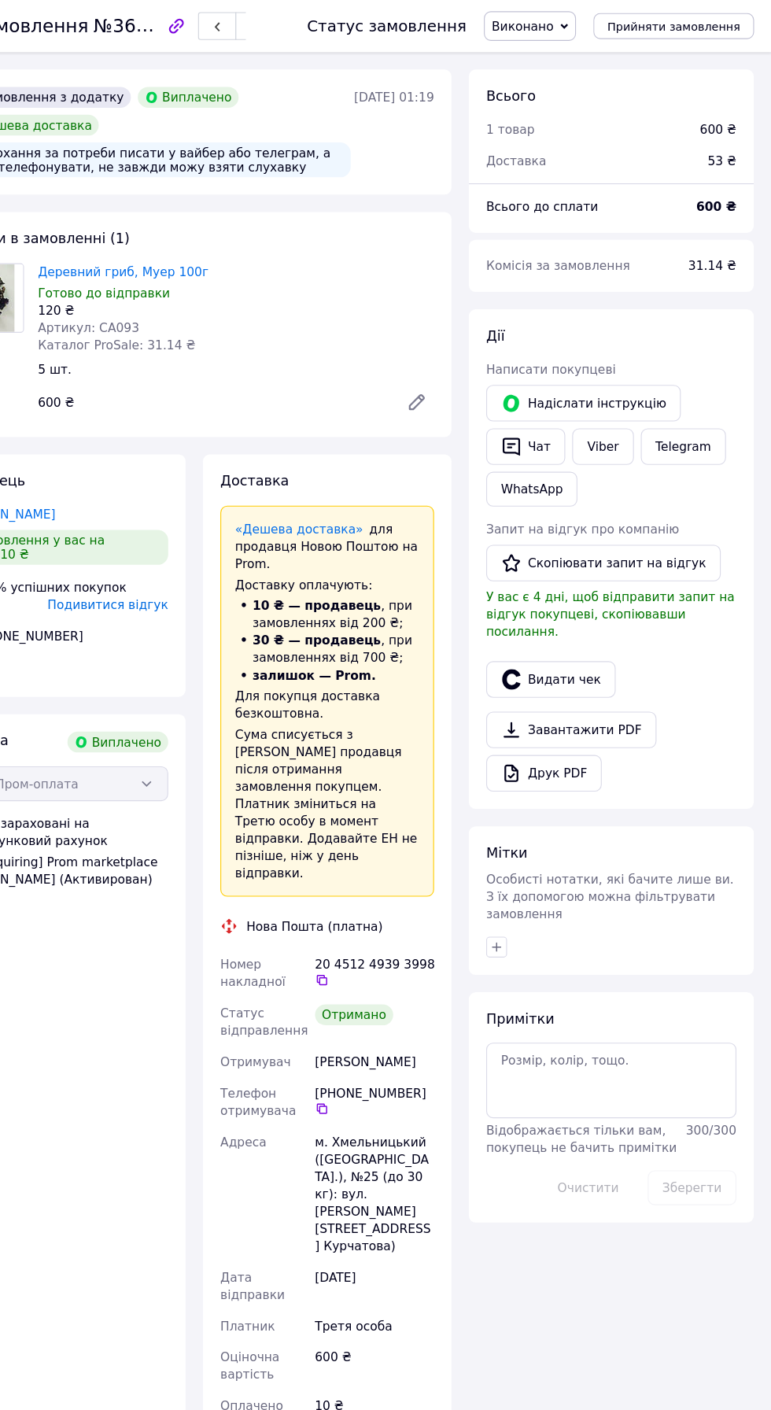
click at [645, 508] on button "Скопіювати запит на відгук" at bounding box center [619, 509] width 212 height 33
click at [630, 416] on link "Viber" at bounding box center [618, 404] width 55 height 33
click at [634, 396] on link "Viber" at bounding box center [618, 404] width 55 height 33
click at [647, 507] on button "Скопіювати запит на відгук" at bounding box center [619, 509] width 212 height 33
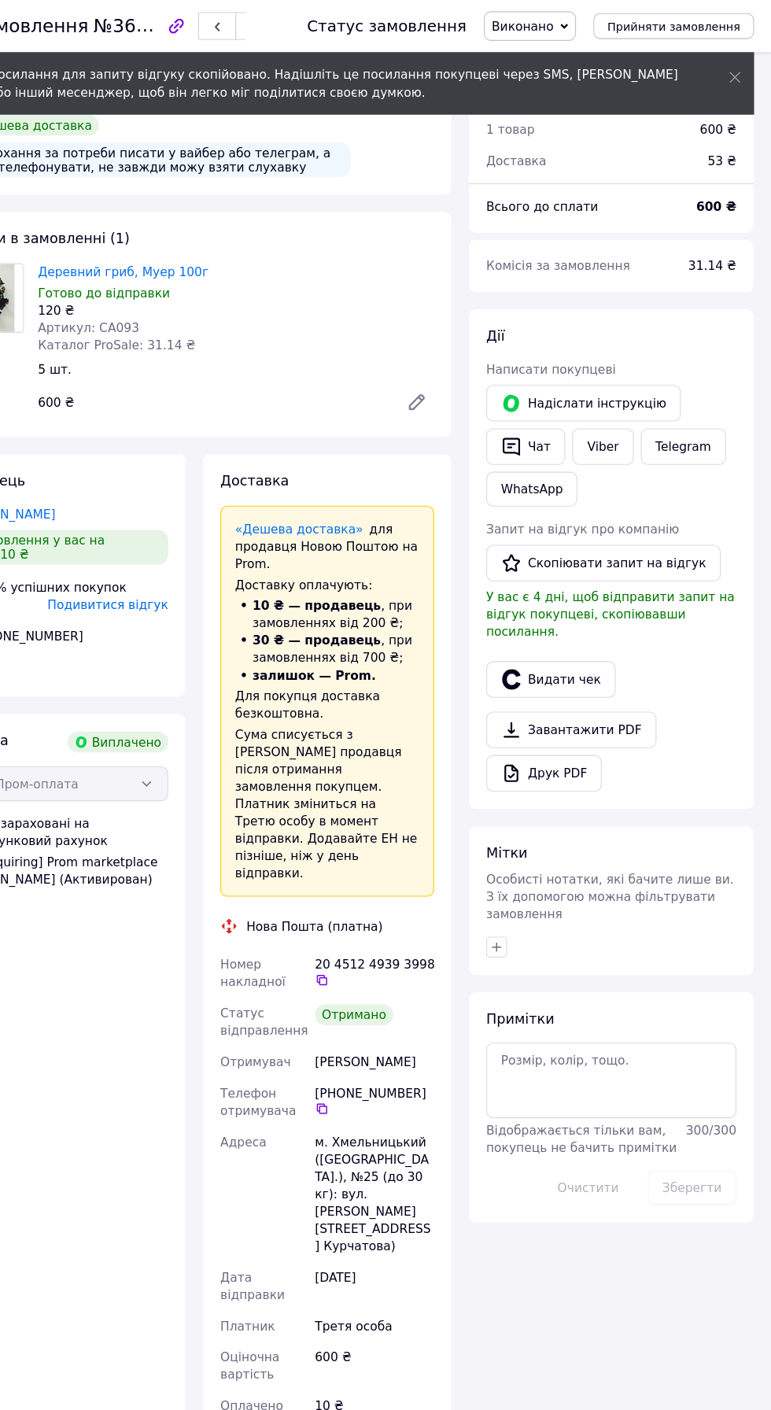
click at [617, 403] on link "Viber" at bounding box center [618, 404] width 55 height 33
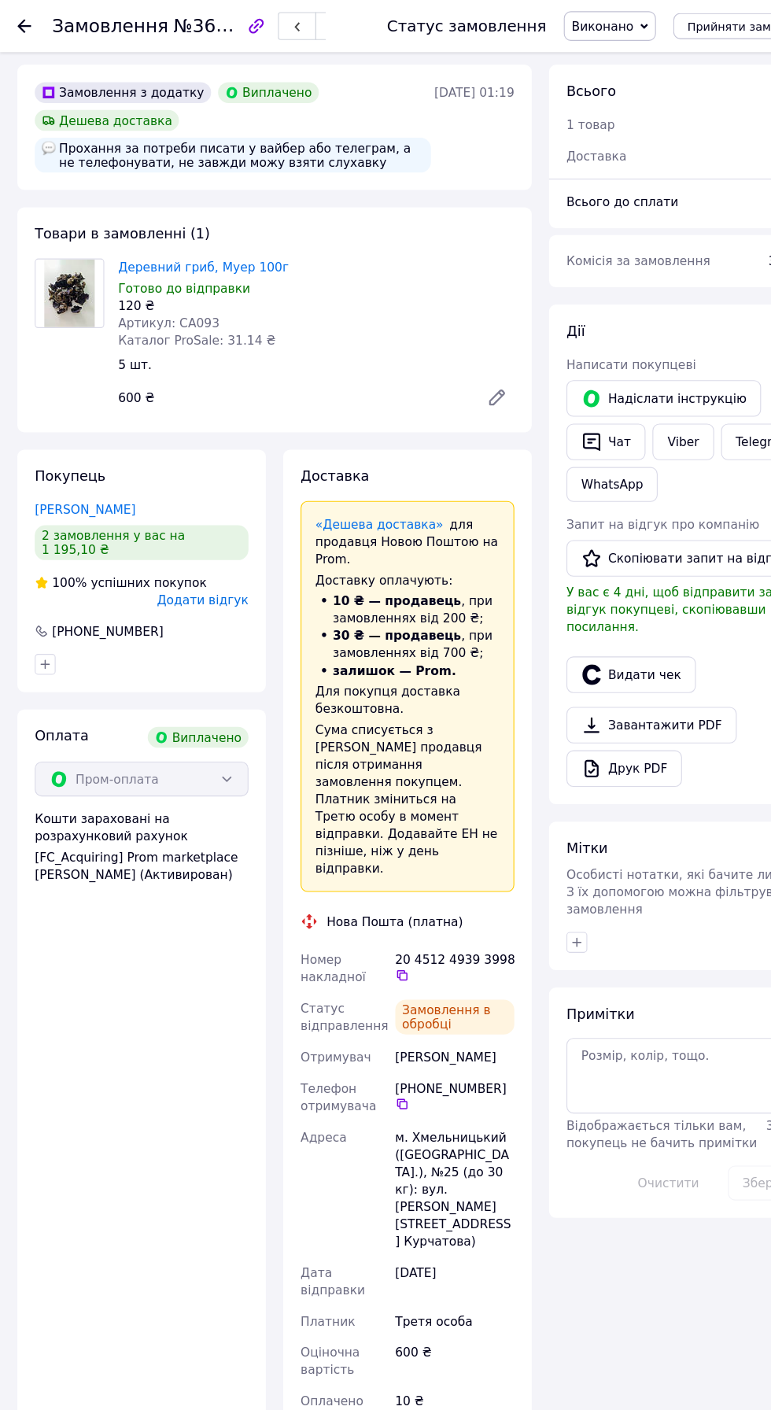
scroll to position [299, 0]
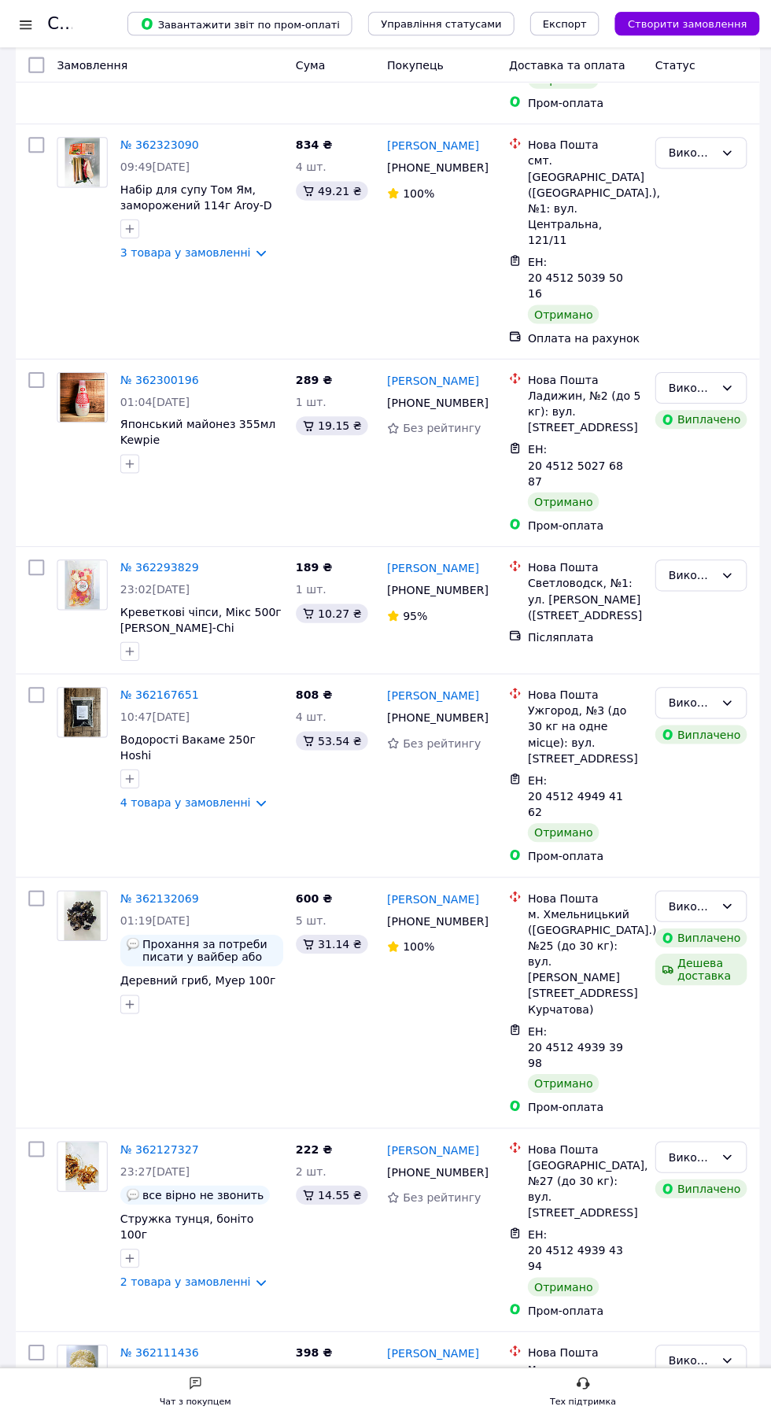
scroll to position [441, 0]
click at [169, 685] on link "№ 362167651" at bounding box center [159, 691] width 78 height 13
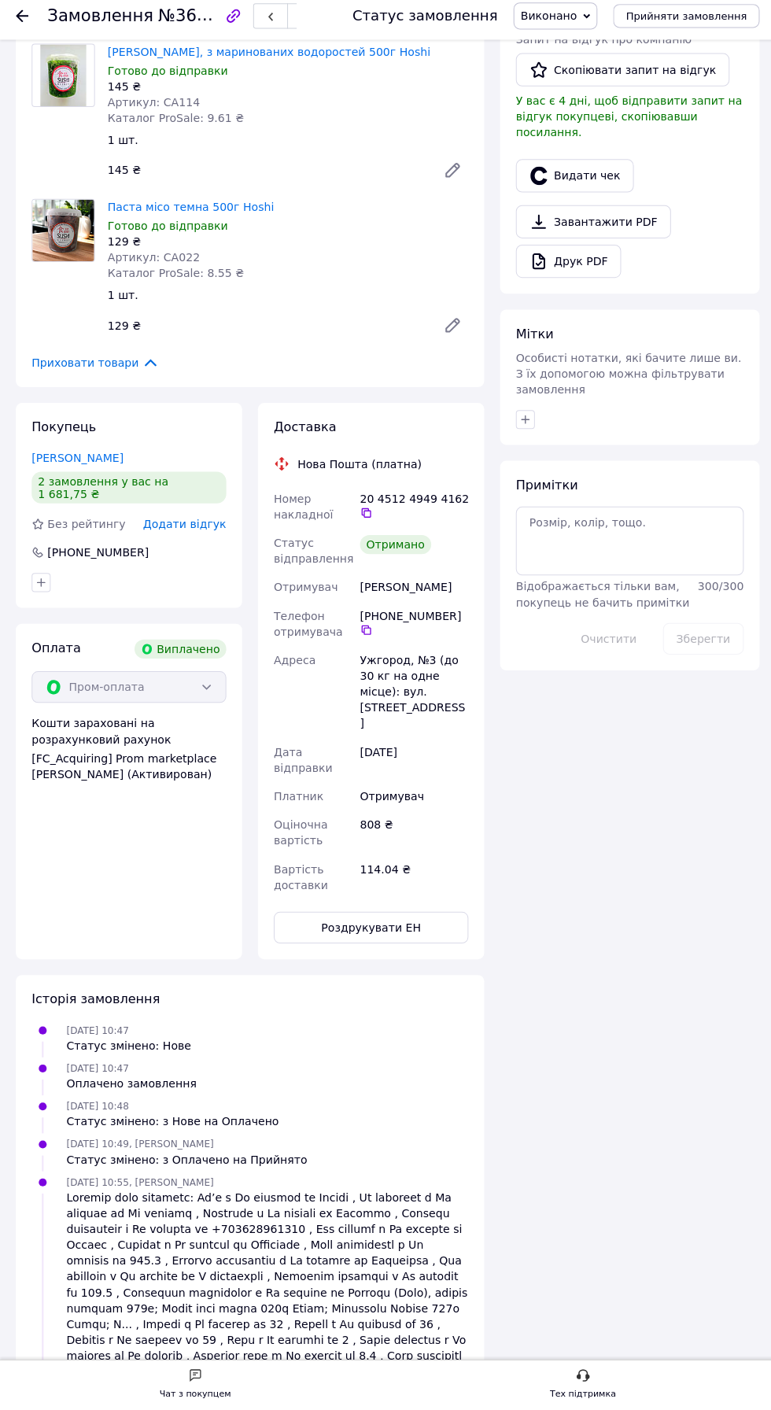
scroll to position [302, 0]
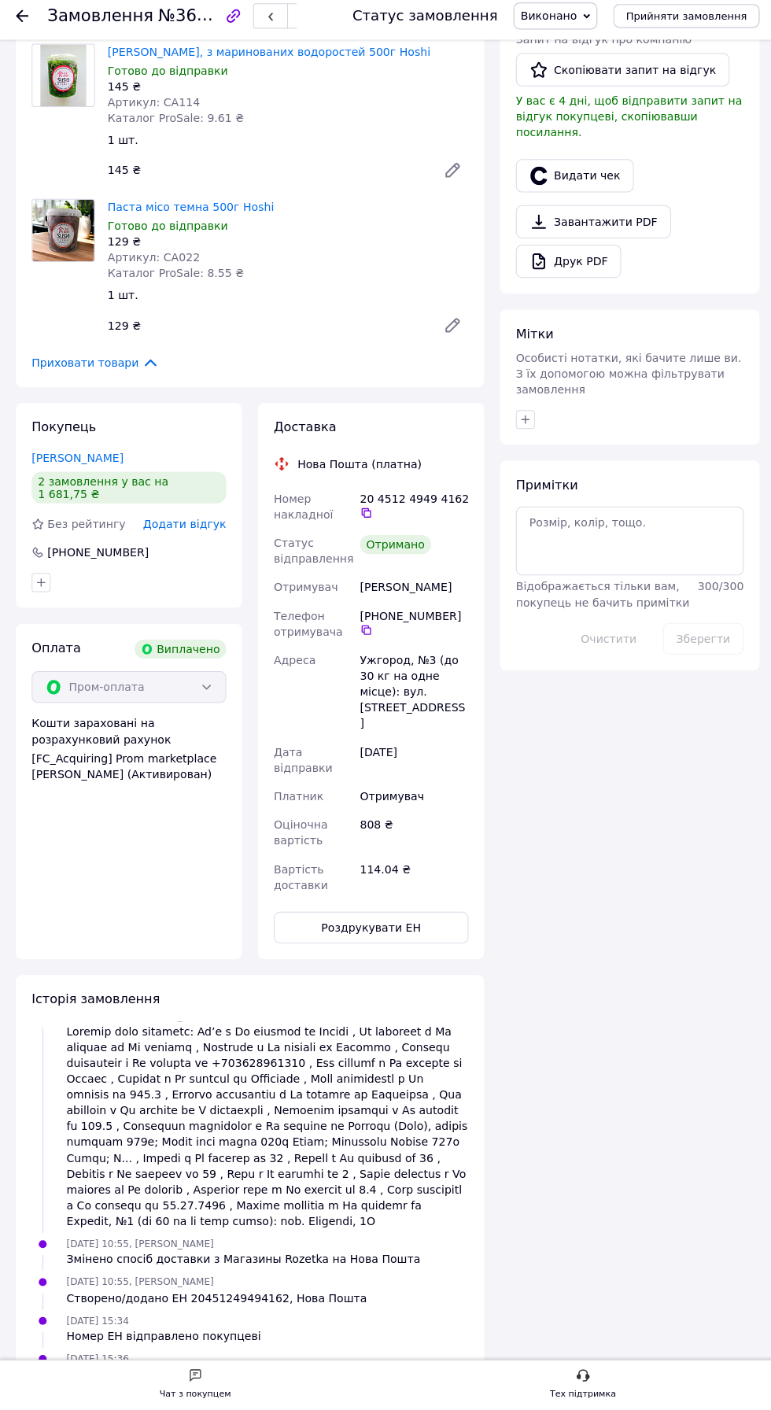
click at [203, 522] on span "Додати відгук" at bounding box center [183, 528] width 83 height 13
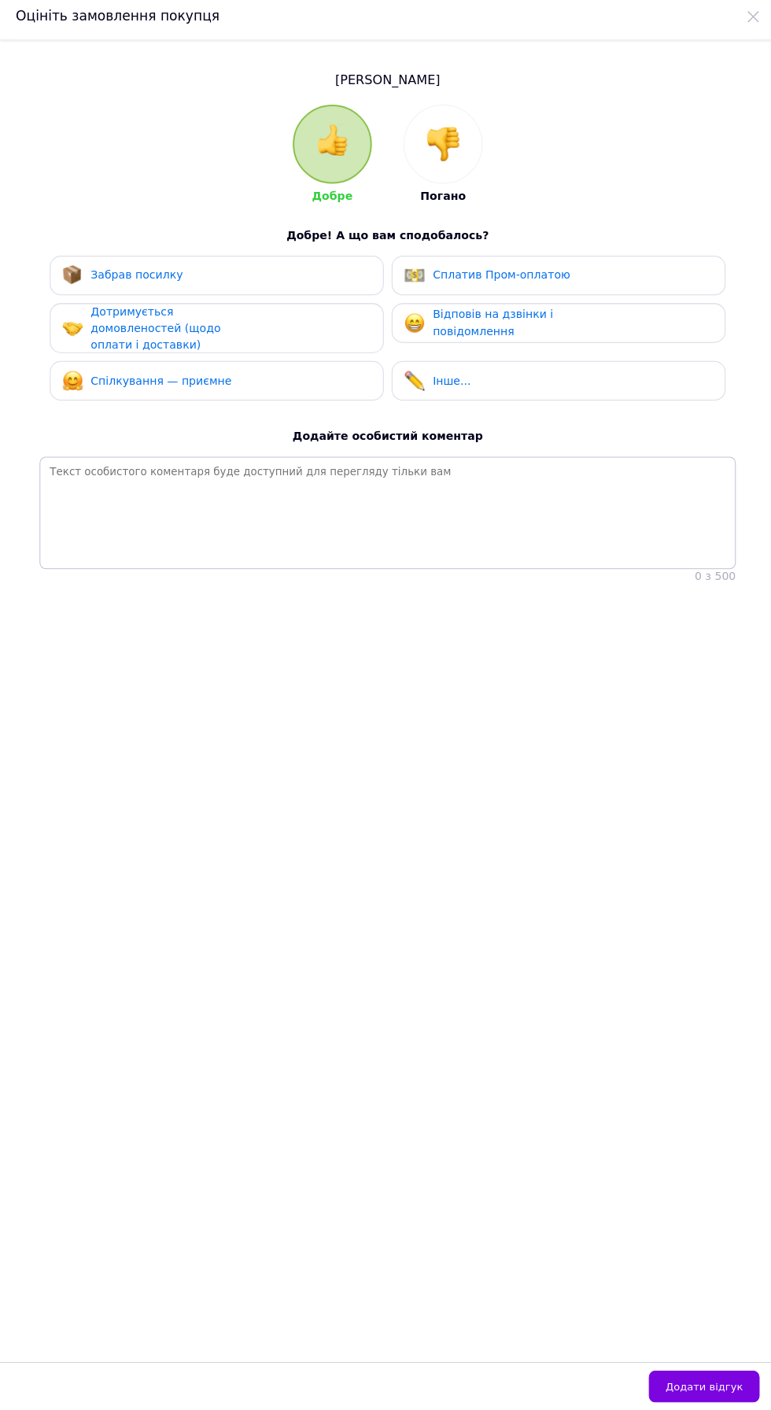
scroll to position [0, 0]
click at [226, 286] on div "Забрав посилку" at bounding box center [215, 281] width 307 height 20
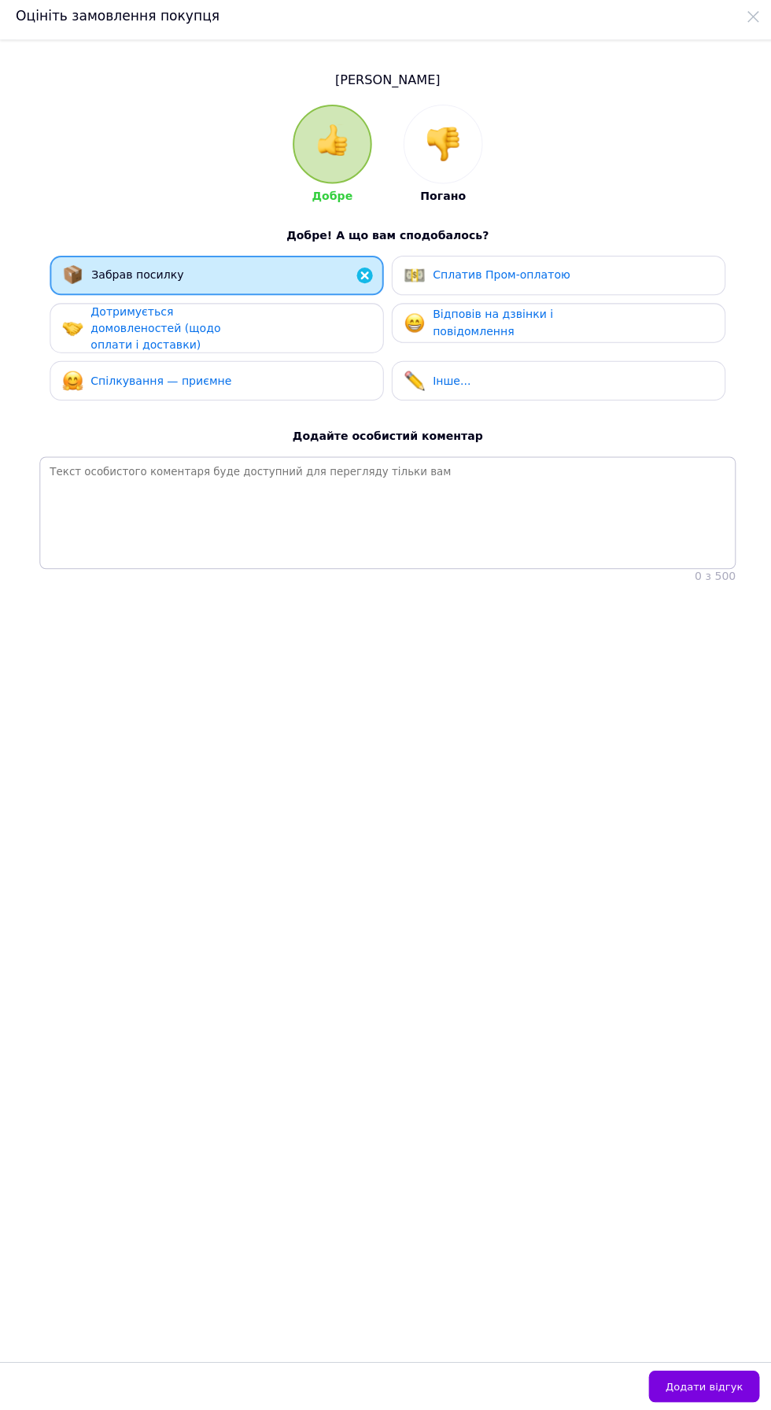
click at [203, 354] on div "Дотримується домовленостей (щодо оплати і доставки)" at bounding box center [164, 334] width 149 height 49
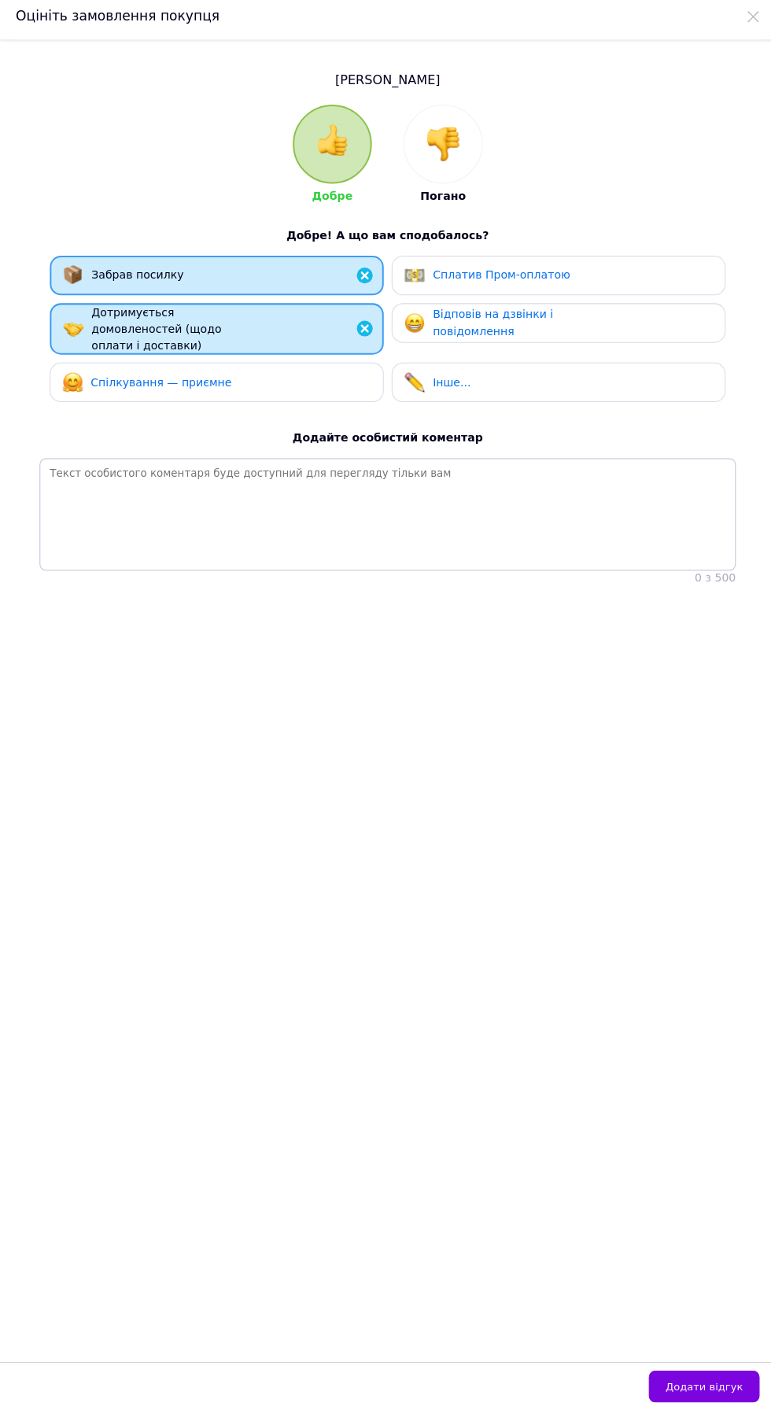
click at [205, 389] on span "Спілкування — приємне" at bounding box center [160, 388] width 140 height 13
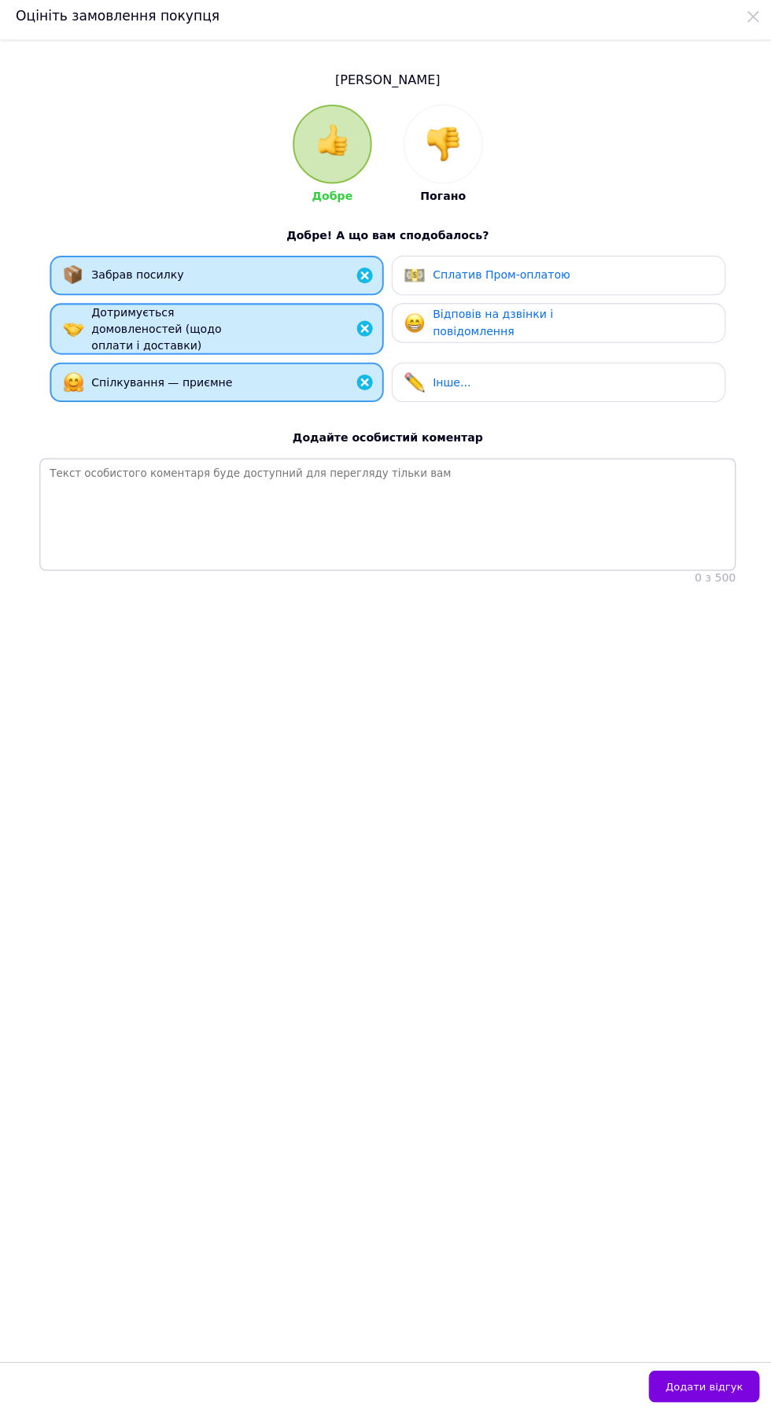
click at [523, 319] on span "Відповів на дзвінки і повідомлення" at bounding box center [490, 328] width 120 height 29
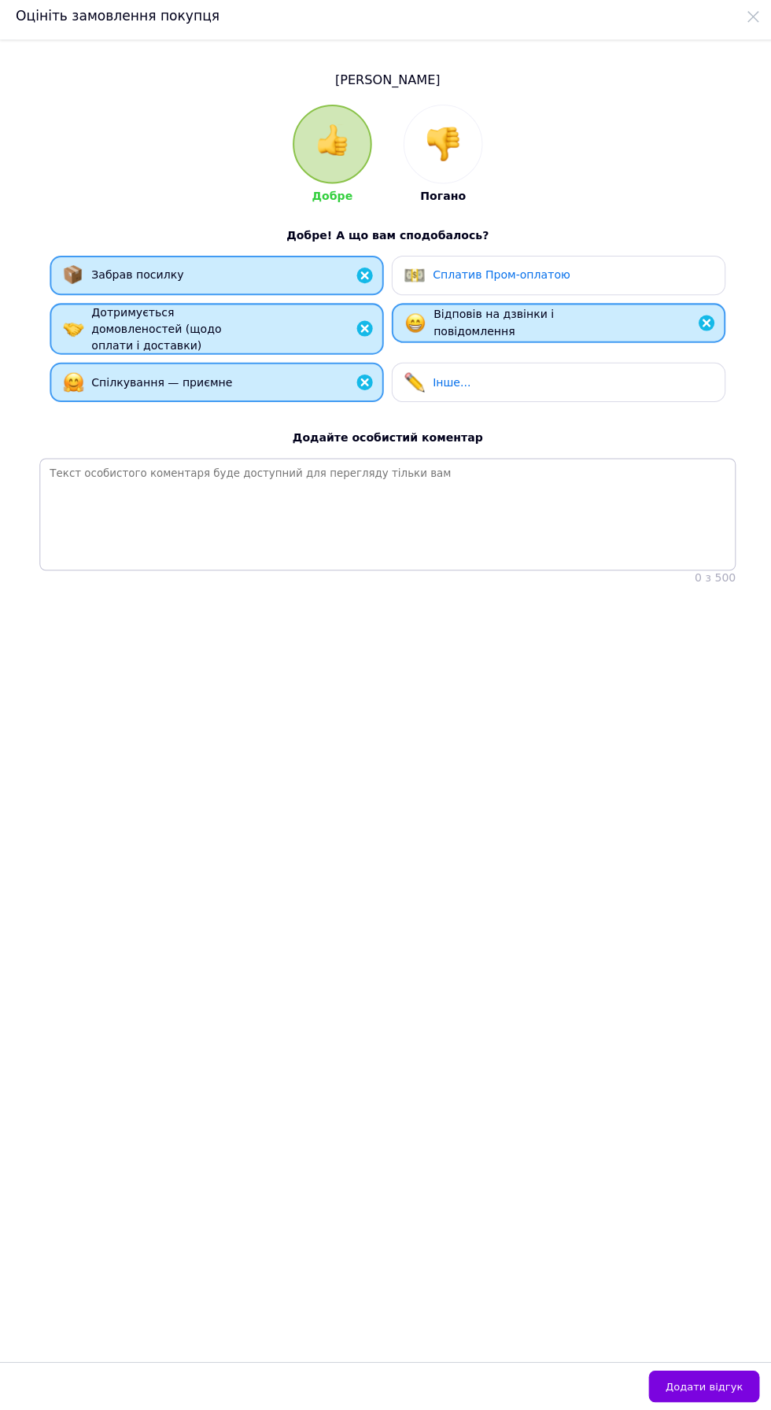
click at [530, 276] on span "Сплатив Пром-оплатою" at bounding box center [498, 281] width 137 height 13
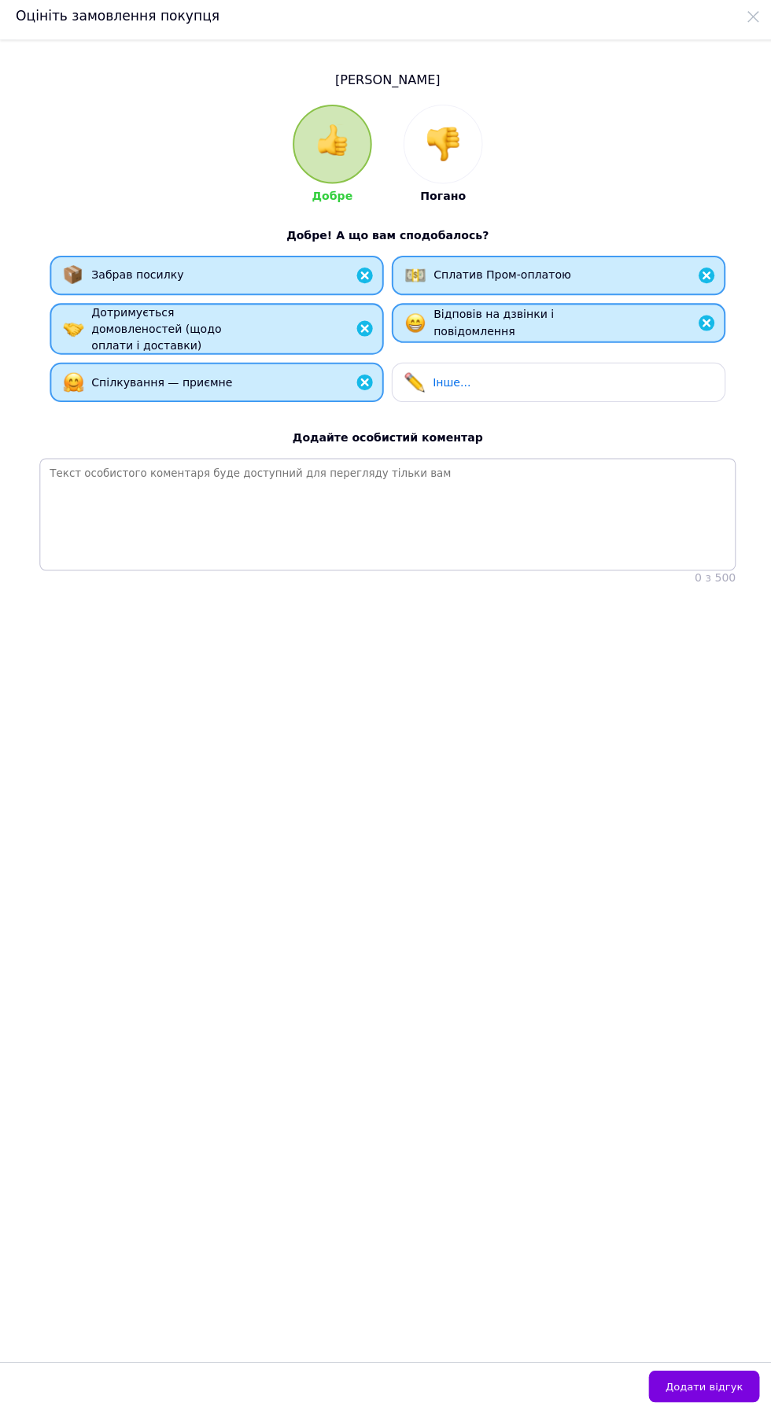
click at [500, 319] on span "Відповів на дзвінки і повідомлення" at bounding box center [491, 328] width 120 height 29
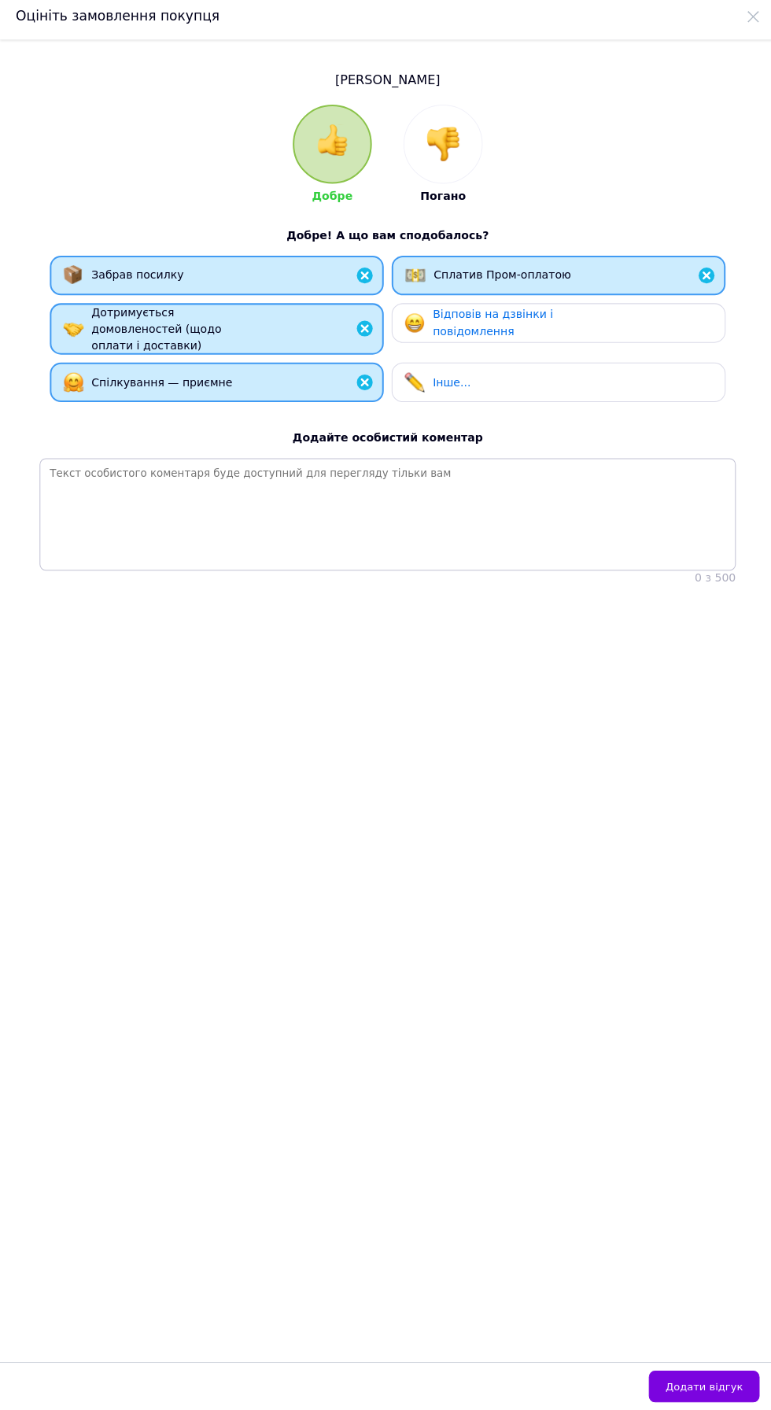
click at [516, 336] on div "Відповів на дзвінки і повідомлення" at bounding box center [504, 328] width 149 height 32
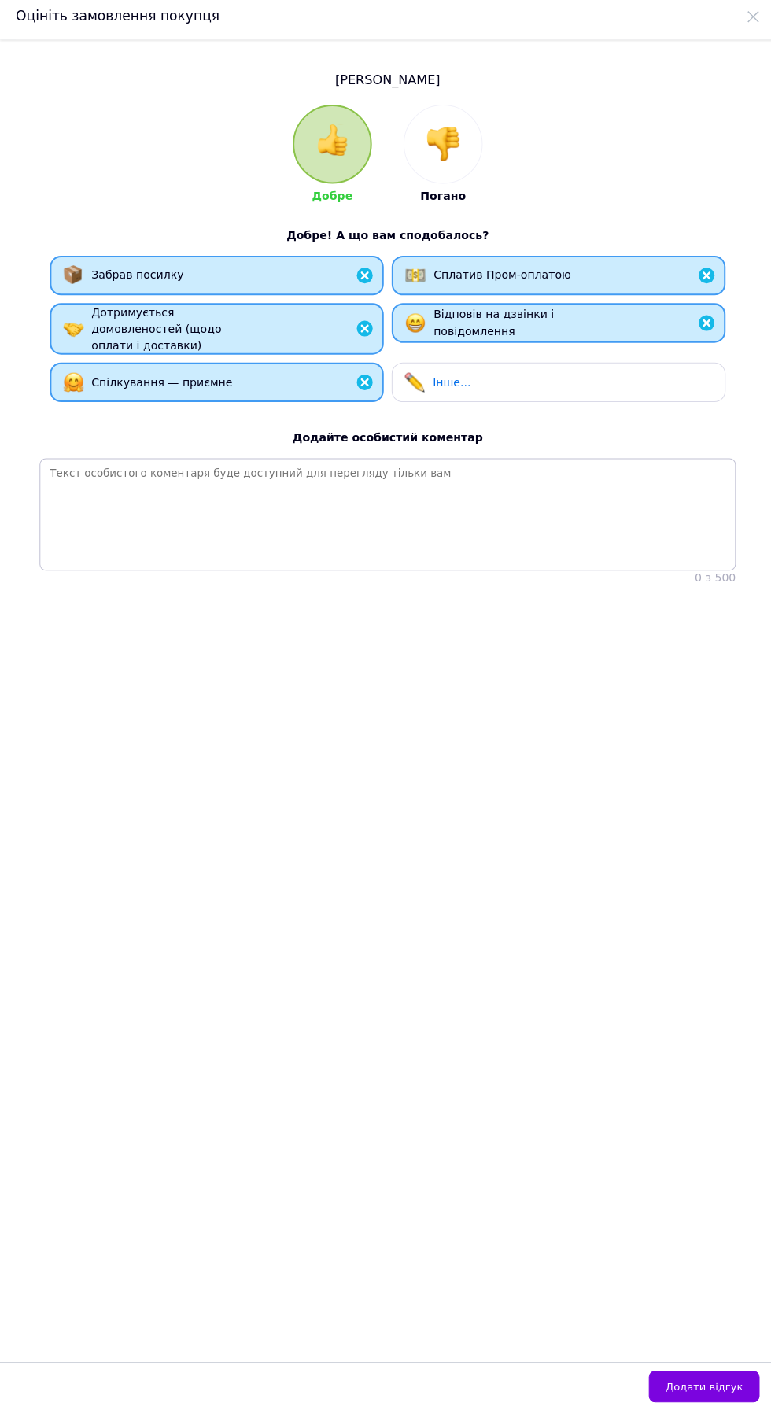
click at [732, 1396] on button "Додати відгук" at bounding box center [700, 1386] width 110 height 31
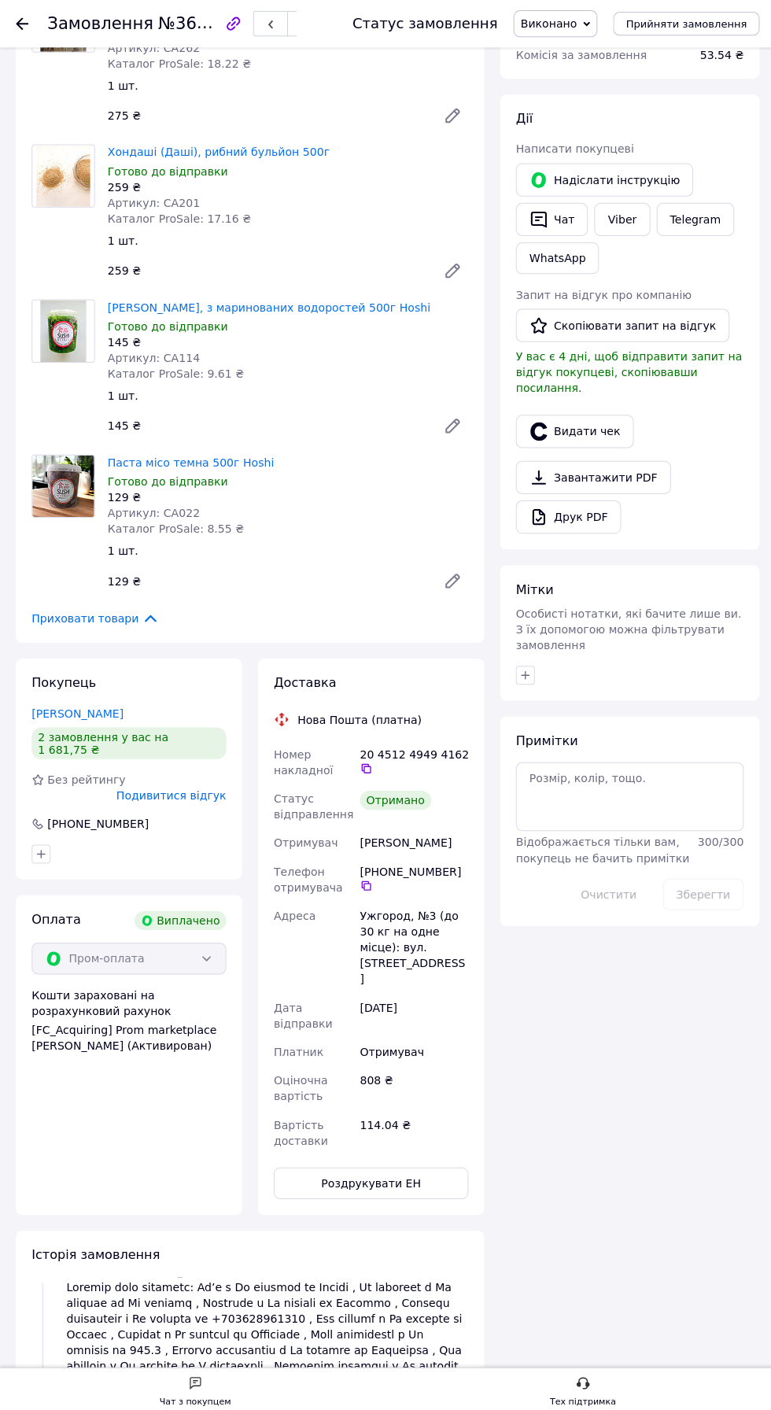
scroll to position [180, 0]
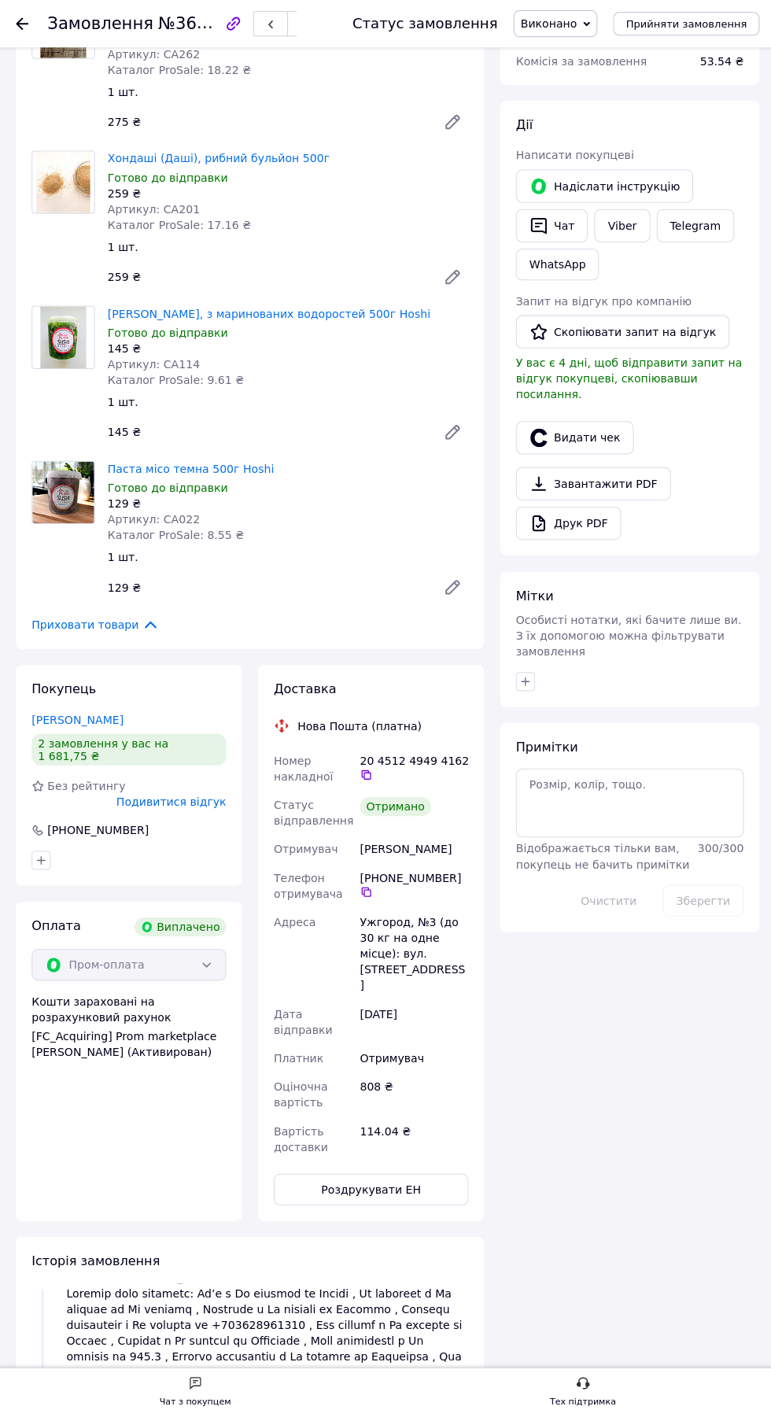
click at [649, 330] on button "Скопіювати запит на відгук" at bounding box center [619, 329] width 212 height 33
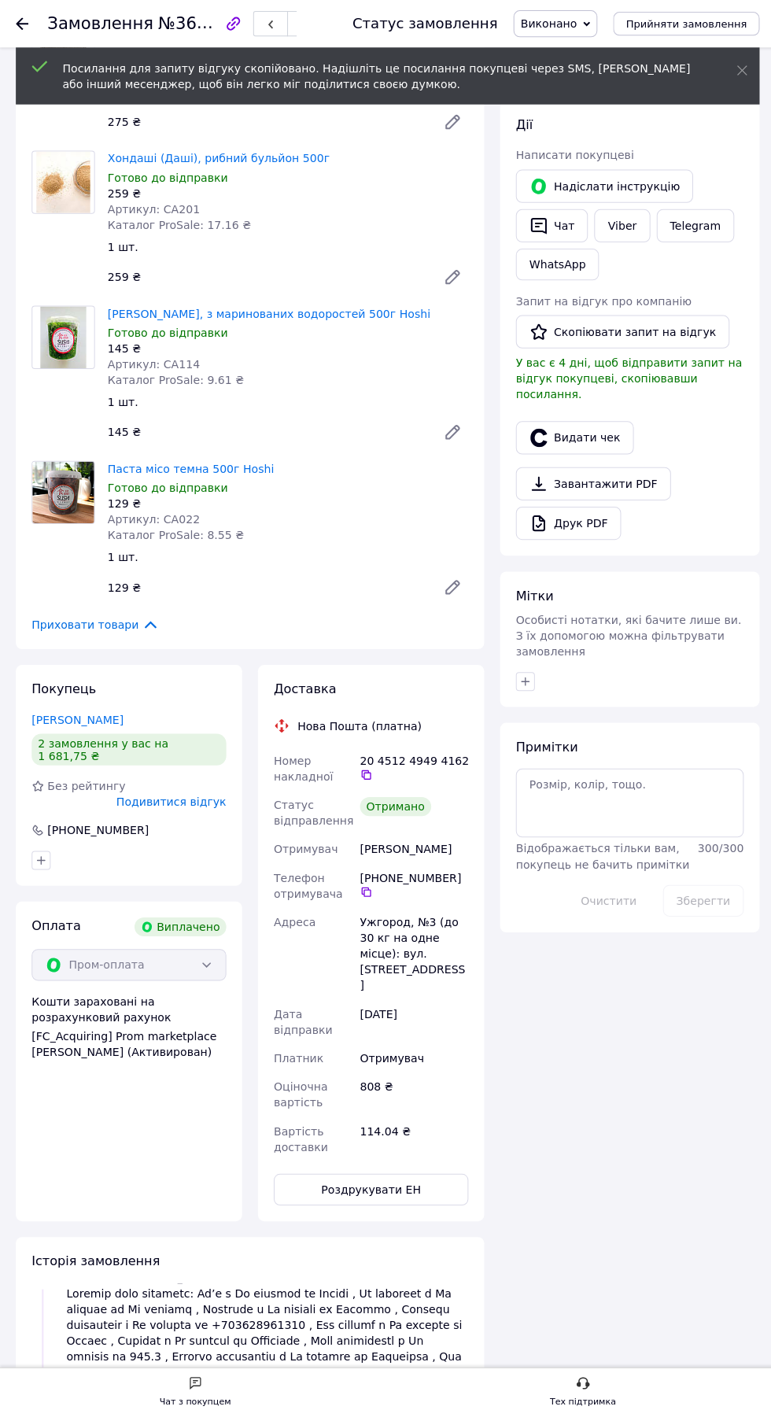
click at [615, 222] on link "Viber" at bounding box center [618, 224] width 55 height 33
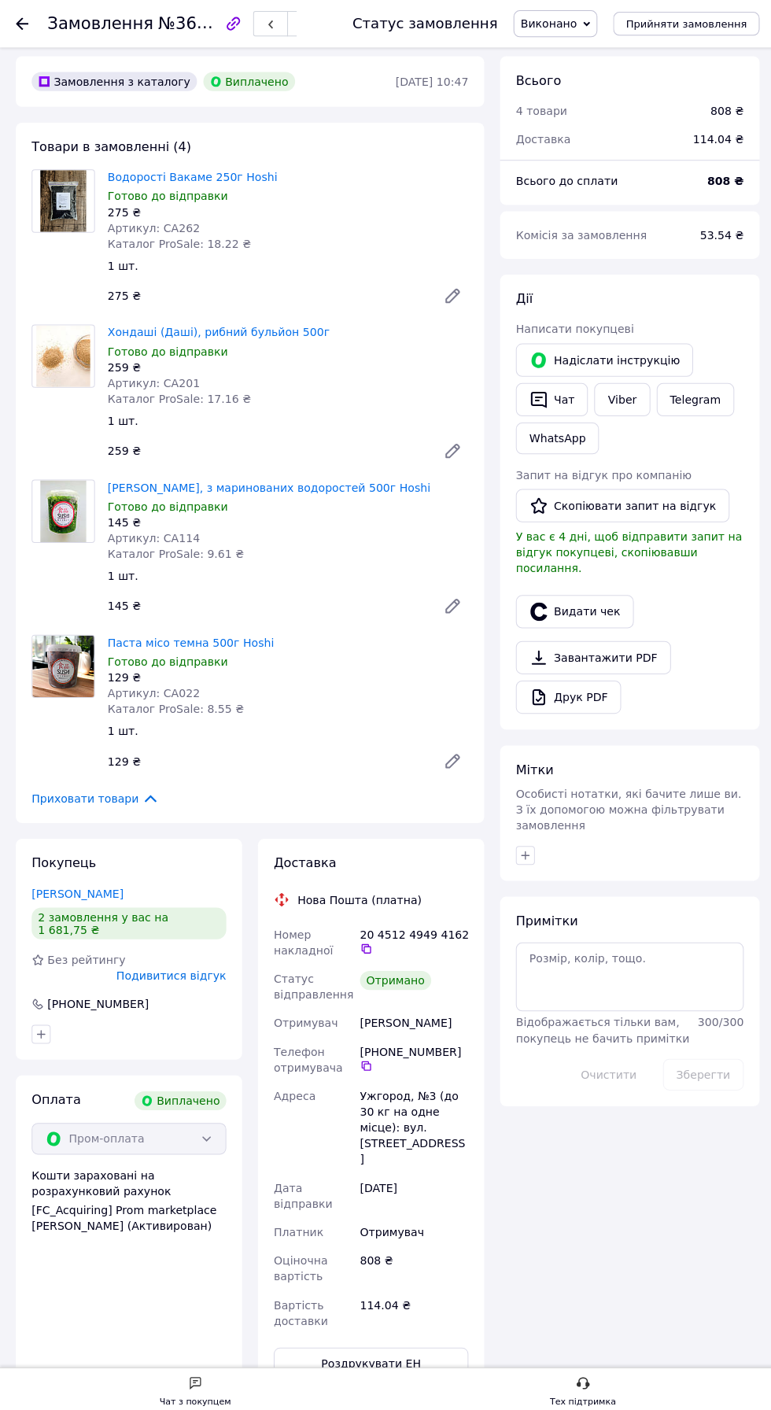
scroll to position [0, 0]
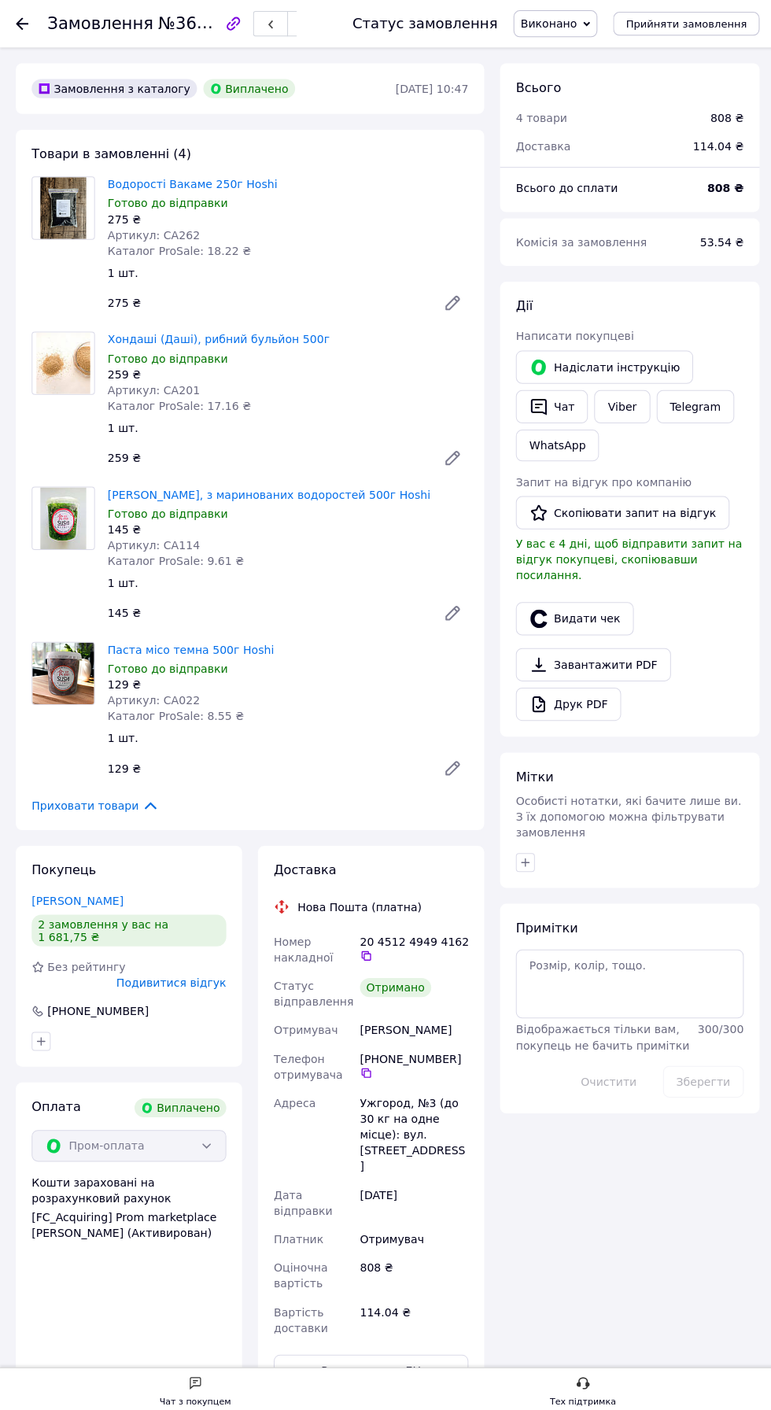
click at [615, 404] on link "Viber" at bounding box center [618, 404] width 55 height 33
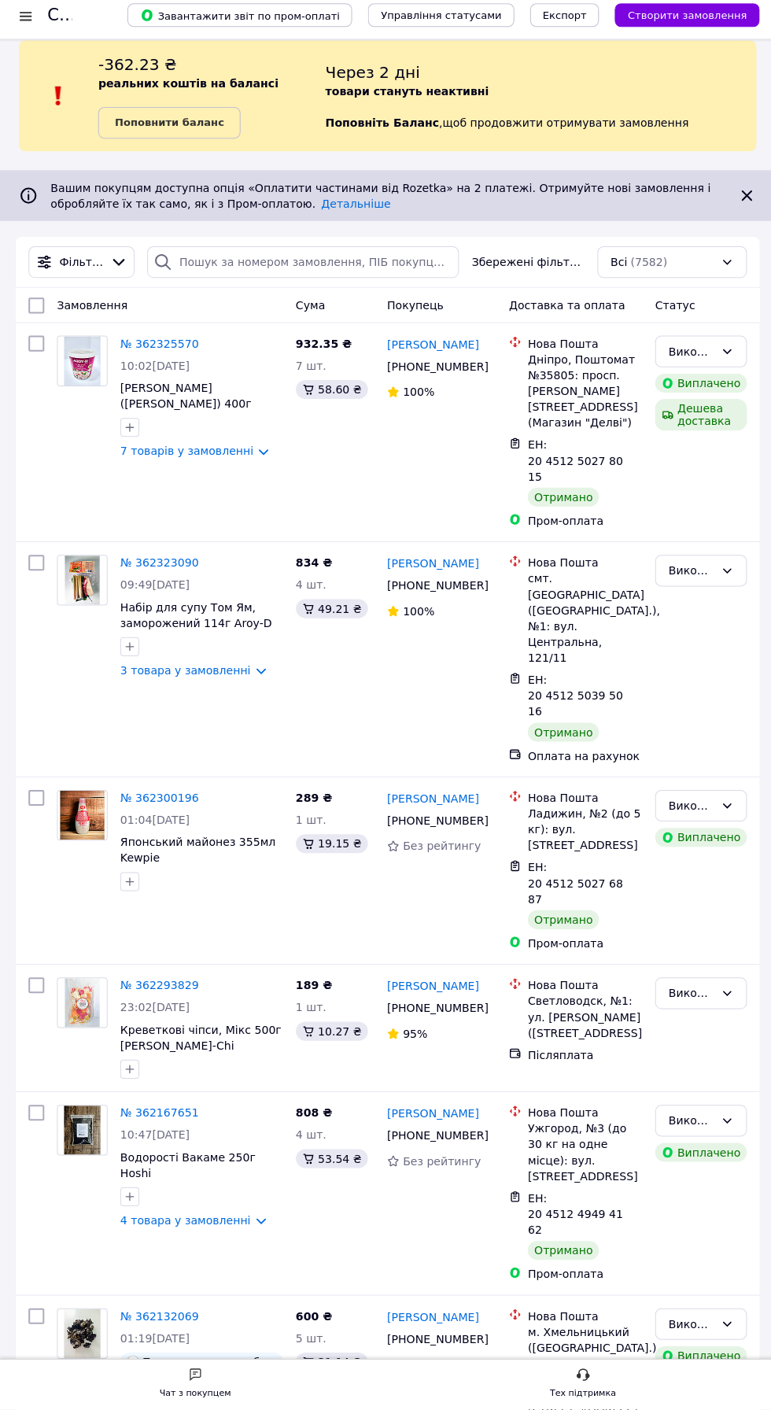
scroll to position [24, 0]
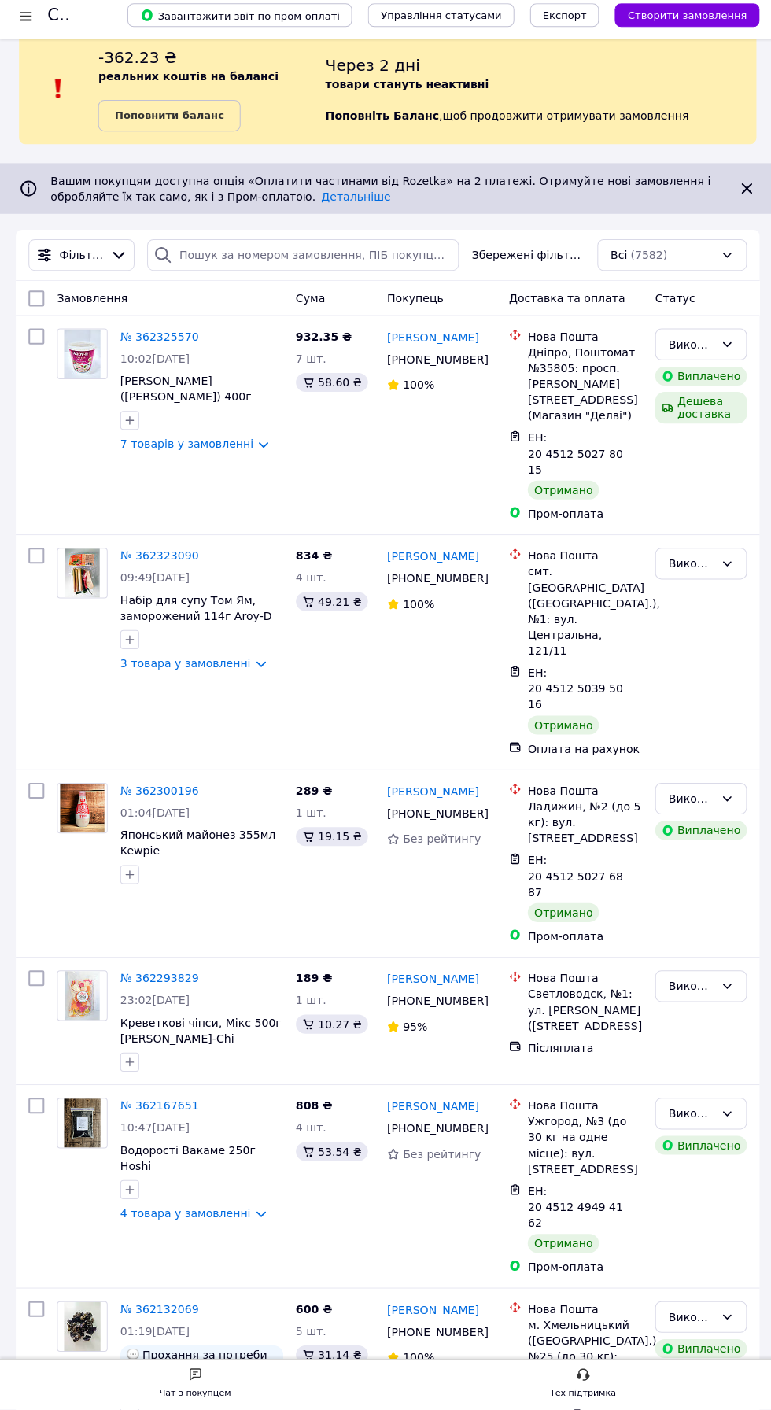
click at [166, 975] on link "№ 362293829" at bounding box center [159, 981] width 78 height 13
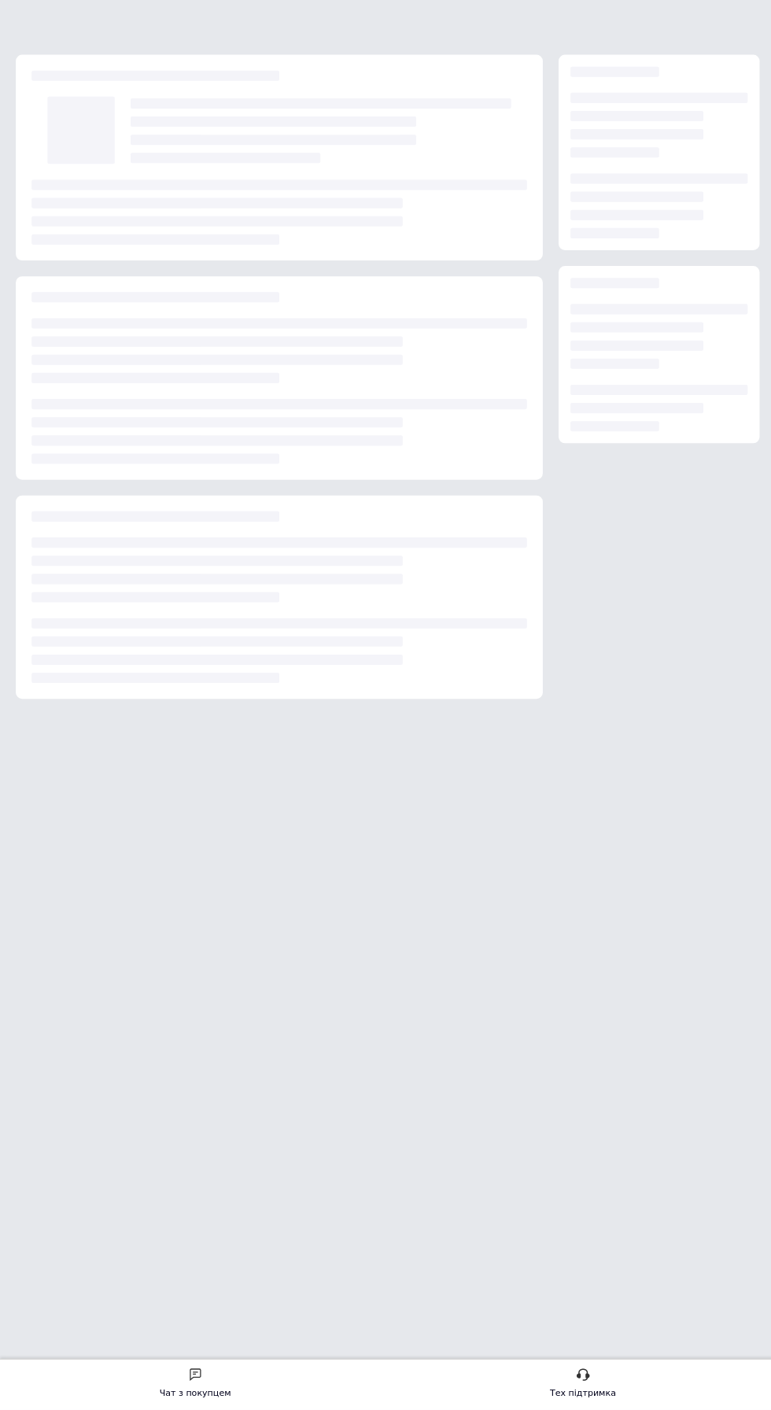
scroll to position [24, 0]
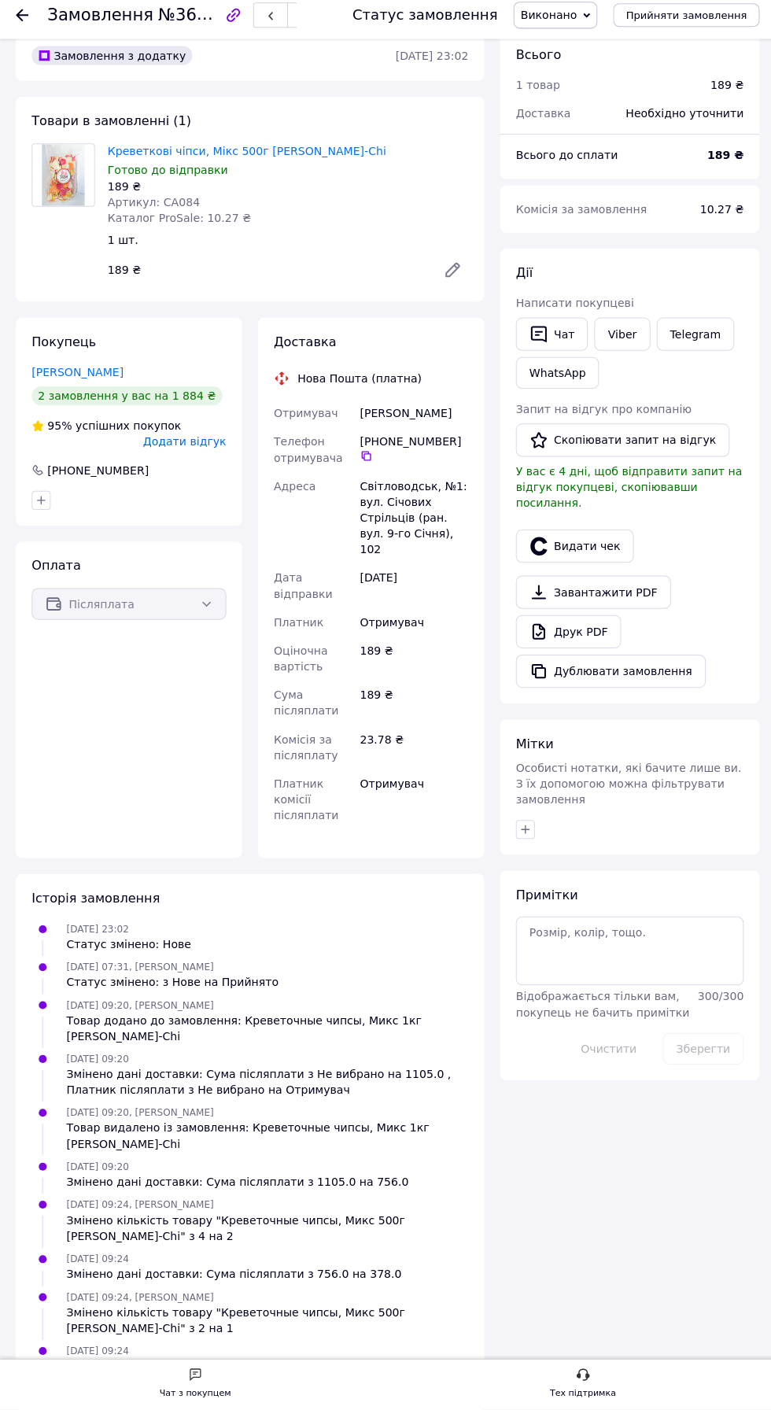
click at [203, 447] on span "Додати відгук" at bounding box center [183, 447] width 83 height 13
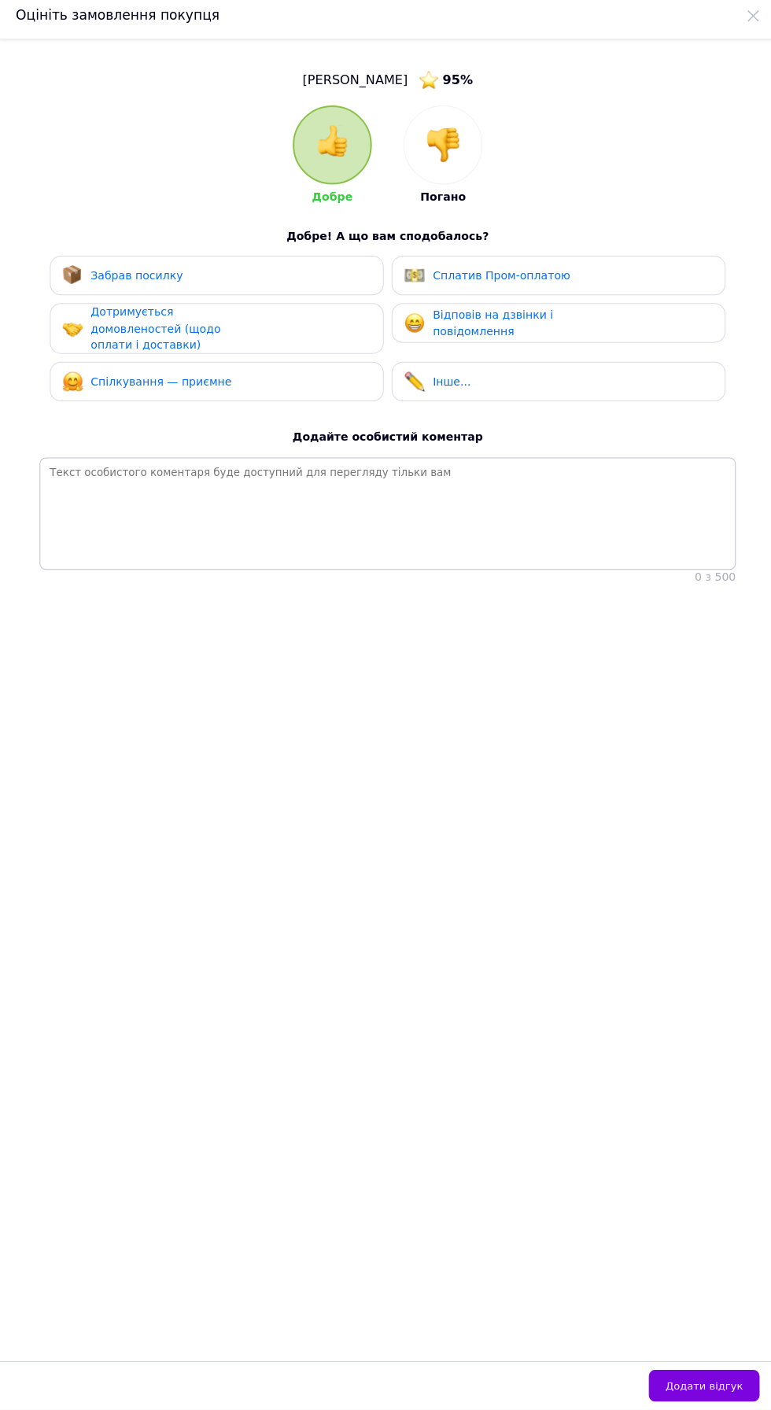
scroll to position [0, 0]
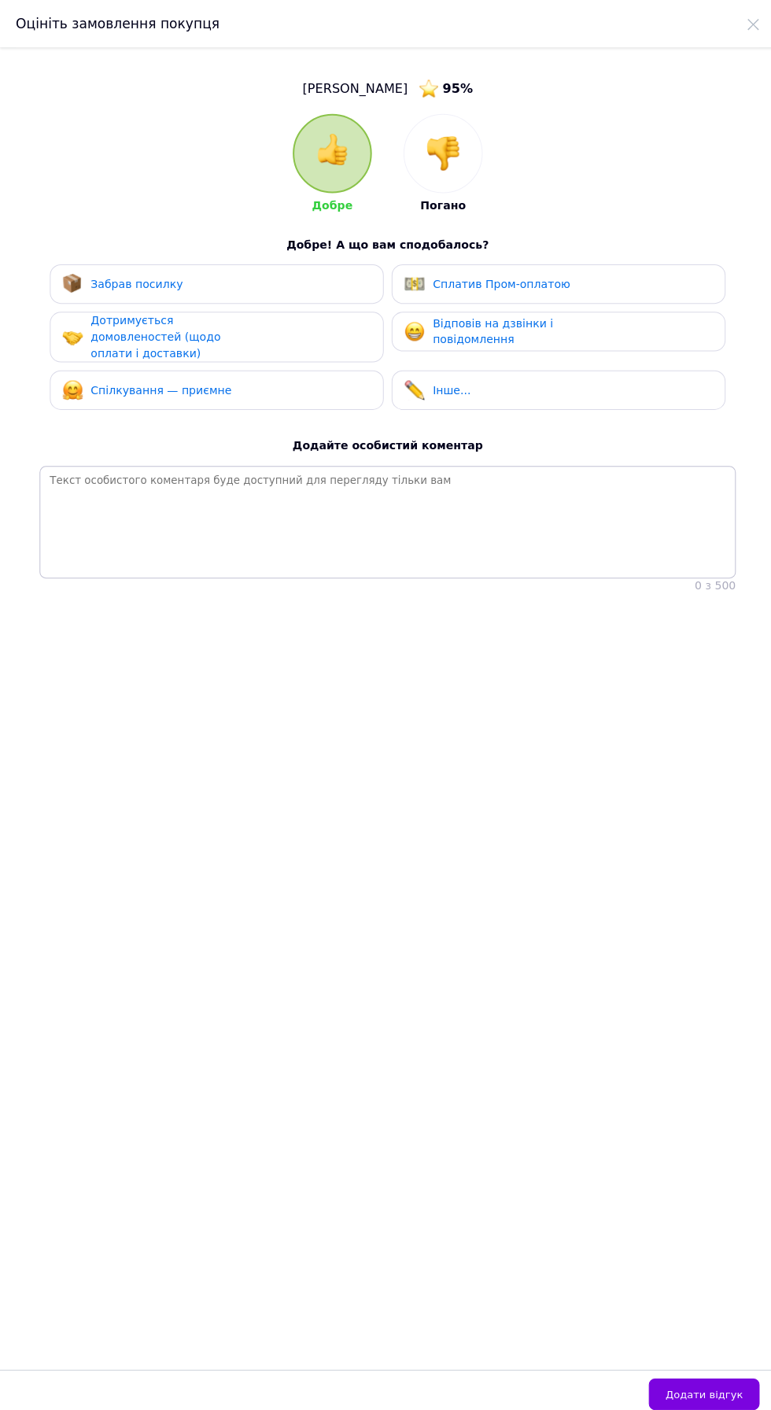
click at [234, 285] on div "Забрав посилку" at bounding box center [215, 282] width 307 height 20
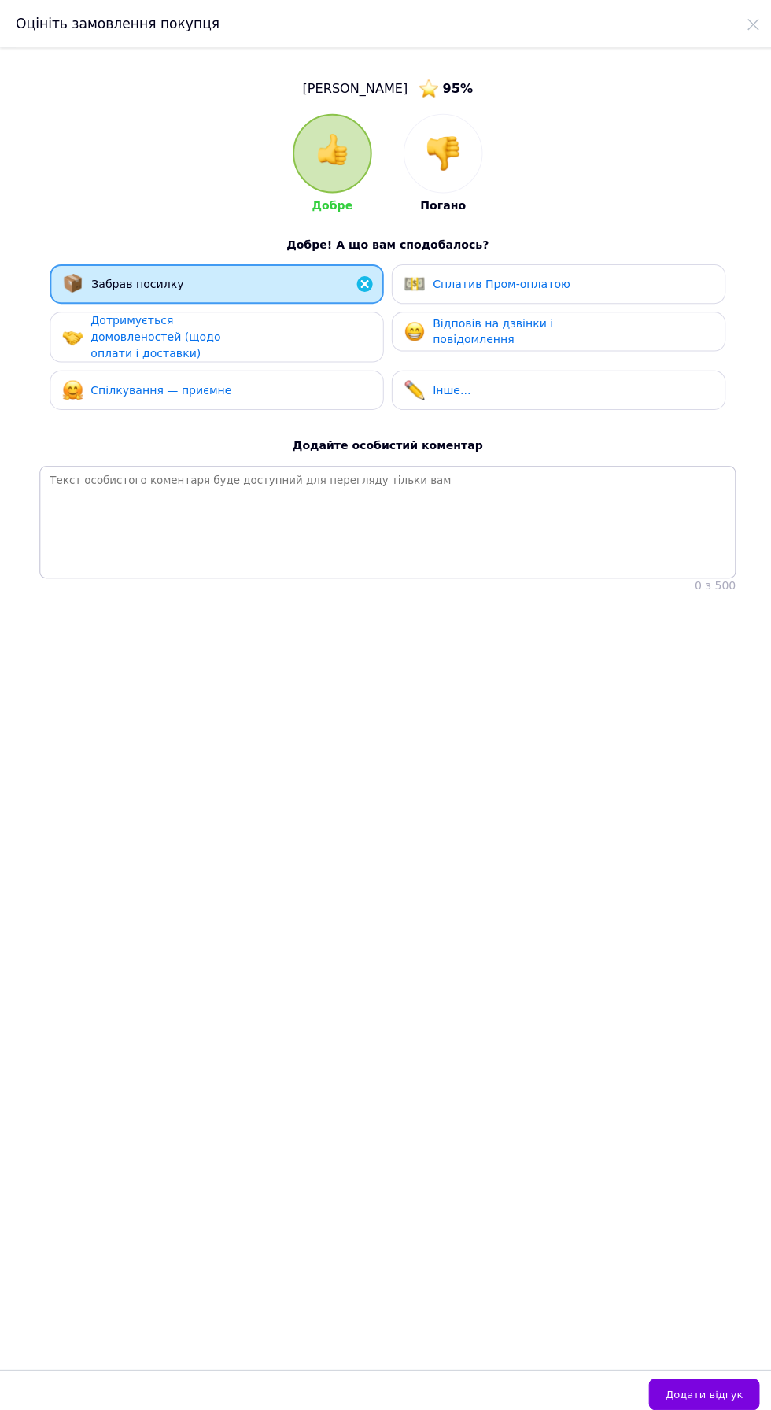
click at [231, 347] on div "Дотримується домовленостей (щодо оплати і доставки)" at bounding box center [164, 335] width 149 height 49
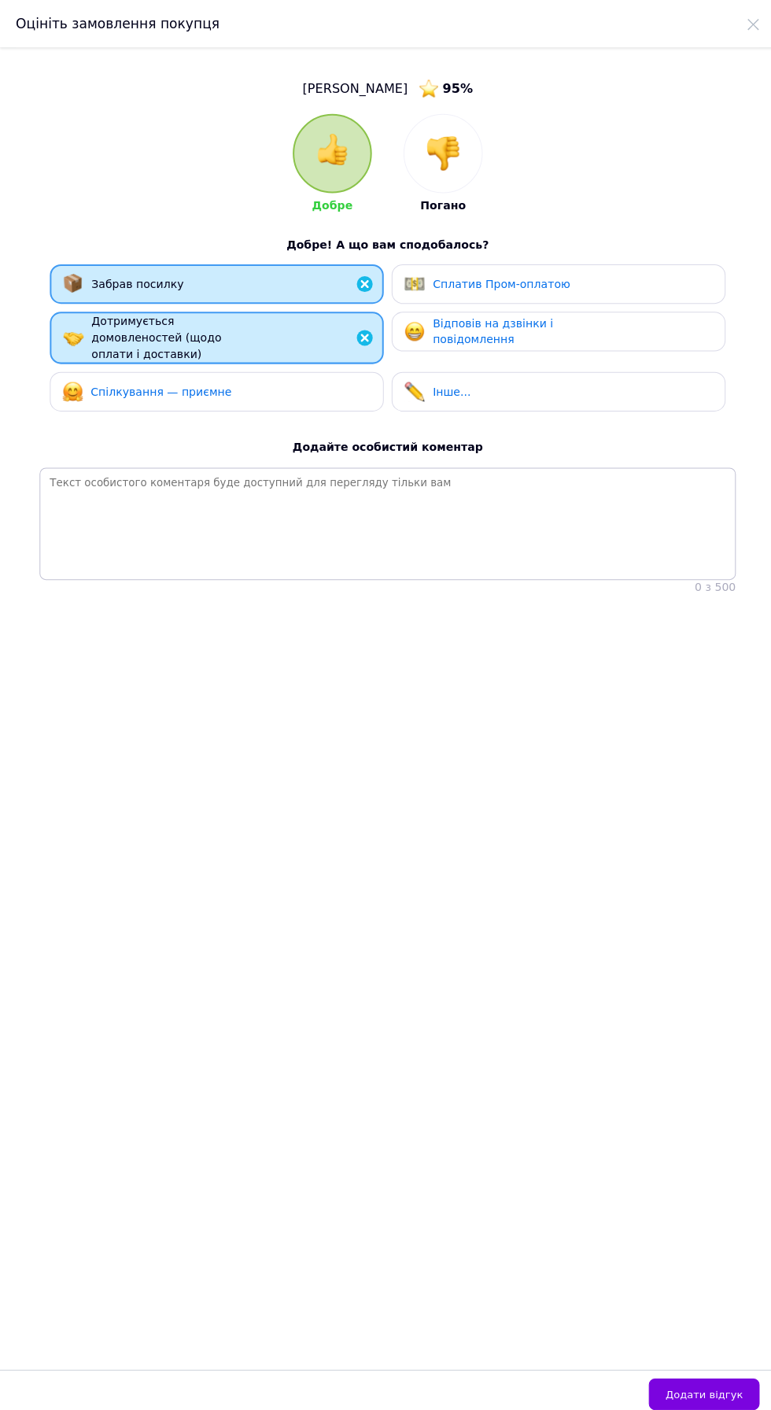
click at [205, 389] on span "Спілкування — приємне" at bounding box center [160, 389] width 140 height 13
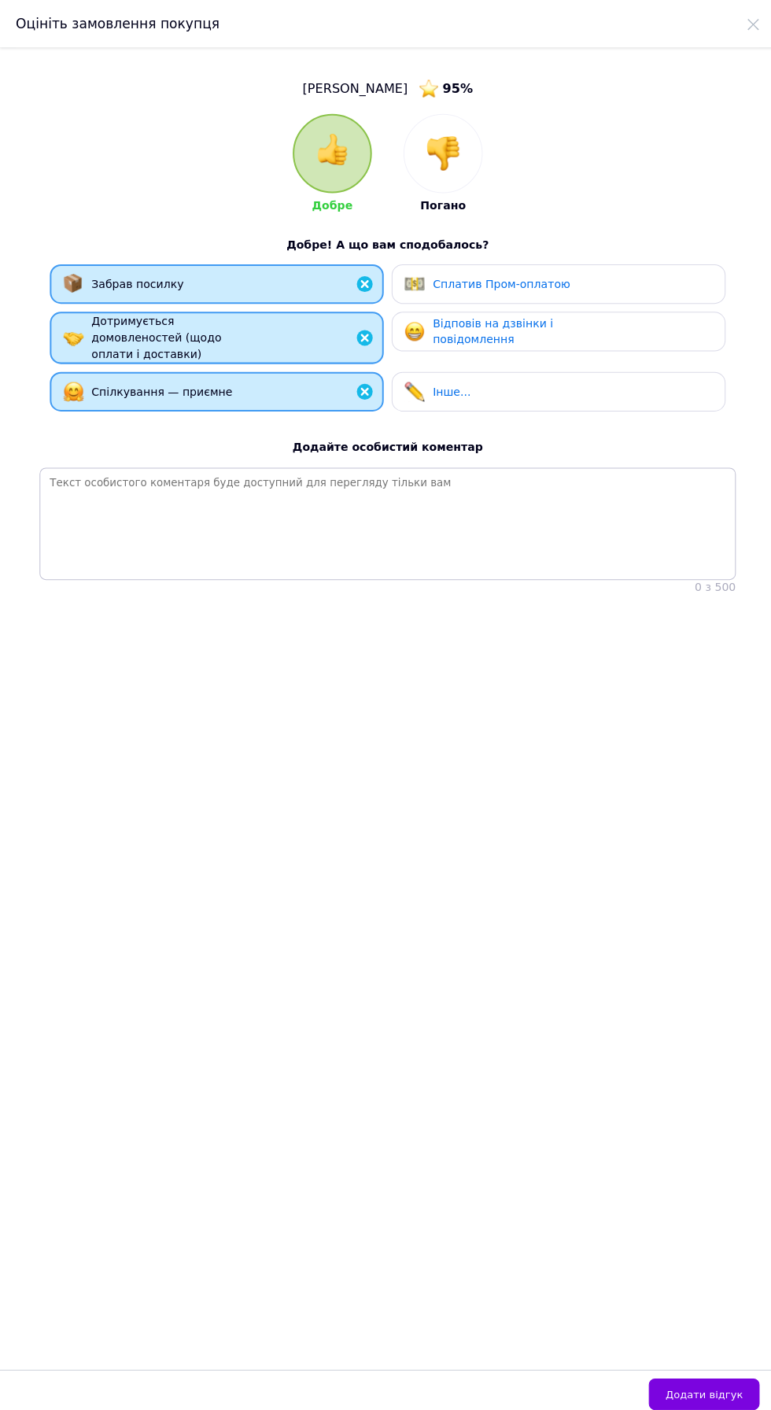
click at [515, 338] on div "Відповів на дзвінки і повідомлення" at bounding box center [504, 330] width 149 height 32
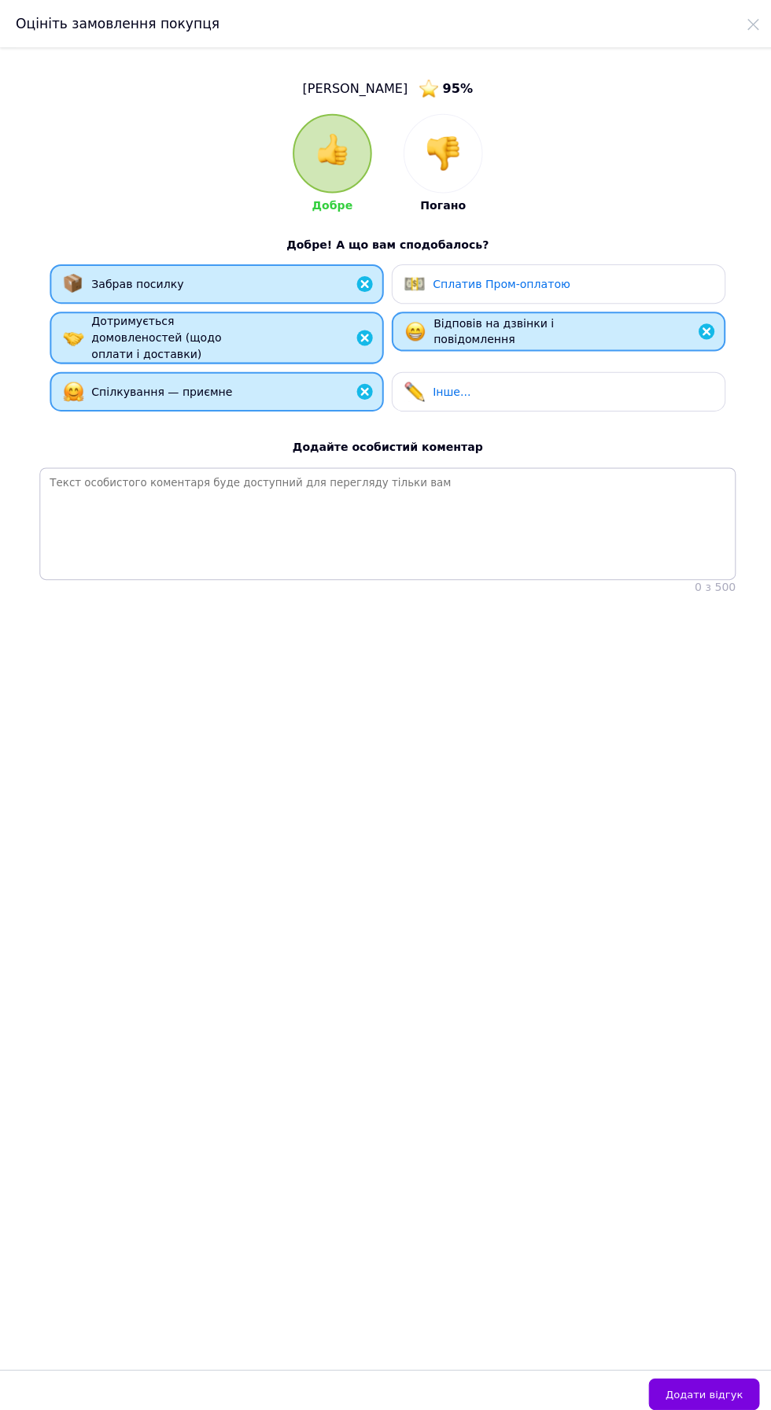
click at [746, 1402] on button "Додати відгук" at bounding box center [700, 1386] width 110 height 31
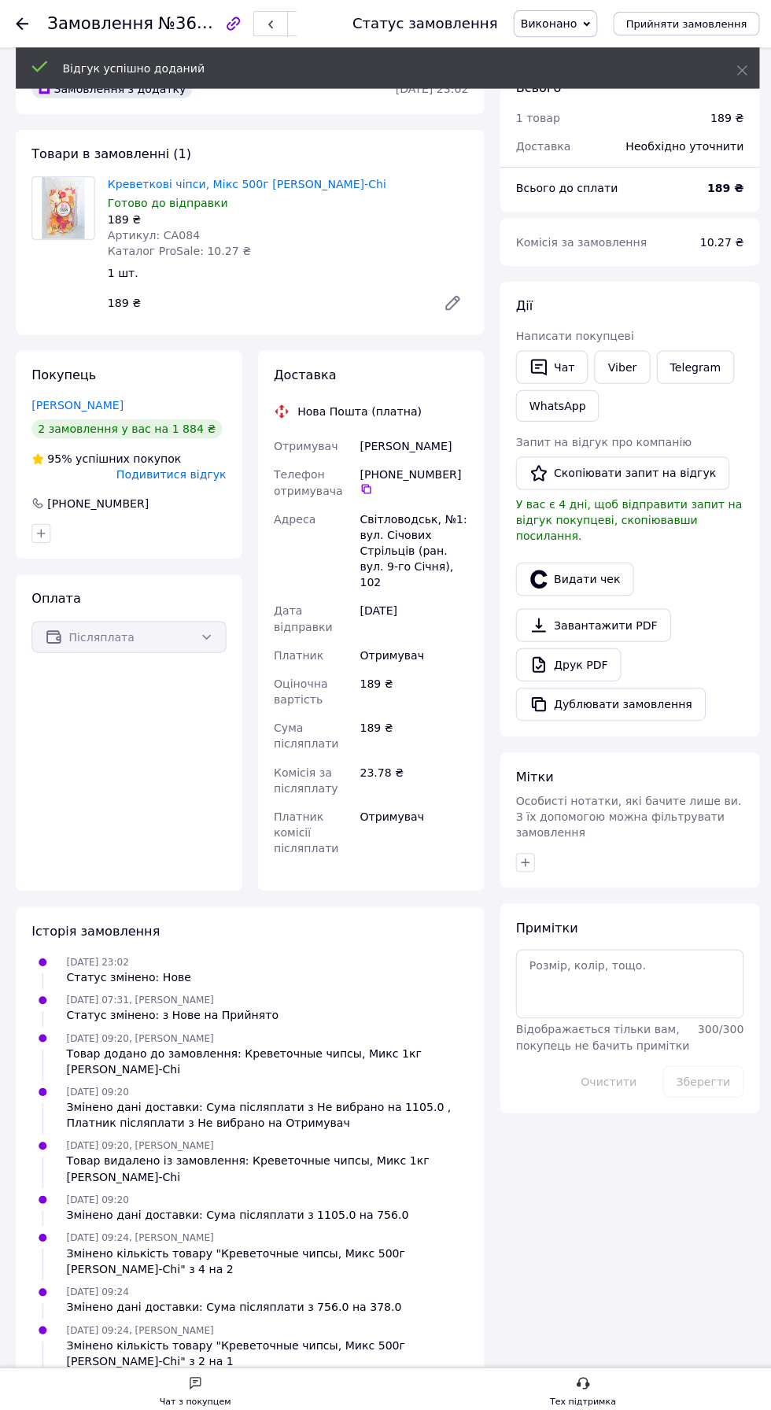
click at [640, 499] on span "У вас є 4 дні, щоб відправити запит на відгук покупцеві, скопіювавши посилання." at bounding box center [625, 517] width 225 height 44
click at [617, 471] on button "Скопіювати запит на відгук" at bounding box center [619, 470] width 212 height 33
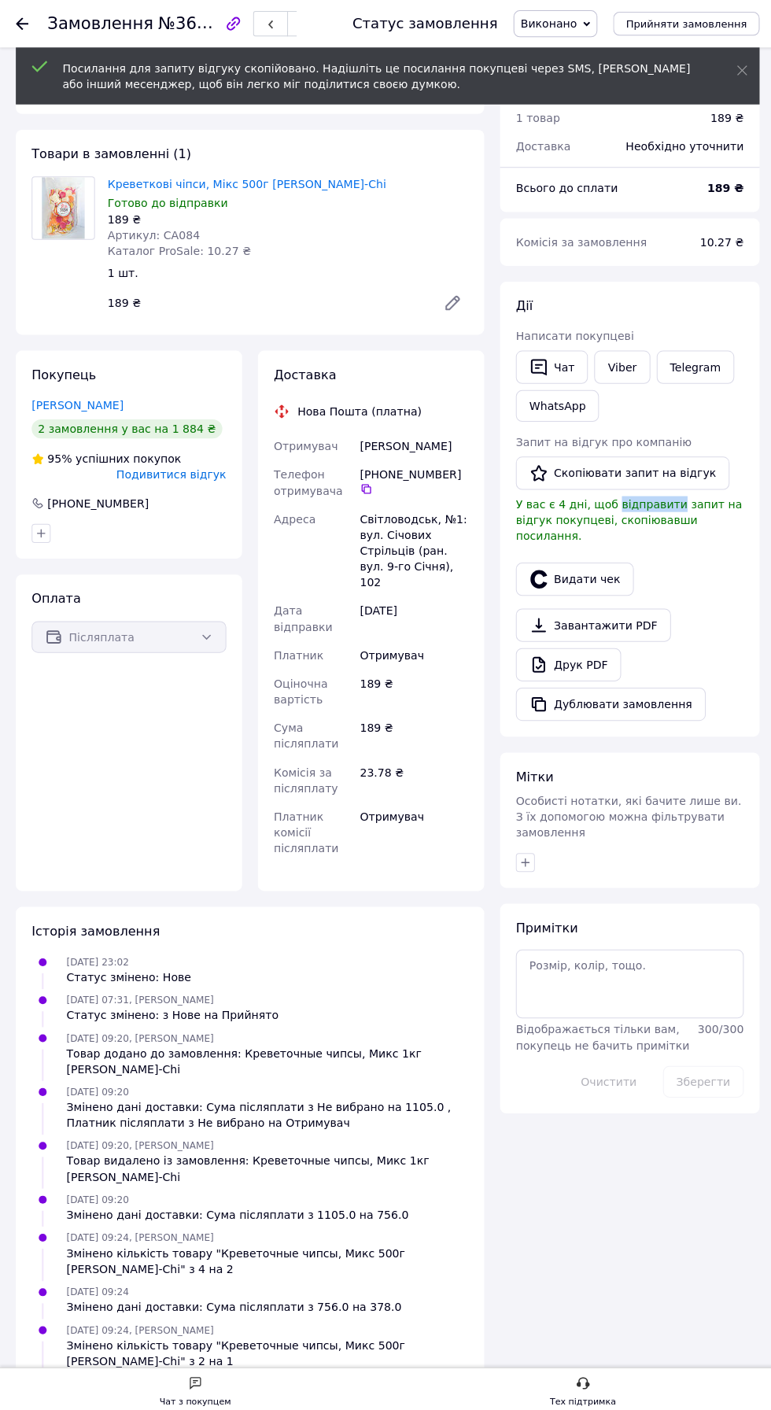
click at [631, 371] on link "Viber" at bounding box center [618, 365] width 55 height 33
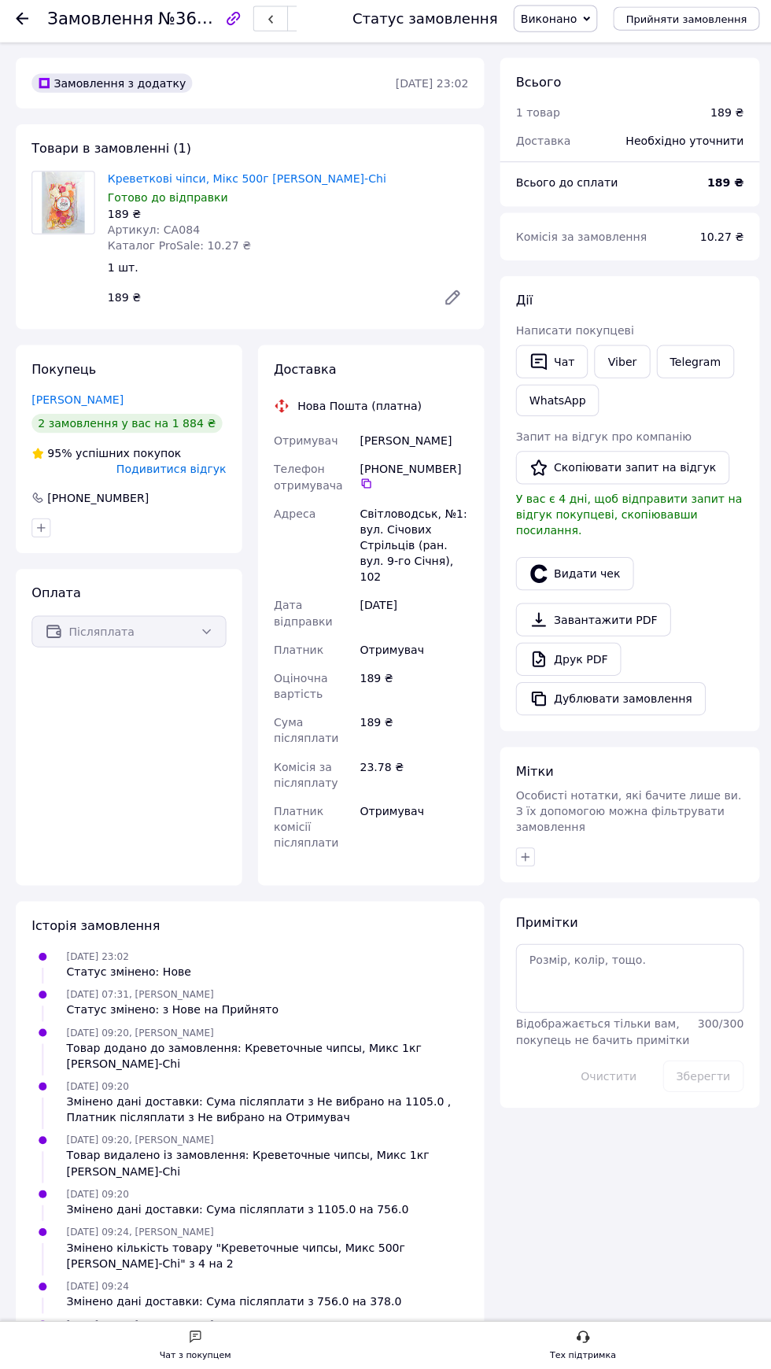
click at [639, 470] on button "Скопіювати запит на відгук" at bounding box center [619, 470] width 212 height 33
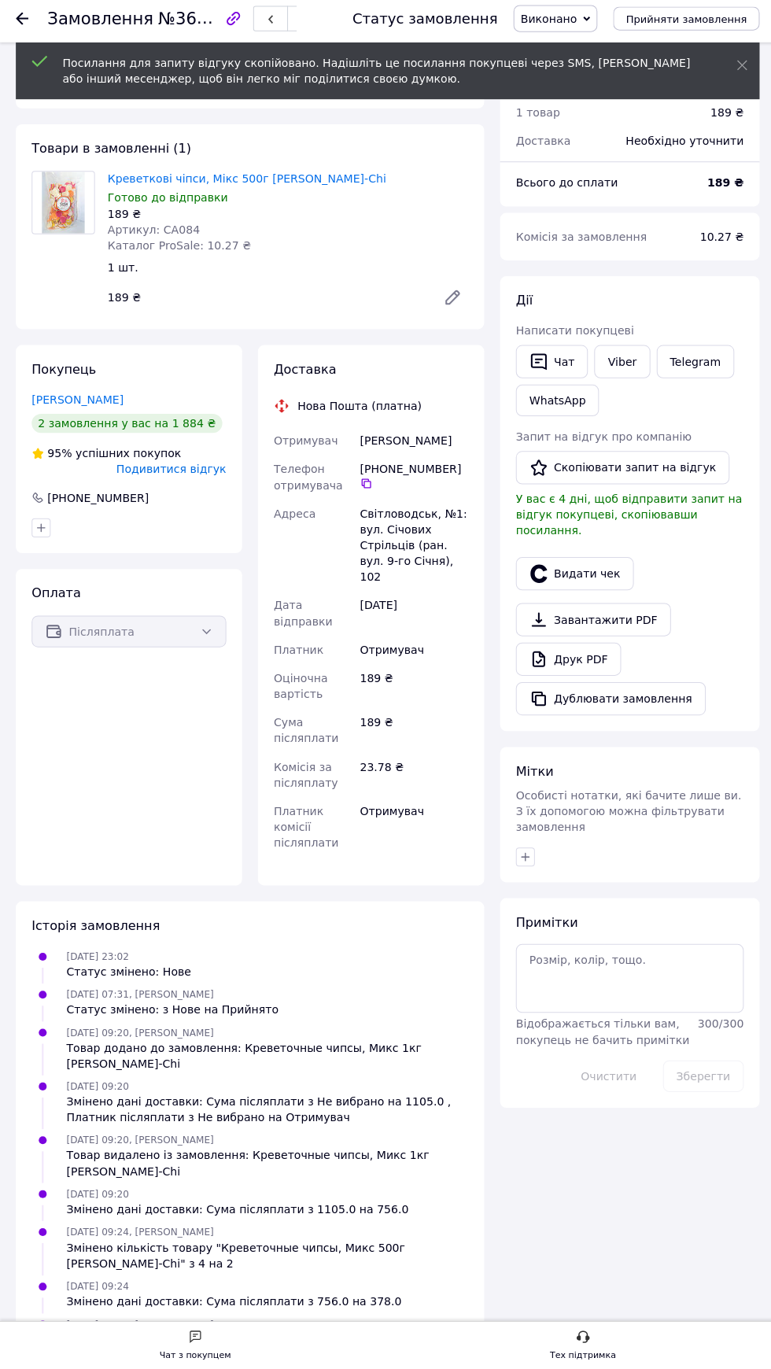
click at [631, 366] on link "Viber" at bounding box center [618, 365] width 55 height 33
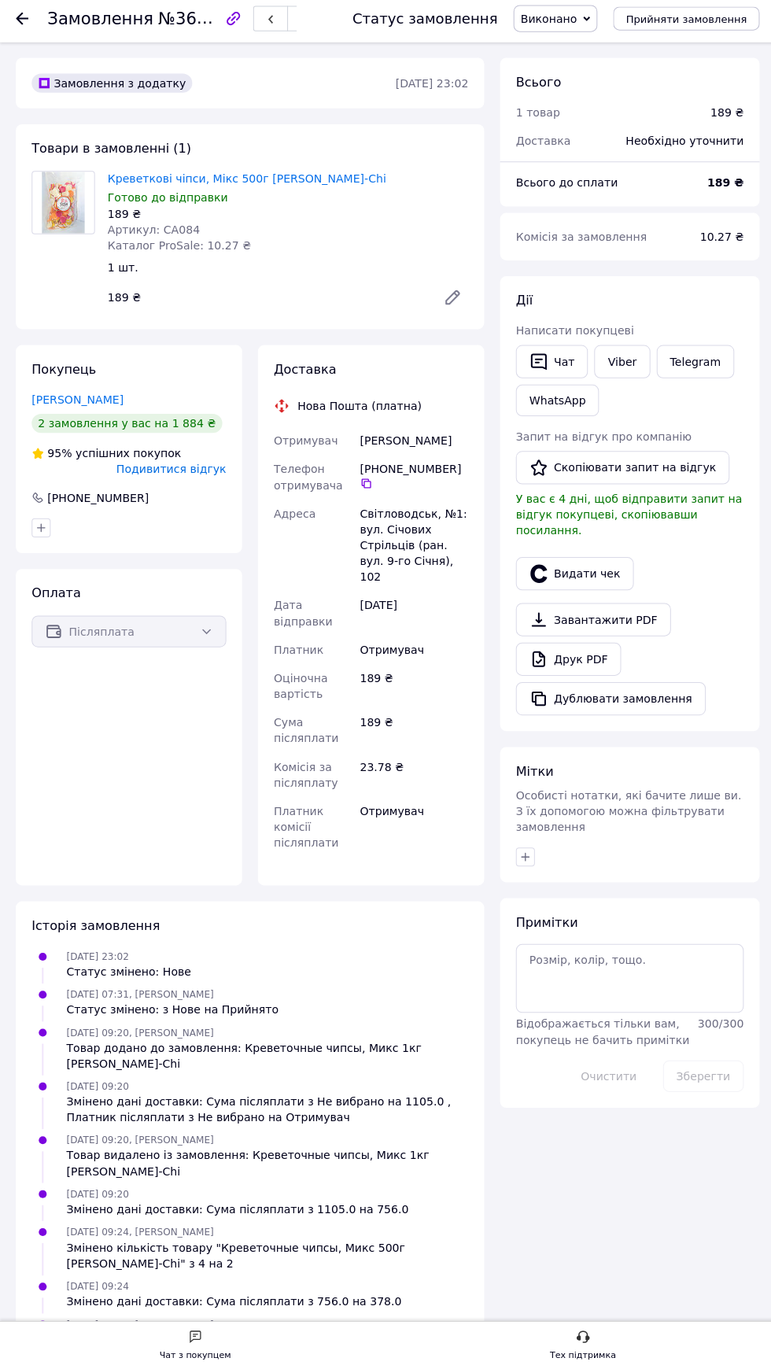
click at [623, 365] on link "Viber" at bounding box center [618, 365] width 55 height 33
click at [621, 364] on link "Viber" at bounding box center [618, 365] width 55 height 33
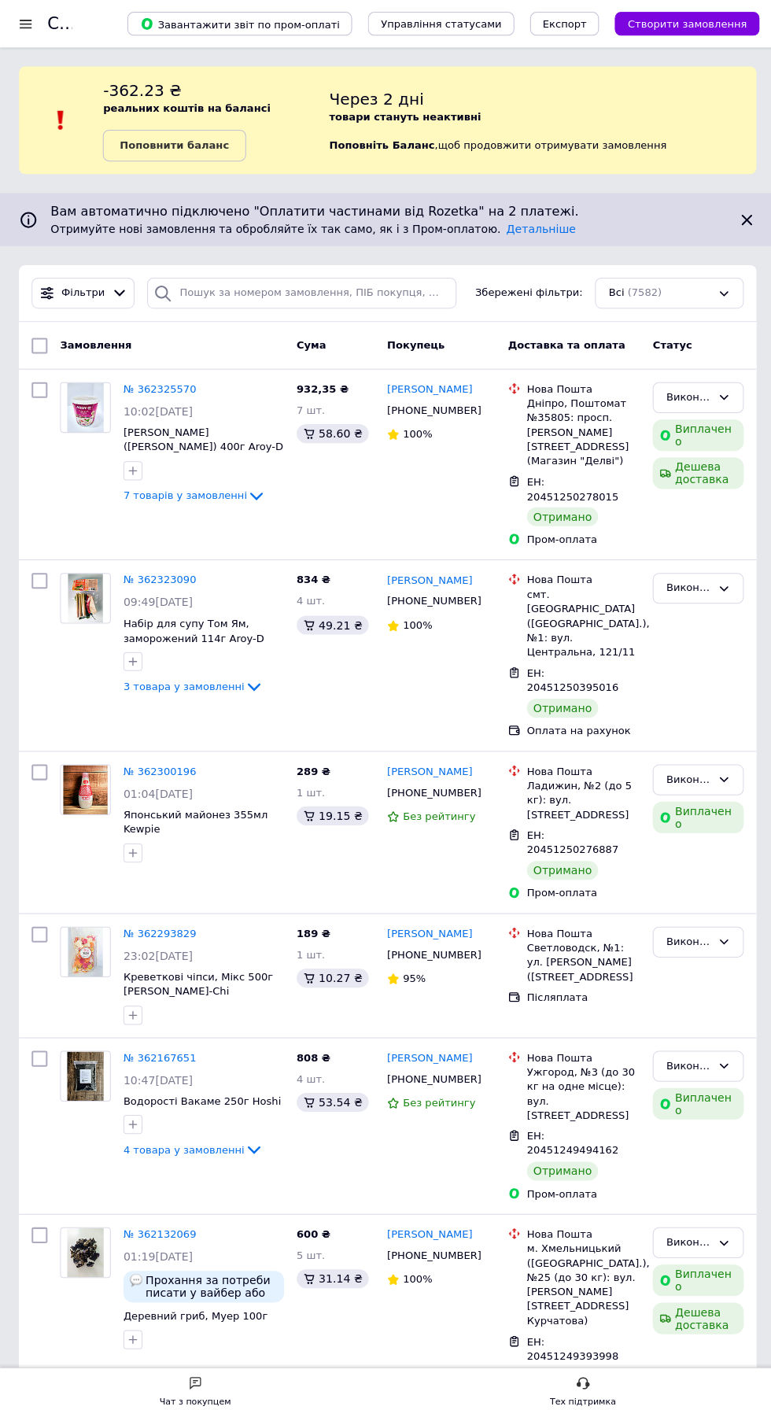
click at [172, 761] on link "№ 362300196" at bounding box center [159, 767] width 72 height 12
click at [168, 761] on link "№ 362300196" at bounding box center [159, 767] width 72 height 12
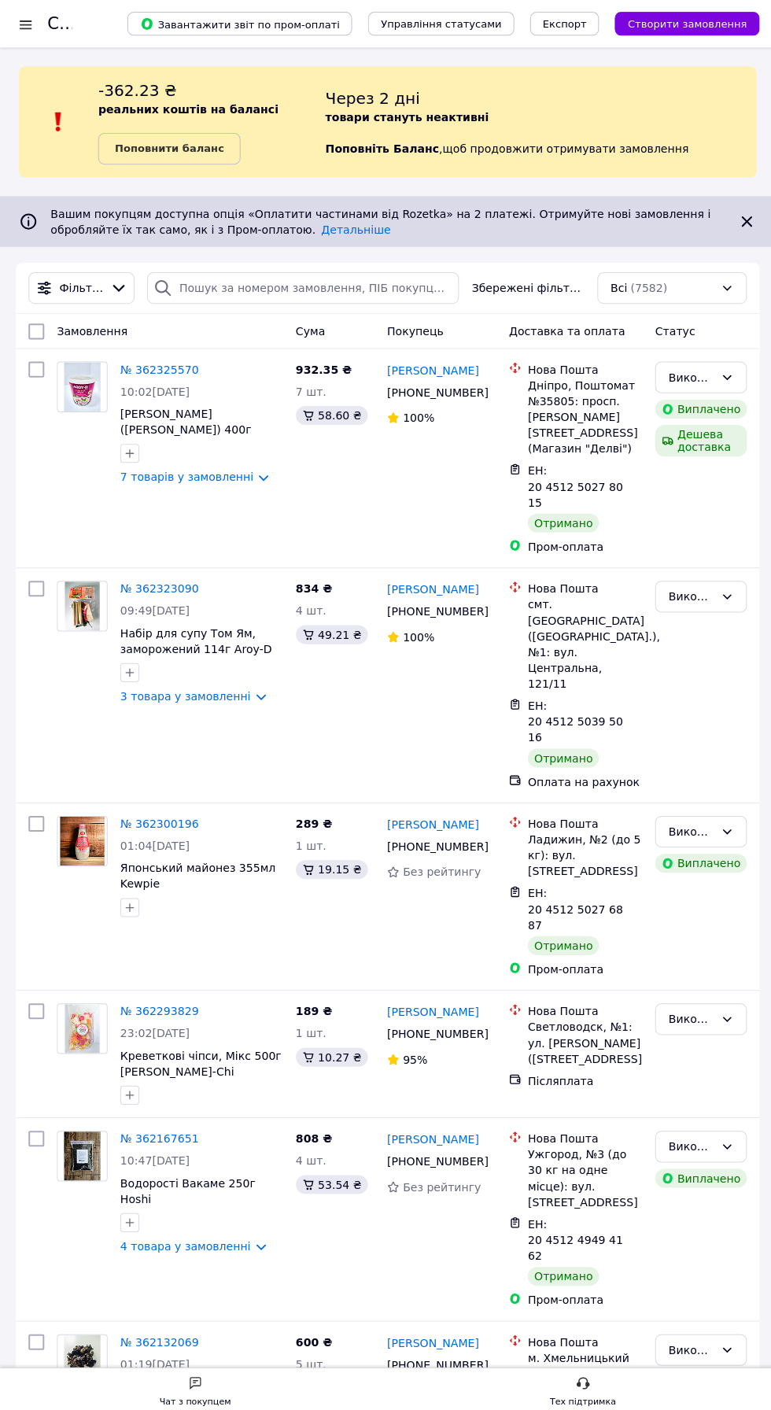
click at [181, 579] on link "№ 362323090" at bounding box center [159, 585] width 78 height 13
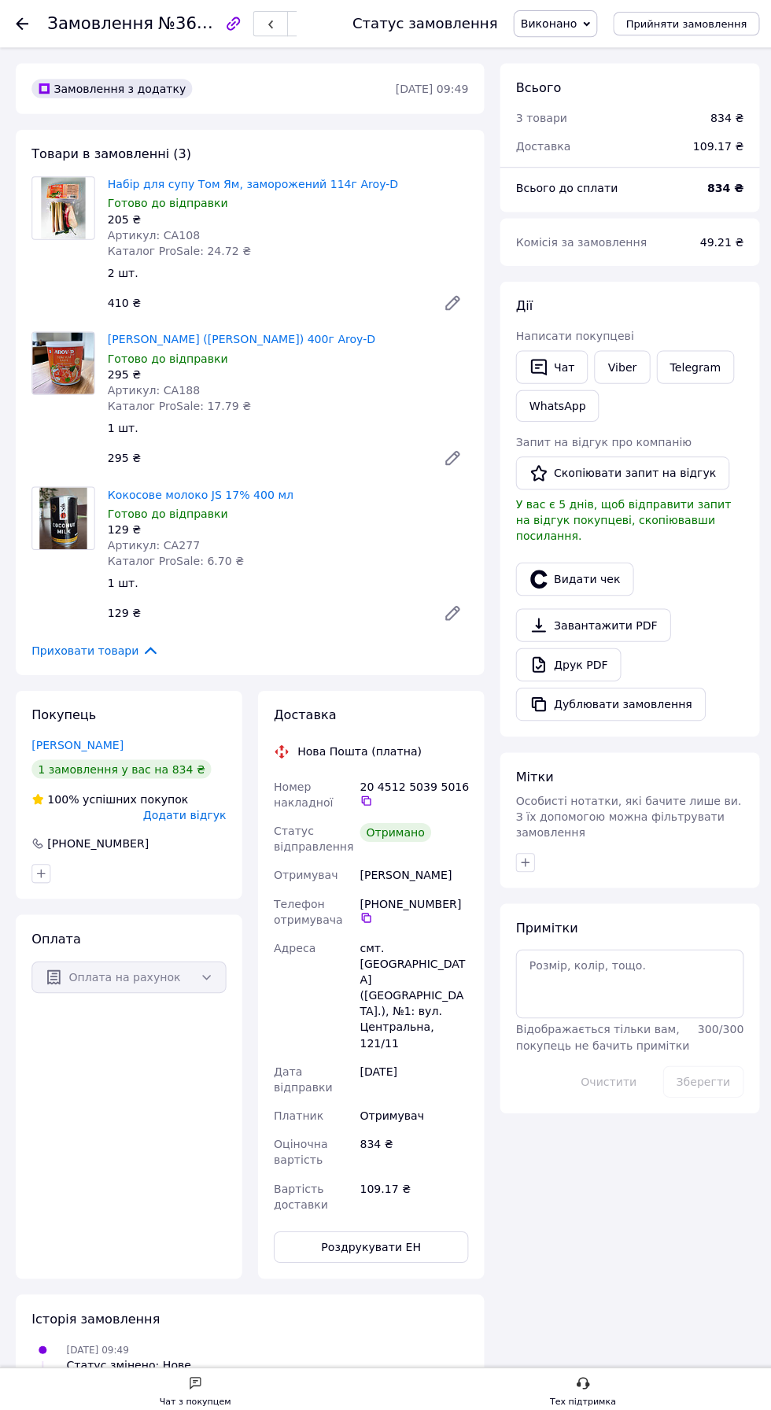
click at [212, 837] on div "[PHONE_NUMBER]" at bounding box center [128, 839] width 197 height 16
click at [211, 810] on span "Додати відгук" at bounding box center [183, 810] width 83 height 13
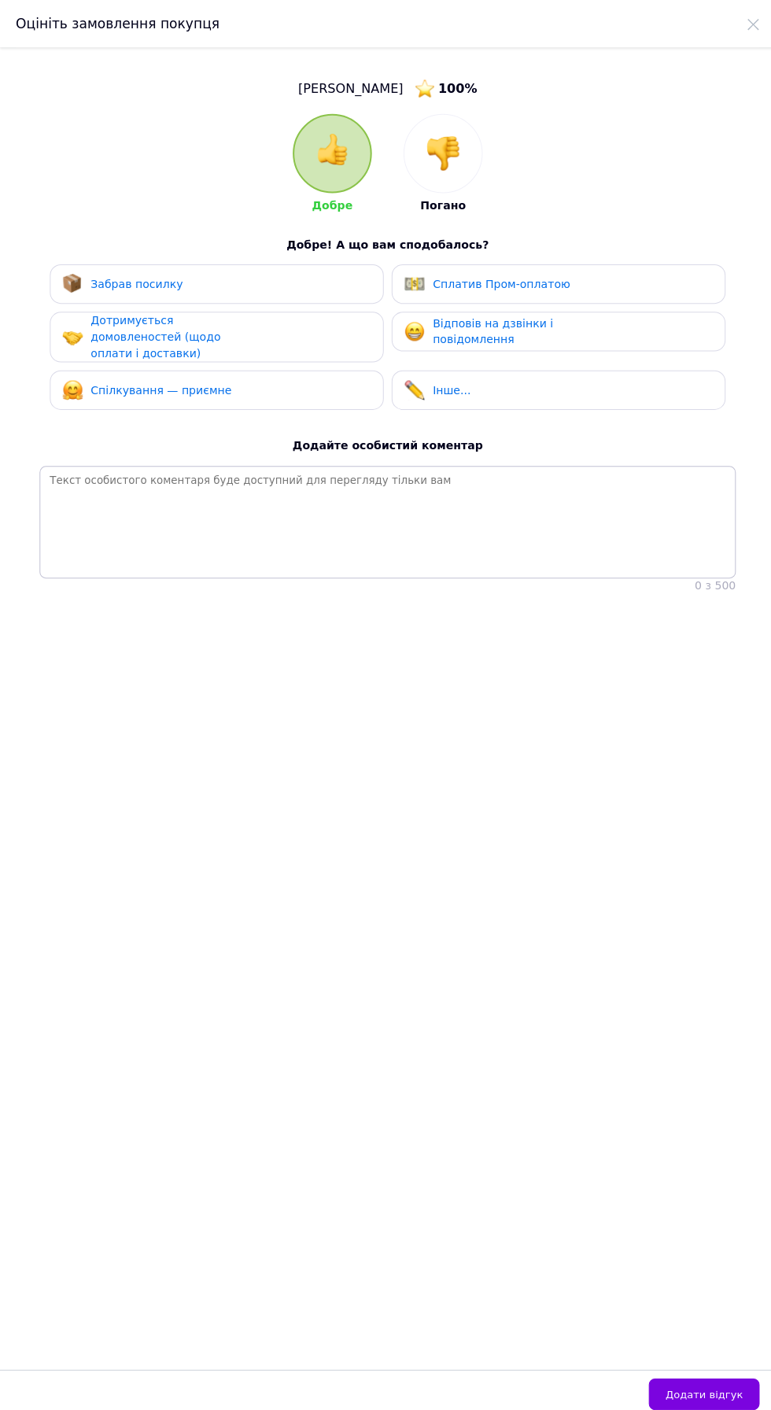
click at [223, 281] on div "Забрав посилку" at bounding box center [215, 282] width 307 height 20
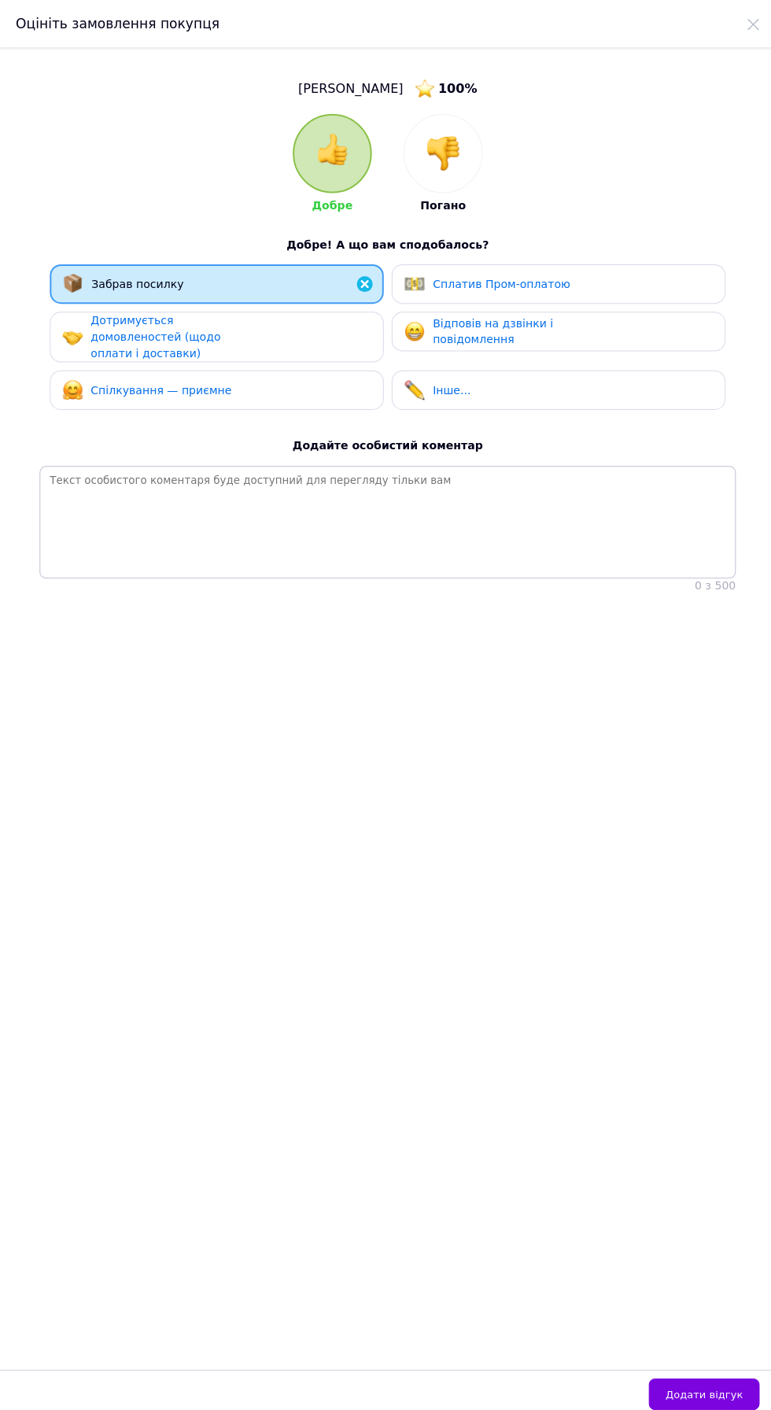
click at [189, 349] on div "Дотримується домовленостей (щодо оплати і доставки)" at bounding box center [164, 335] width 149 height 49
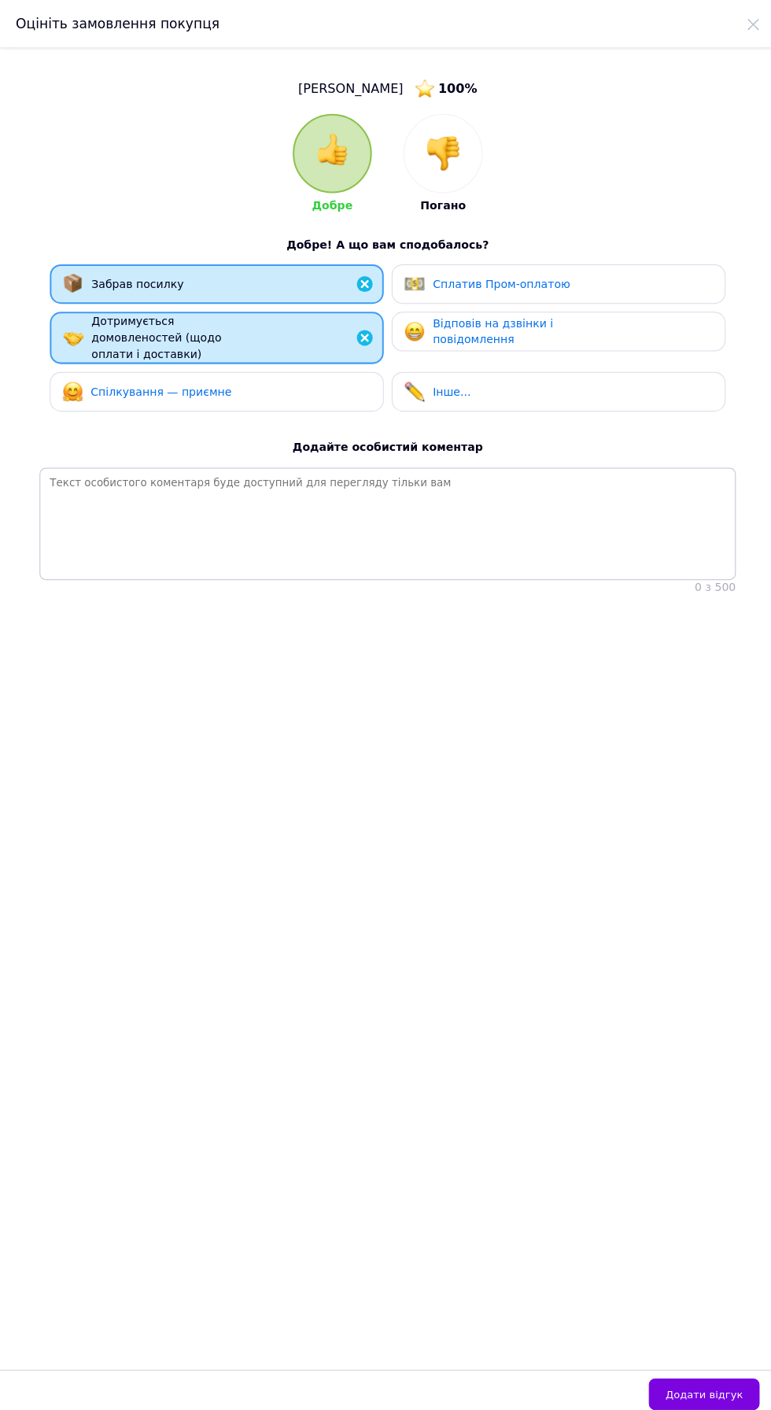
click at [198, 389] on span "Спілкування — приємне" at bounding box center [160, 389] width 140 height 13
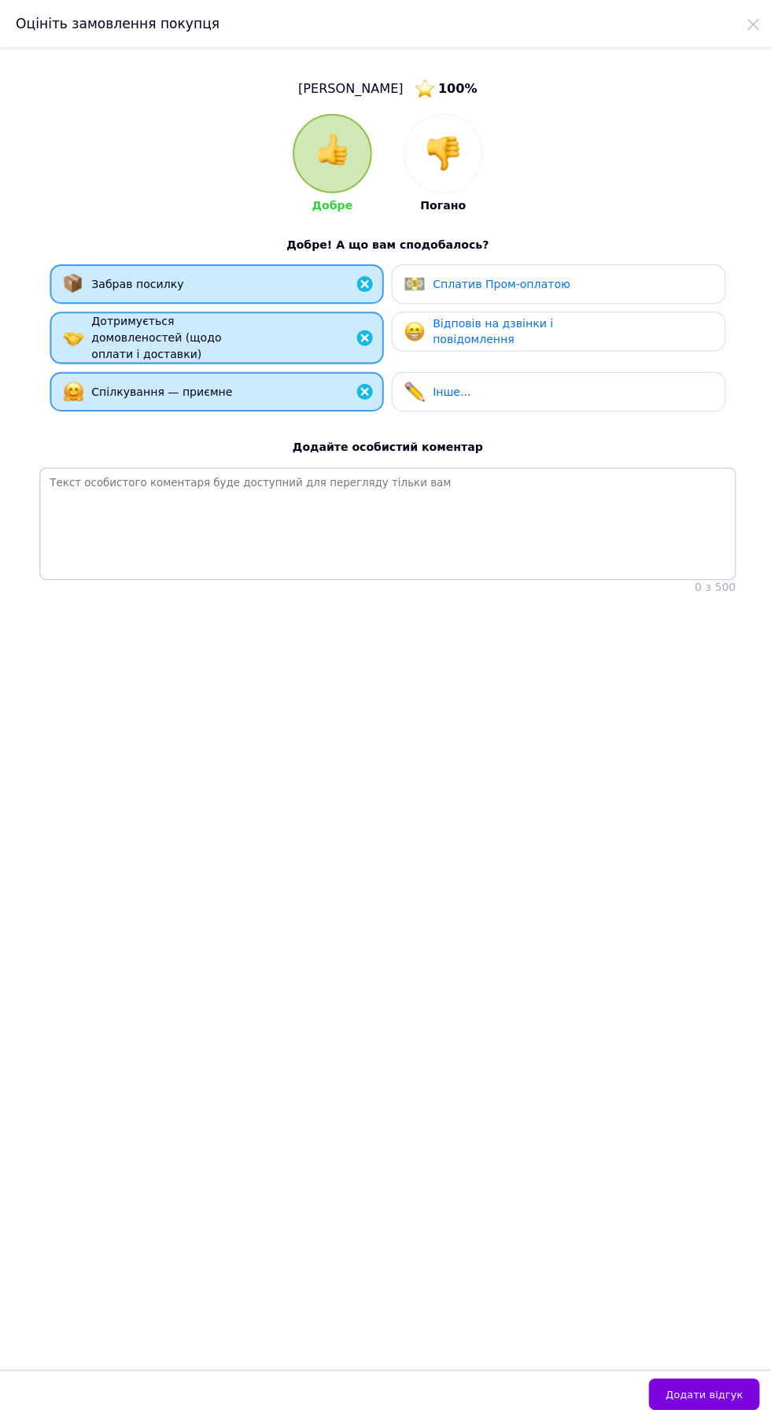
click at [554, 337] on div "Відповів на дзвінки і повідомлення" at bounding box center [504, 330] width 149 height 32
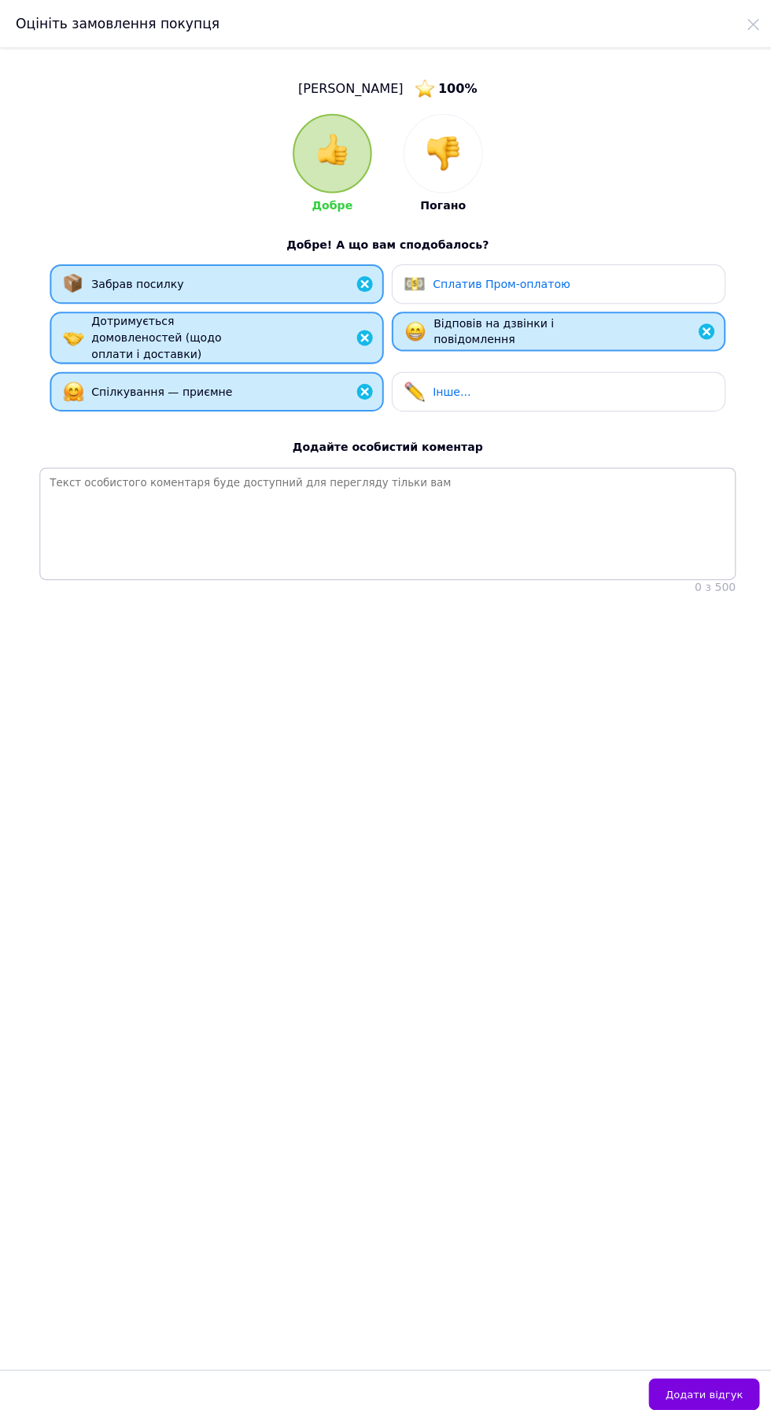
click at [744, 1382] on button "Додати відгук" at bounding box center [700, 1386] width 110 height 31
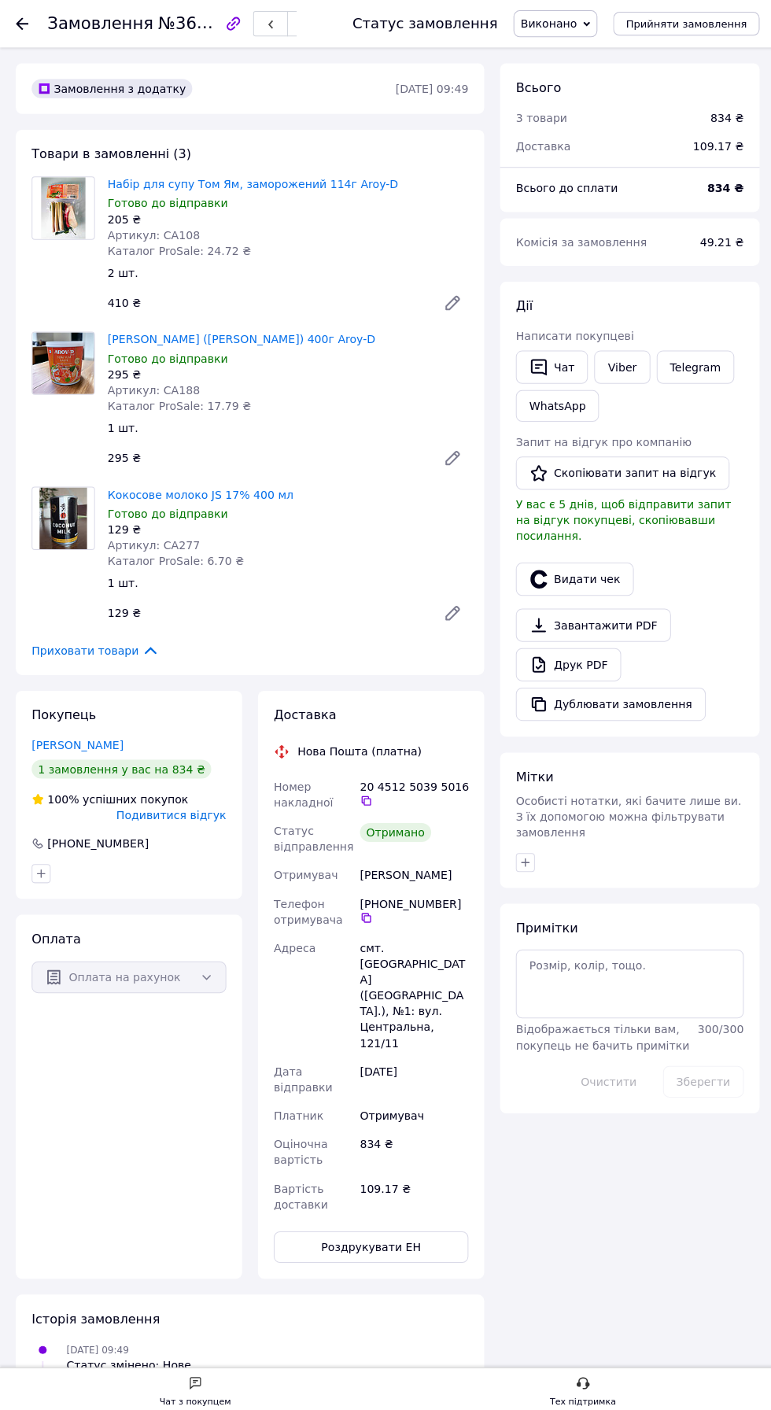
click at [634, 474] on button "Скопіювати запит на відгук" at bounding box center [619, 470] width 212 height 33
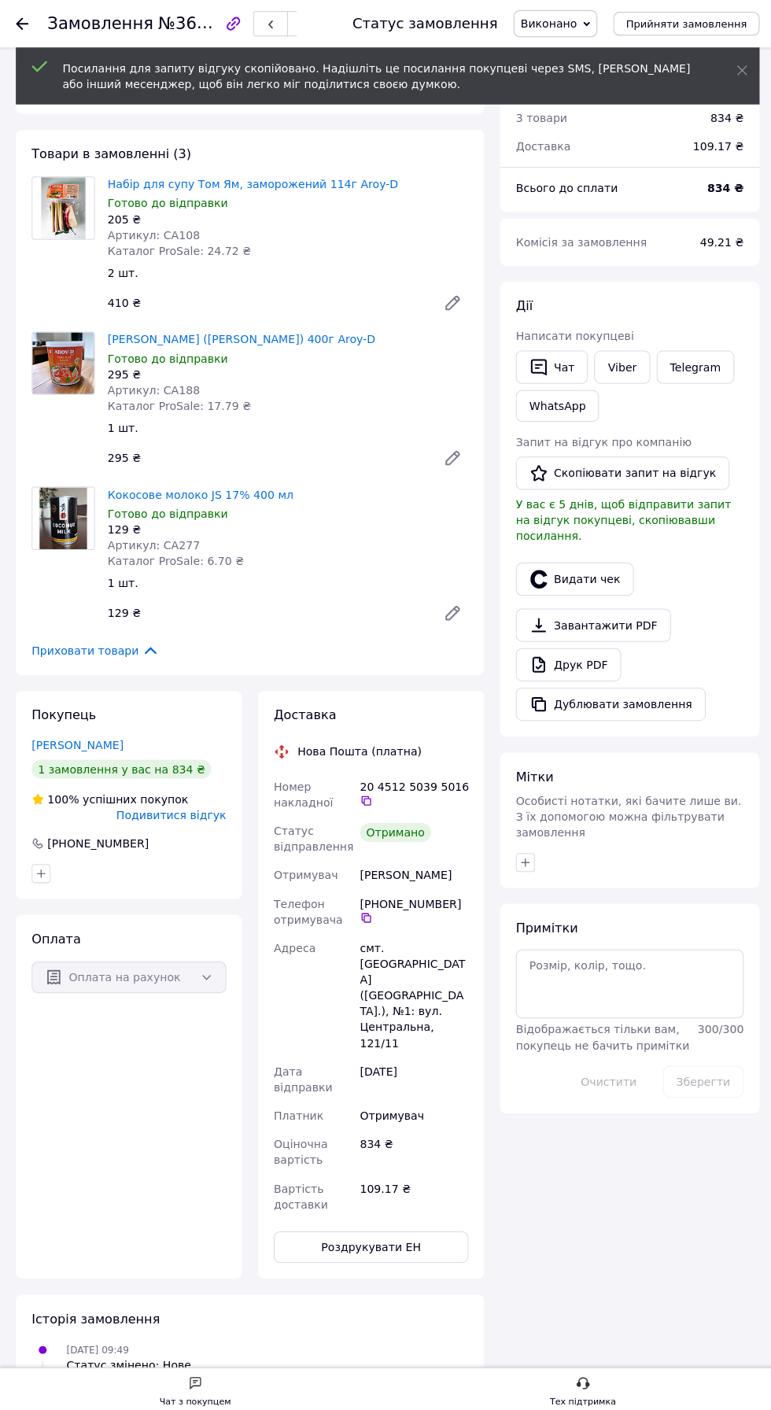
click at [640, 364] on link "Viber" at bounding box center [618, 365] width 55 height 33
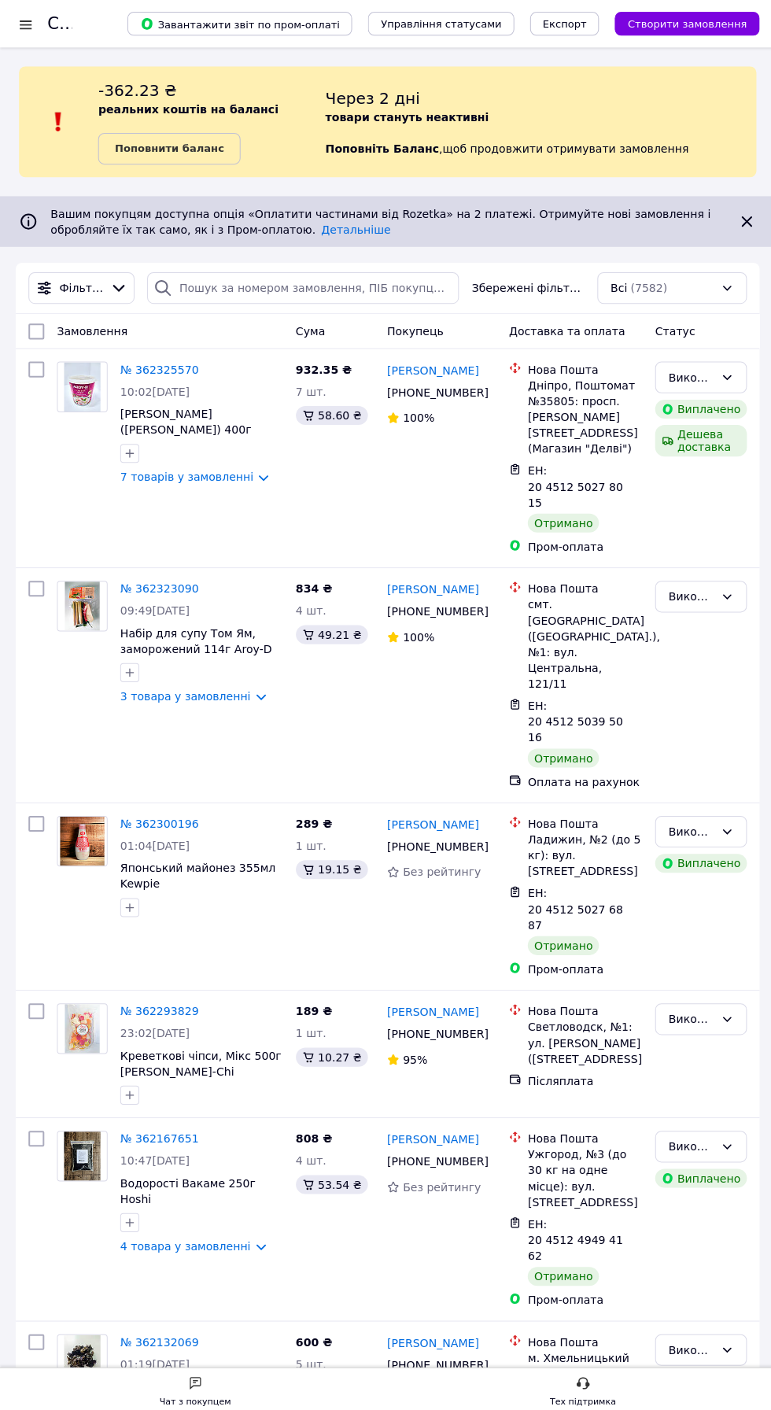
click at [172, 367] on link "№ 362325570" at bounding box center [159, 367] width 78 height 13
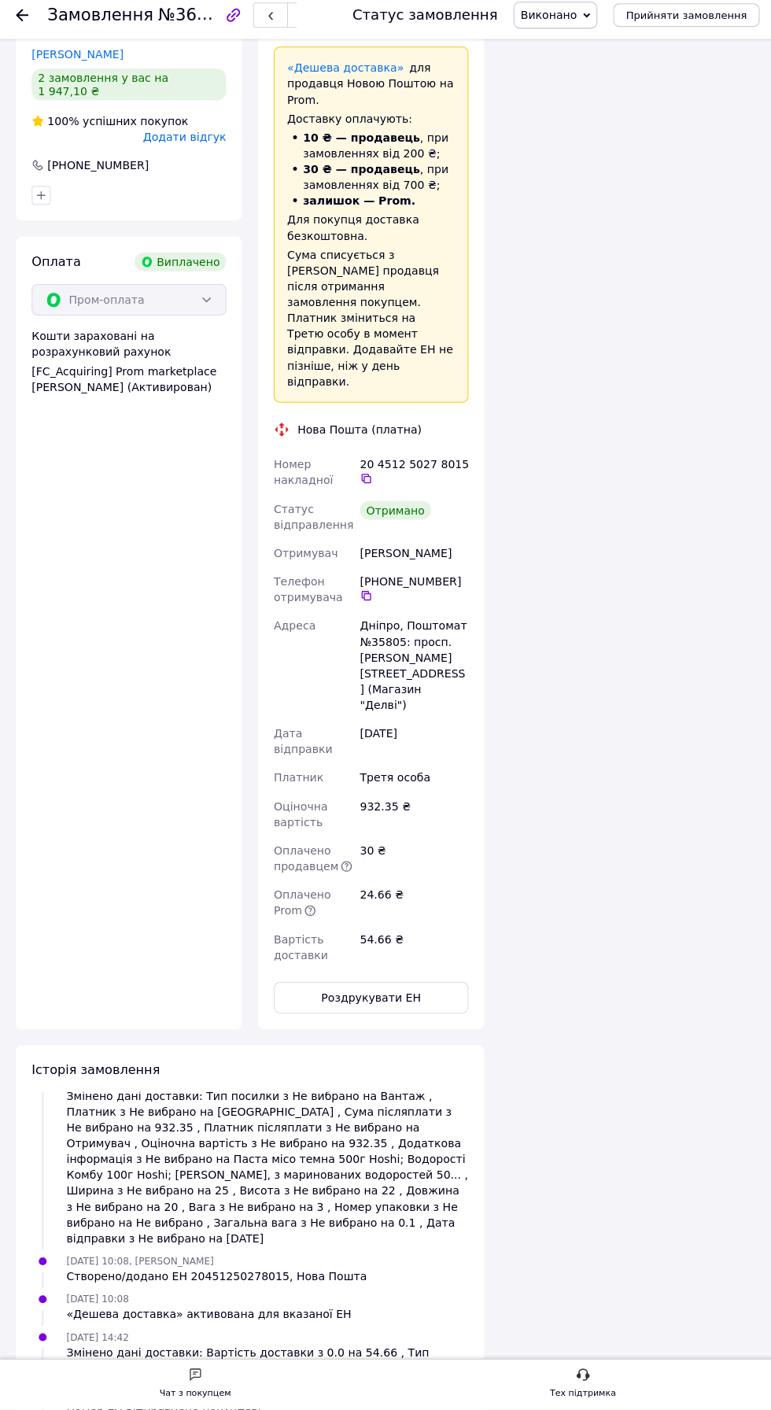
scroll to position [1345, 0]
click at [212, 138] on span "Додати відгук" at bounding box center [183, 144] width 83 height 13
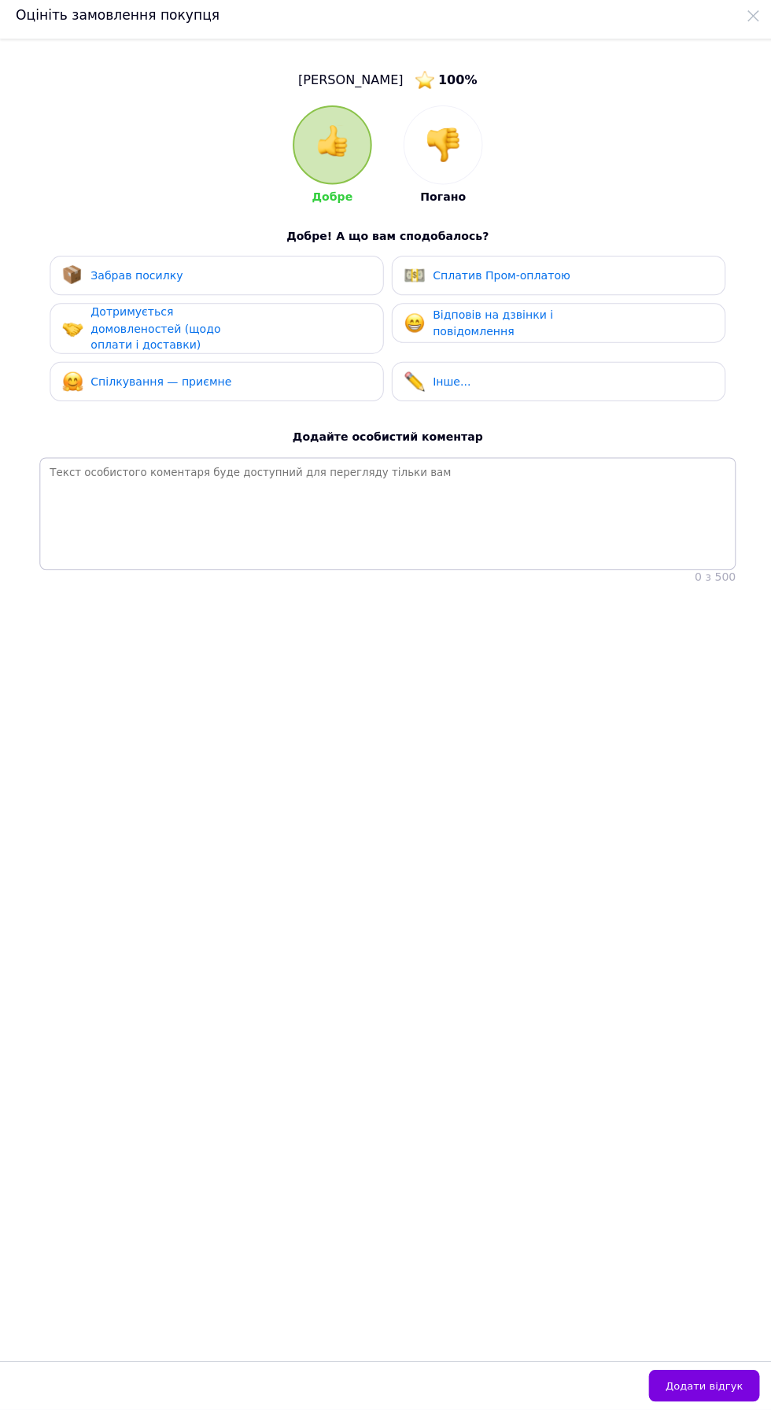
scroll to position [0, 0]
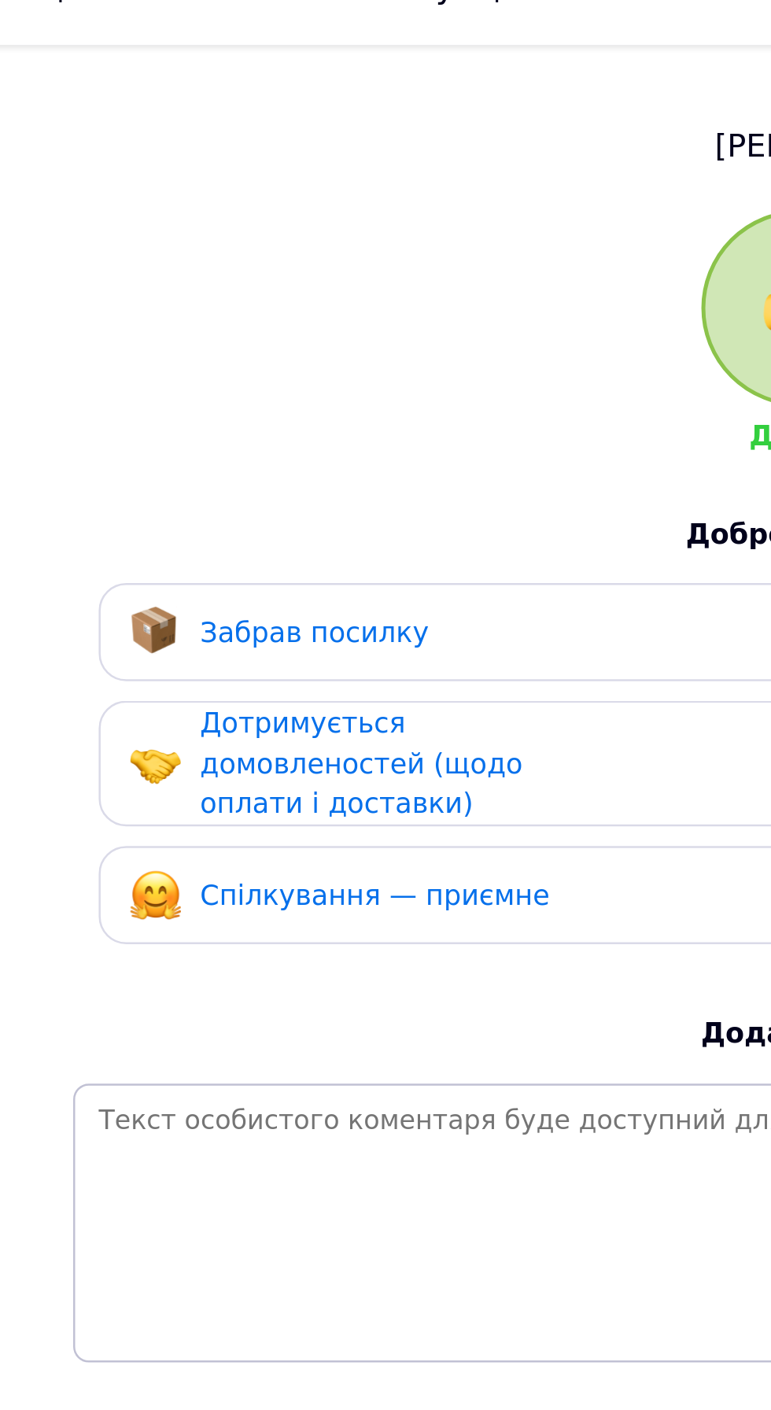
click at [156, 285] on span "Забрав посилку" at bounding box center [136, 282] width 92 height 13
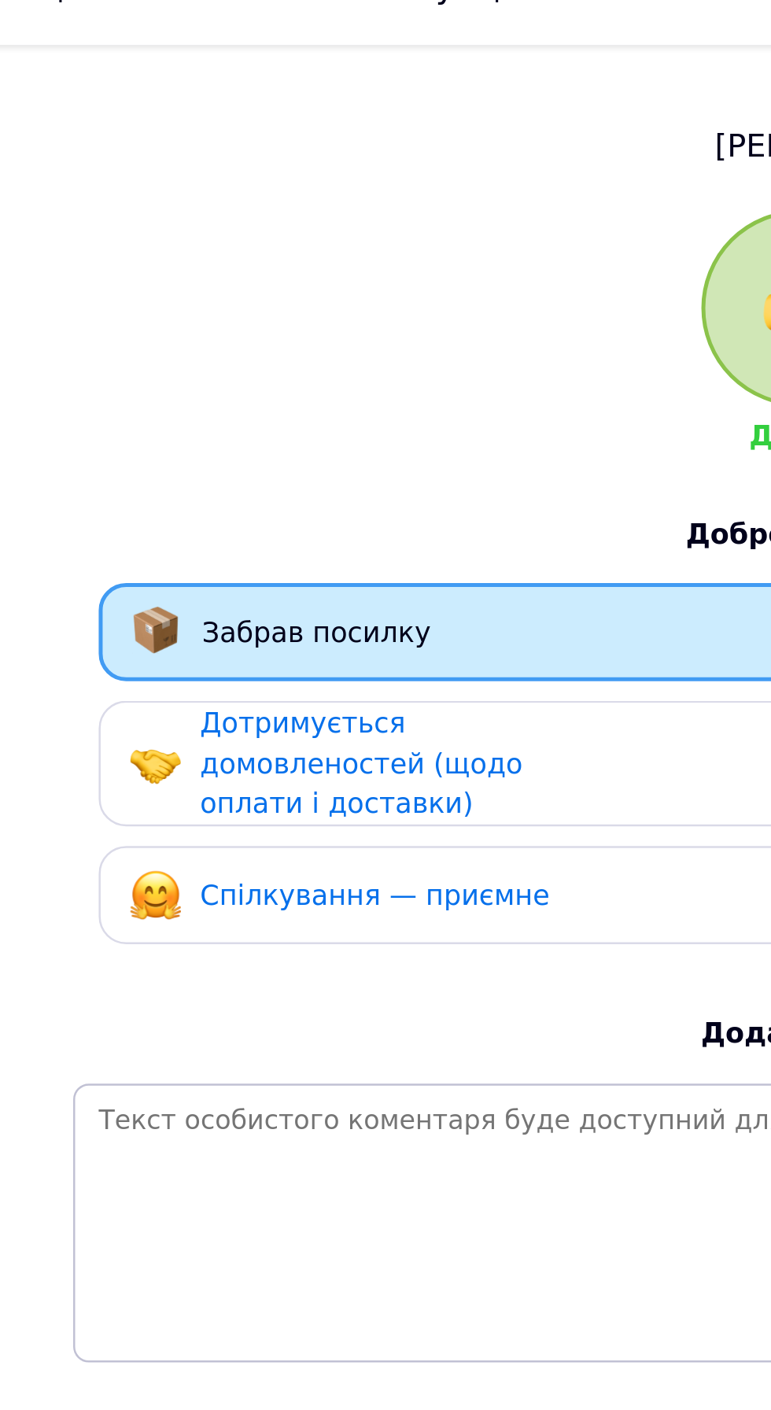
click at [141, 403] on div "Спілкування — приємне" at bounding box center [216, 387] width 332 height 39
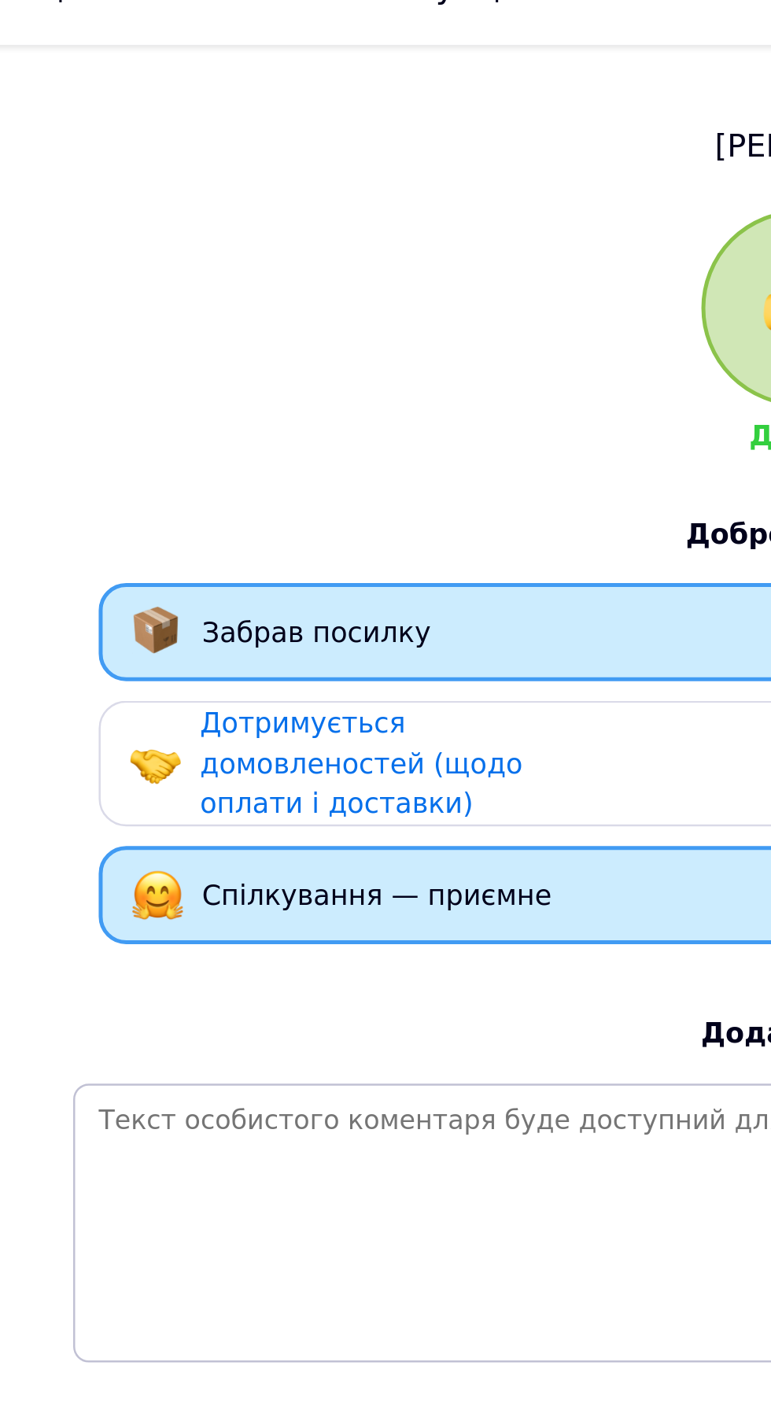
click at [190, 336] on span "Дотримується домовленостей (щодо оплати і доставки)" at bounding box center [154, 334] width 129 height 45
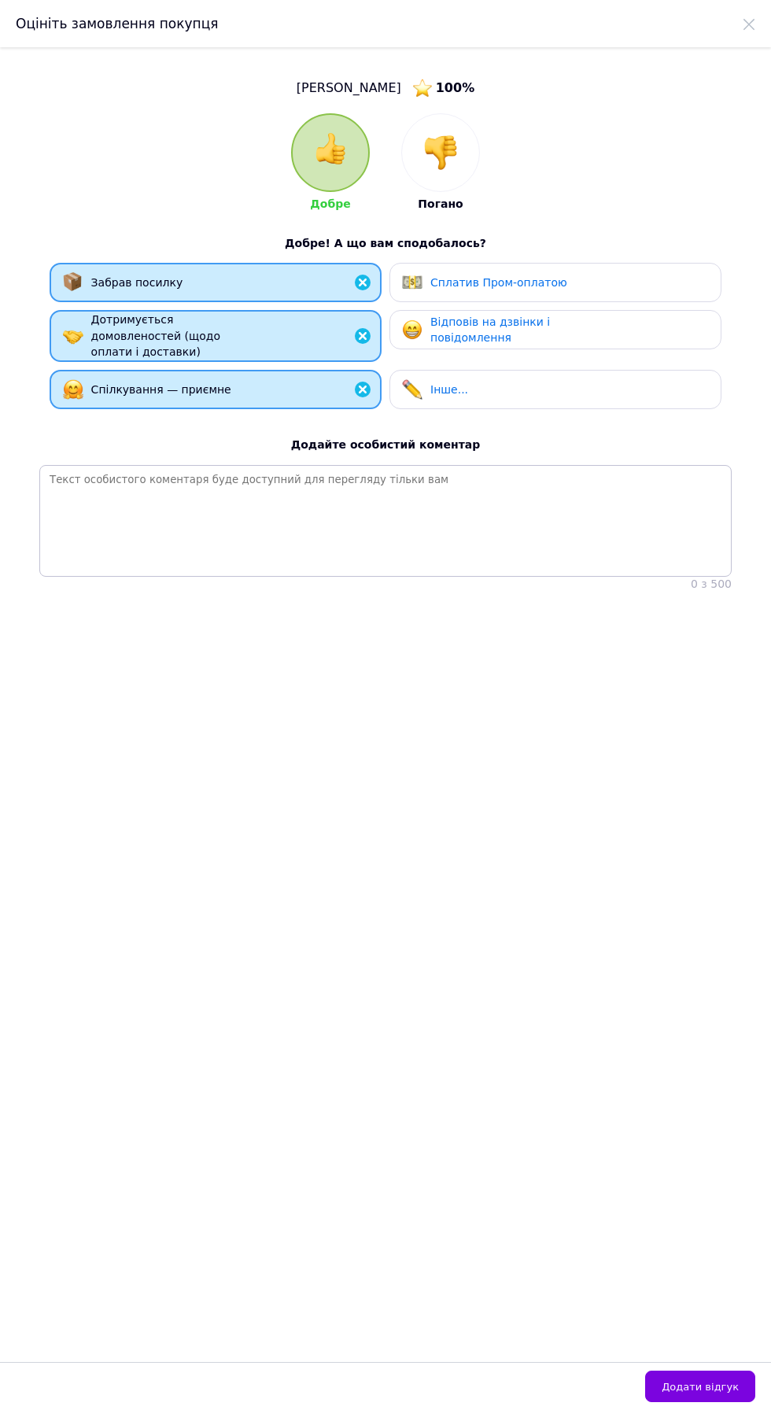
click at [546, 318] on div "Відповів на дзвінки і повідомлення" at bounding box center [504, 330] width 149 height 32
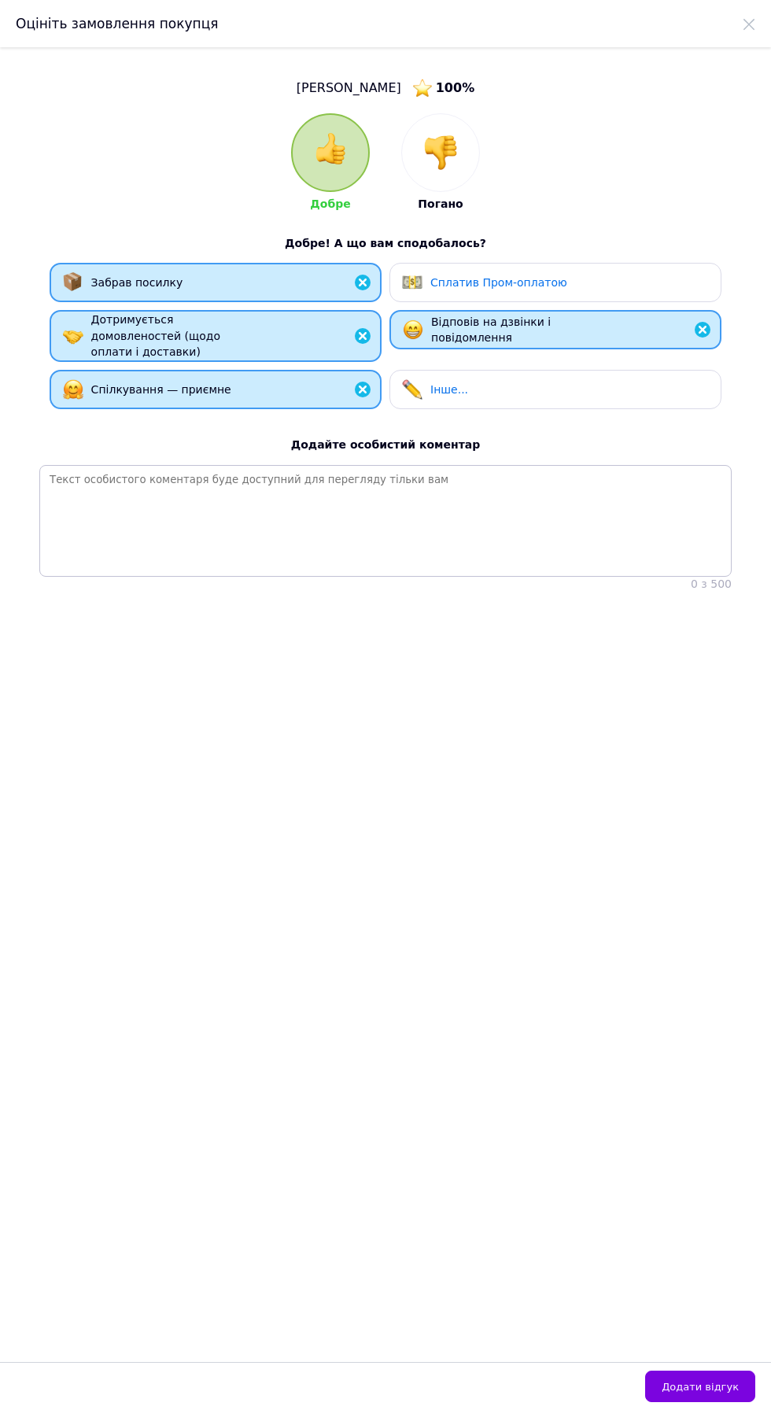
click at [535, 341] on div "Відповів на дзвінки і повідомлення" at bounding box center [505, 330] width 149 height 32
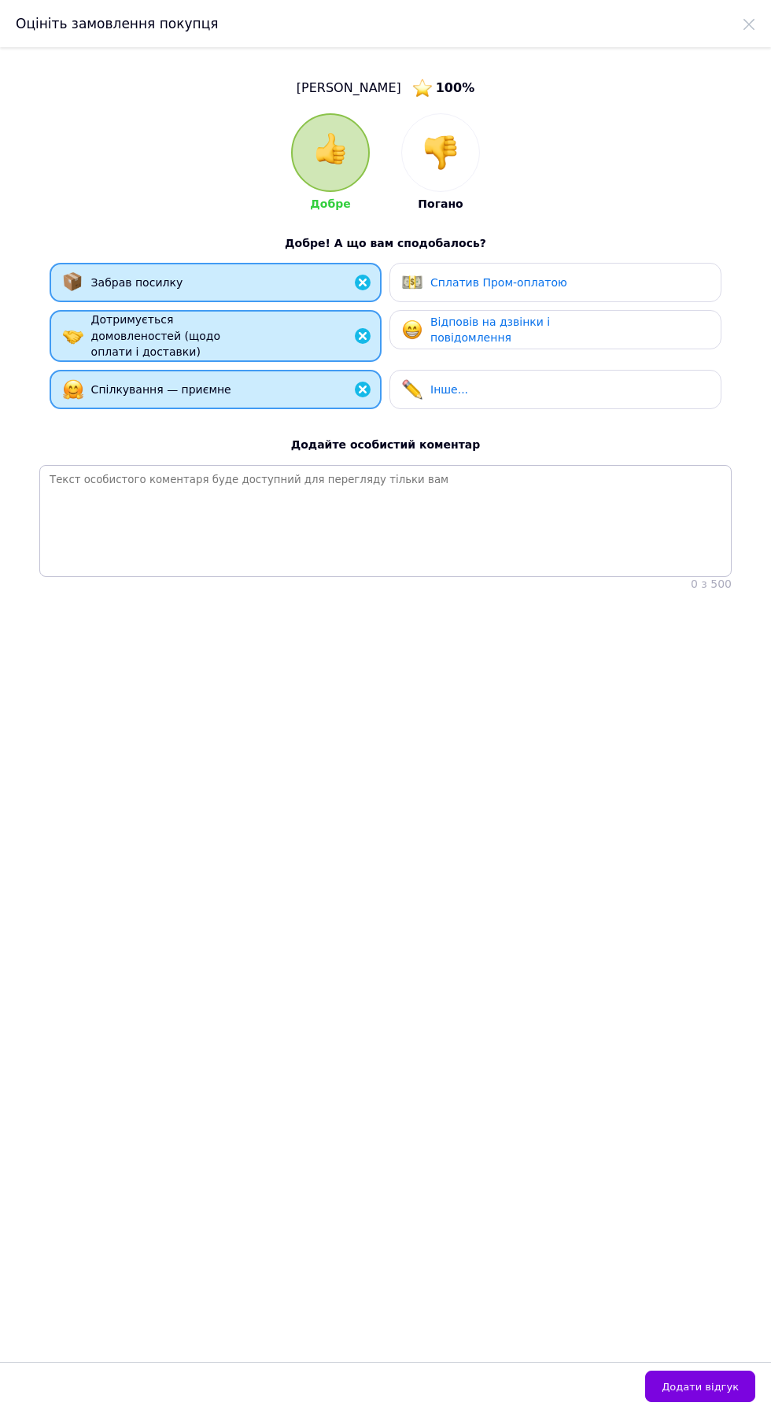
click at [510, 277] on span "Сплатив Пром-оплатою" at bounding box center [498, 282] width 137 height 13
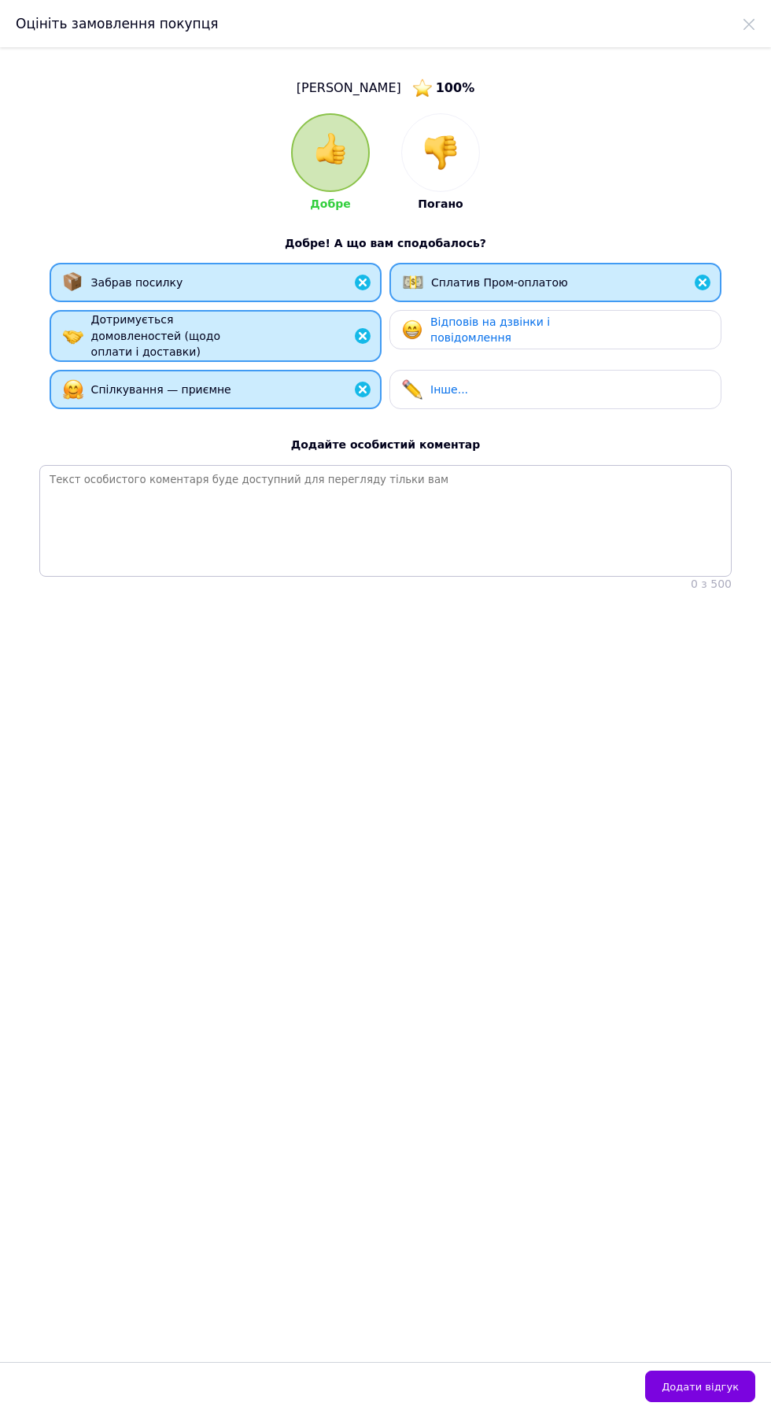
click at [529, 392] on div "Інше..." at bounding box center [555, 389] width 307 height 20
click at [546, 341] on div "Відповів на дзвінки і повідомлення" at bounding box center [504, 330] width 149 height 32
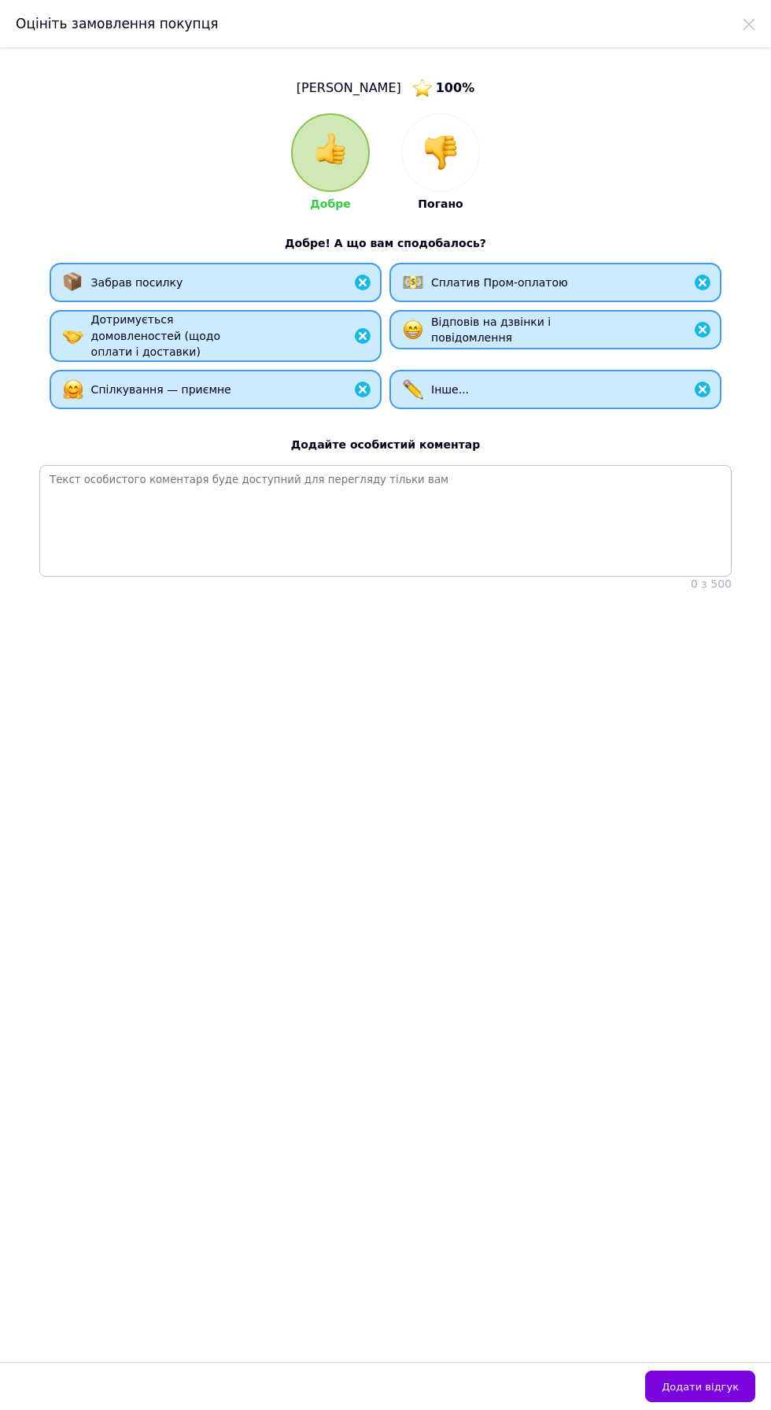
click at [563, 393] on div "Інше..." at bounding box center [555, 389] width 305 height 20
click at [718, 1402] on button "Додати відгук" at bounding box center [700, 1386] width 110 height 31
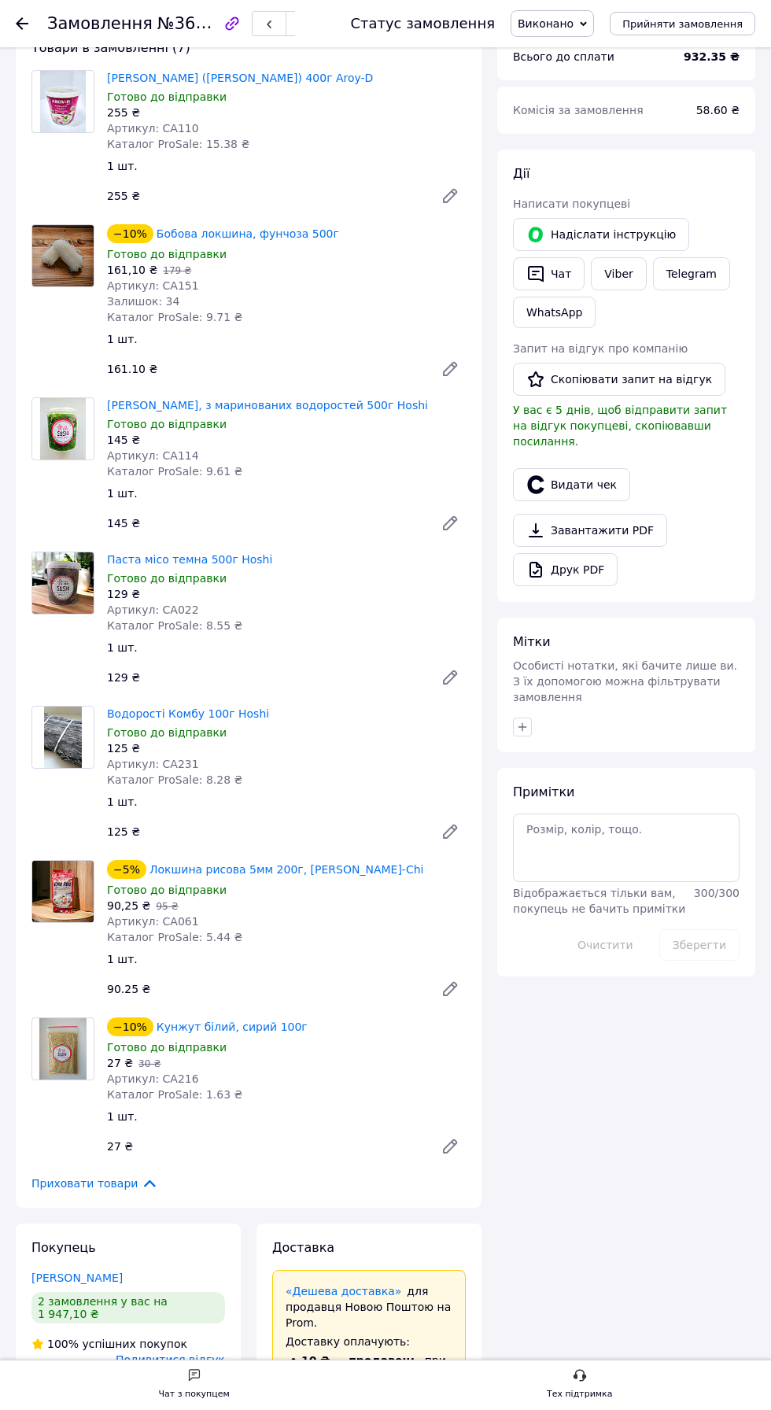
scroll to position [73, 0]
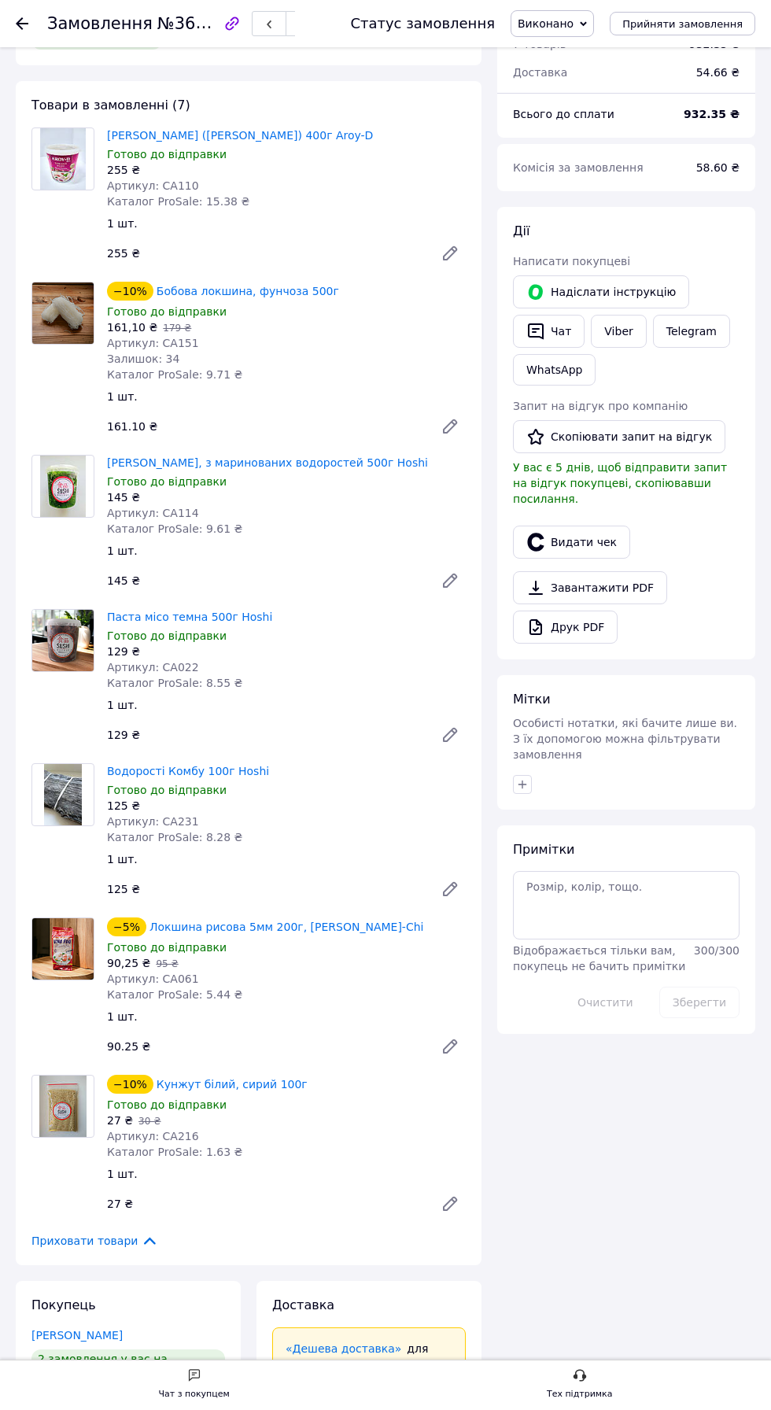
click at [667, 461] on span "У вас є 5 днів, щоб відправити запит на відгук покупцеві, скопіювавши посилання." at bounding box center [620, 483] width 214 height 44
click at [608, 437] on button "Скопіювати запит на відгук" at bounding box center [619, 436] width 212 height 33
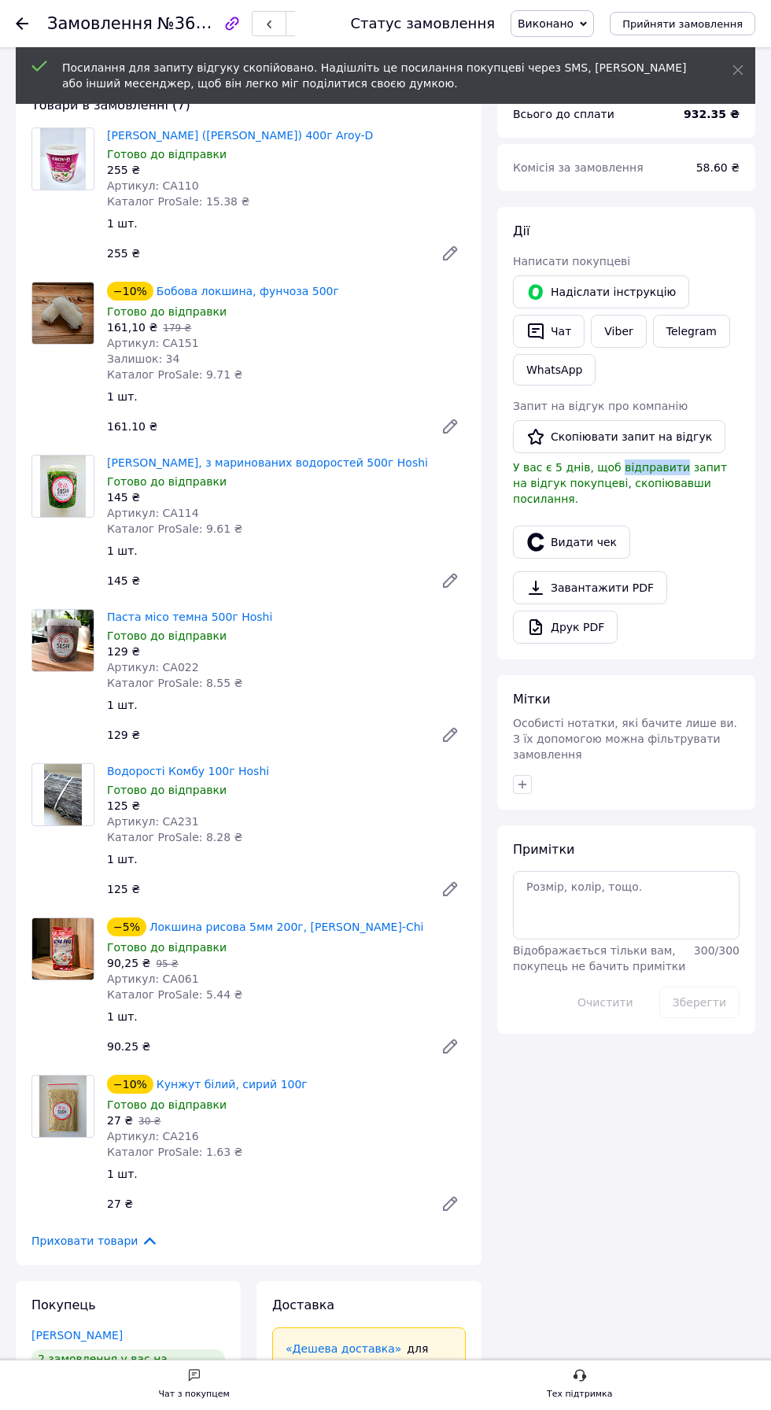
click at [624, 338] on link "Viber" at bounding box center [618, 331] width 55 height 33
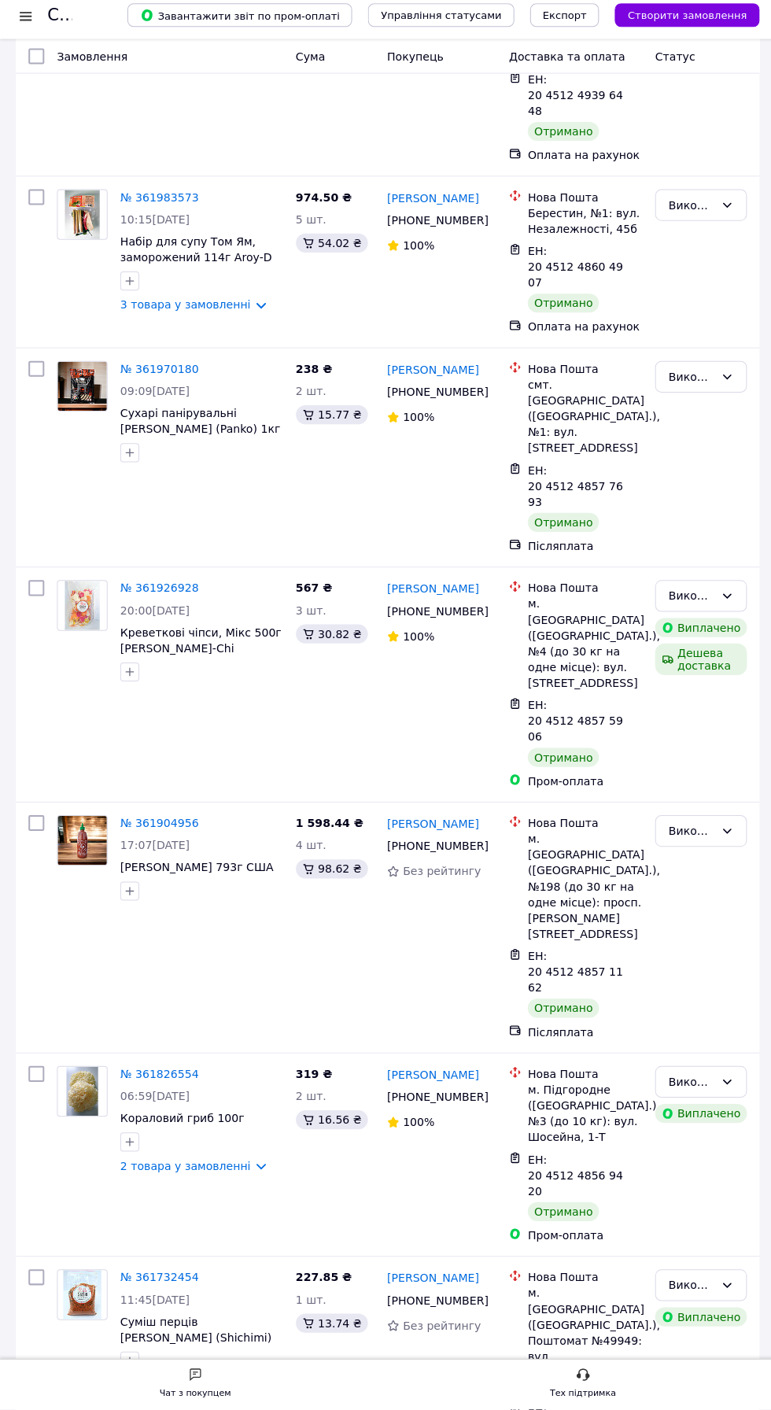
scroll to position [2622, 0]
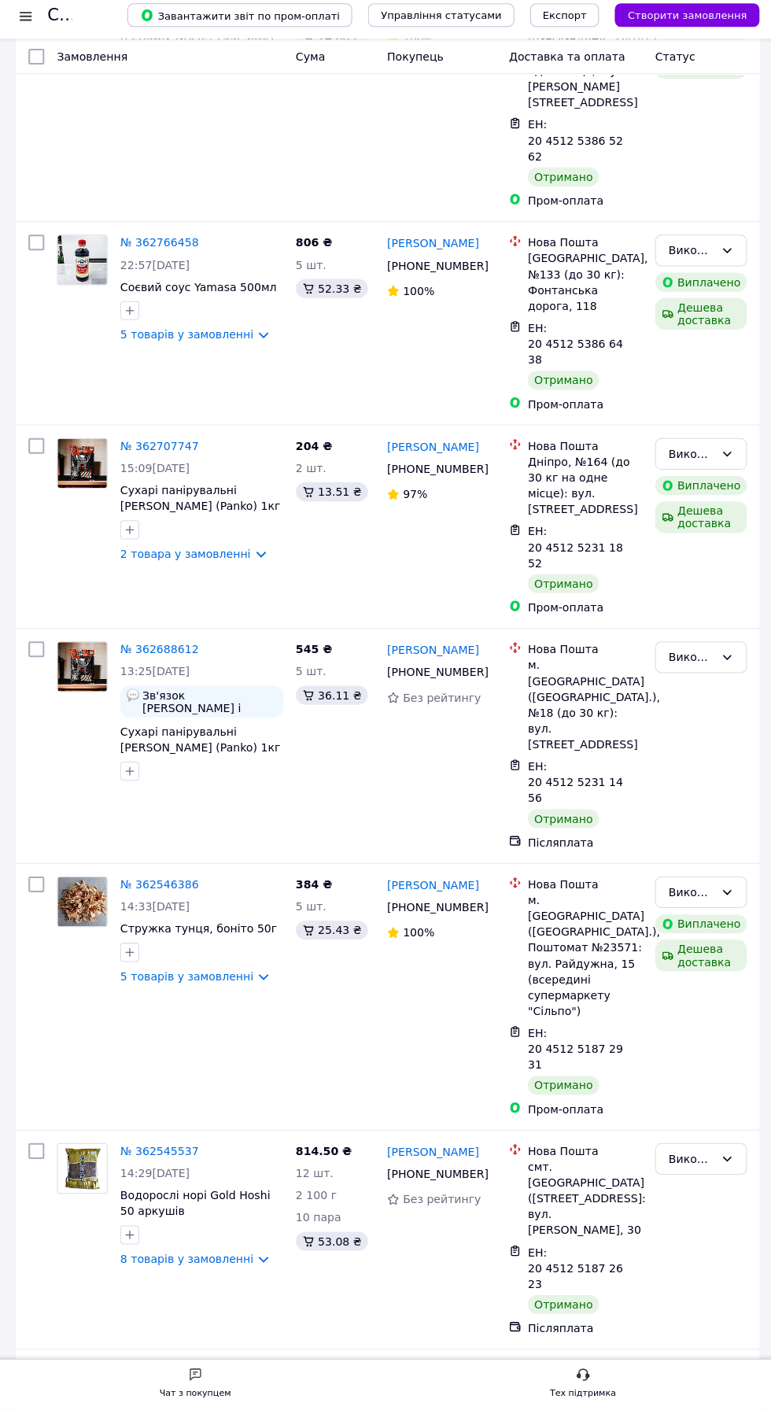
scroll to position [2682, 0]
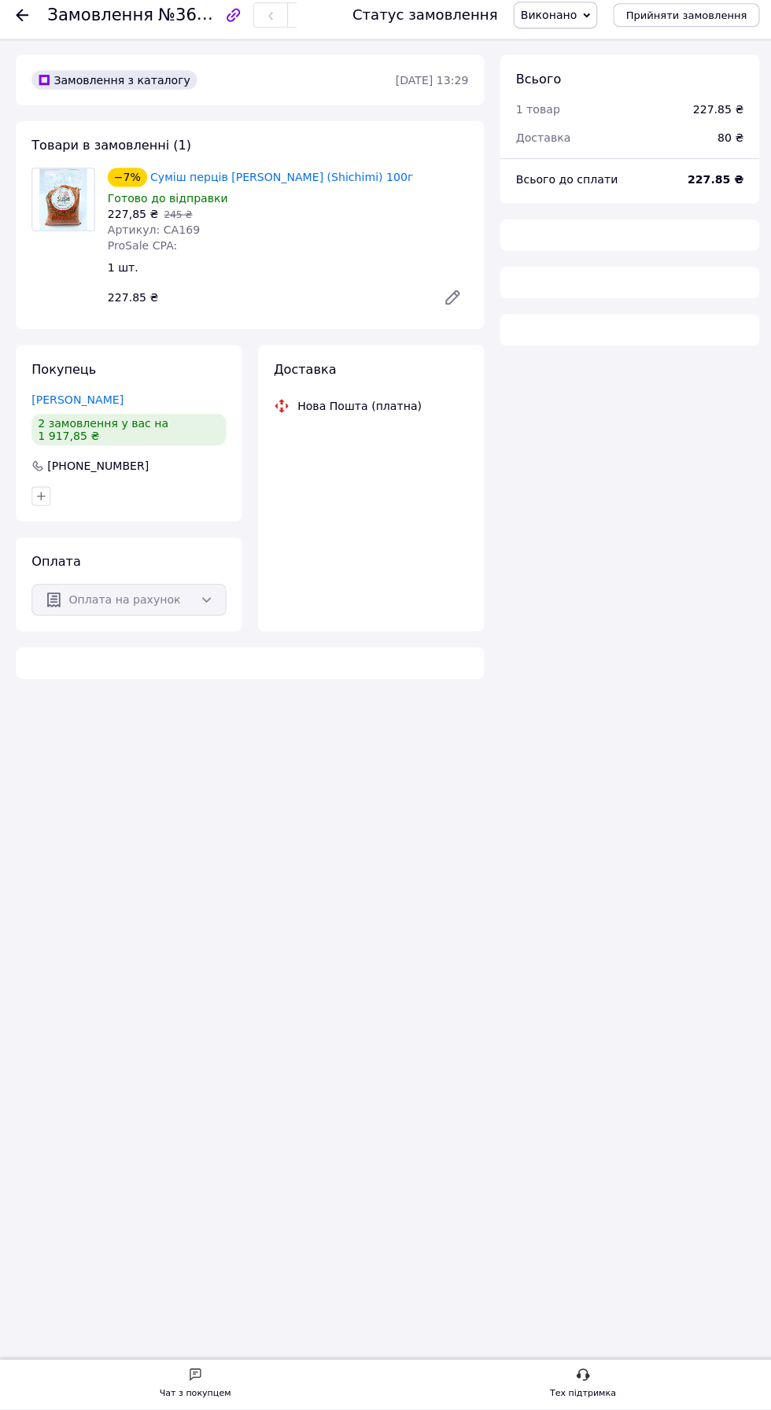
scroll to position [51, 0]
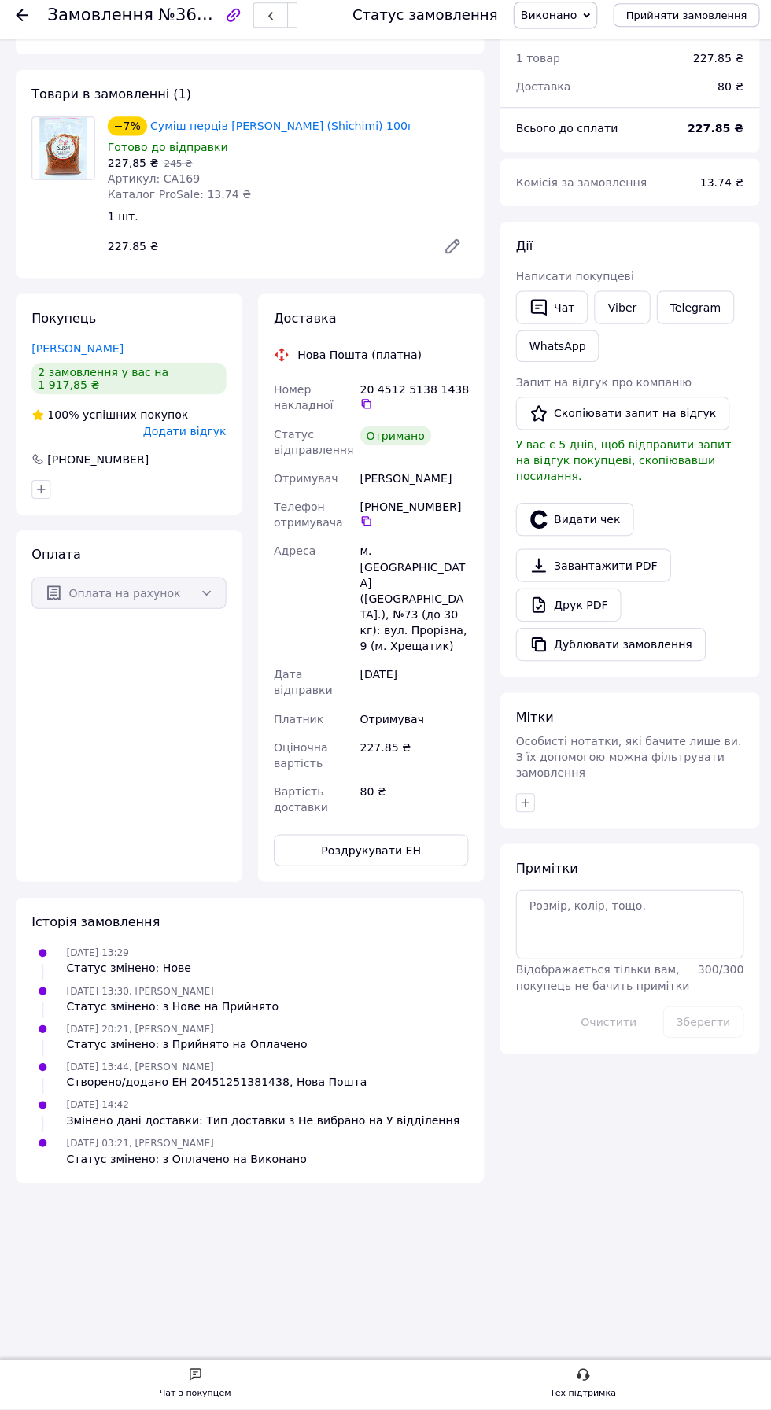
click at [213, 430] on span "Додати відгук" at bounding box center [183, 436] width 83 height 13
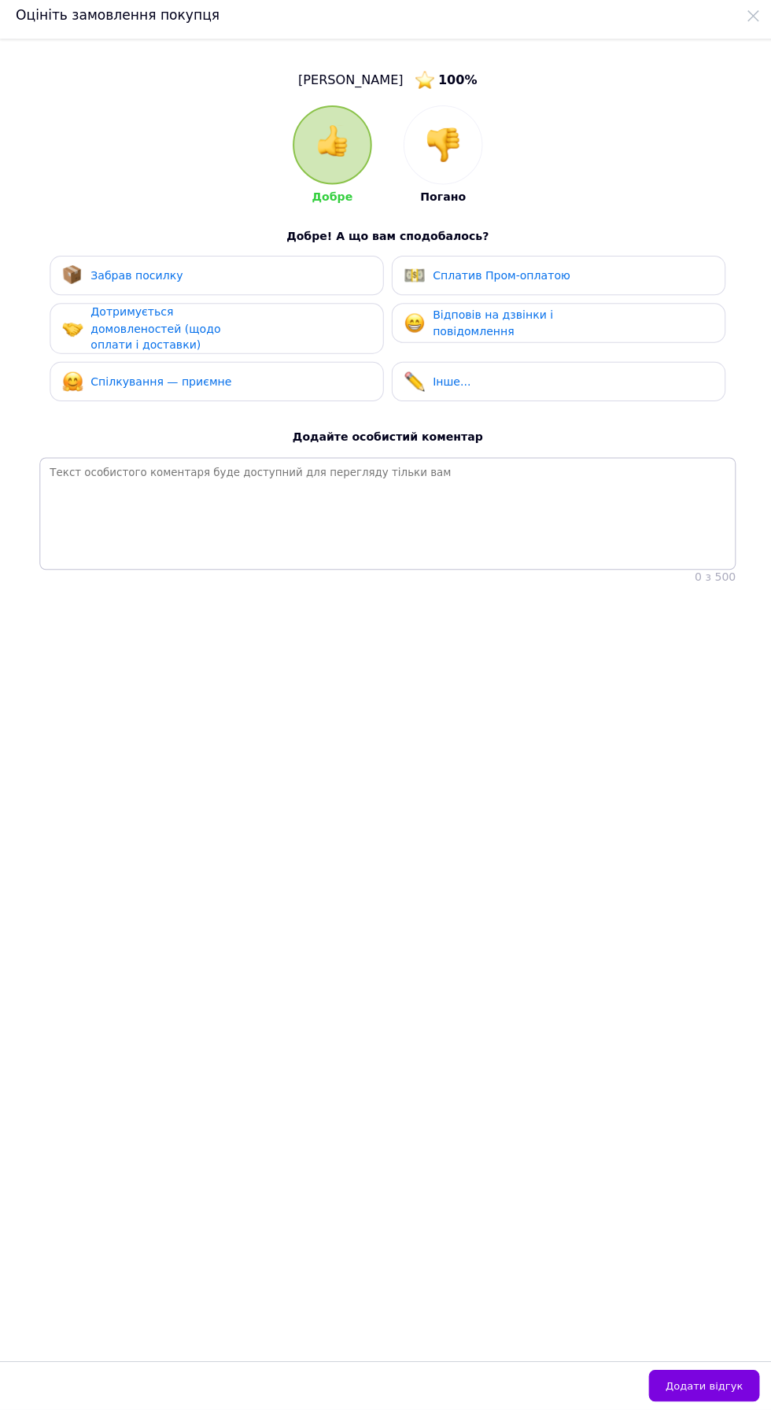
scroll to position [0, 0]
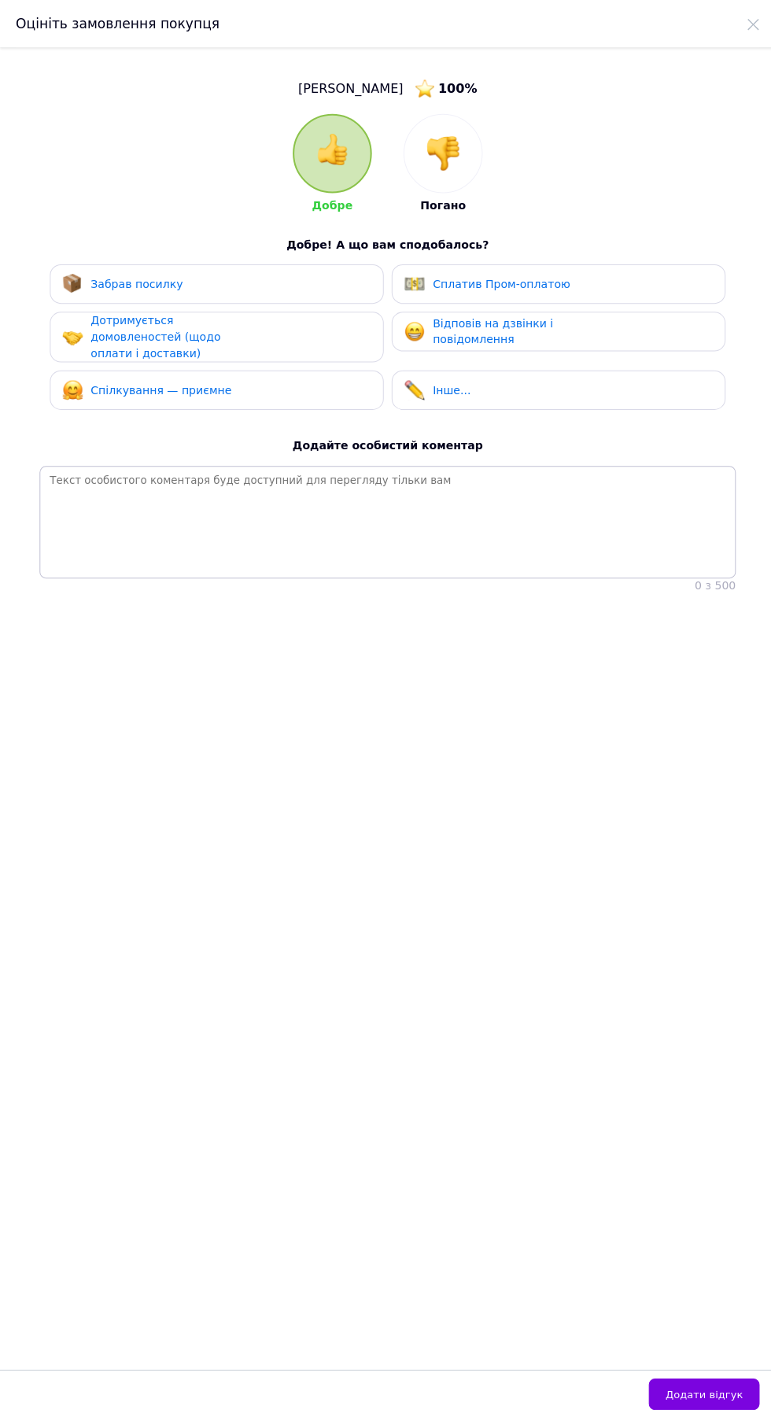
click at [217, 284] on div "Забрав посилку" at bounding box center [215, 282] width 307 height 20
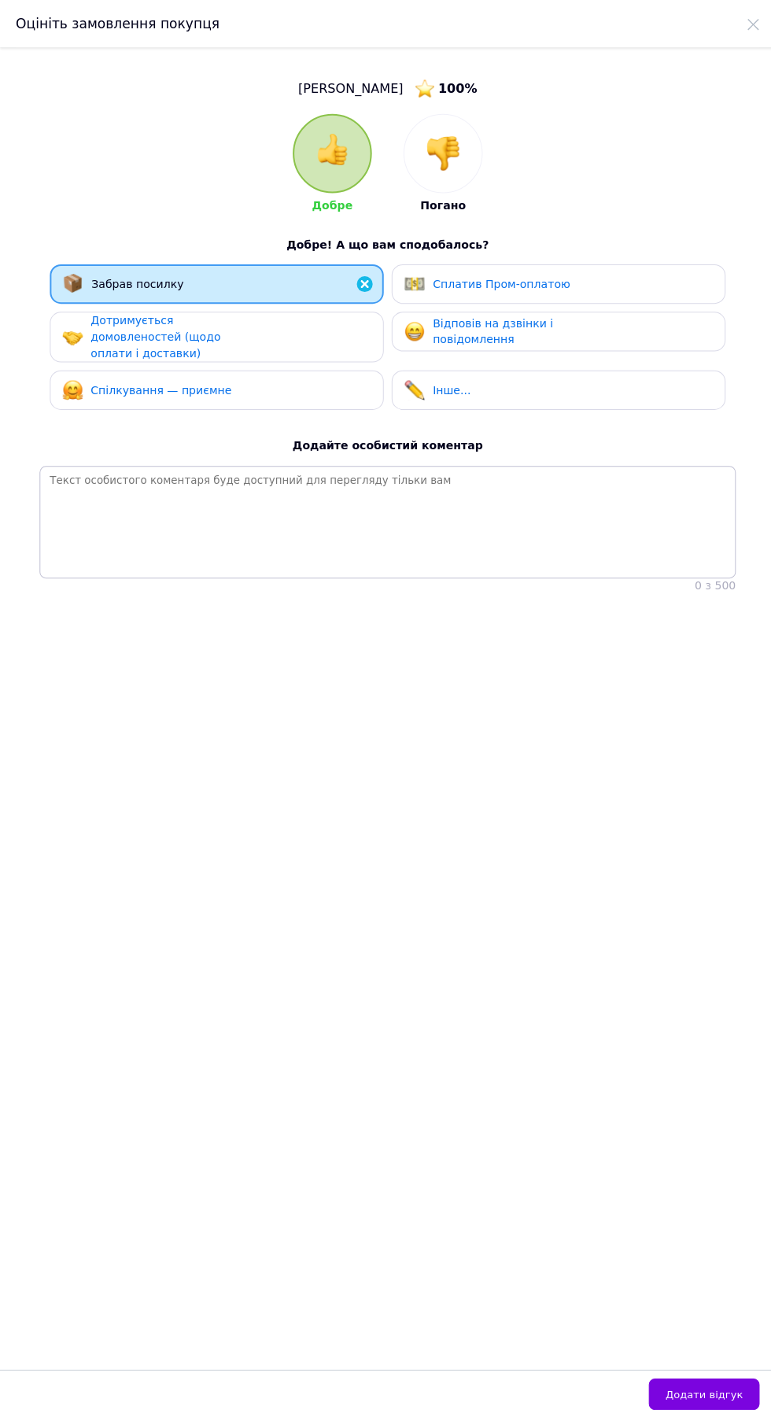
click at [215, 347] on div "Дотримується домовленостей (щодо оплати і доставки)" at bounding box center [164, 335] width 149 height 49
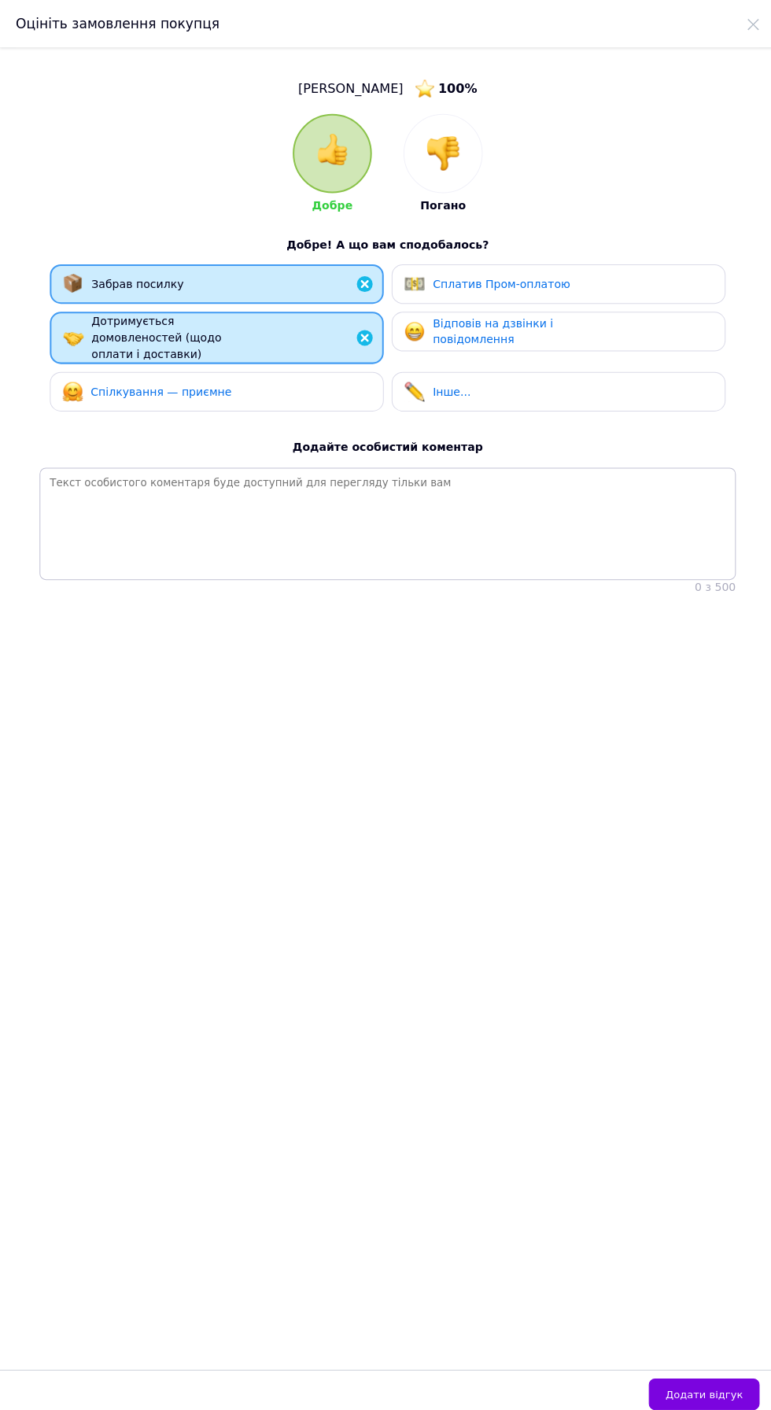
click at [202, 390] on span "Спілкування — приємне" at bounding box center [160, 389] width 140 height 13
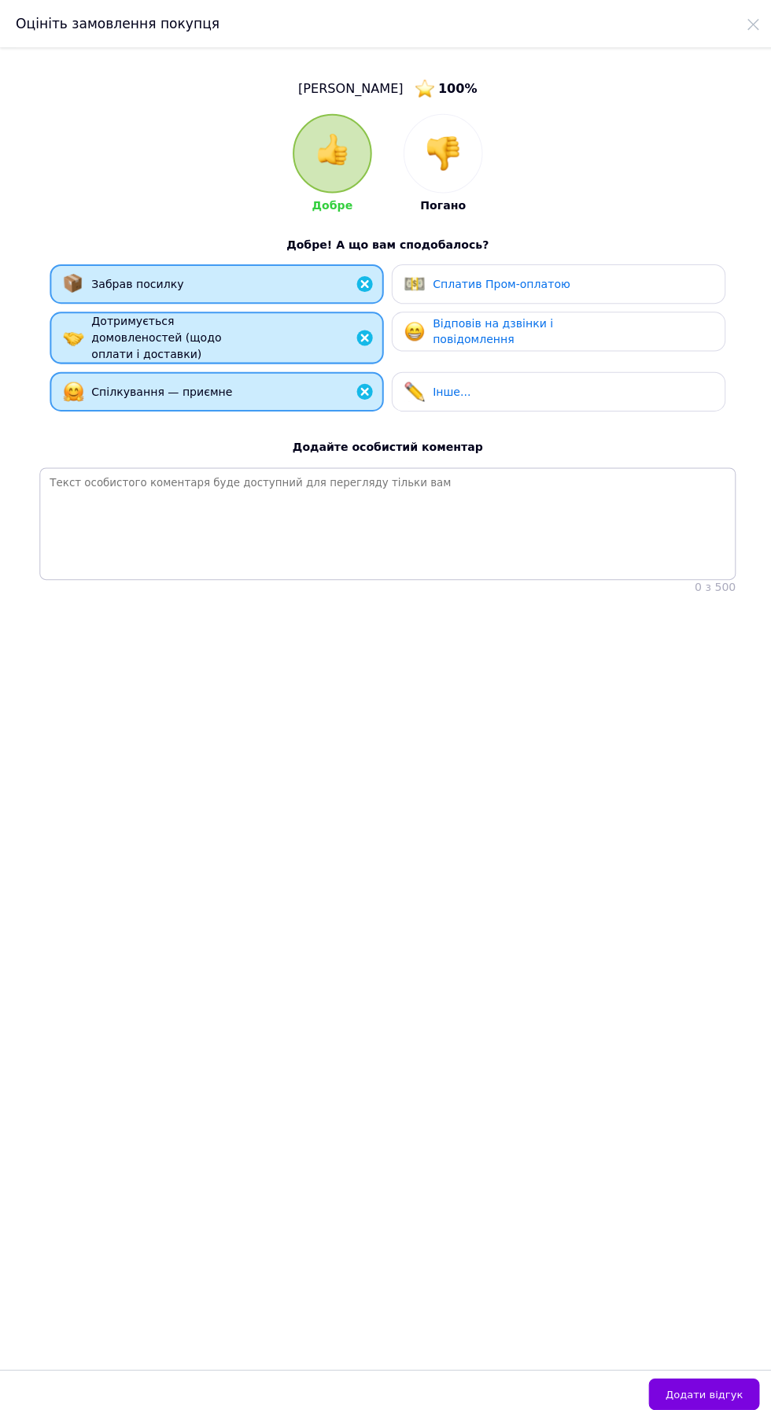
click at [510, 339] on div "Відповів на дзвінки і повідомлення" at bounding box center [504, 330] width 149 height 32
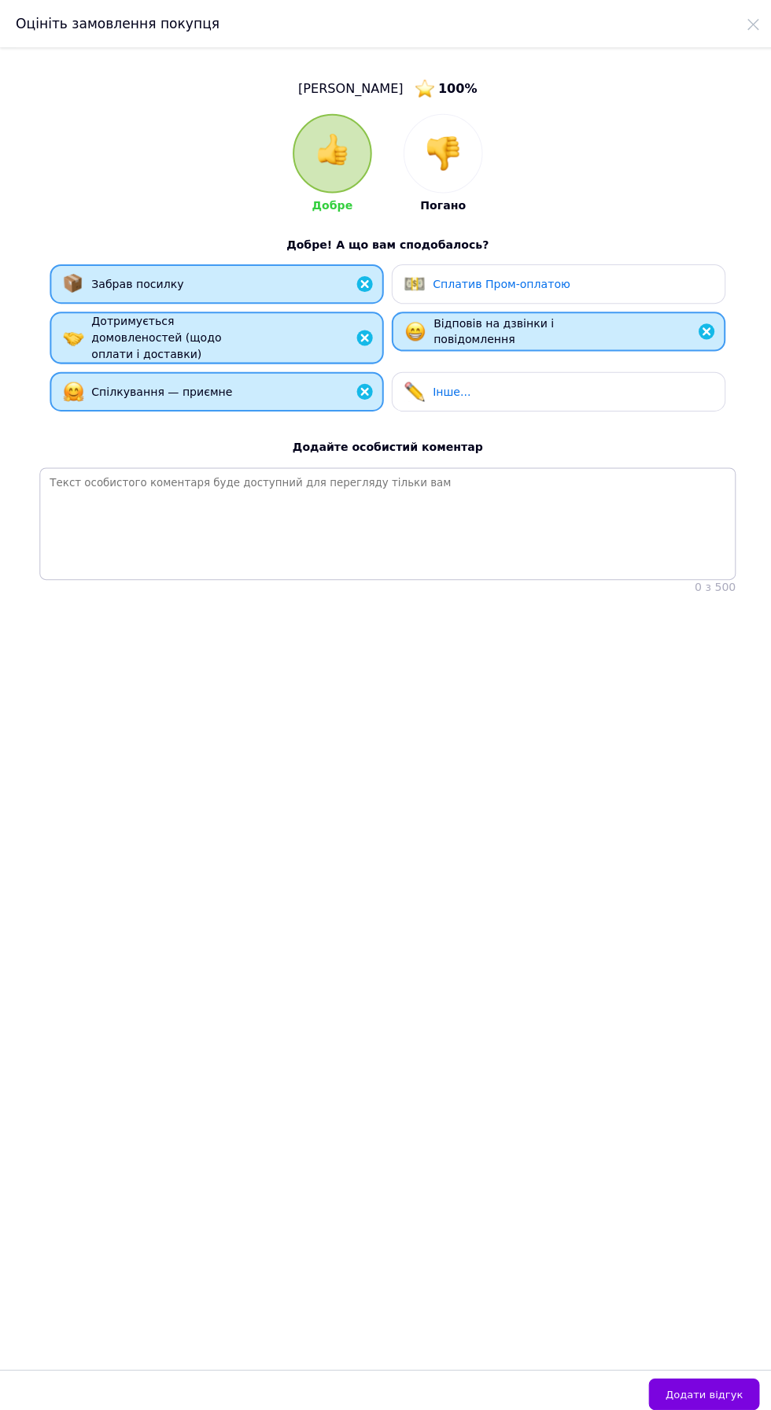
click at [734, 1402] on button "Додати відгук" at bounding box center [700, 1386] width 110 height 31
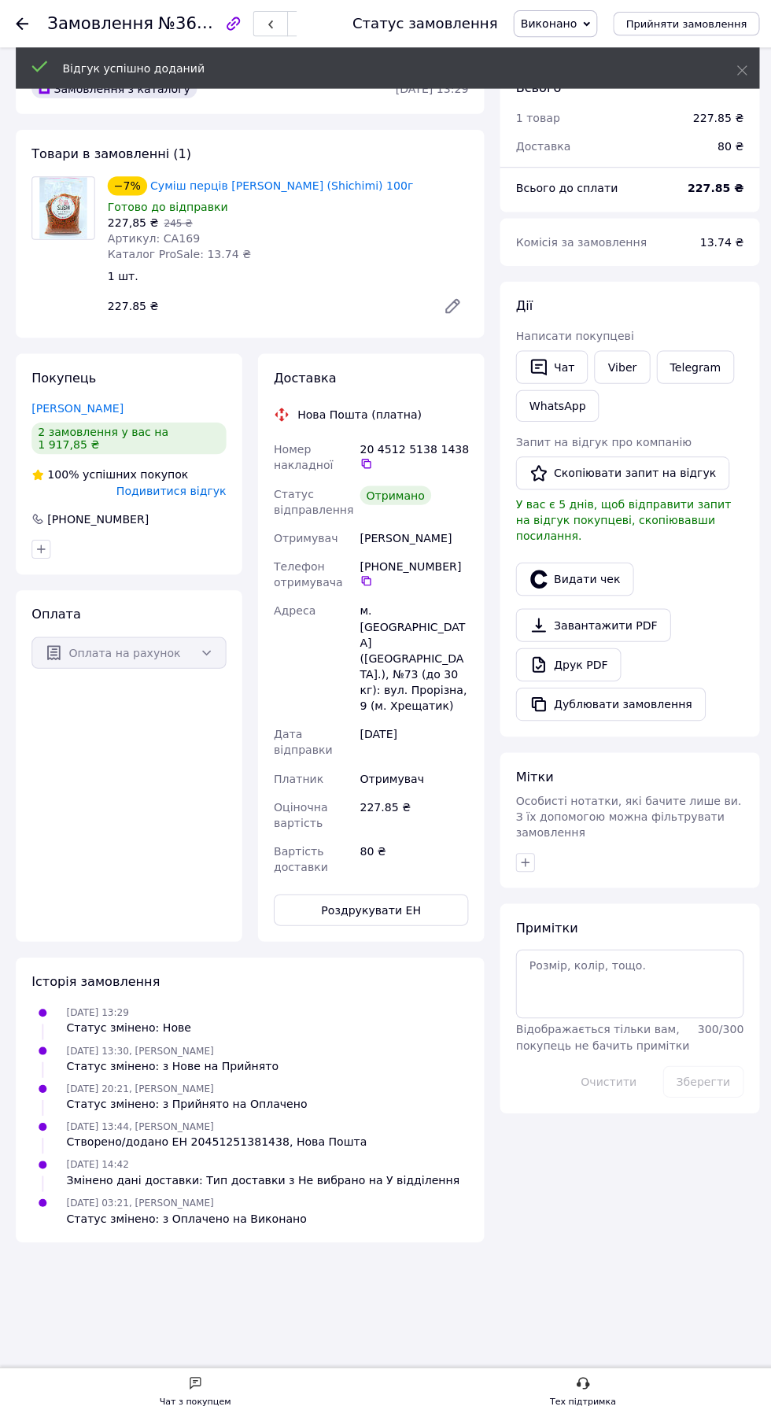
scroll to position [51, 0]
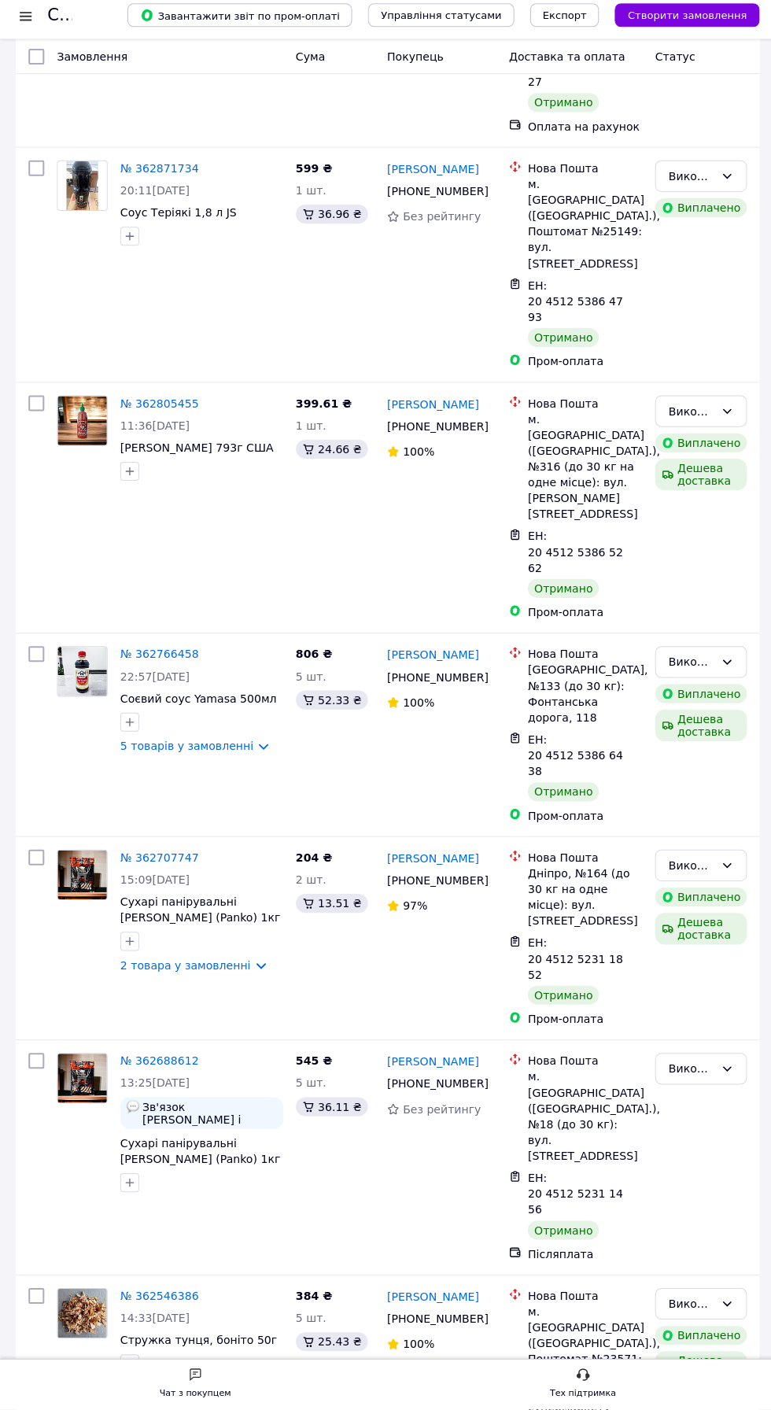
scroll to position [2682, 0]
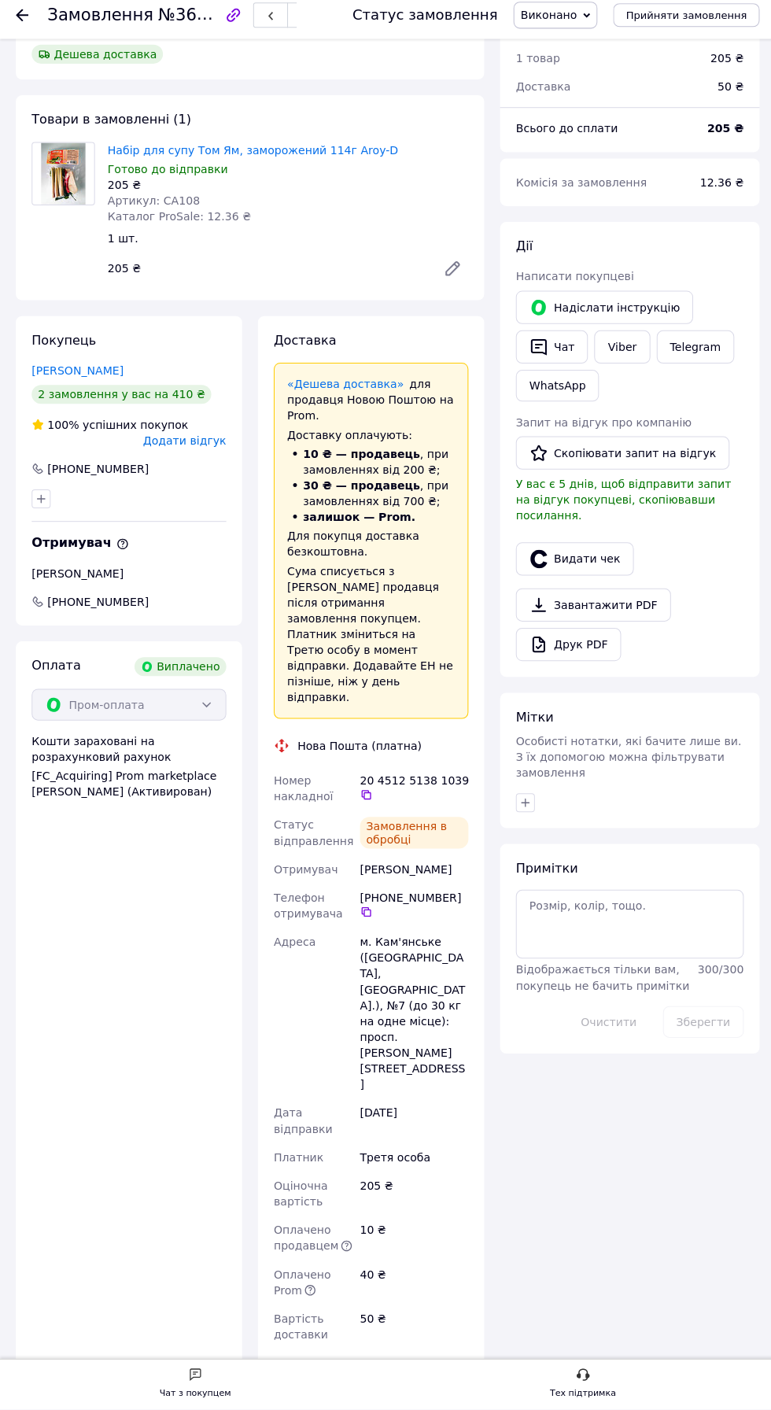
scroll to position [452, 0]
